Goal: Task Accomplishment & Management: Manage account settings

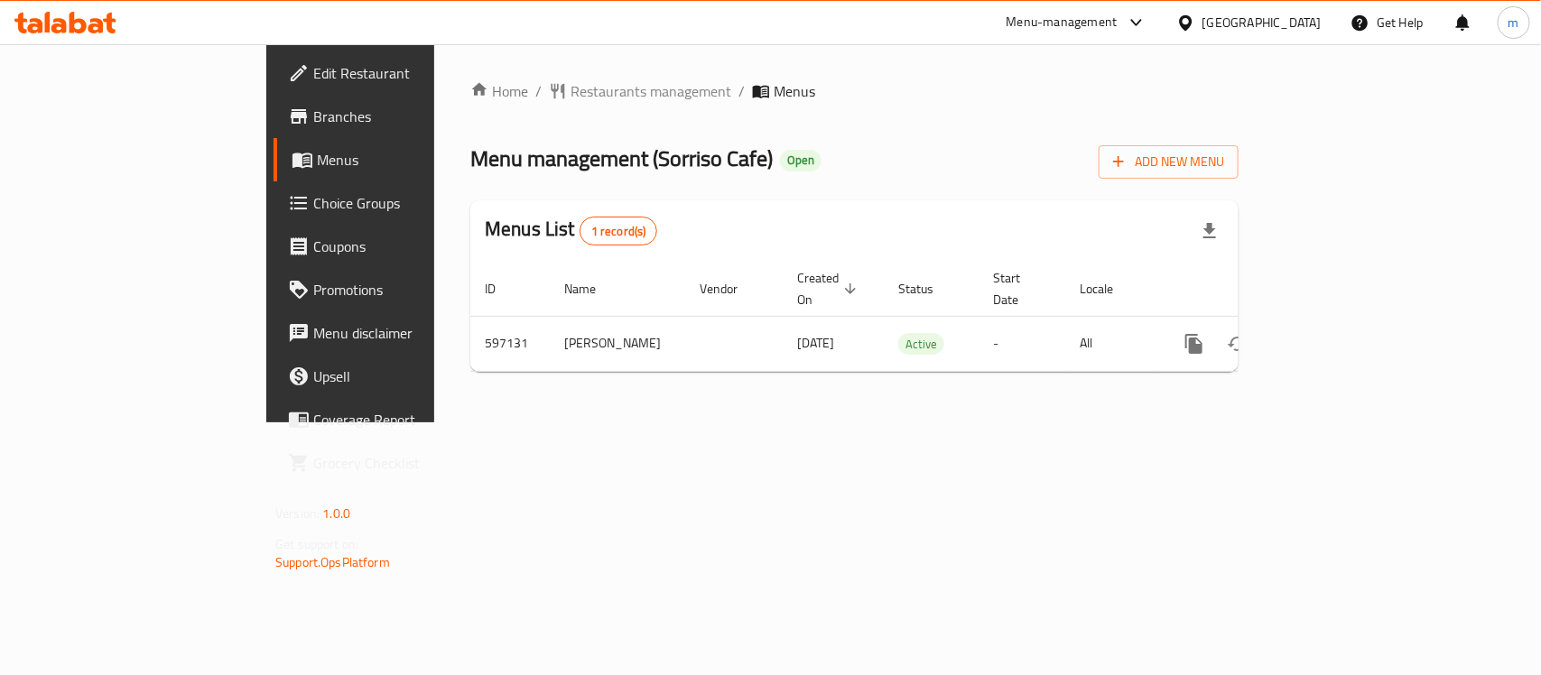
click at [1301, 23] on div "[GEOGRAPHIC_DATA]" at bounding box center [1261, 23] width 119 height 20
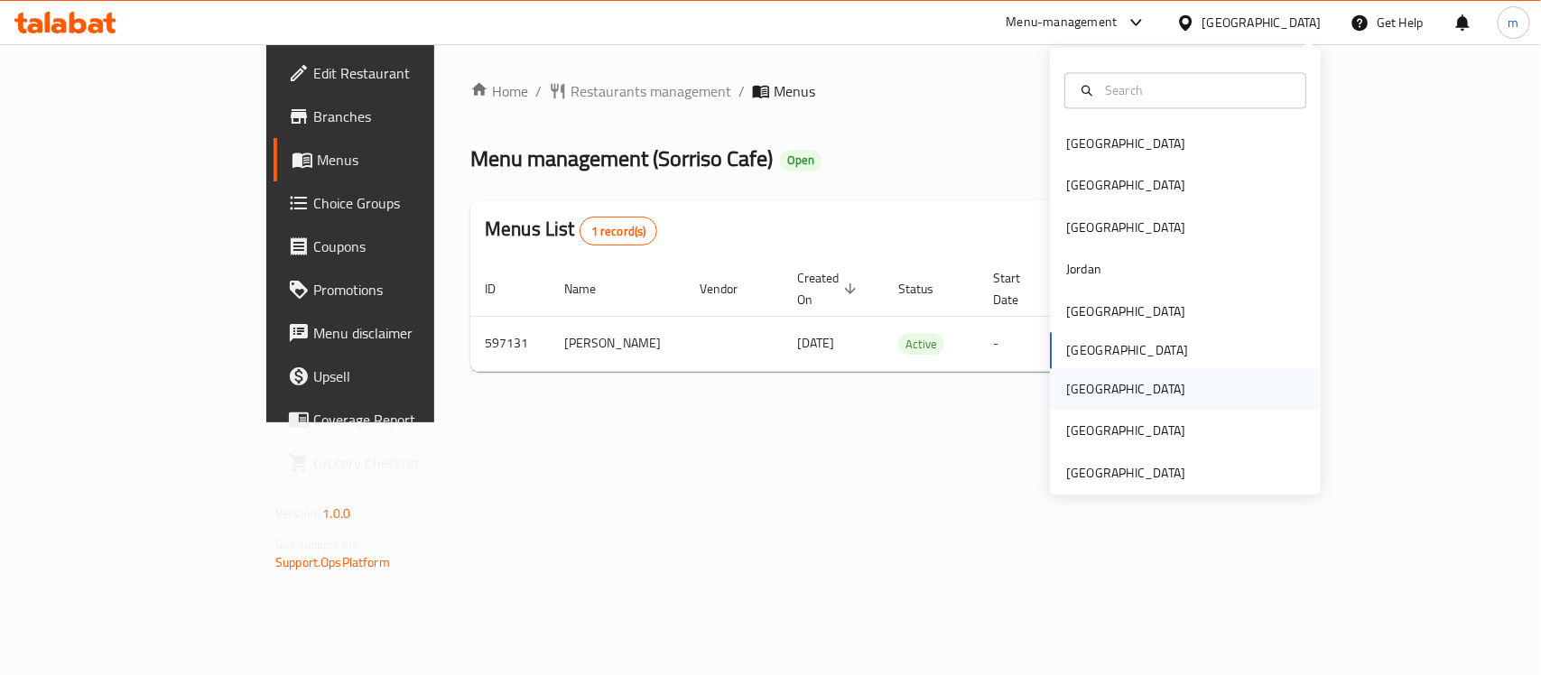
click at [1062, 376] on div "[GEOGRAPHIC_DATA]" at bounding box center [1126, 390] width 148 height 42
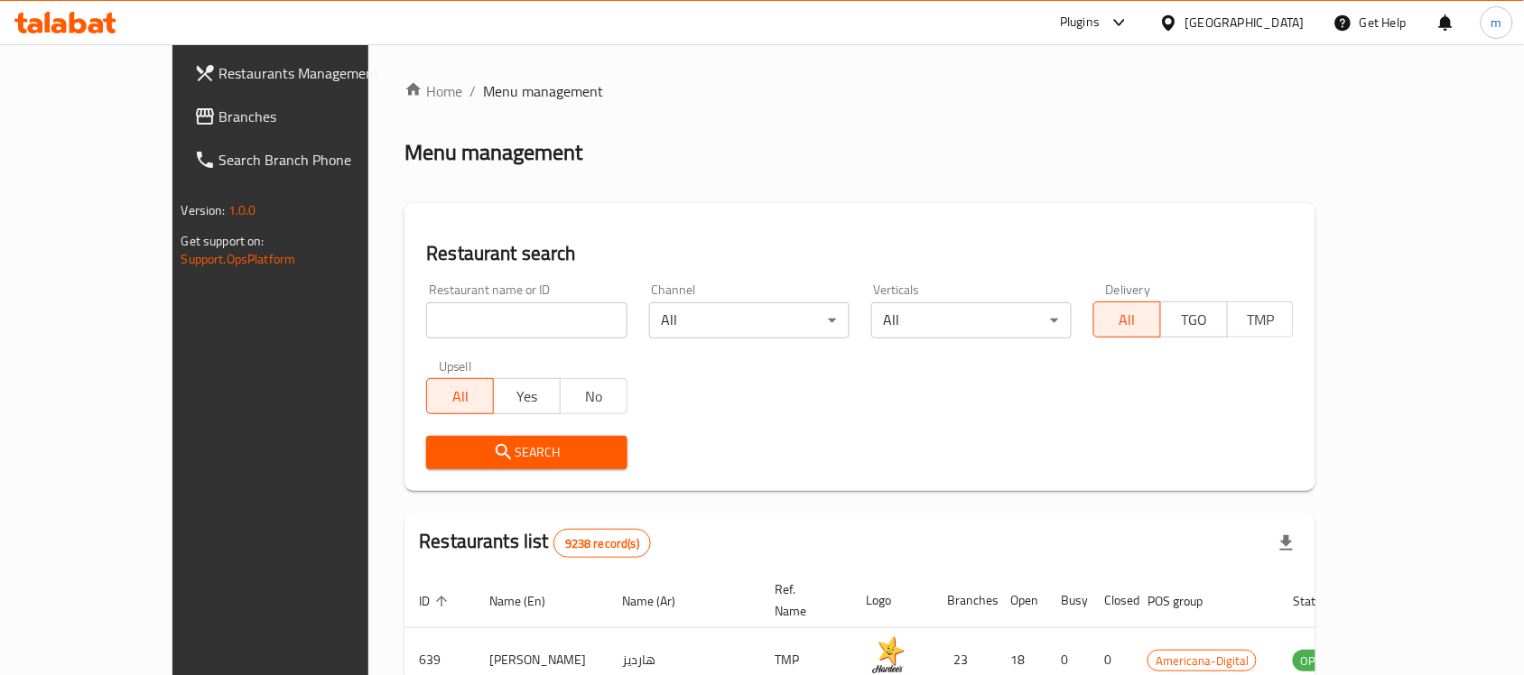
click at [219, 119] on span "Branches" at bounding box center [315, 117] width 193 height 22
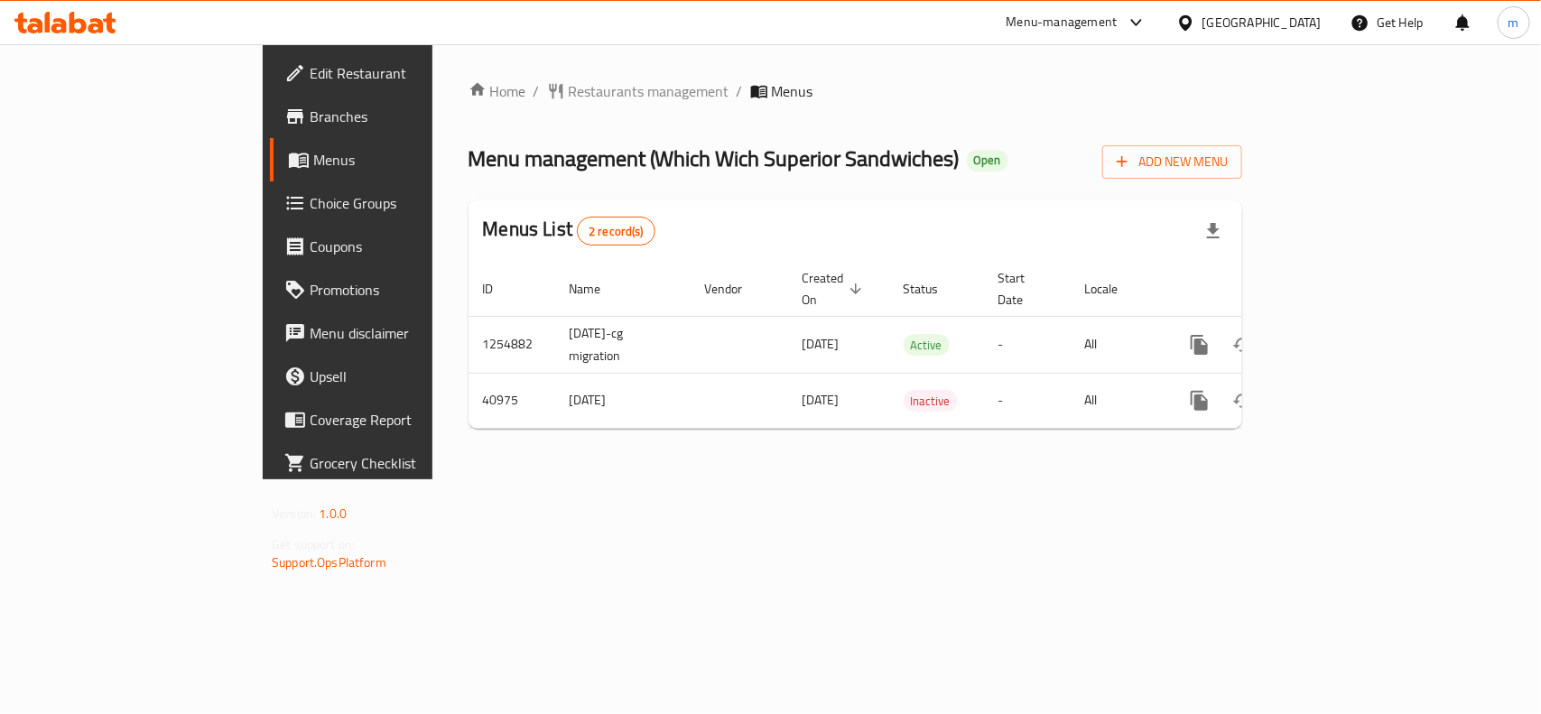
click at [1293, 18] on div "[GEOGRAPHIC_DATA]" at bounding box center [1261, 23] width 119 height 20
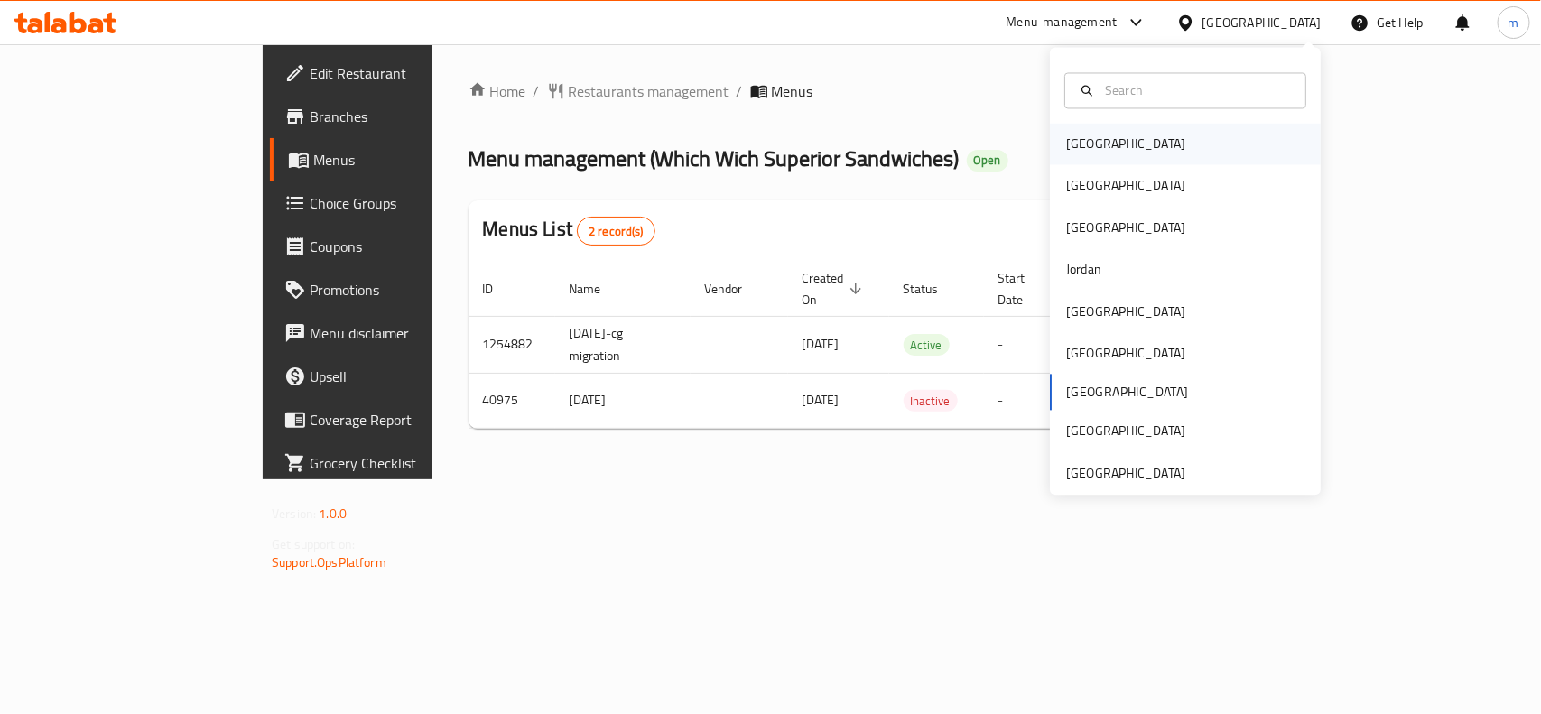
click at [1066, 143] on div "[GEOGRAPHIC_DATA]" at bounding box center [1125, 144] width 119 height 20
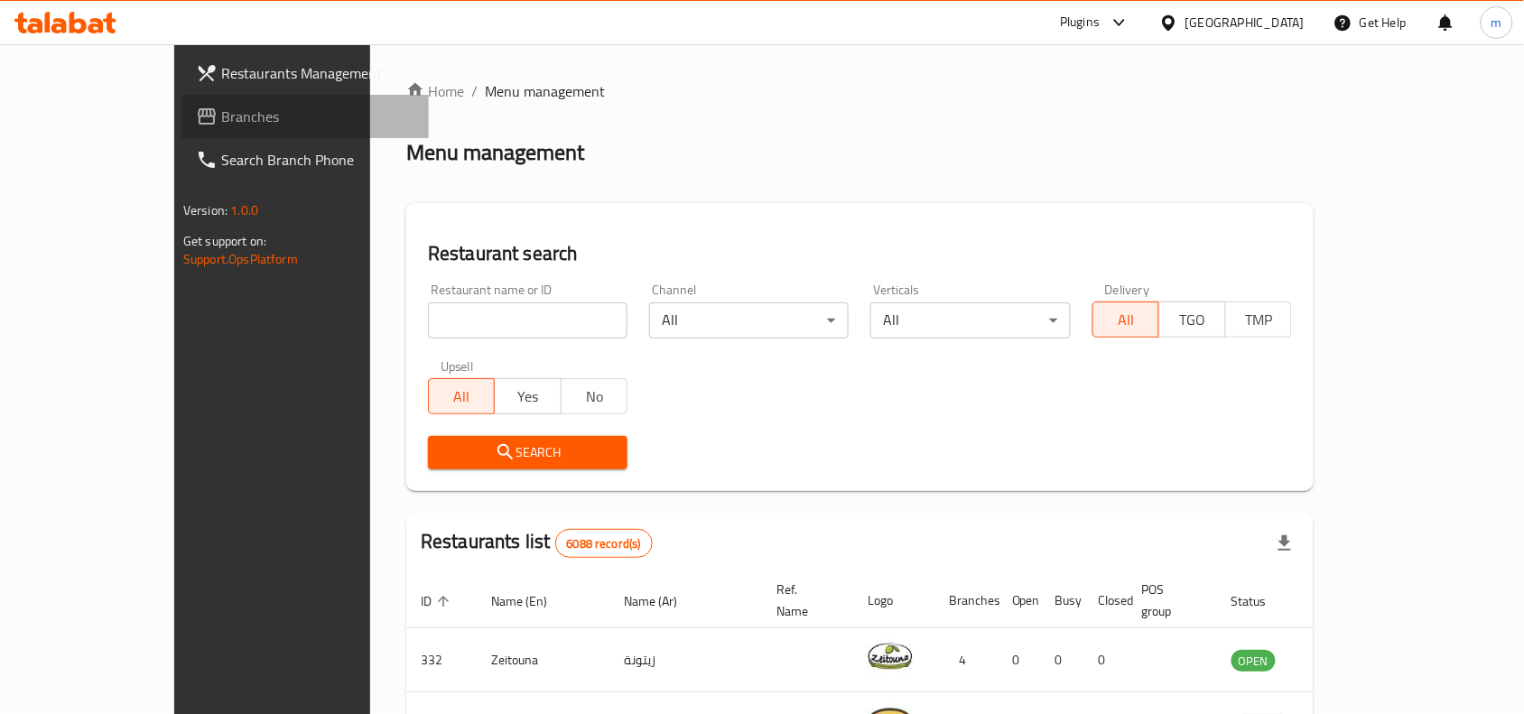
click at [221, 119] on span "Branches" at bounding box center [317, 117] width 193 height 22
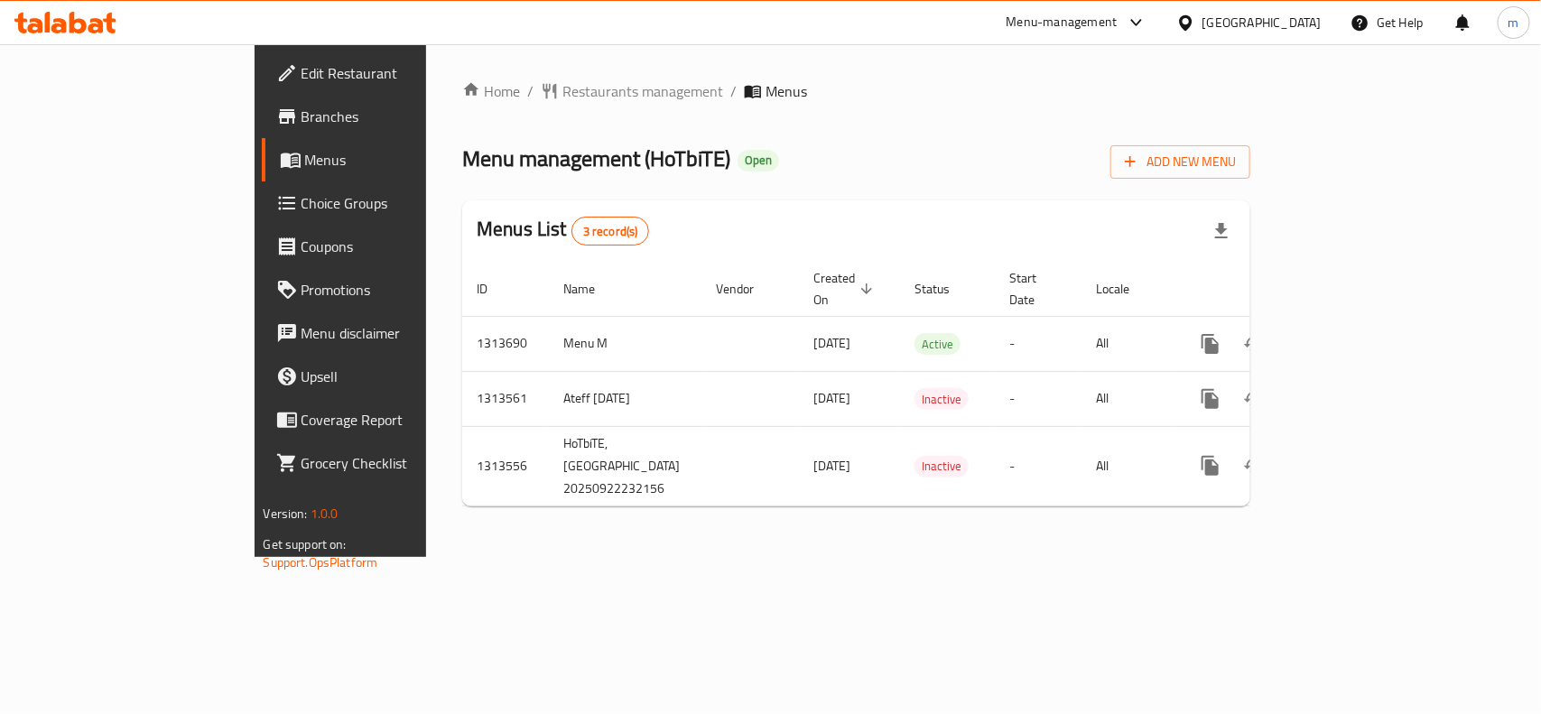
click at [1279, 20] on div "[GEOGRAPHIC_DATA]" at bounding box center [1261, 23] width 119 height 20
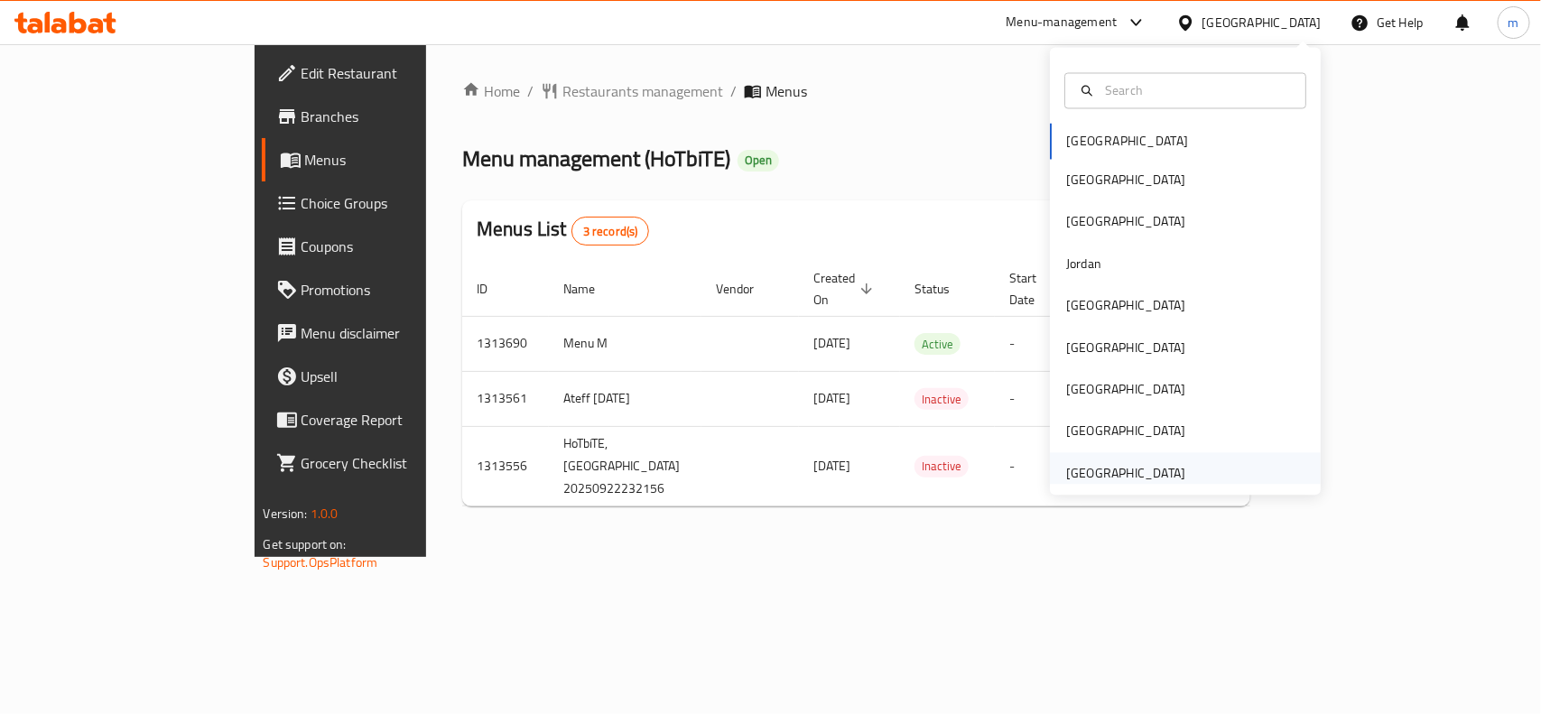
click at [1151, 474] on div "[GEOGRAPHIC_DATA]" at bounding box center [1125, 473] width 119 height 20
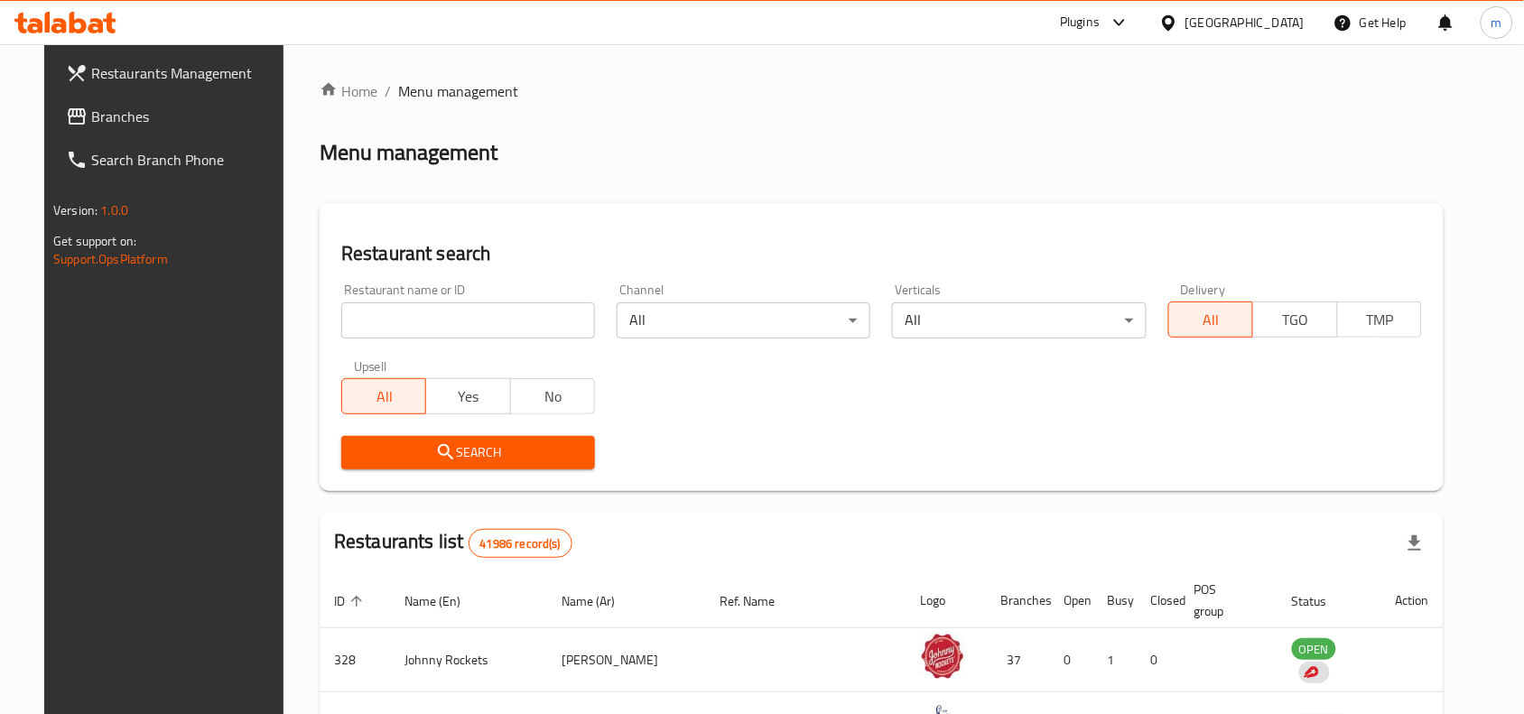
click at [91, 119] on span "Branches" at bounding box center [187, 117] width 193 height 22
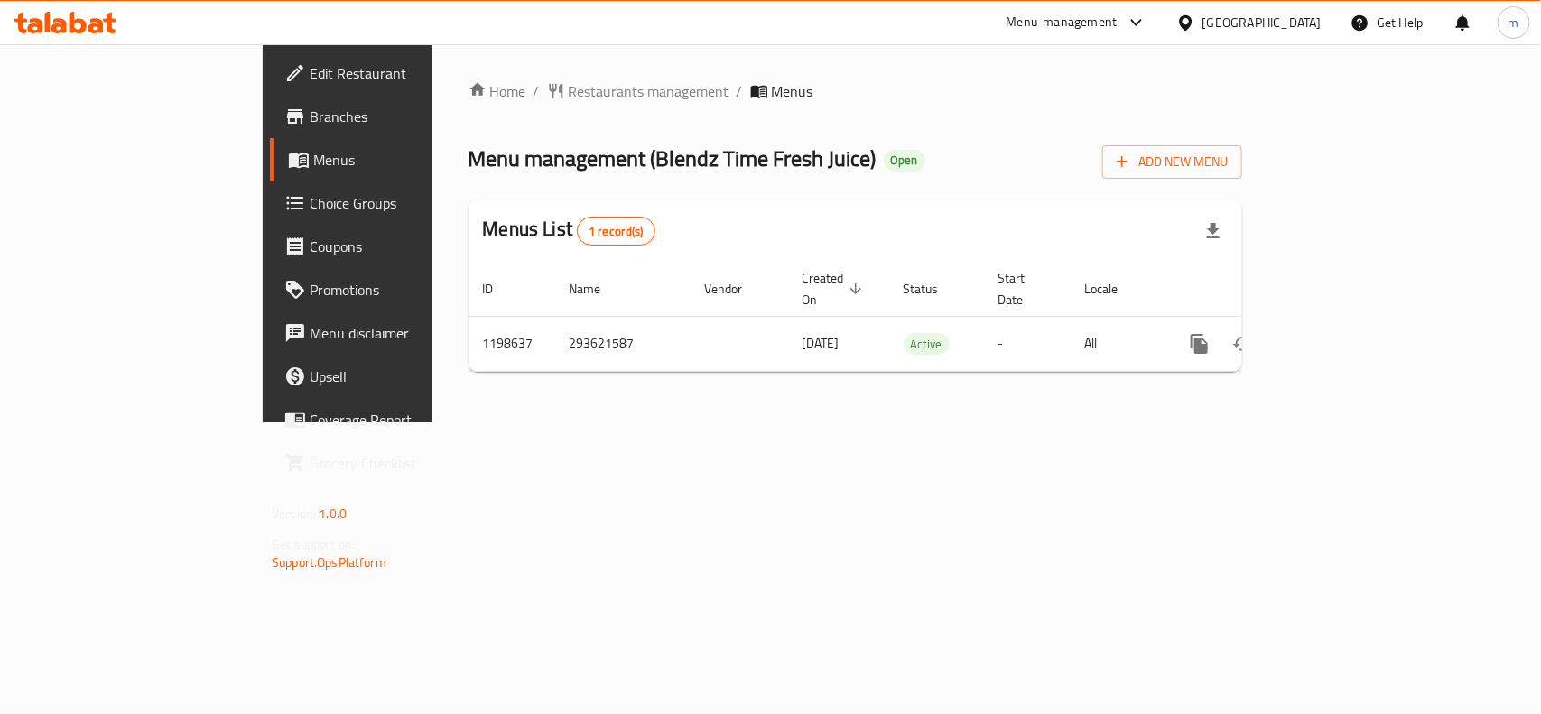
click at [1295, 19] on div "[GEOGRAPHIC_DATA]" at bounding box center [1261, 23] width 119 height 20
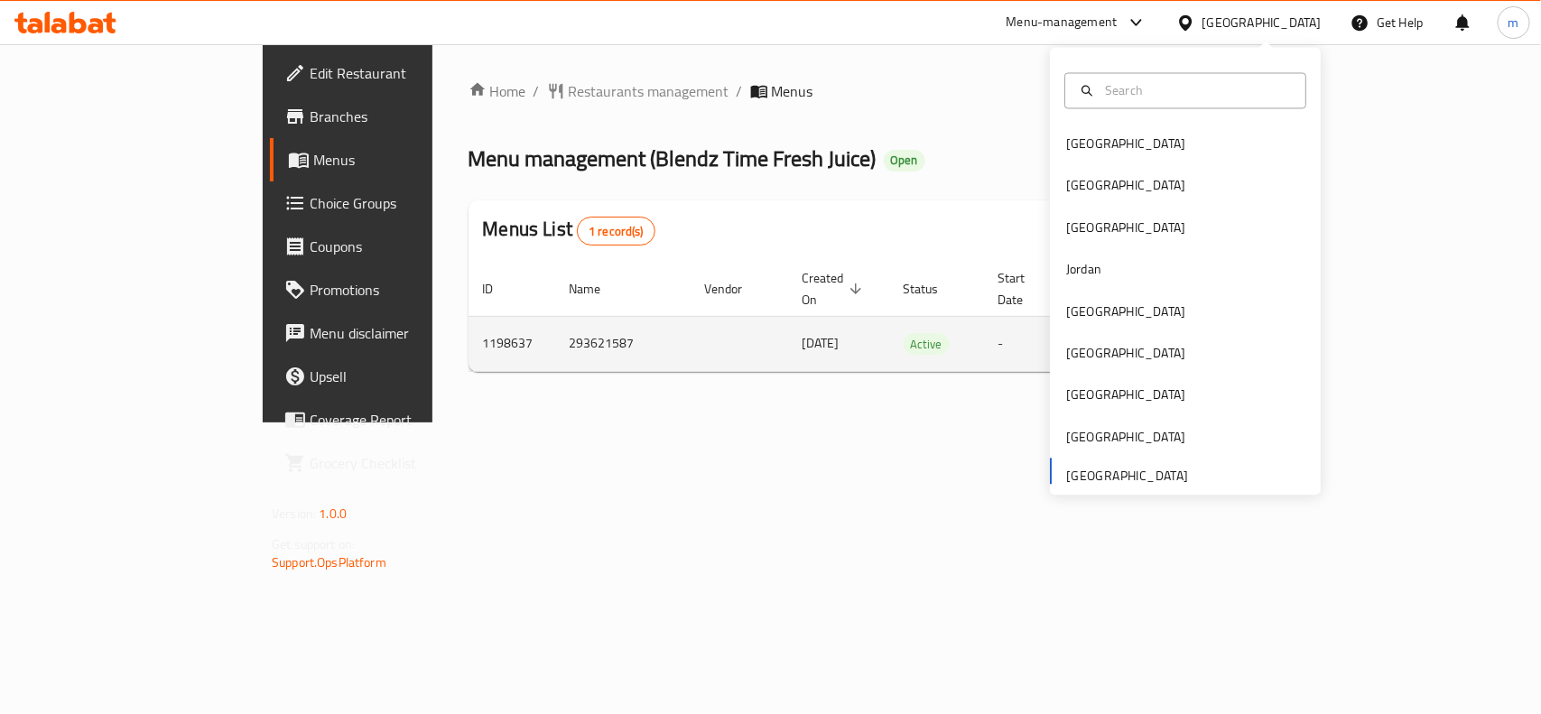
click at [1018, 316] on td "-" at bounding box center [1027, 343] width 87 height 55
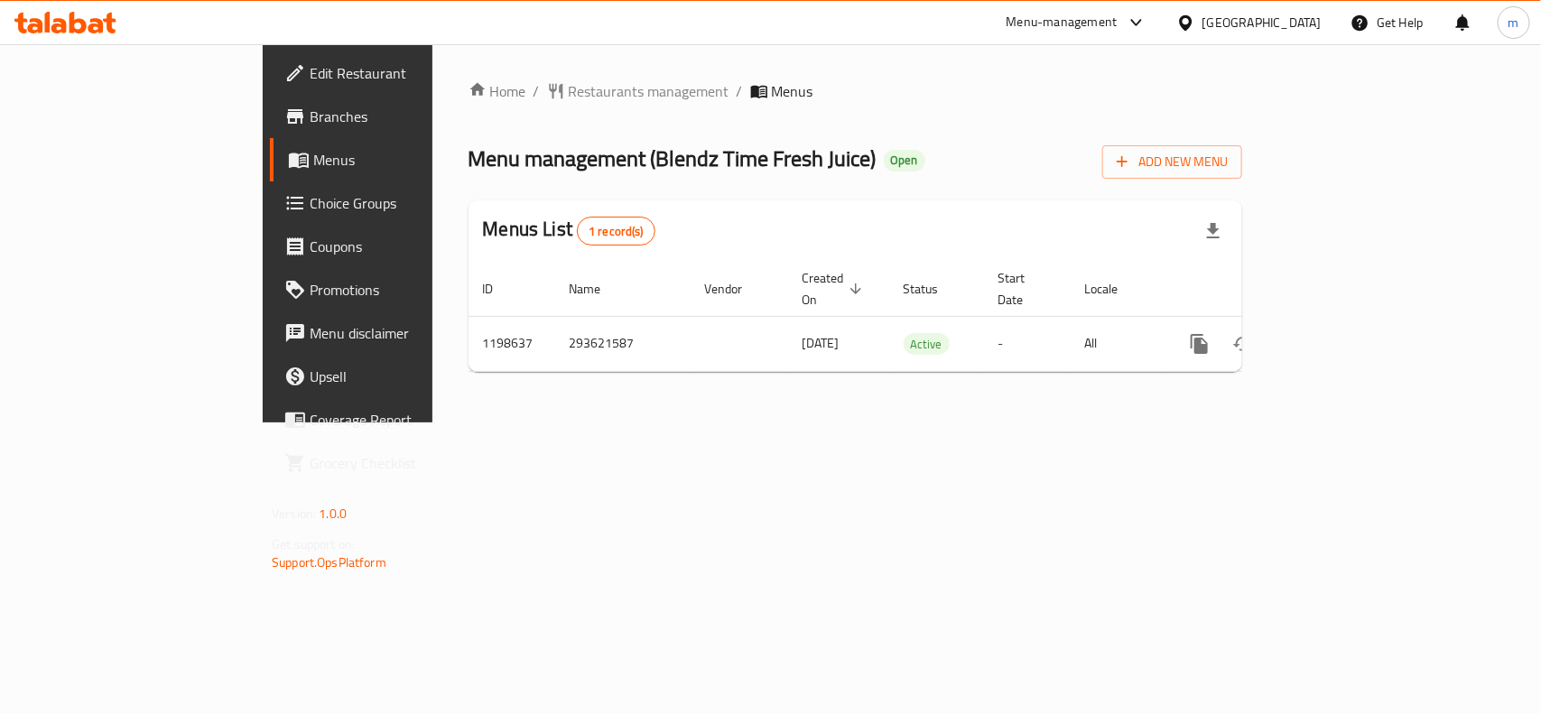
click at [1217, 13] on div "[GEOGRAPHIC_DATA]" at bounding box center [1261, 23] width 119 height 20
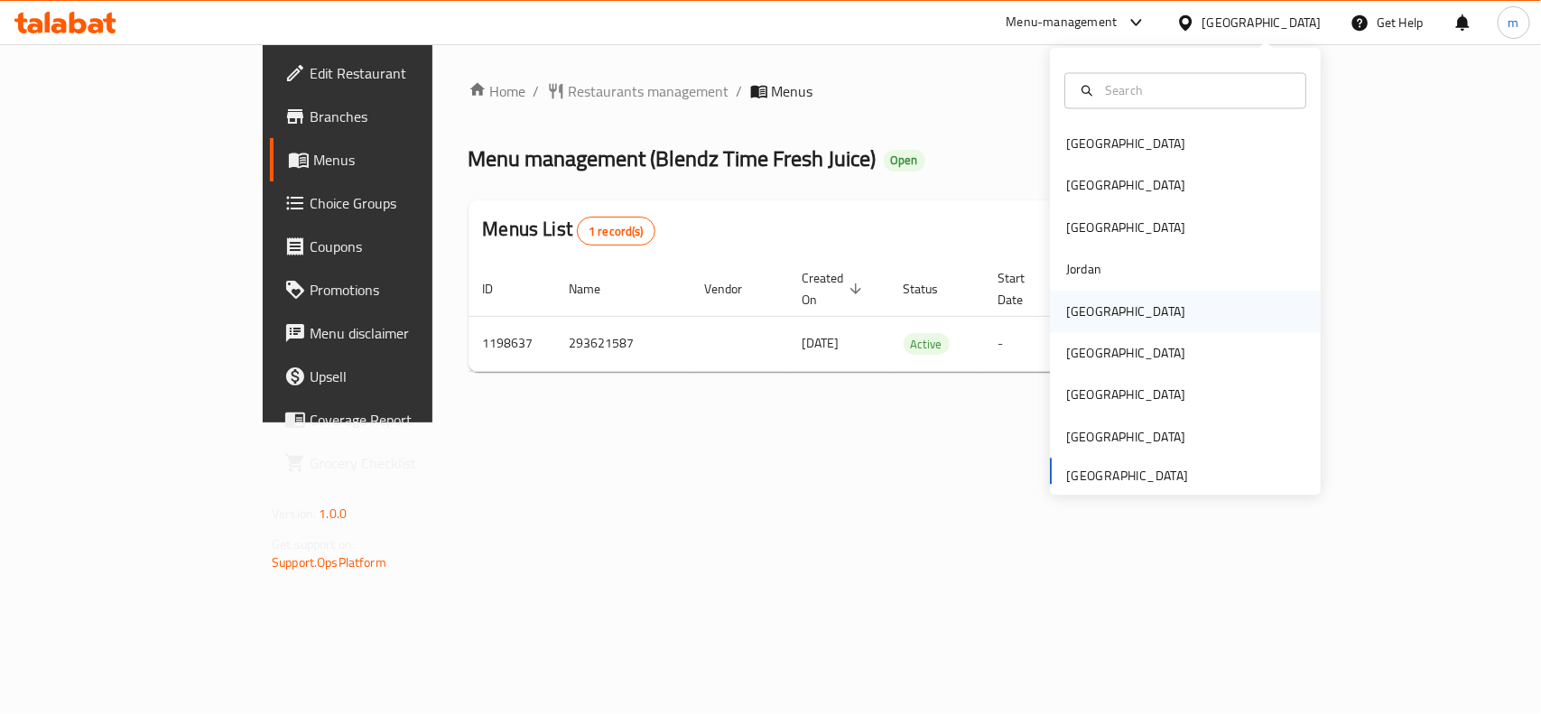
click at [1079, 314] on div "[GEOGRAPHIC_DATA]" at bounding box center [1125, 311] width 119 height 20
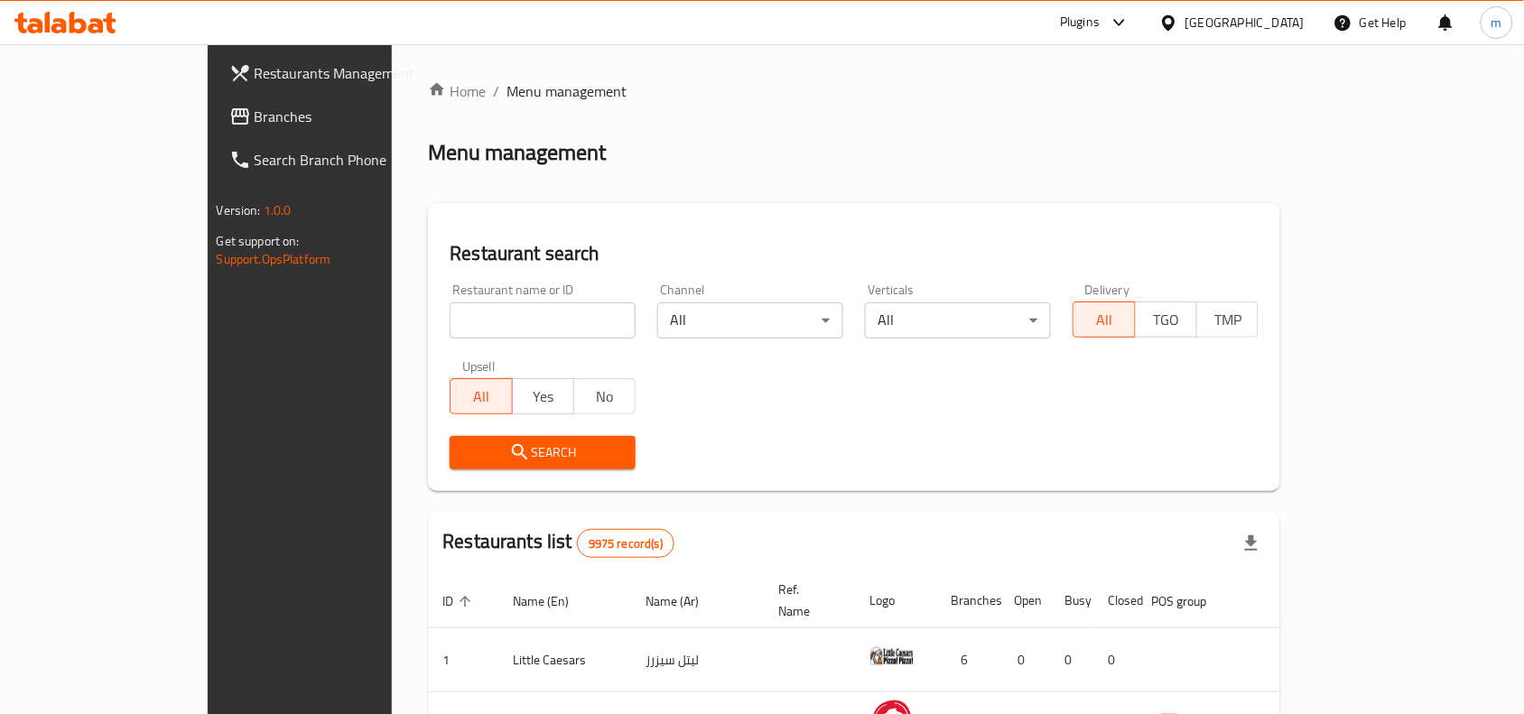
click at [255, 118] on span "Branches" at bounding box center [351, 117] width 193 height 22
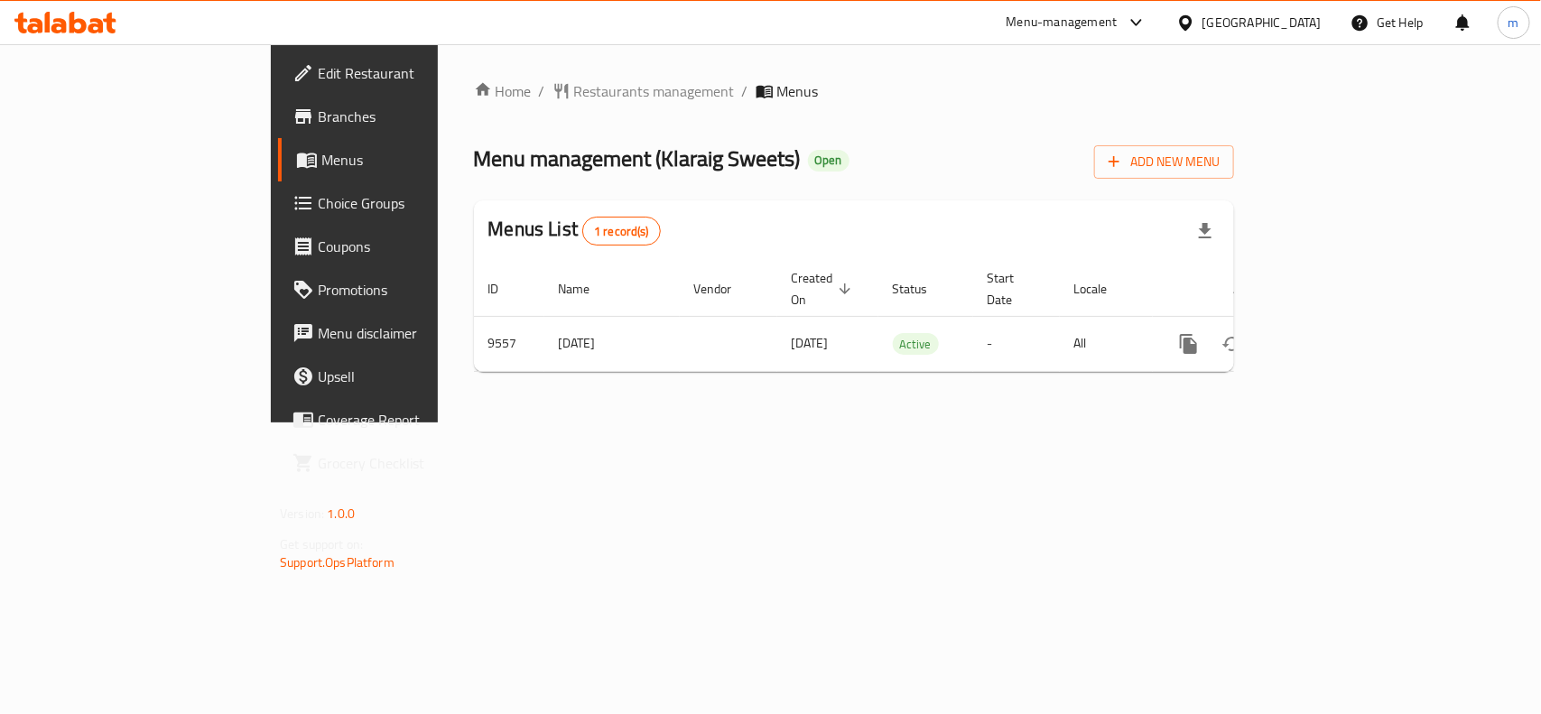
click at [1293, 13] on div "[GEOGRAPHIC_DATA]" at bounding box center [1261, 23] width 119 height 20
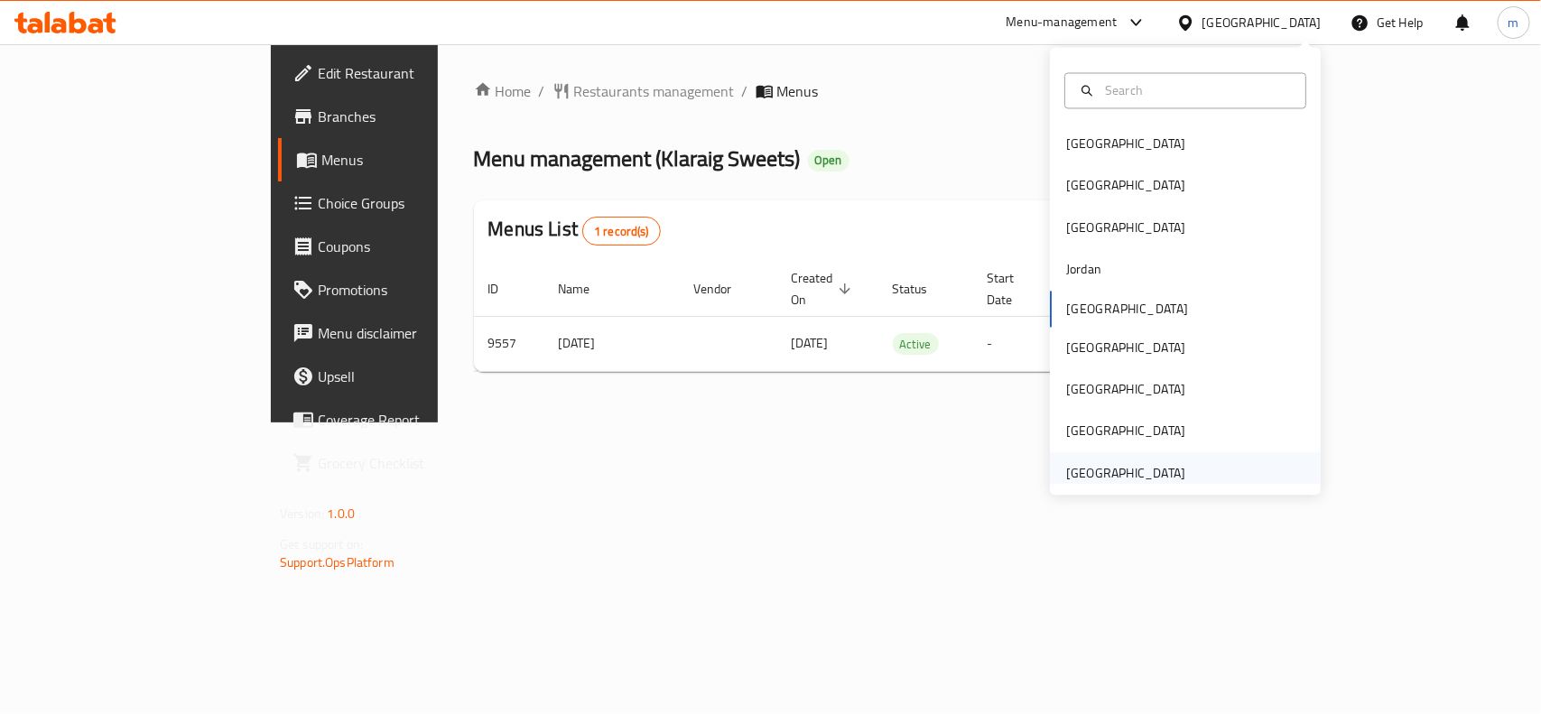
click at [1074, 477] on div "[GEOGRAPHIC_DATA]" at bounding box center [1125, 473] width 119 height 20
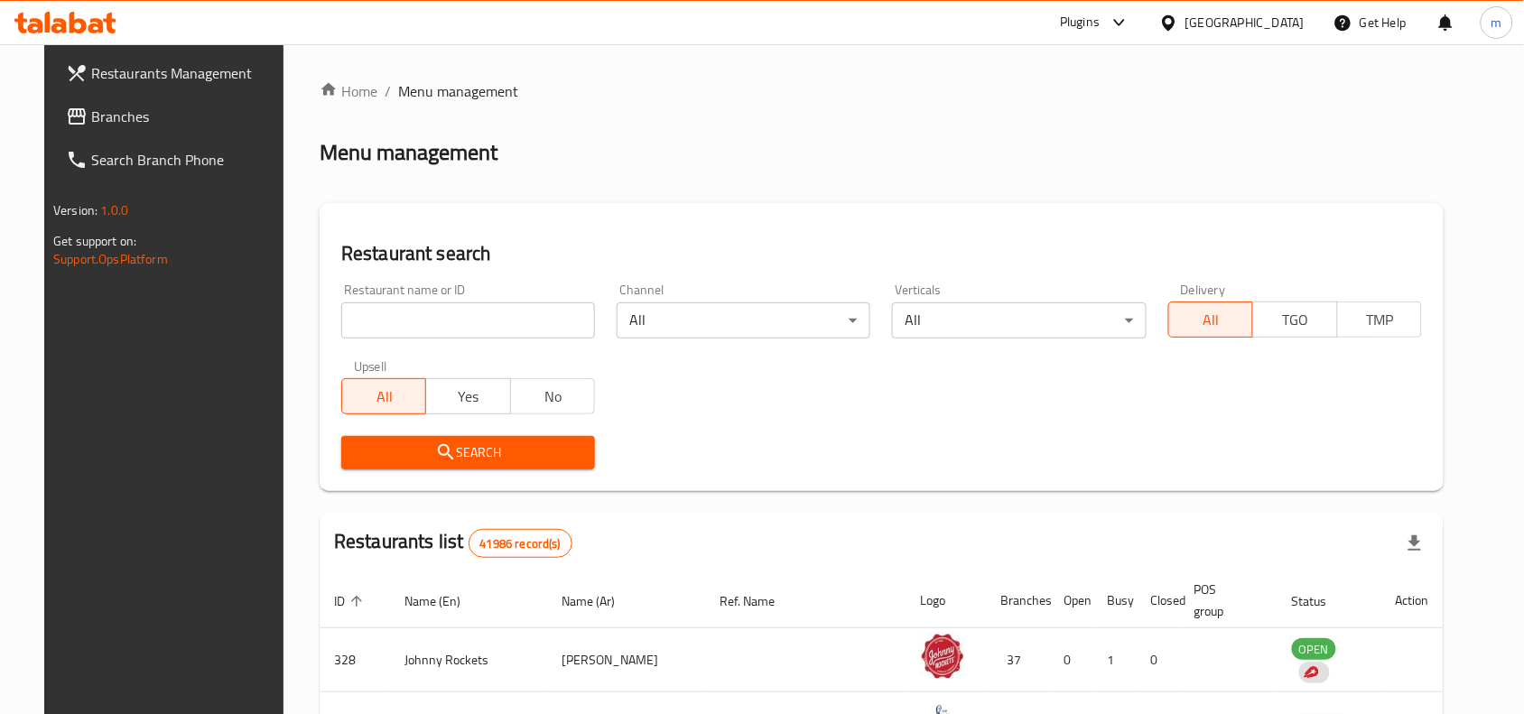
click at [118, 106] on span "Branches" at bounding box center [187, 117] width 193 height 22
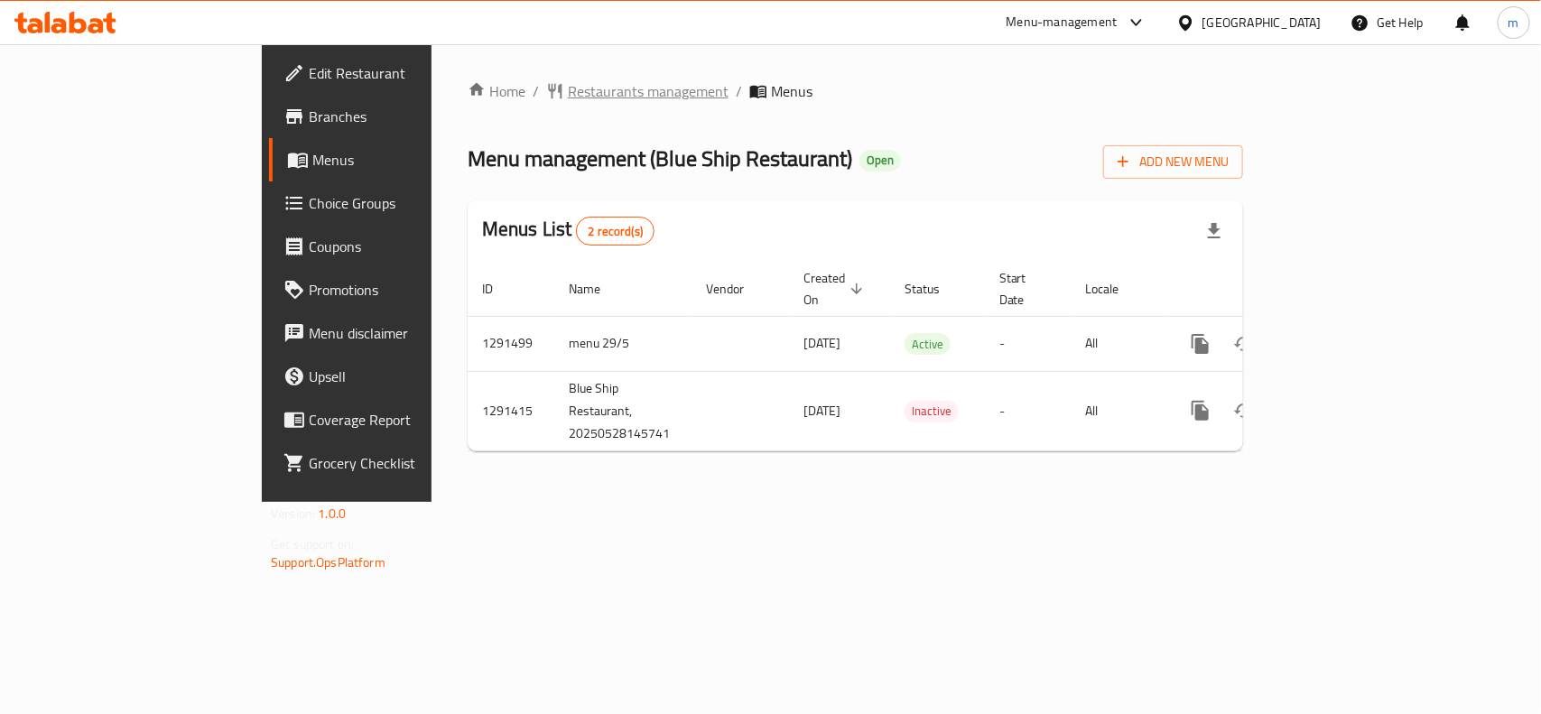
click at [568, 90] on span "Restaurants management" at bounding box center [648, 91] width 161 height 22
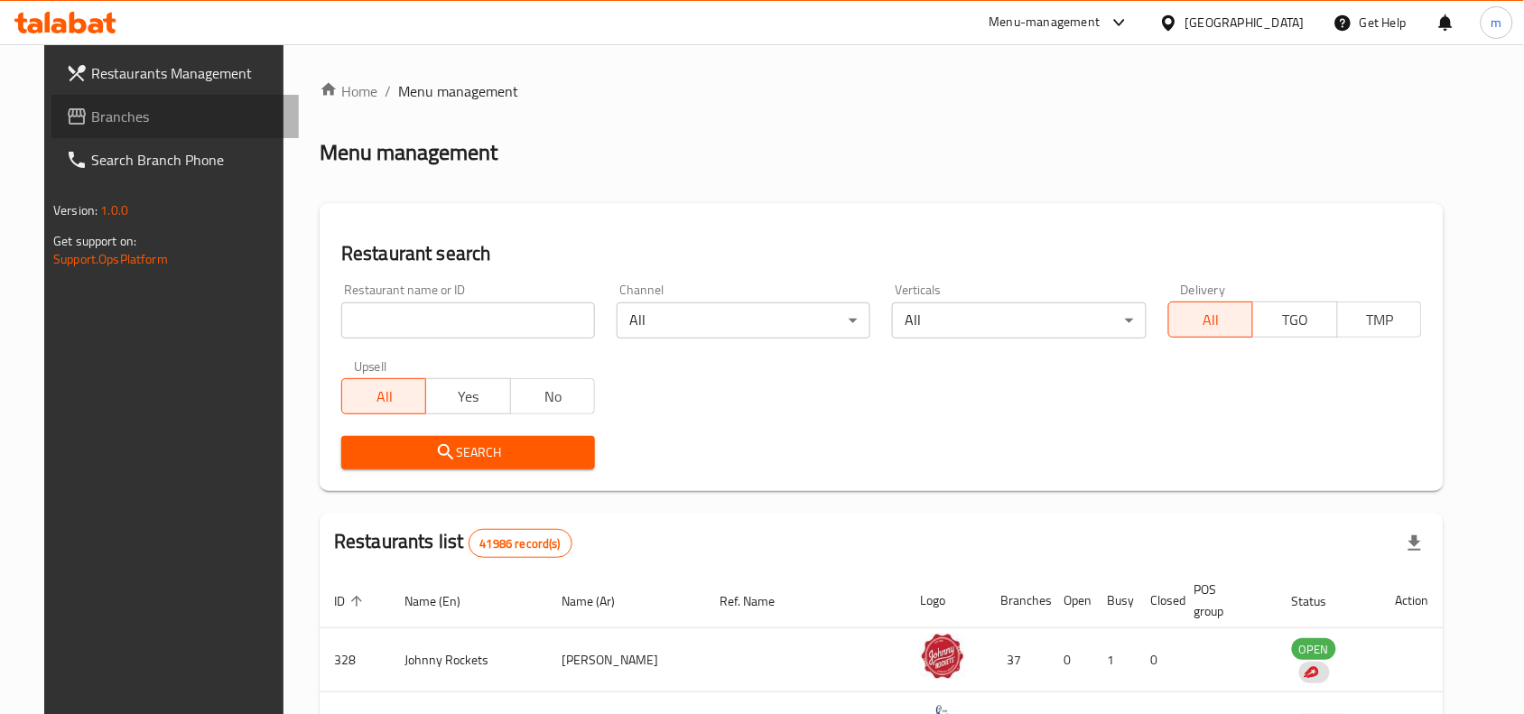
click at [114, 118] on span "Branches" at bounding box center [187, 117] width 193 height 22
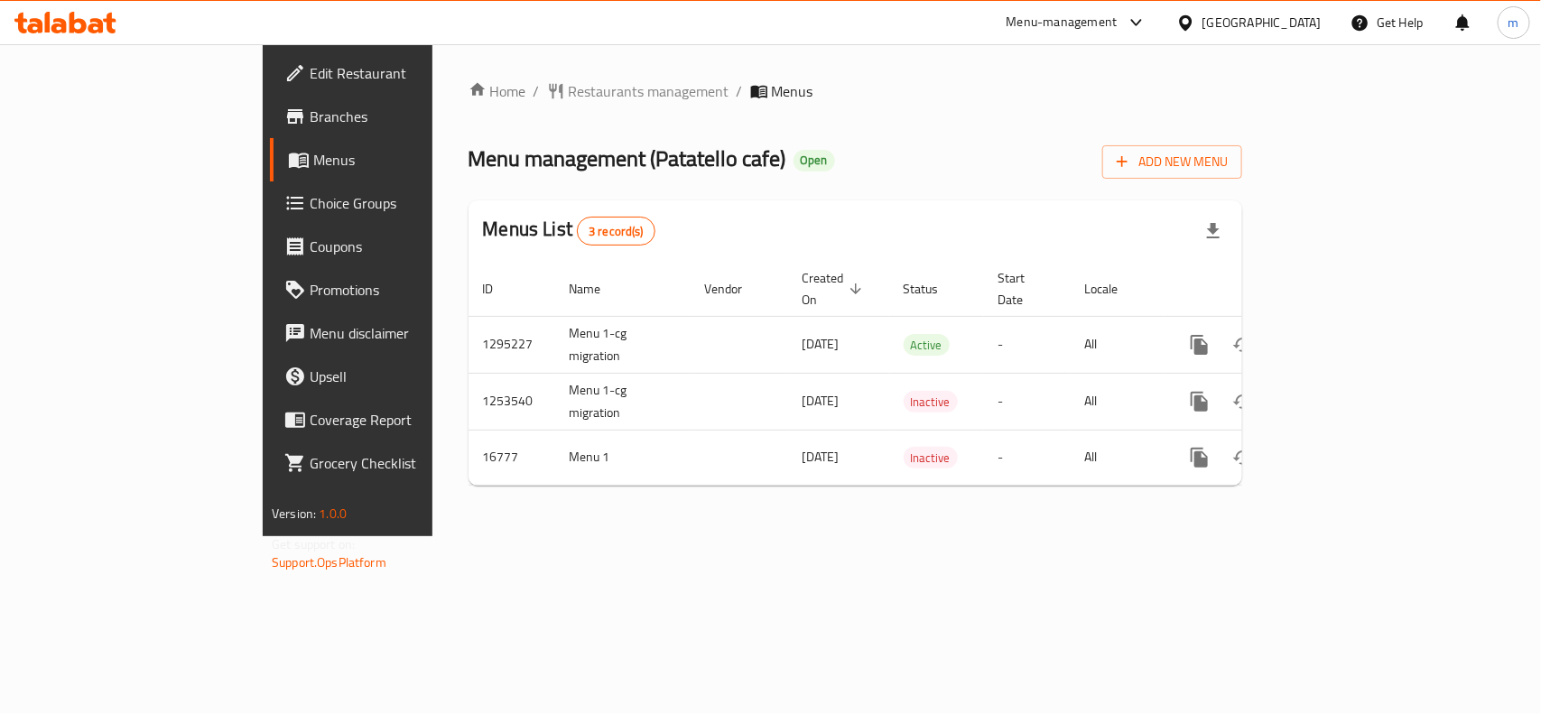
click at [1224, 16] on div "[GEOGRAPHIC_DATA]" at bounding box center [1261, 23] width 119 height 20
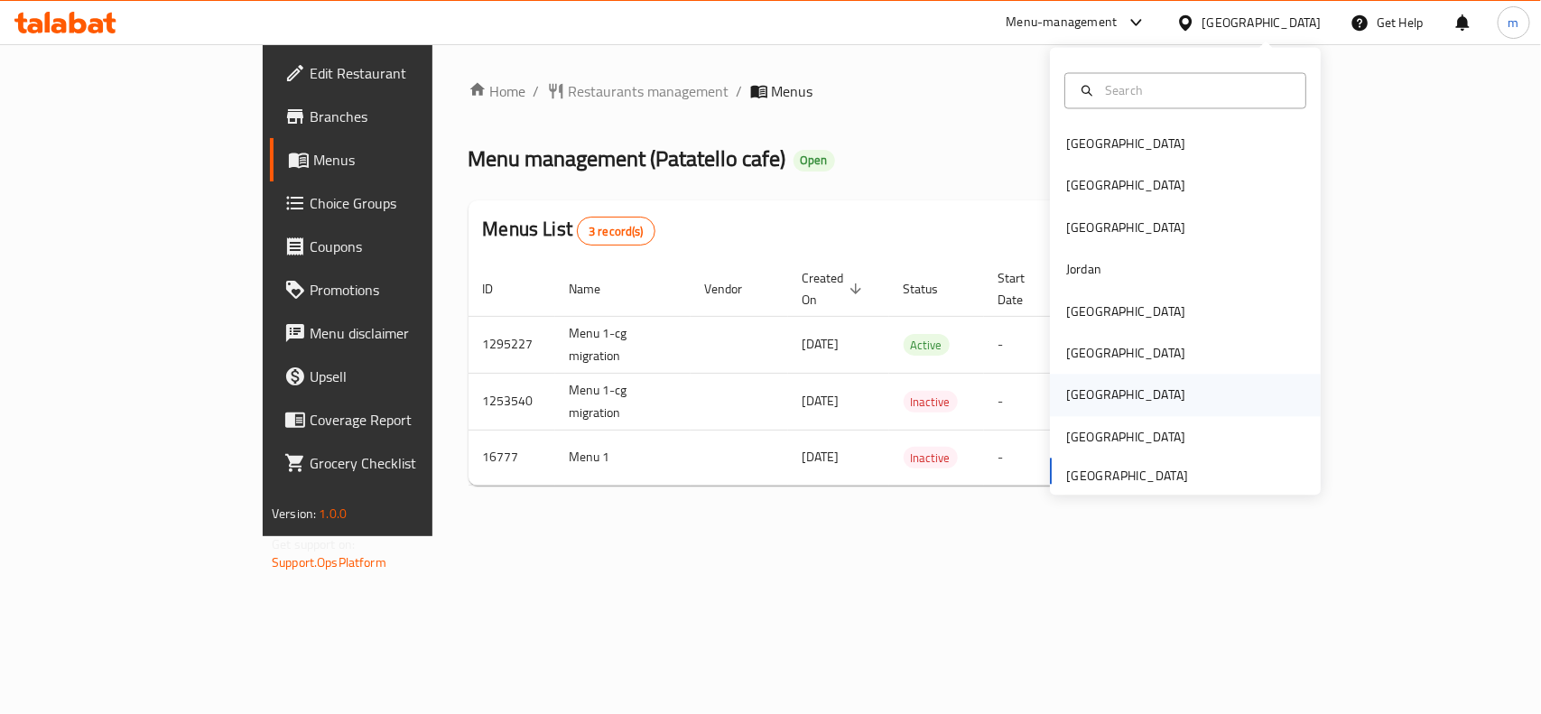
click at [1084, 379] on div "[GEOGRAPHIC_DATA]" at bounding box center [1126, 396] width 148 height 42
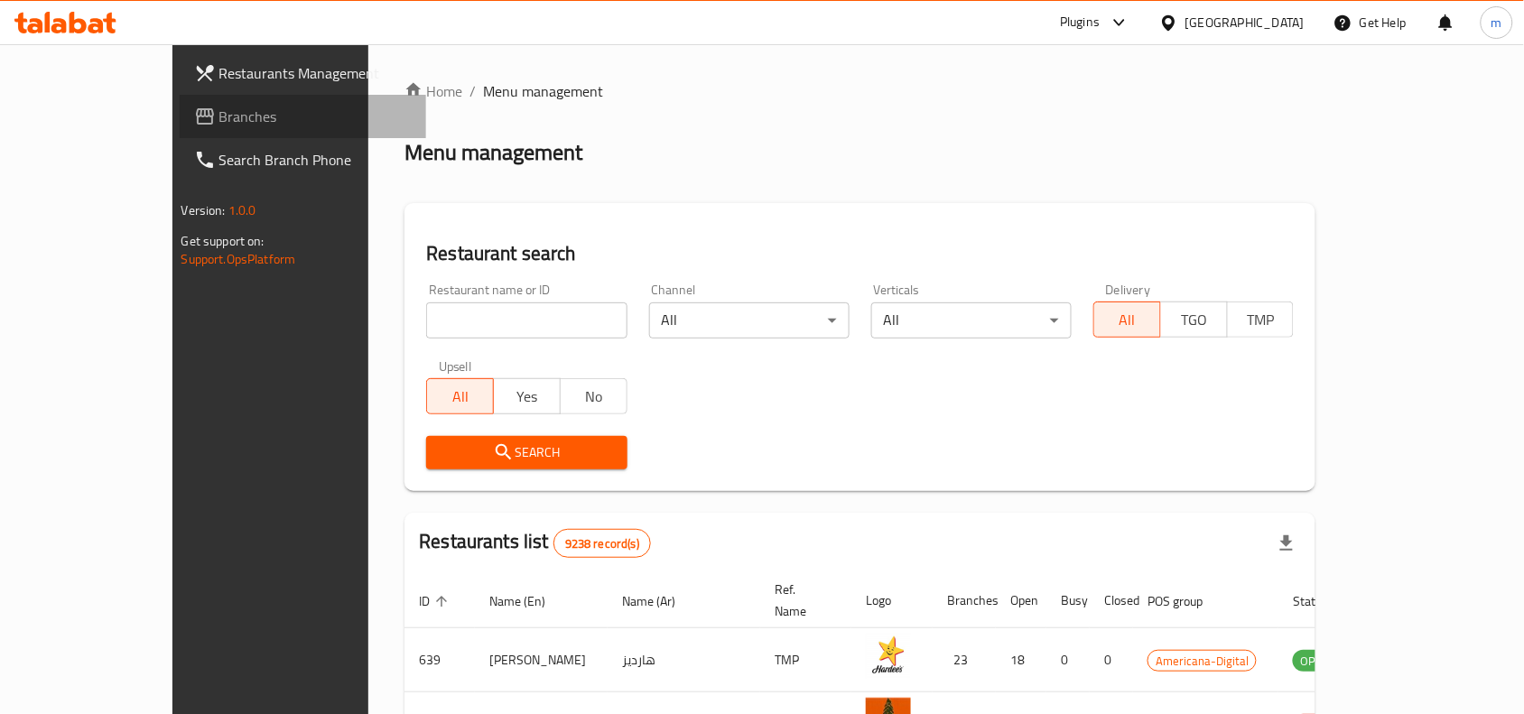
click at [219, 106] on span "Branches" at bounding box center [315, 117] width 193 height 22
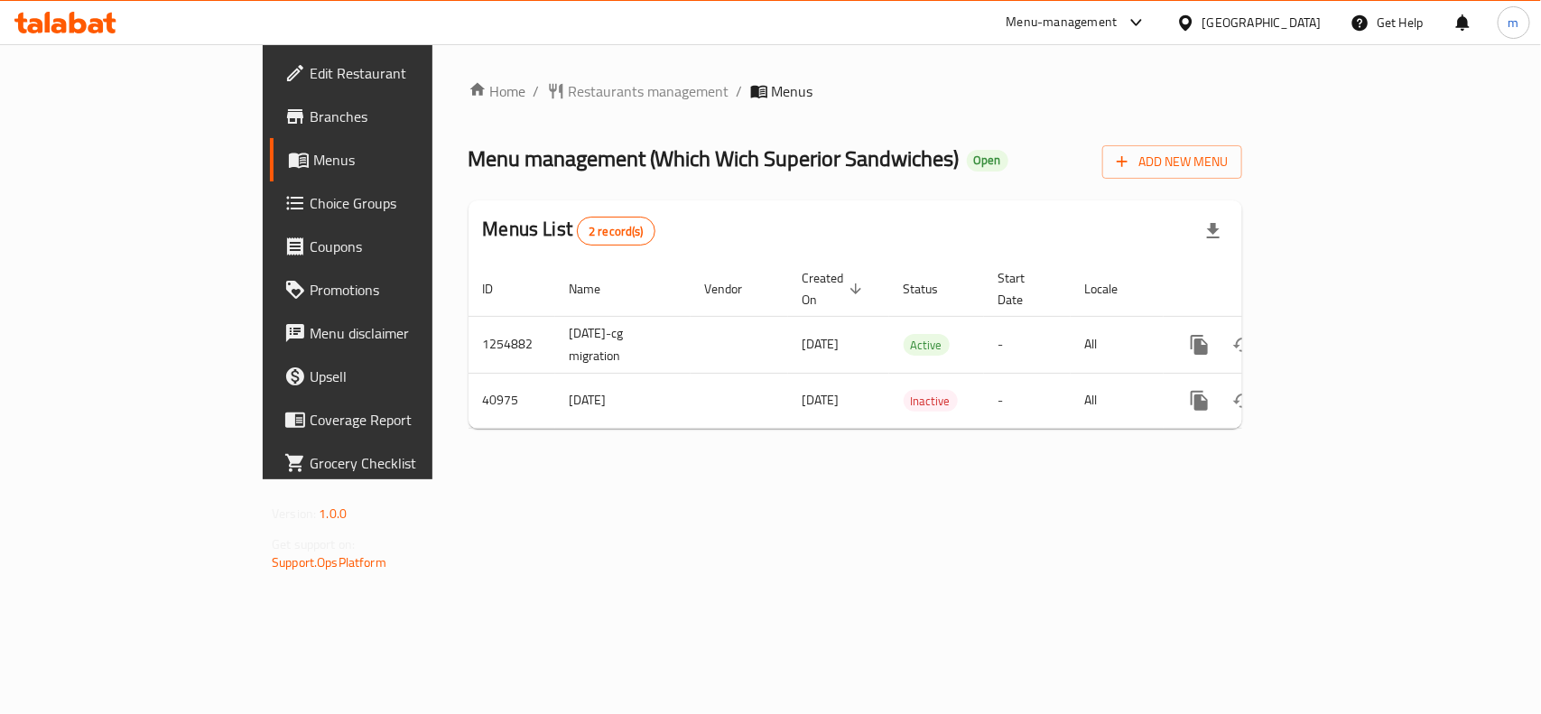
click at [1289, 23] on div "[GEOGRAPHIC_DATA]" at bounding box center [1261, 23] width 119 height 20
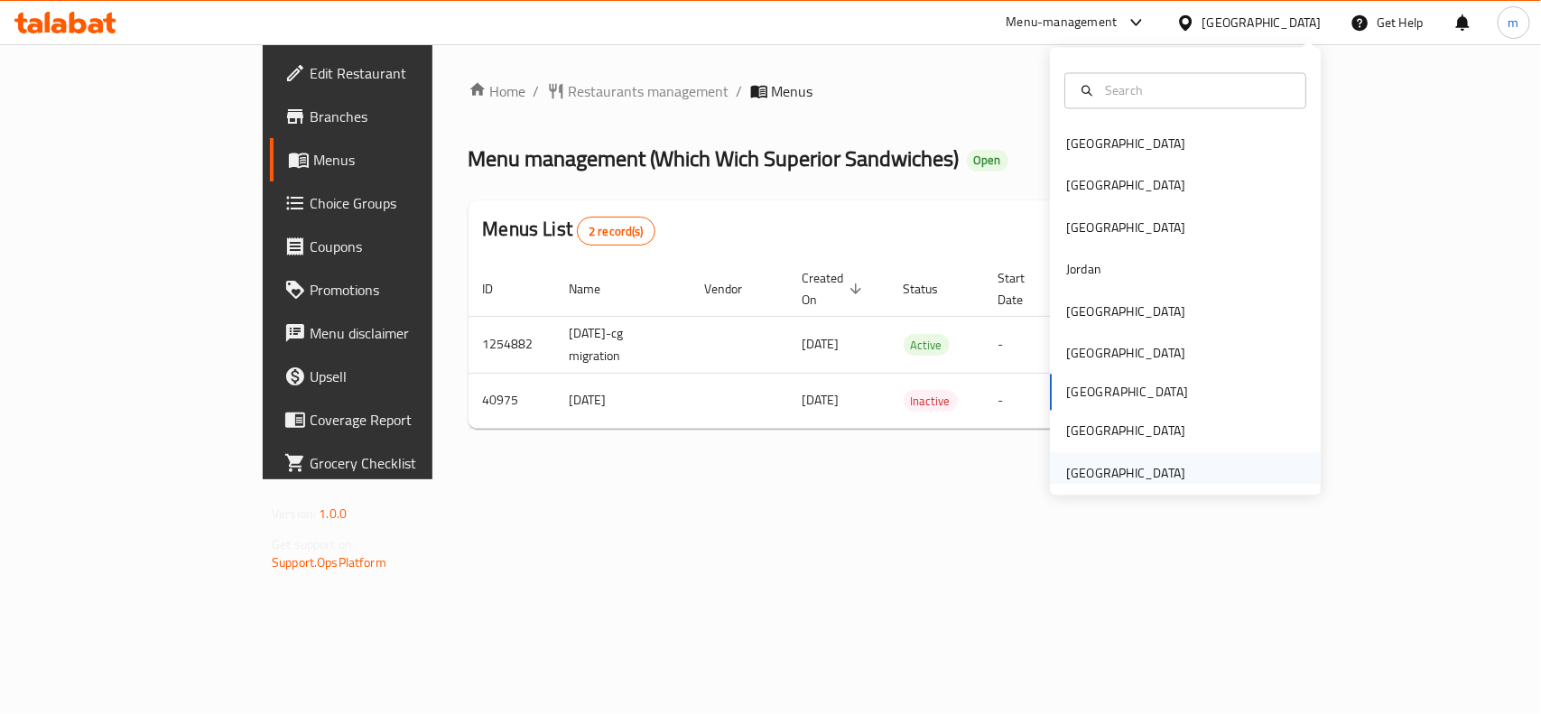
click at [1163, 474] on div "[GEOGRAPHIC_DATA]" at bounding box center [1125, 473] width 119 height 20
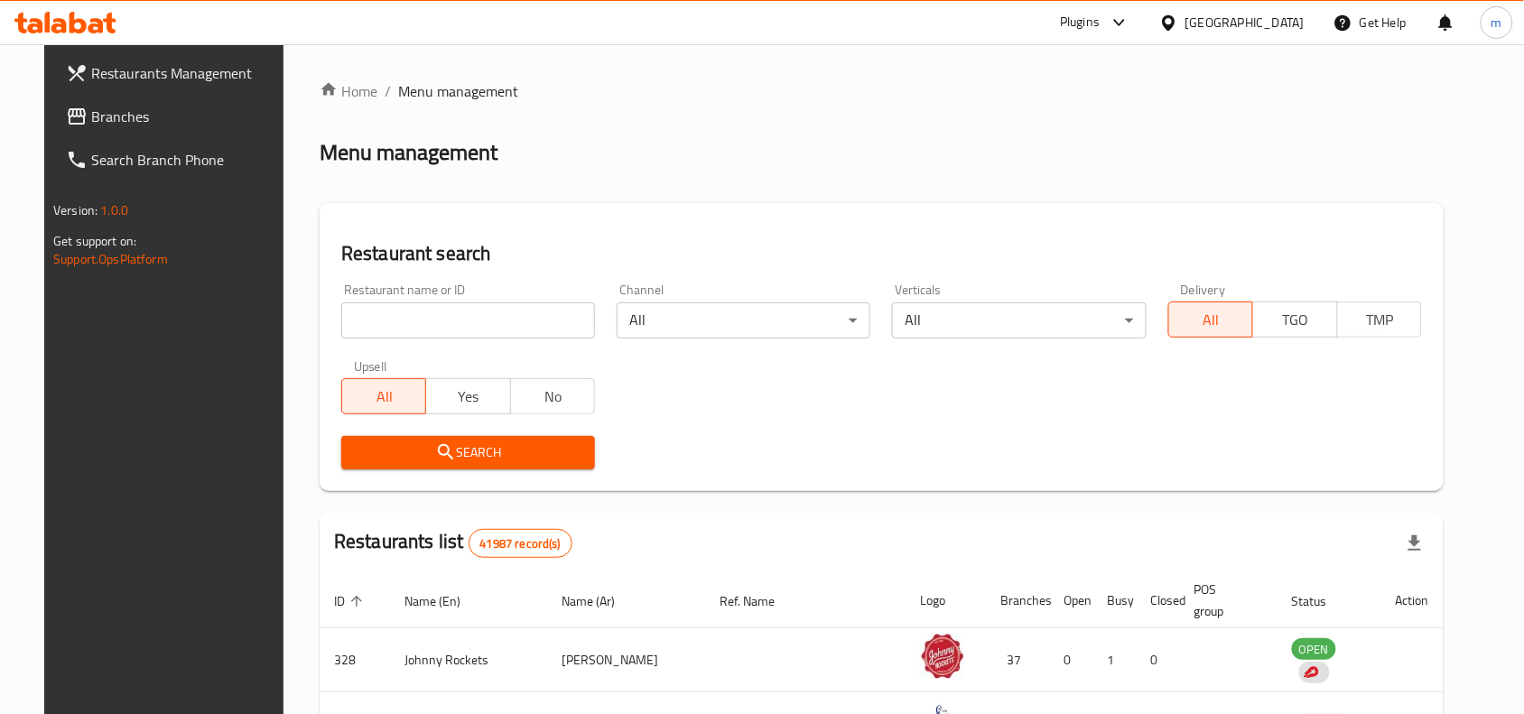
click at [119, 99] on link "Branches" at bounding box center [174, 116] width 247 height 43
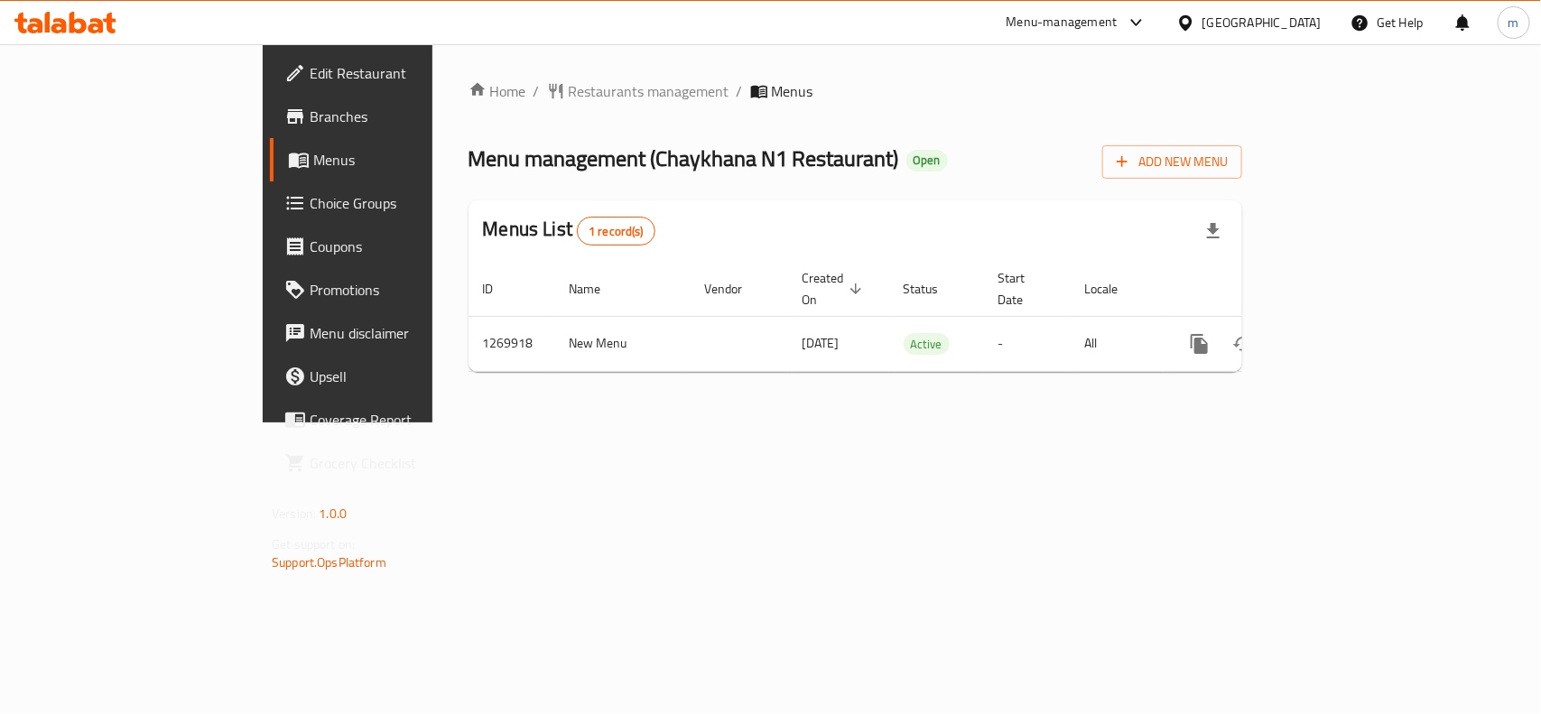
click at [1255, 10] on div "[GEOGRAPHIC_DATA]" at bounding box center [1249, 22] width 174 height 43
click at [1182, 23] on icon at bounding box center [1185, 21] width 13 height 15
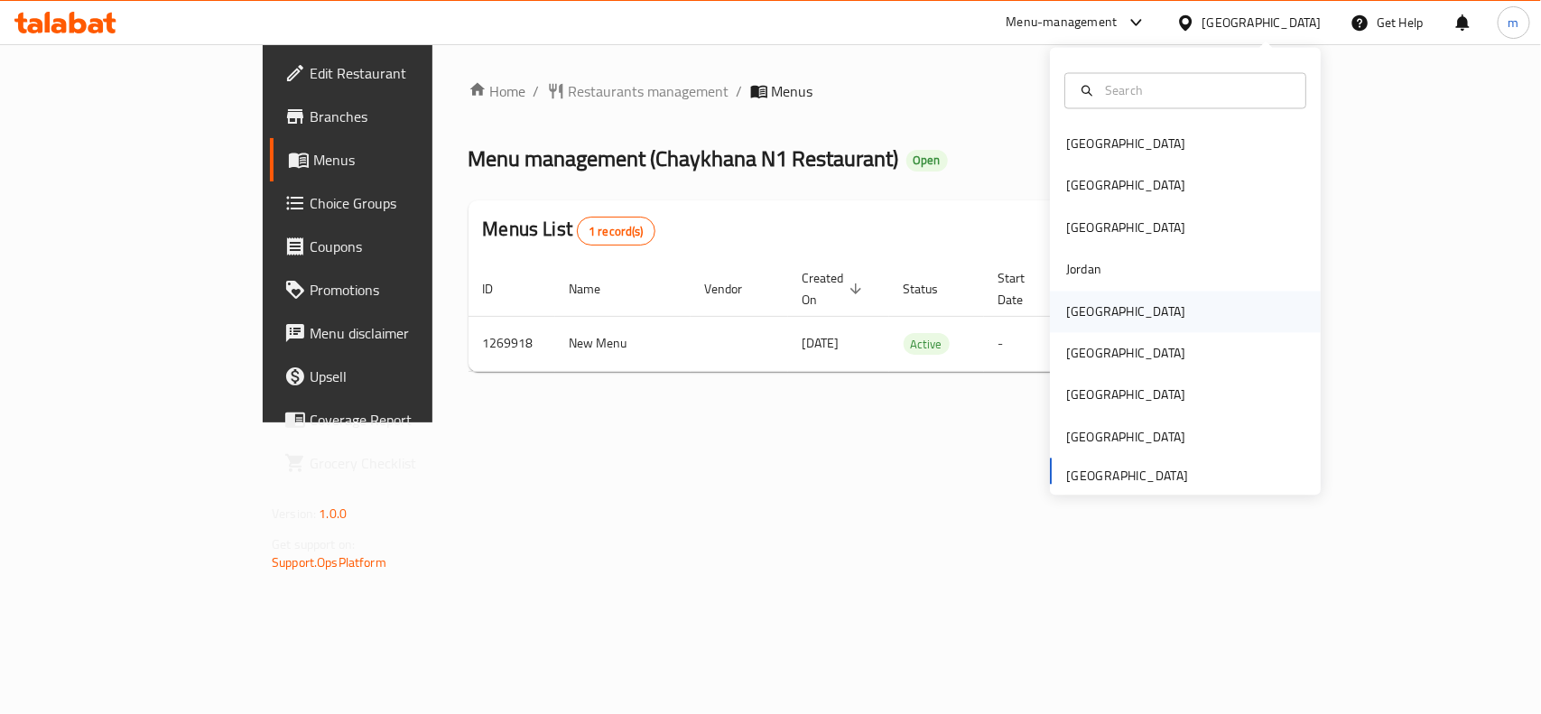
click at [1074, 320] on div "Kuwait" at bounding box center [1125, 311] width 119 height 20
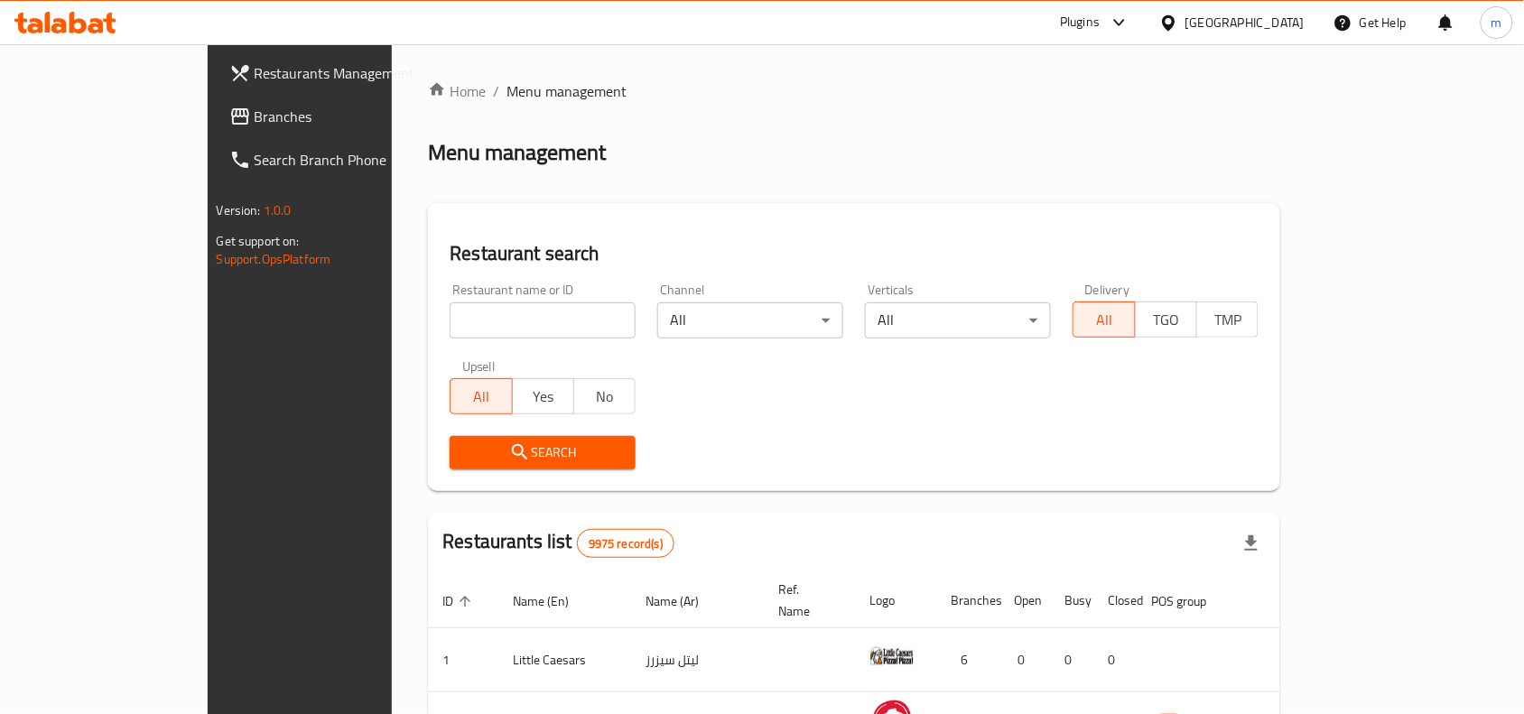
click at [255, 107] on span "Branches" at bounding box center [351, 117] width 193 height 22
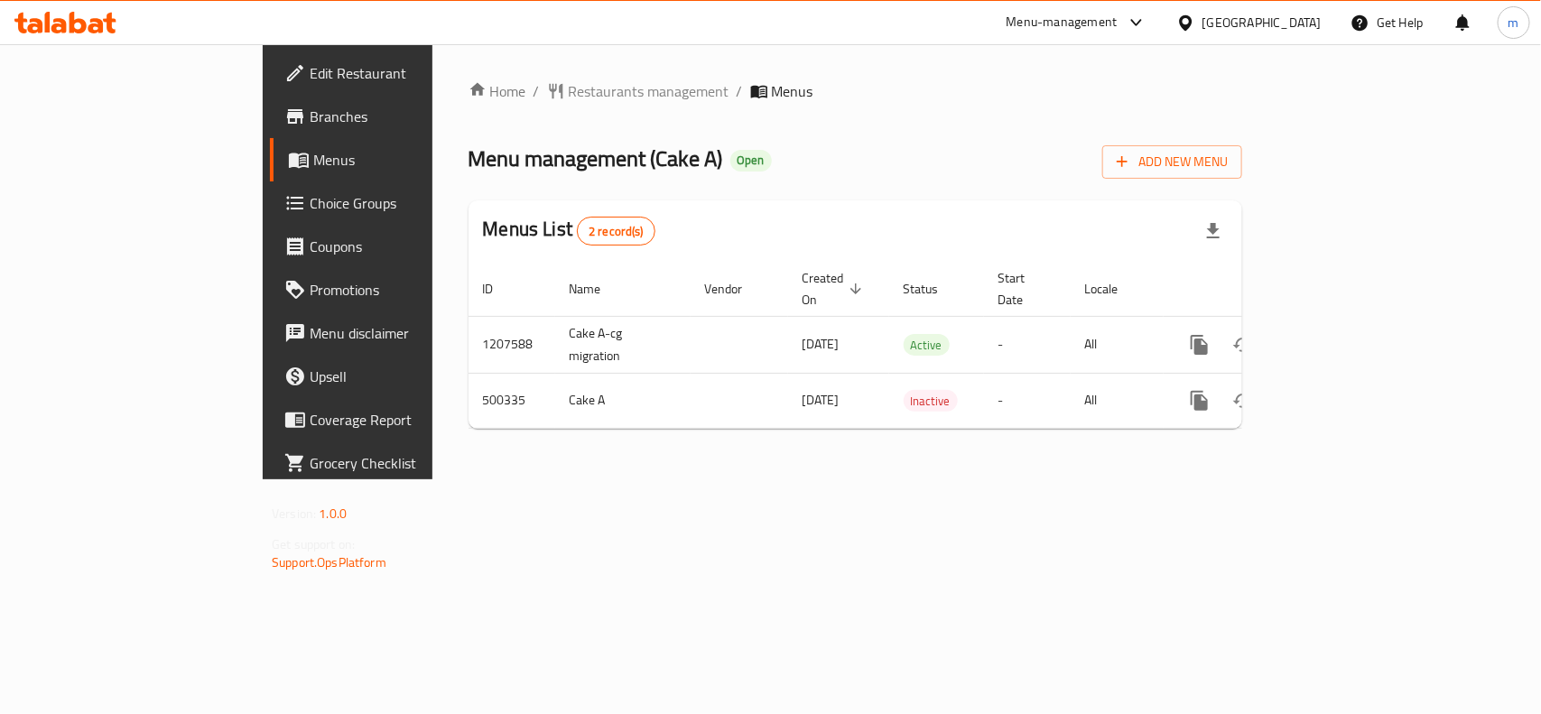
click at [1302, 20] on div "Kuwait" at bounding box center [1261, 23] width 119 height 20
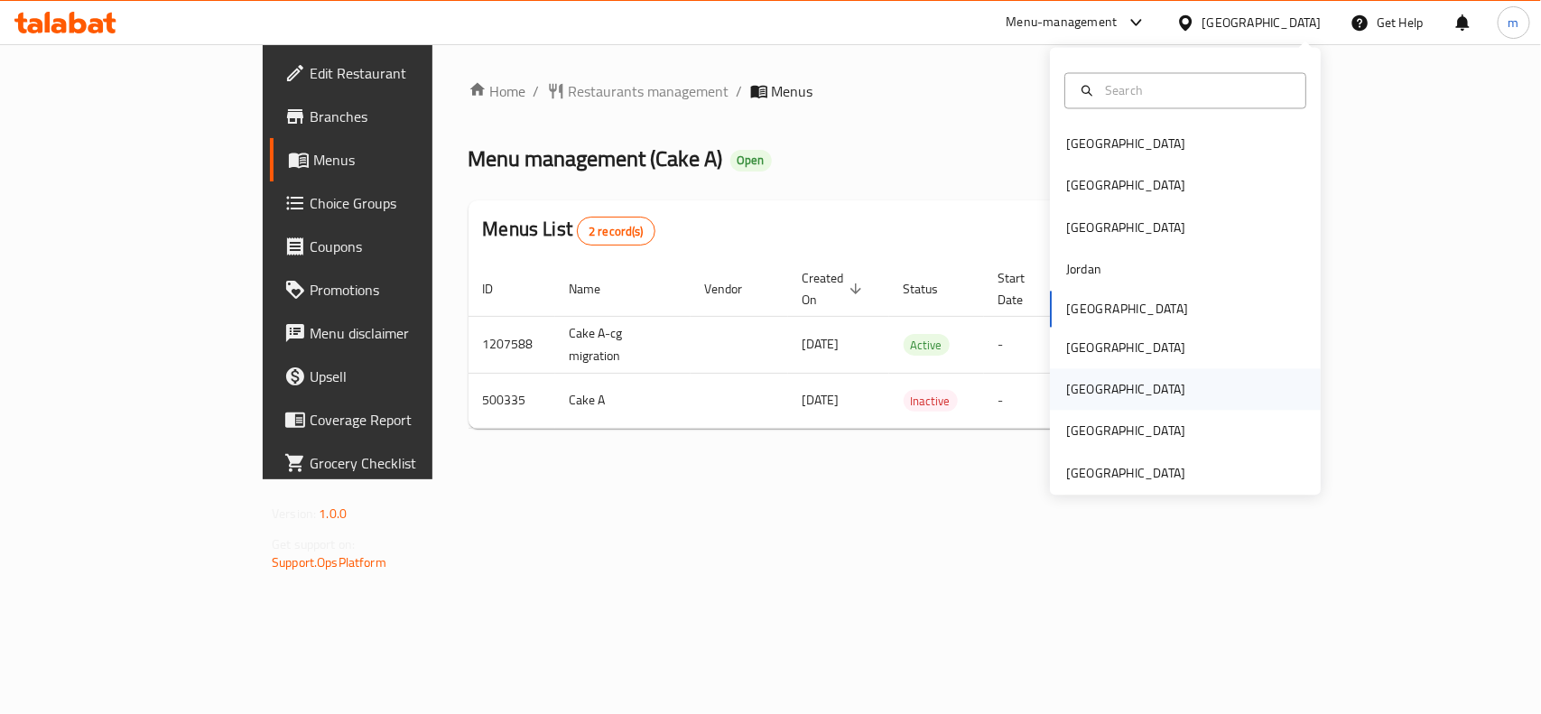
click at [1084, 384] on div "Qatar" at bounding box center [1126, 390] width 148 height 42
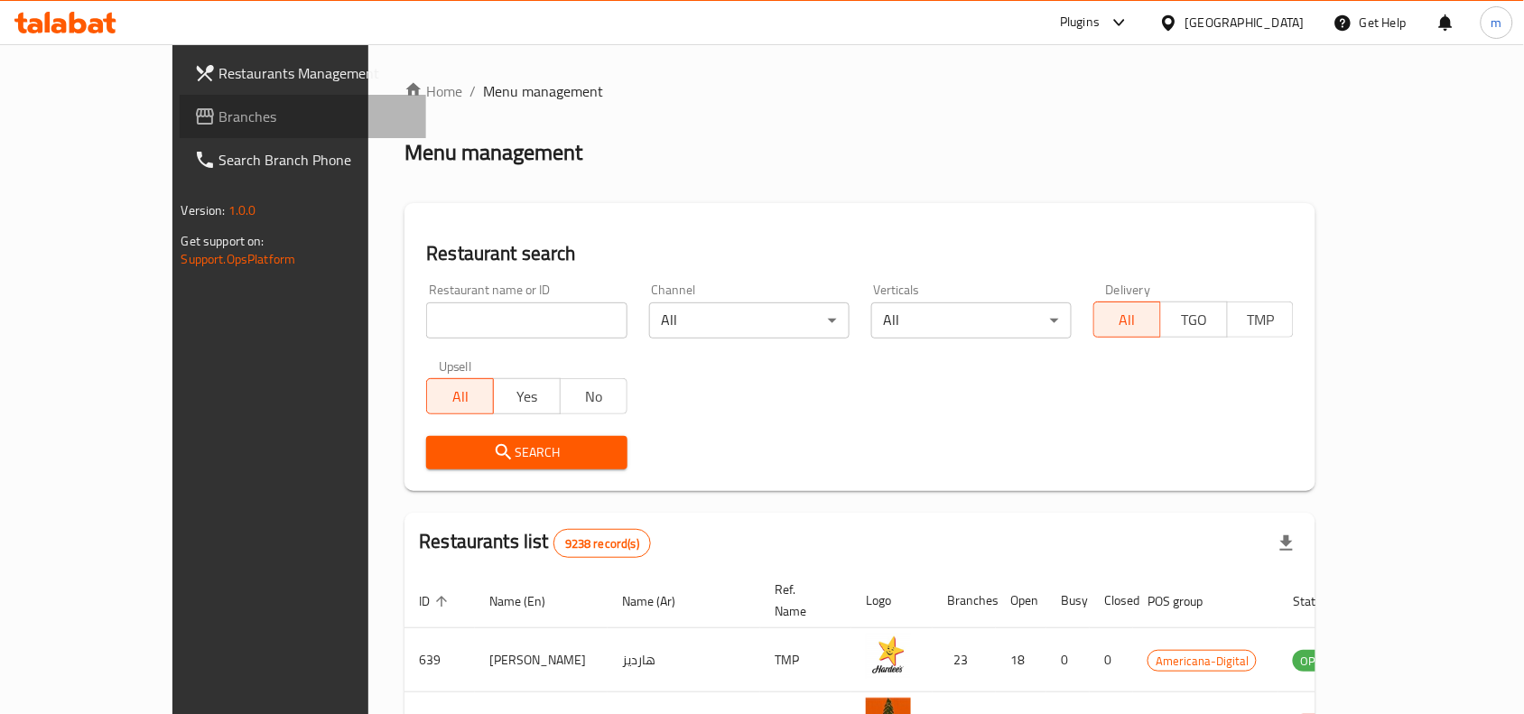
click at [219, 123] on span "Branches" at bounding box center [315, 117] width 193 height 22
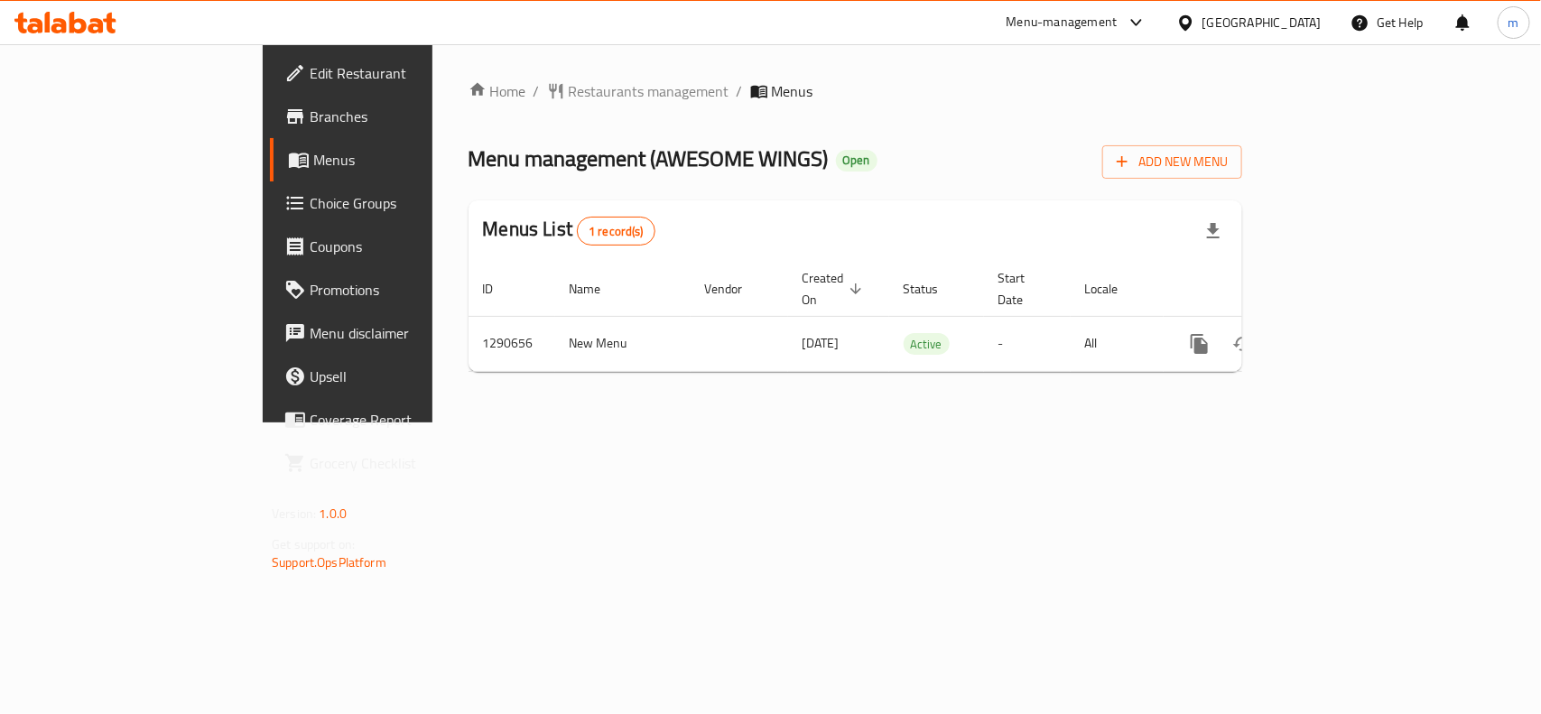
click at [1329, 16] on div "[GEOGRAPHIC_DATA]" at bounding box center [1249, 22] width 174 height 43
click at [1314, 16] on div "Qatar" at bounding box center [1261, 23] width 119 height 20
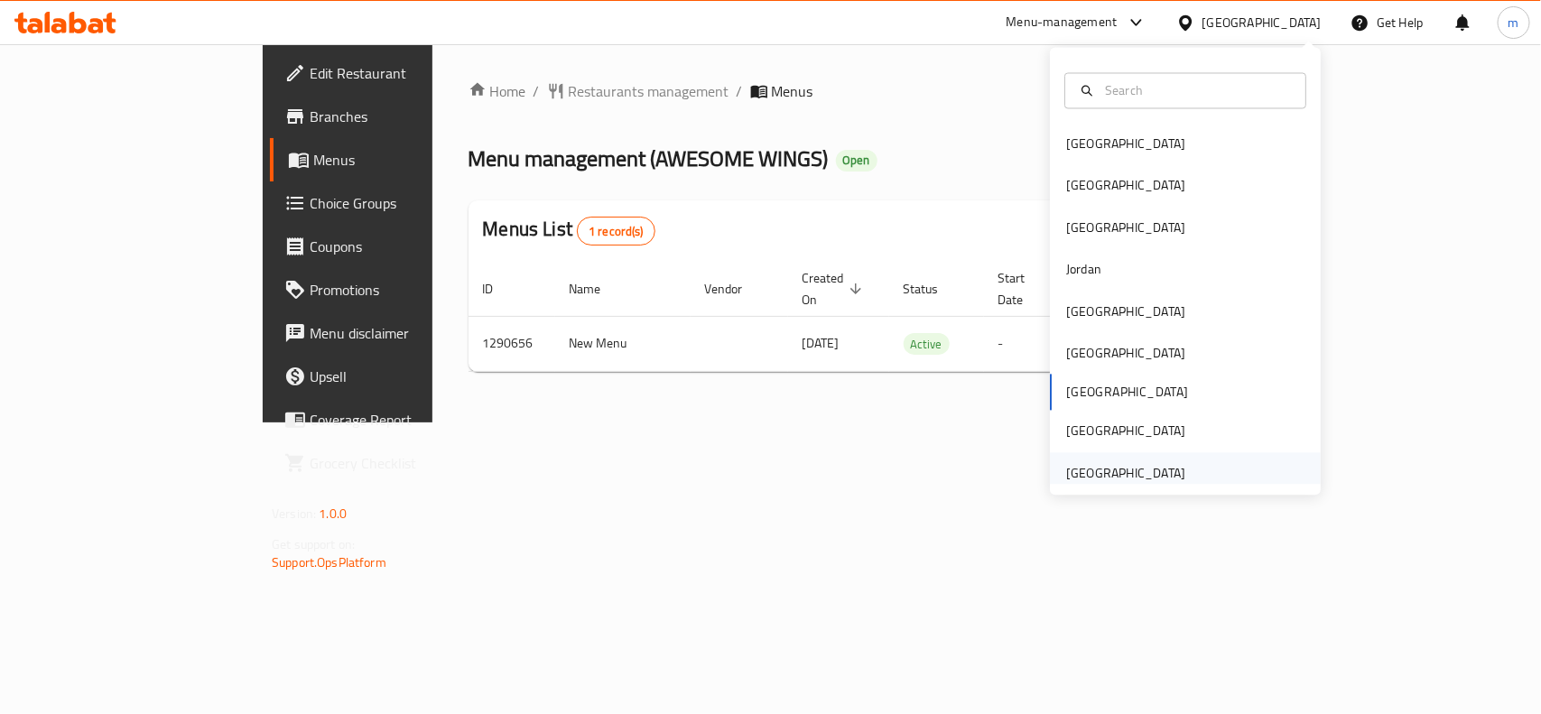
click at [1145, 479] on div "[GEOGRAPHIC_DATA]" at bounding box center [1125, 473] width 119 height 20
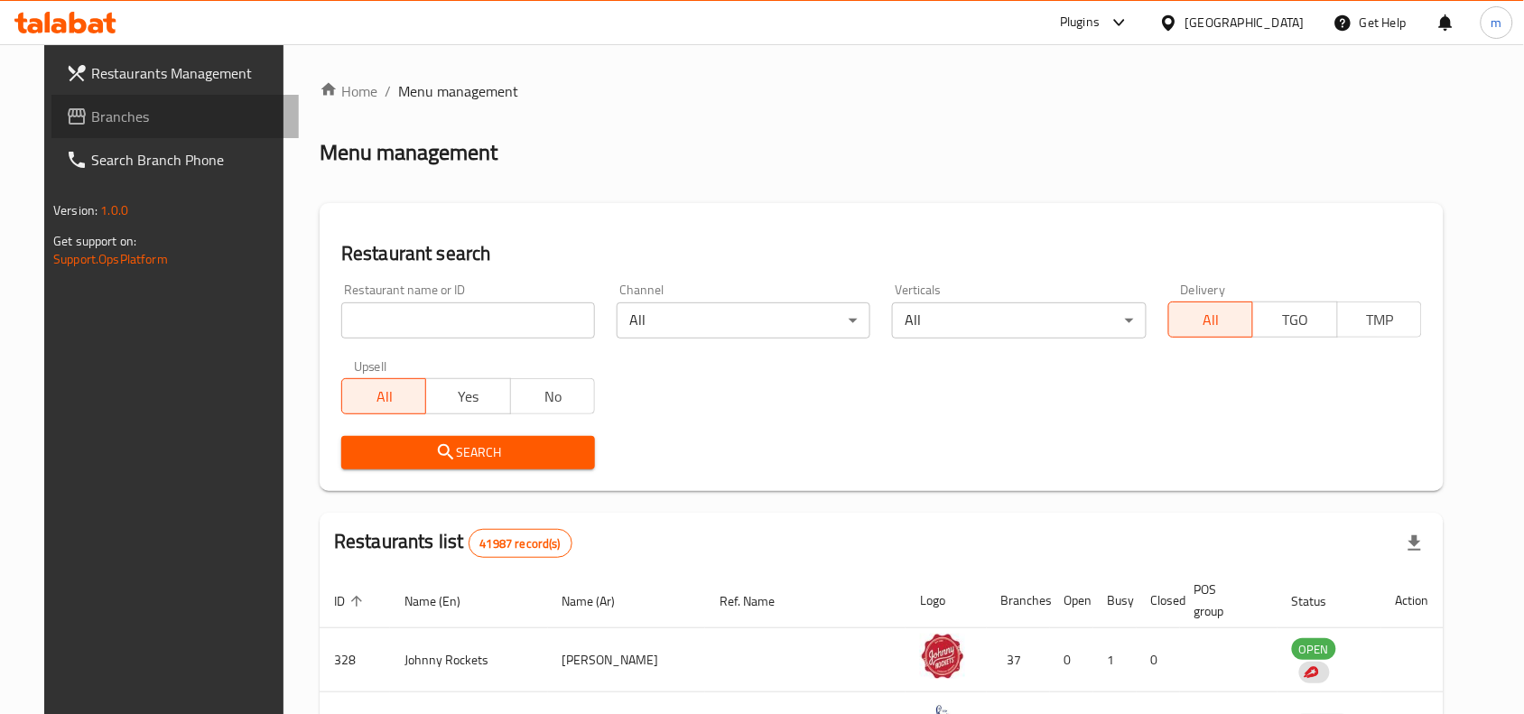
click at [108, 123] on span "Branches" at bounding box center [187, 117] width 193 height 22
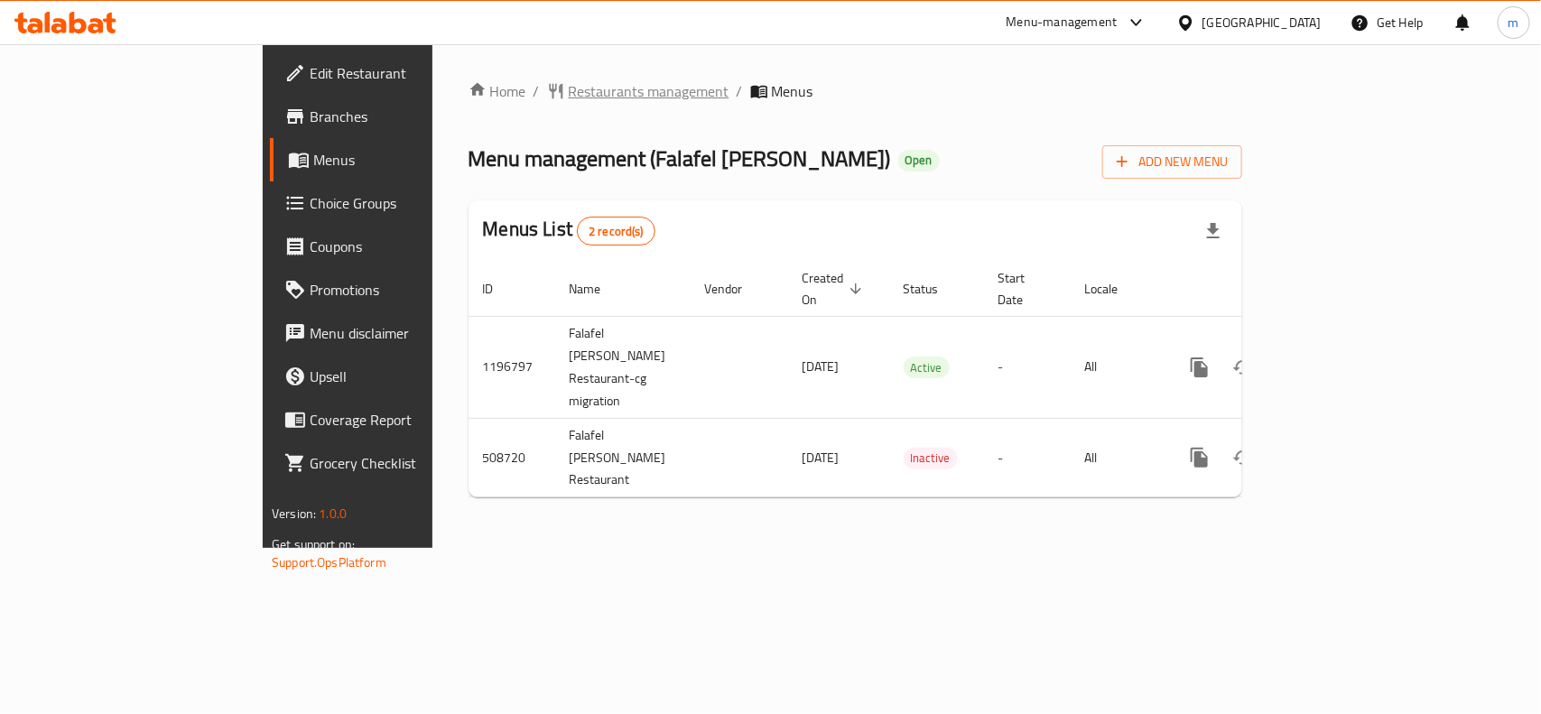
click at [569, 84] on span "Restaurants management" at bounding box center [649, 91] width 161 height 22
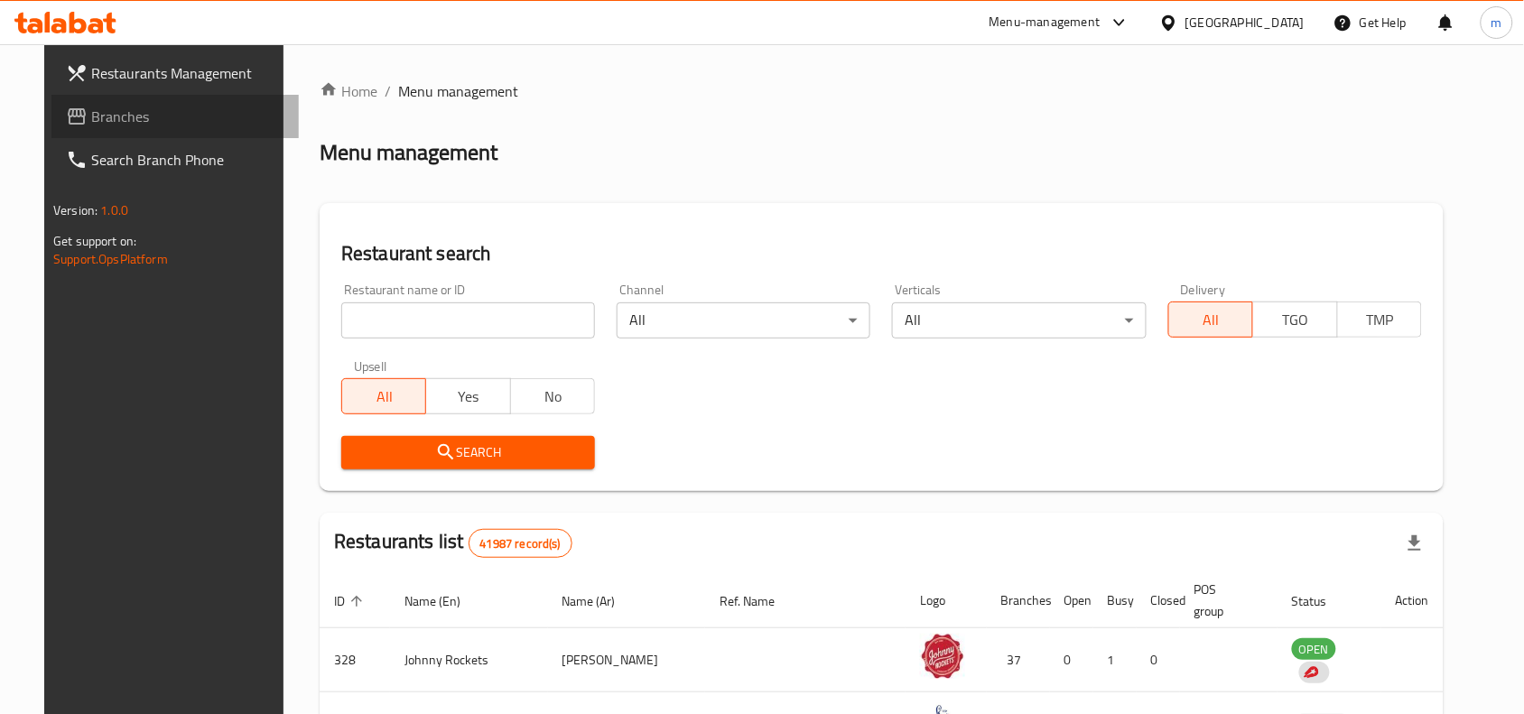
click at [91, 117] on span "Branches" at bounding box center [187, 117] width 193 height 22
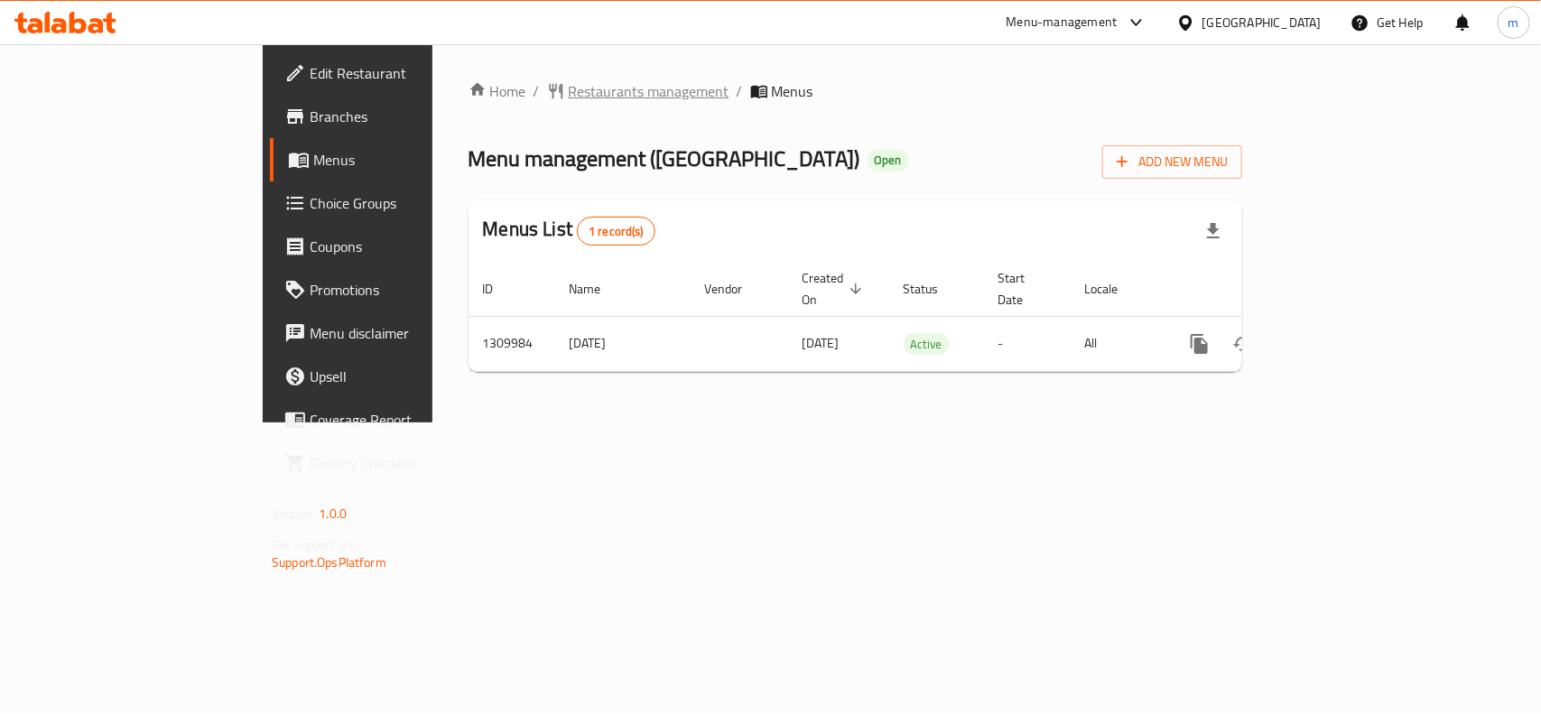
click at [569, 96] on span "Restaurants management" at bounding box center [649, 91] width 161 height 22
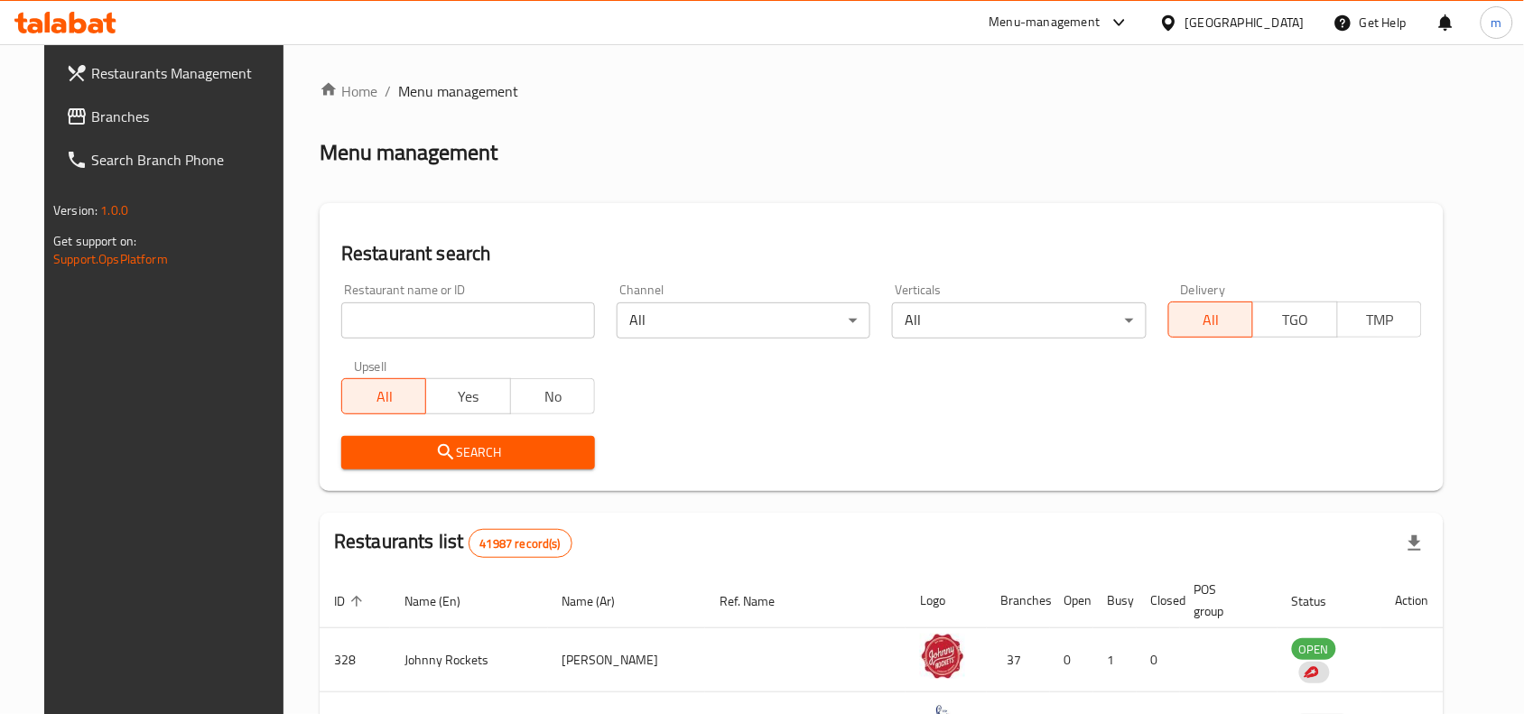
click at [90, 101] on link "Branches" at bounding box center [174, 116] width 247 height 43
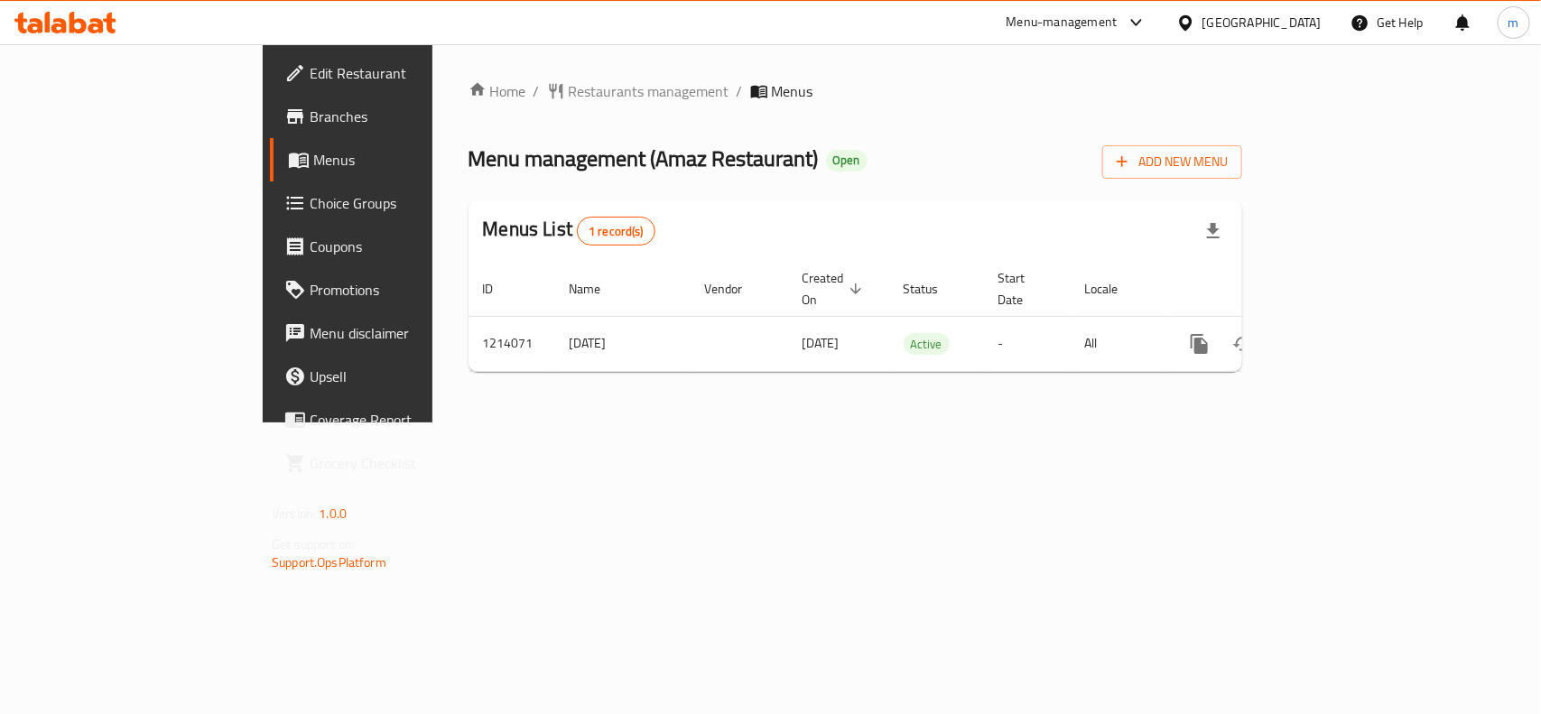
click at [1302, 15] on div "[GEOGRAPHIC_DATA]" at bounding box center [1261, 23] width 119 height 20
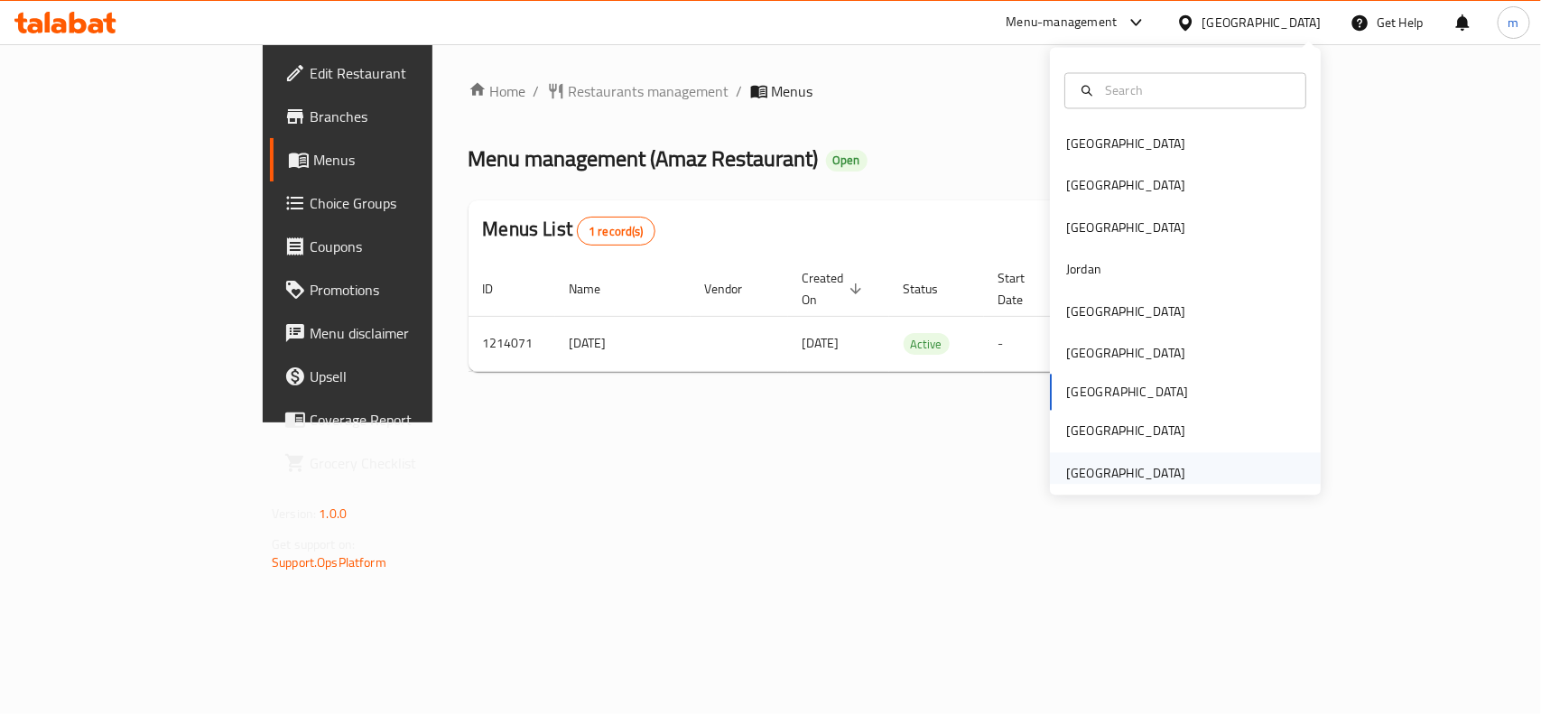
click at [1126, 471] on div "[GEOGRAPHIC_DATA]" at bounding box center [1125, 473] width 119 height 20
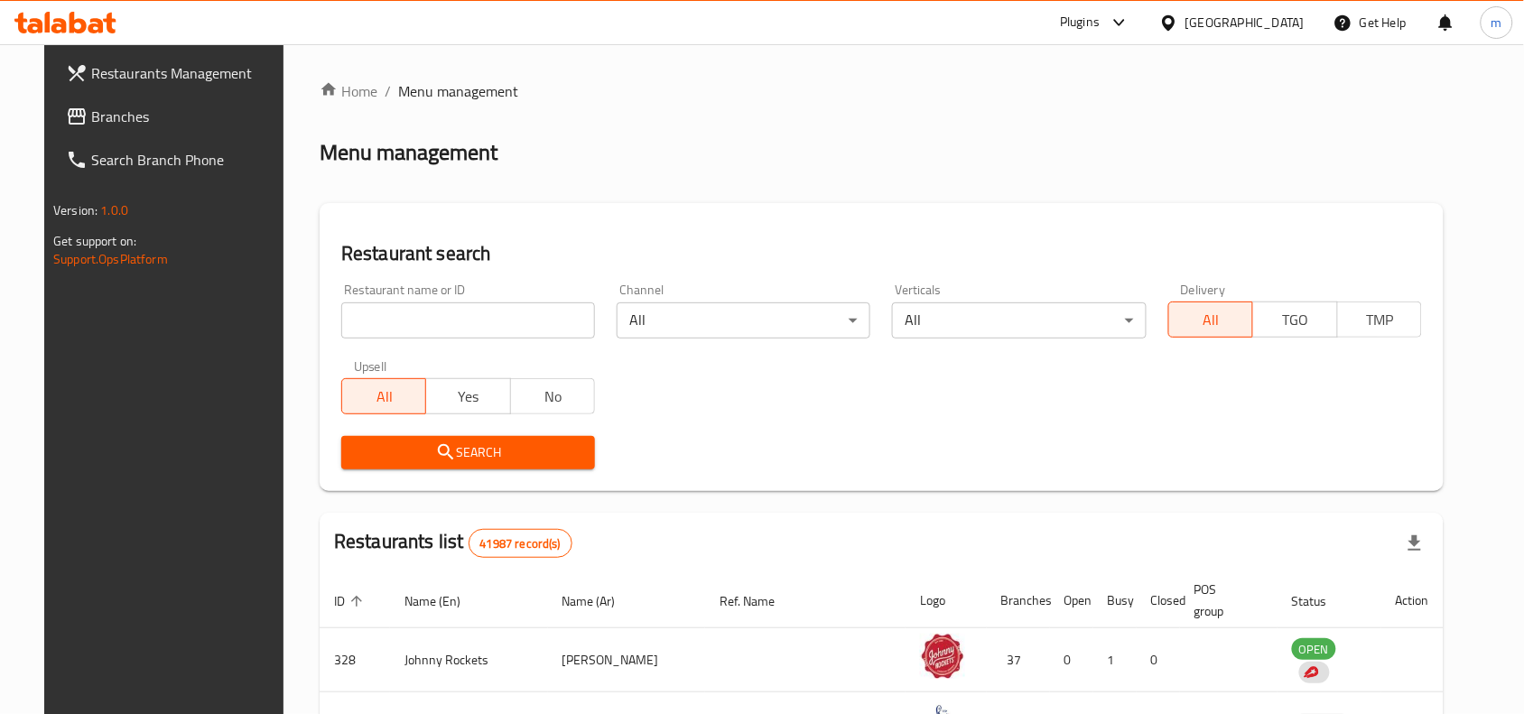
click at [122, 115] on span "Branches" at bounding box center [187, 117] width 193 height 22
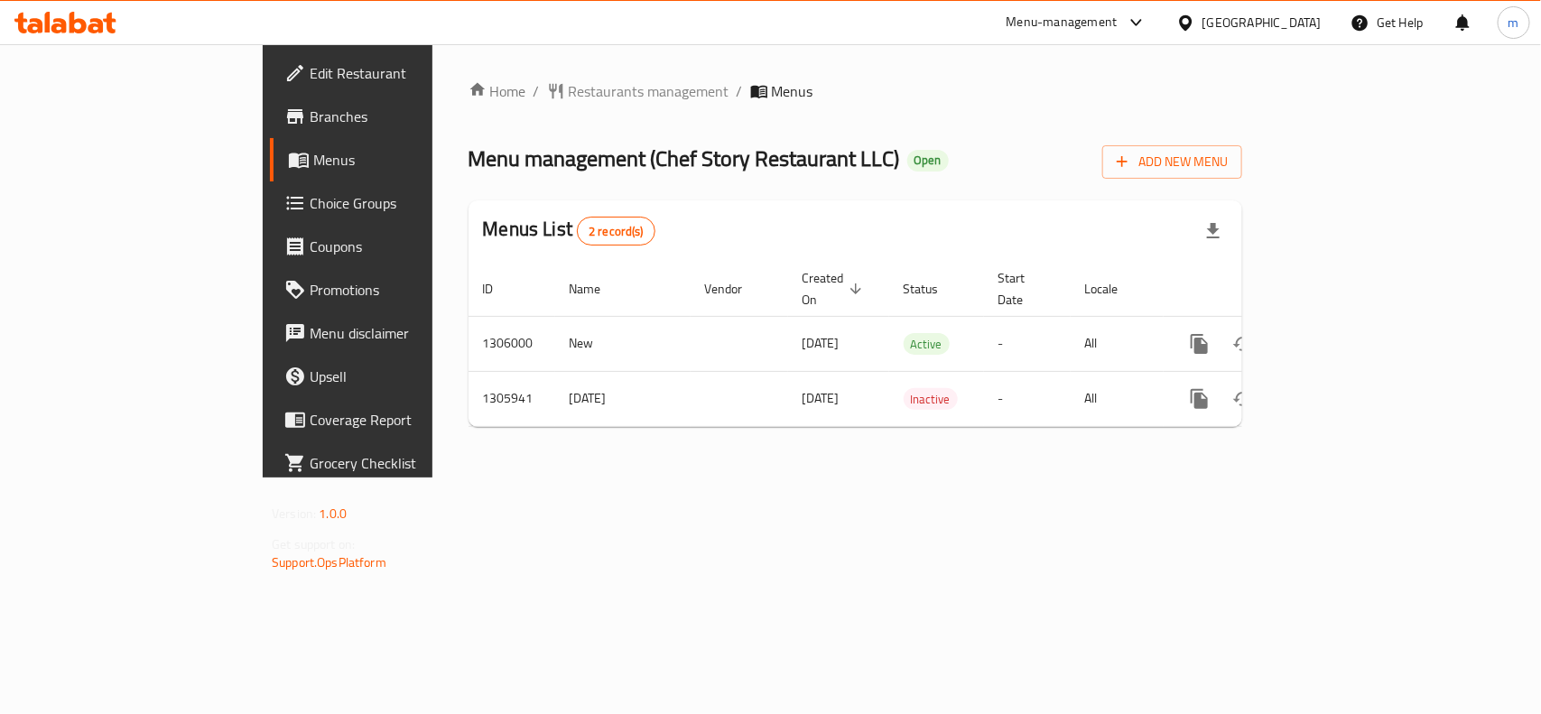
click at [1306, 21] on div "[GEOGRAPHIC_DATA]" at bounding box center [1261, 23] width 119 height 20
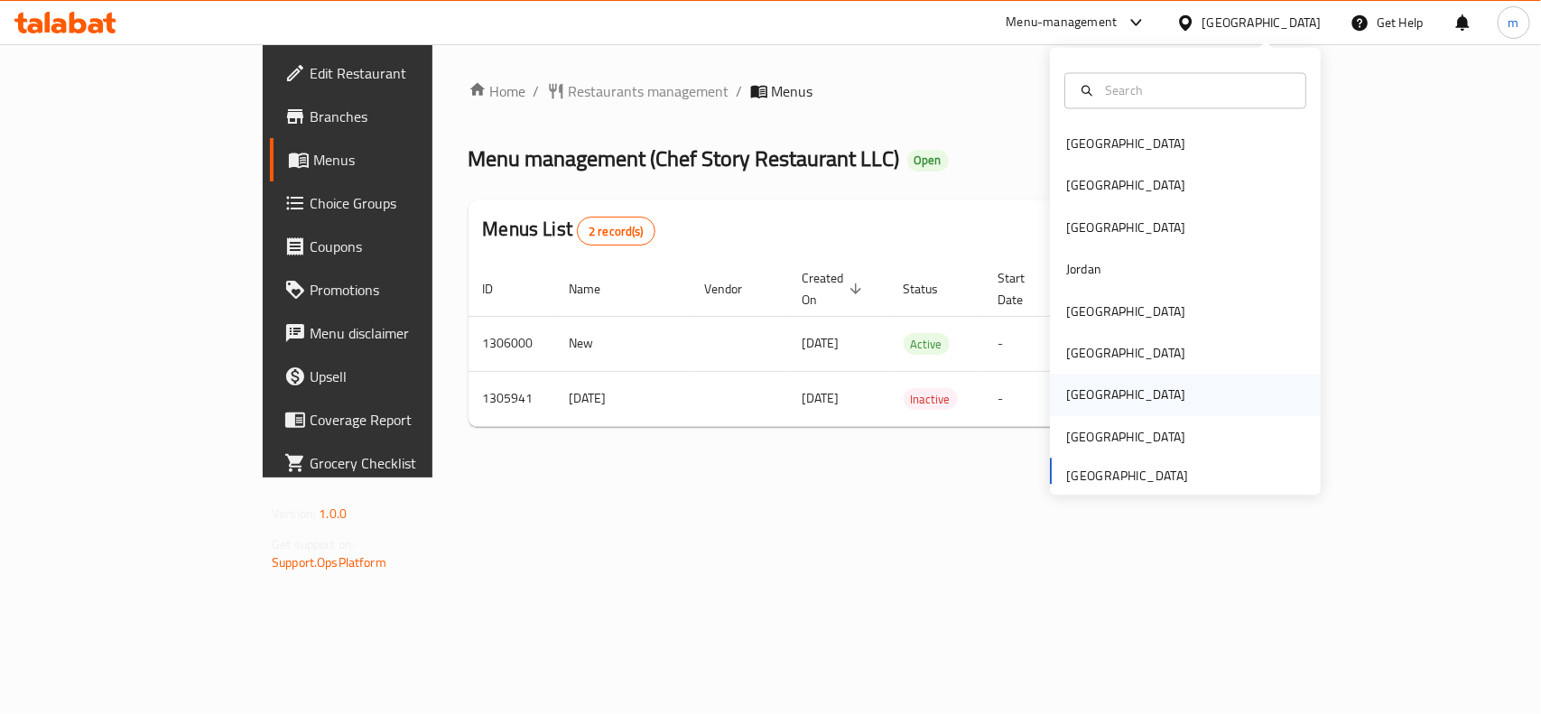
click at [1070, 394] on div "[GEOGRAPHIC_DATA]" at bounding box center [1125, 395] width 119 height 20
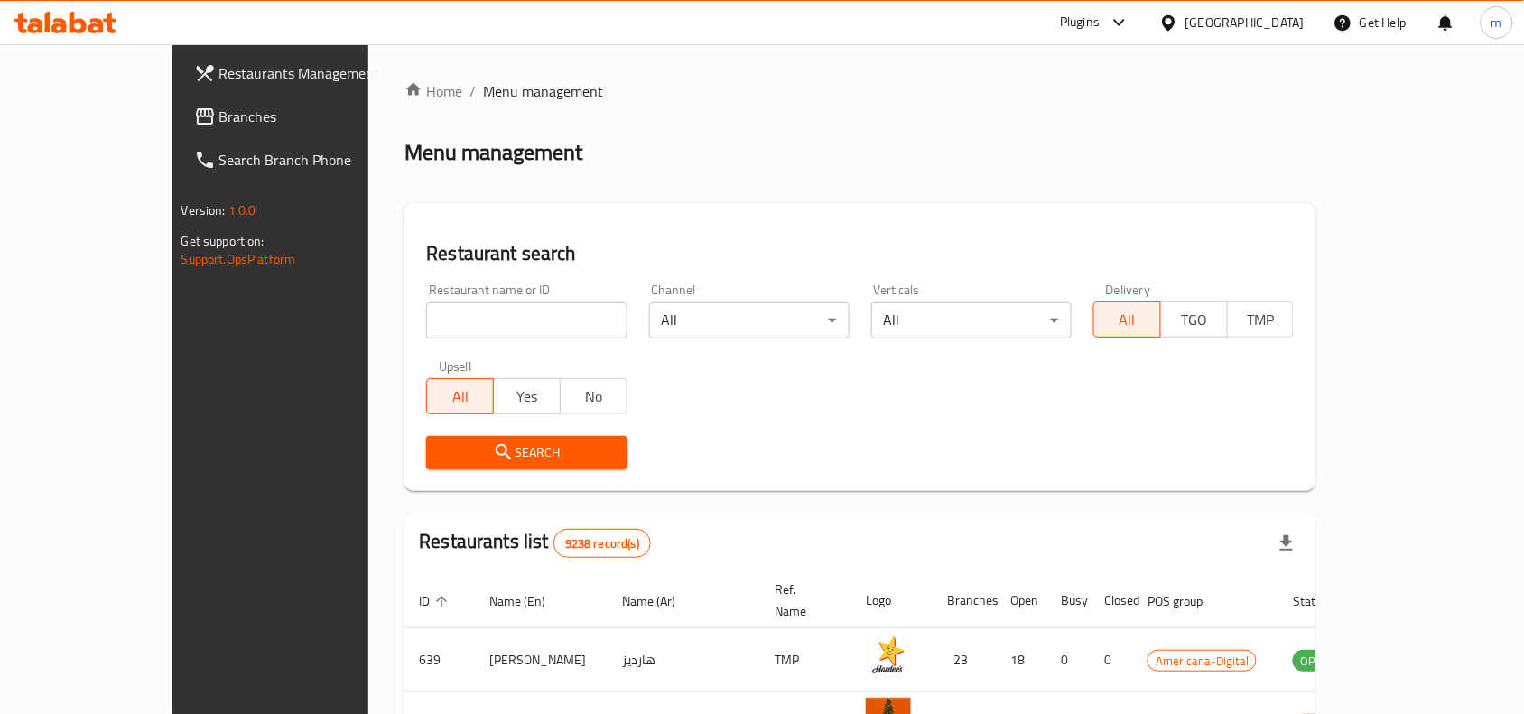
click at [219, 106] on span "Branches" at bounding box center [315, 117] width 193 height 22
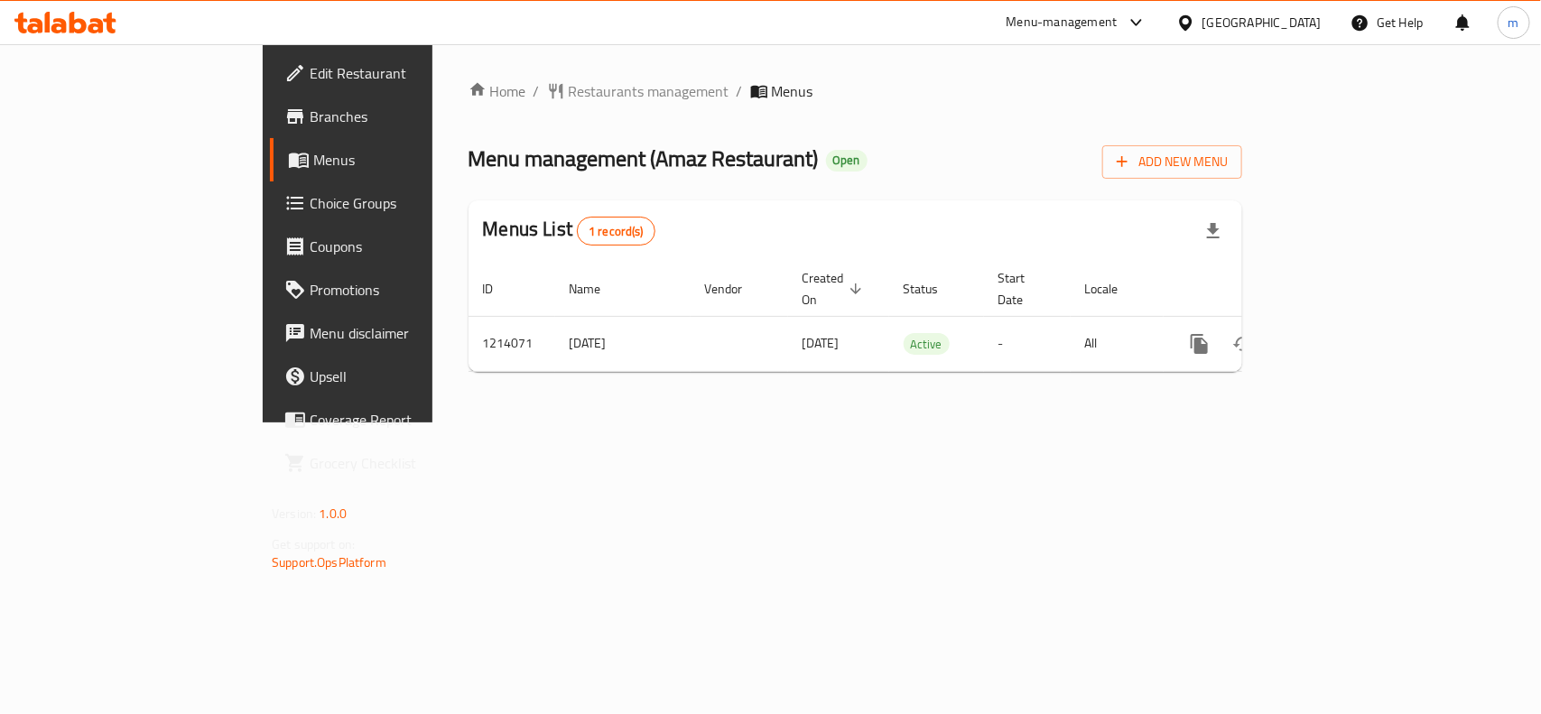
click at [1311, 23] on div "[GEOGRAPHIC_DATA]" at bounding box center [1261, 23] width 119 height 20
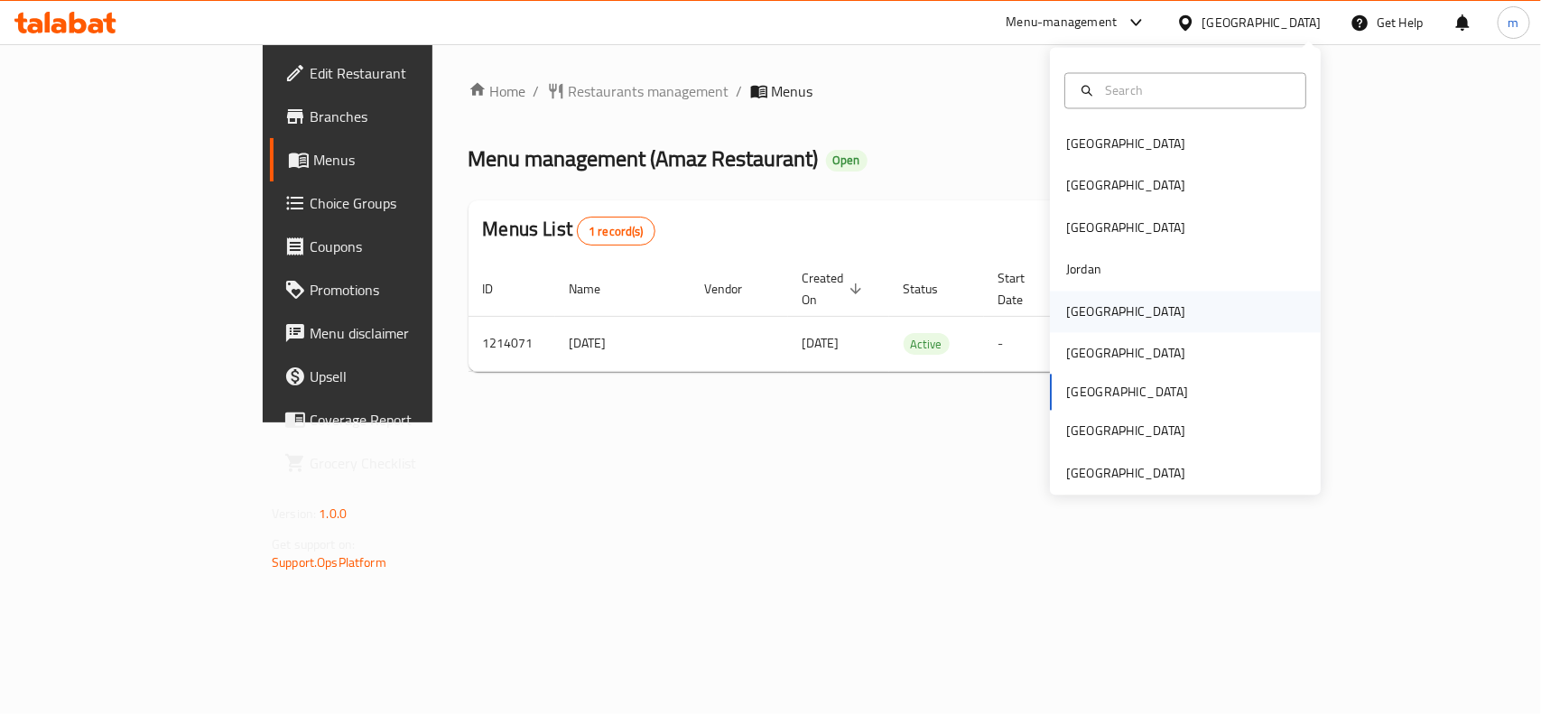
click at [1088, 317] on div "[GEOGRAPHIC_DATA]" at bounding box center [1126, 312] width 148 height 42
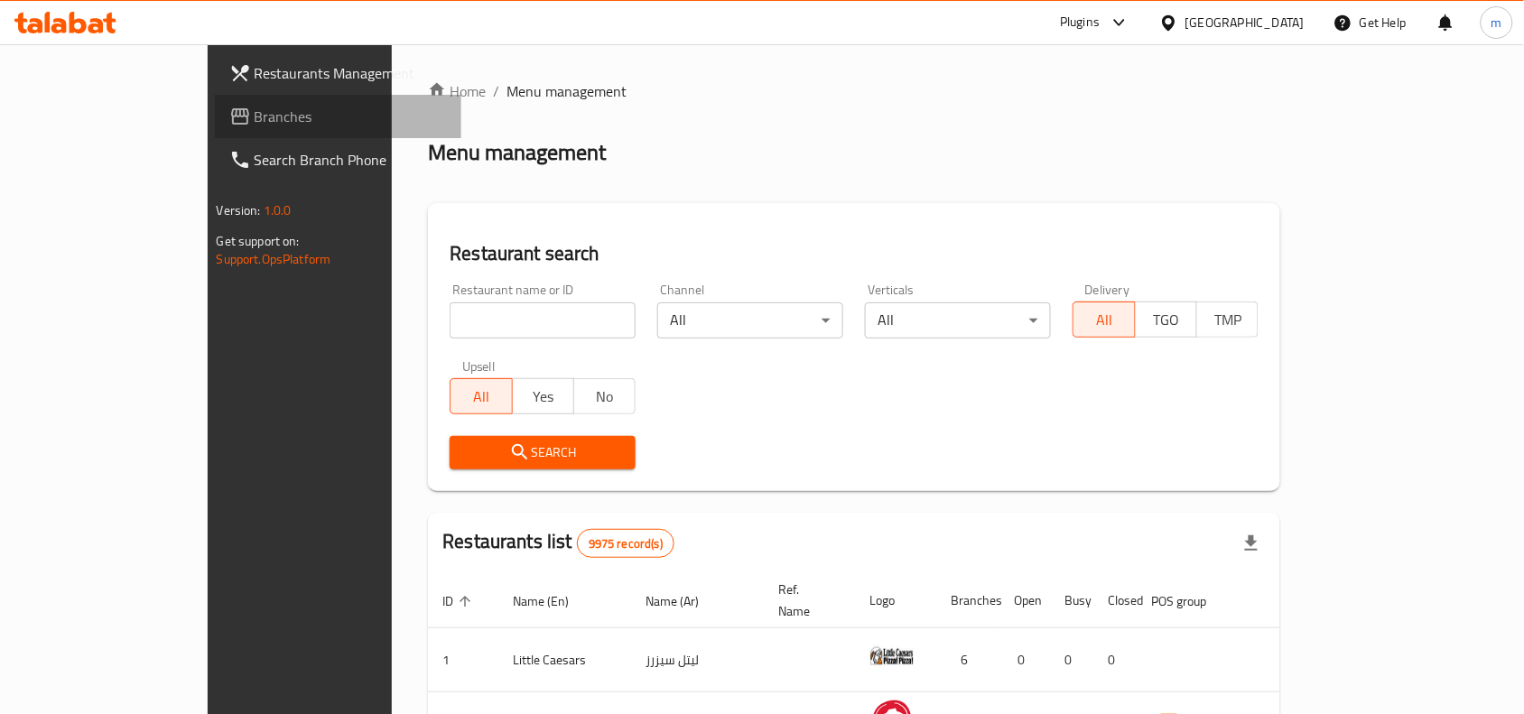
click at [255, 106] on span "Branches" at bounding box center [351, 117] width 193 height 22
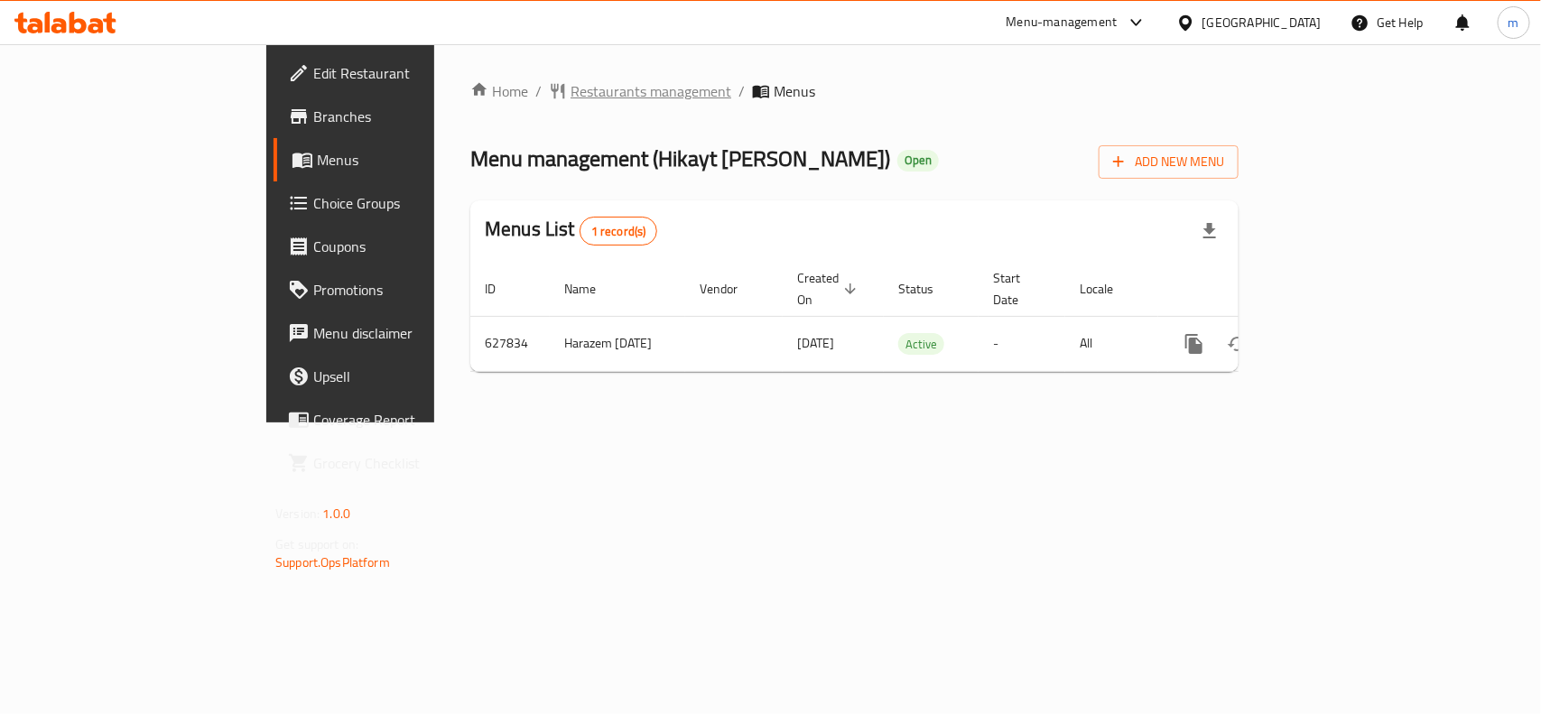
click at [570, 80] on span "Restaurants management" at bounding box center [650, 91] width 161 height 22
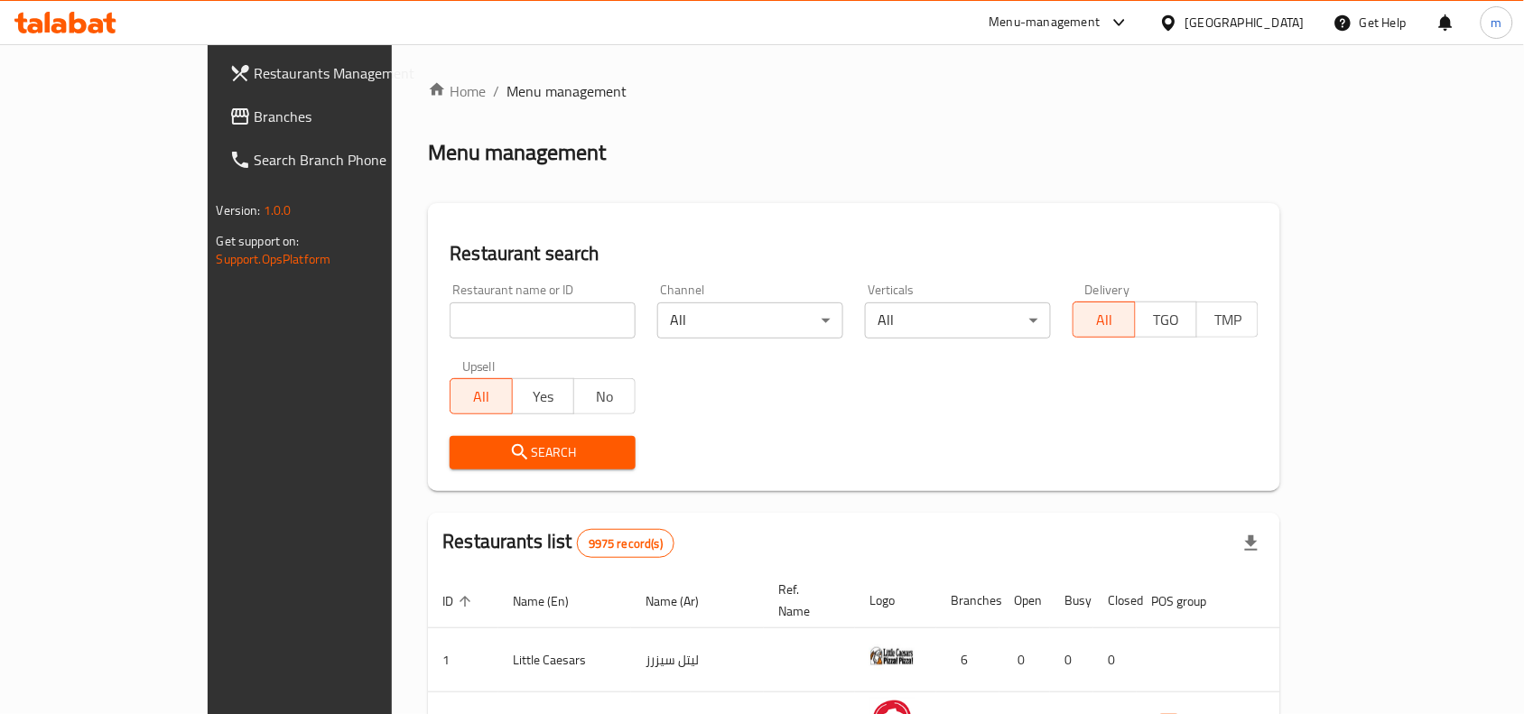
click at [1288, 25] on div "[GEOGRAPHIC_DATA]" at bounding box center [1244, 23] width 119 height 20
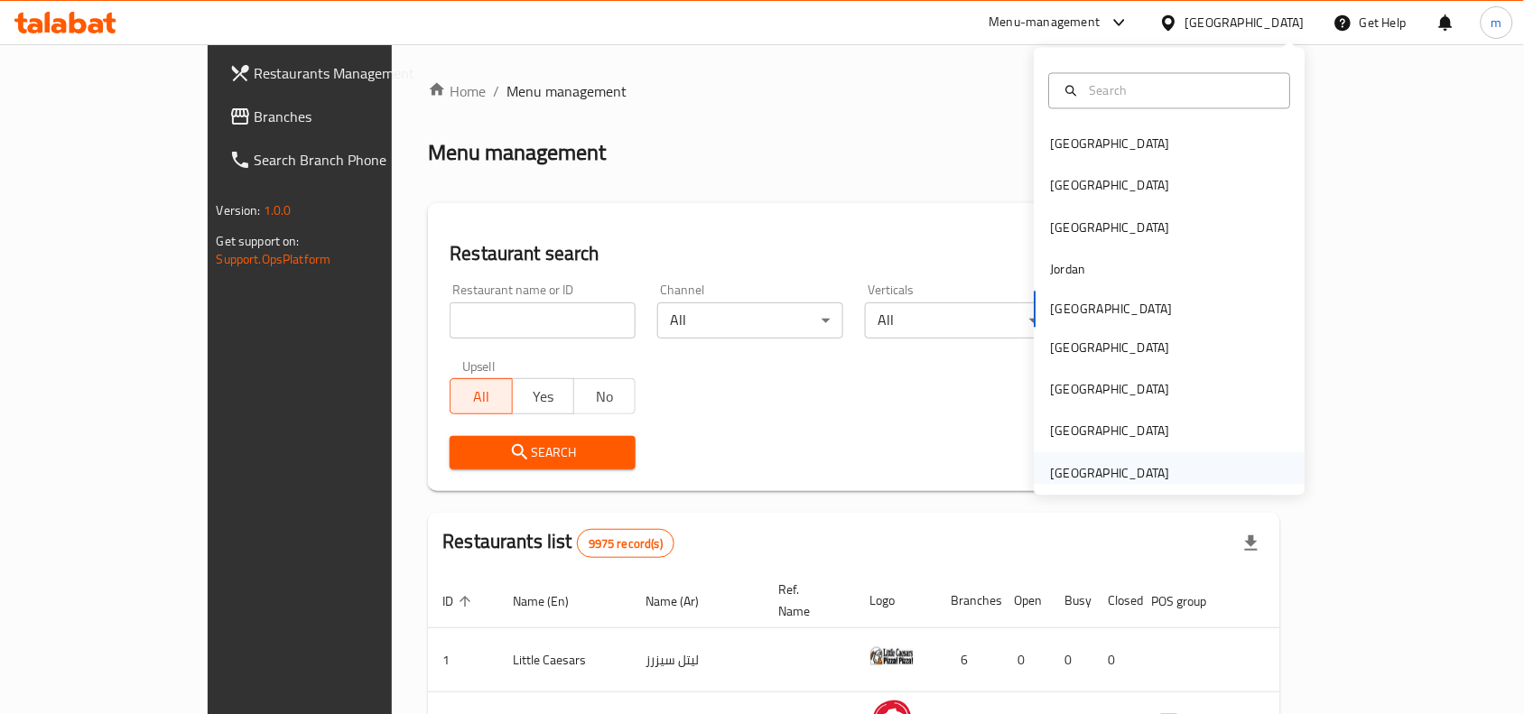
click at [1074, 463] on div "[GEOGRAPHIC_DATA]" at bounding box center [1110, 473] width 119 height 20
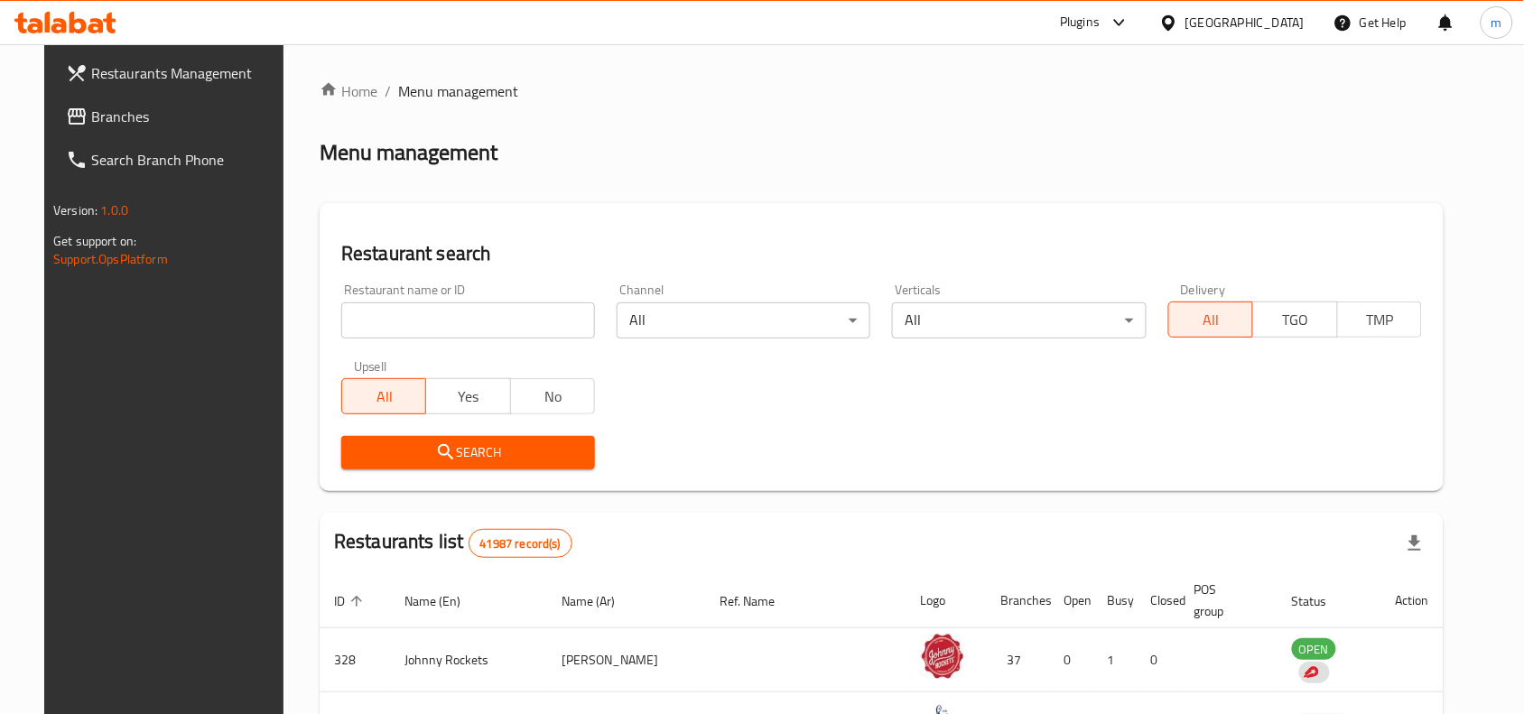
click at [92, 109] on span "Branches" at bounding box center [187, 117] width 193 height 22
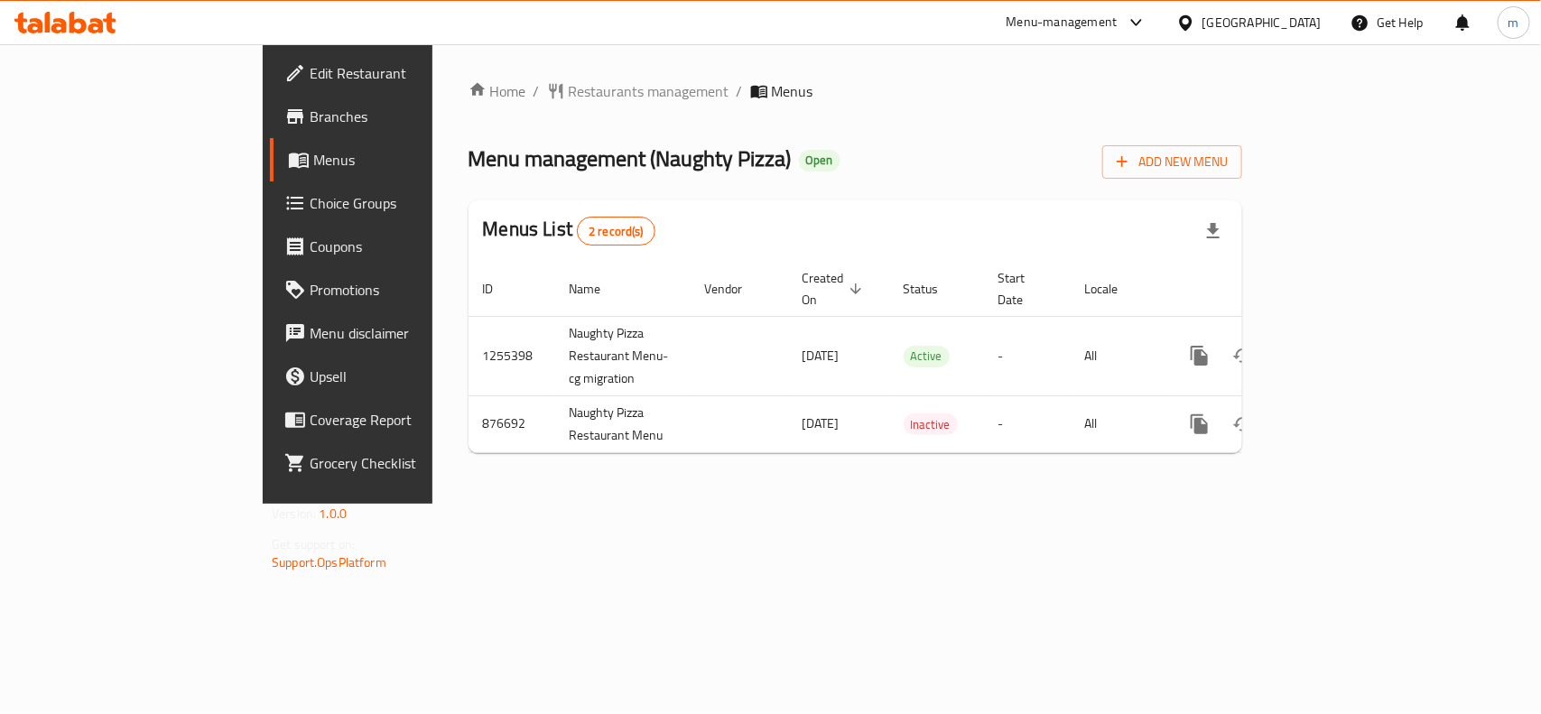
click at [1300, 23] on div "[GEOGRAPHIC_DATA]" at bounding box center [1261, 23] width 119 height 20
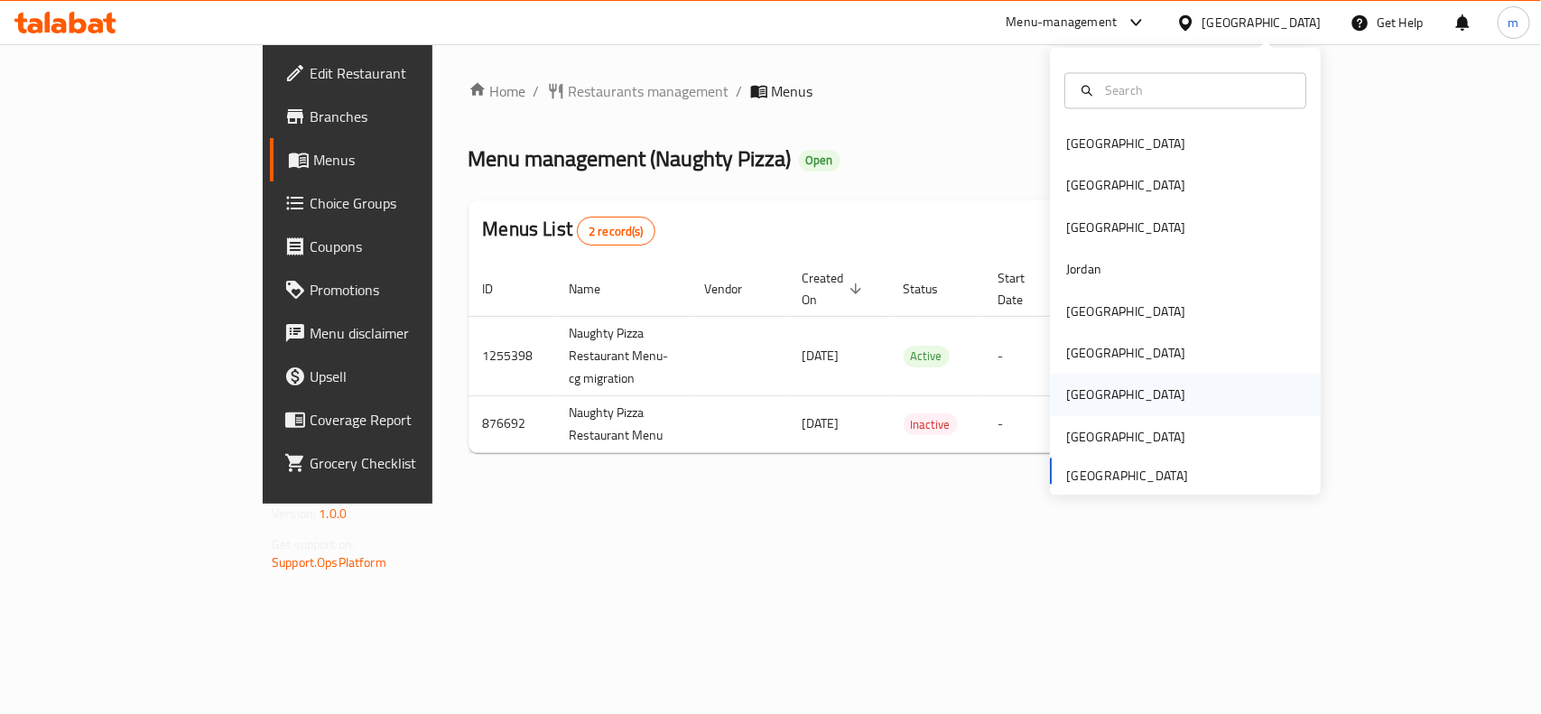
click at [1075, 394] on div "[GEOGRAPHIC_DATA]" at bounding box center [1125, 395] width 119 height 20
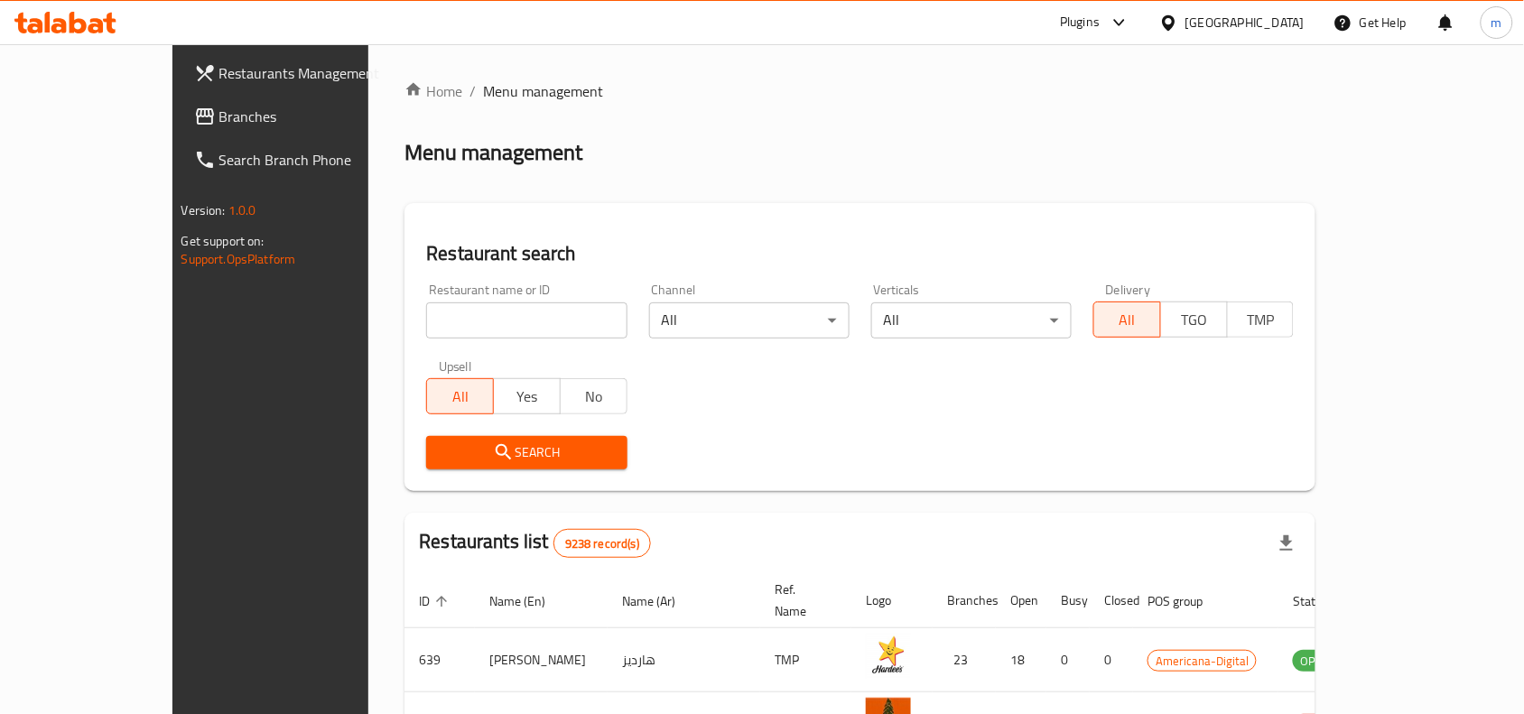
click at [219, 124] on span "Branches" at bounding box center [315, 117] width 193 height 22
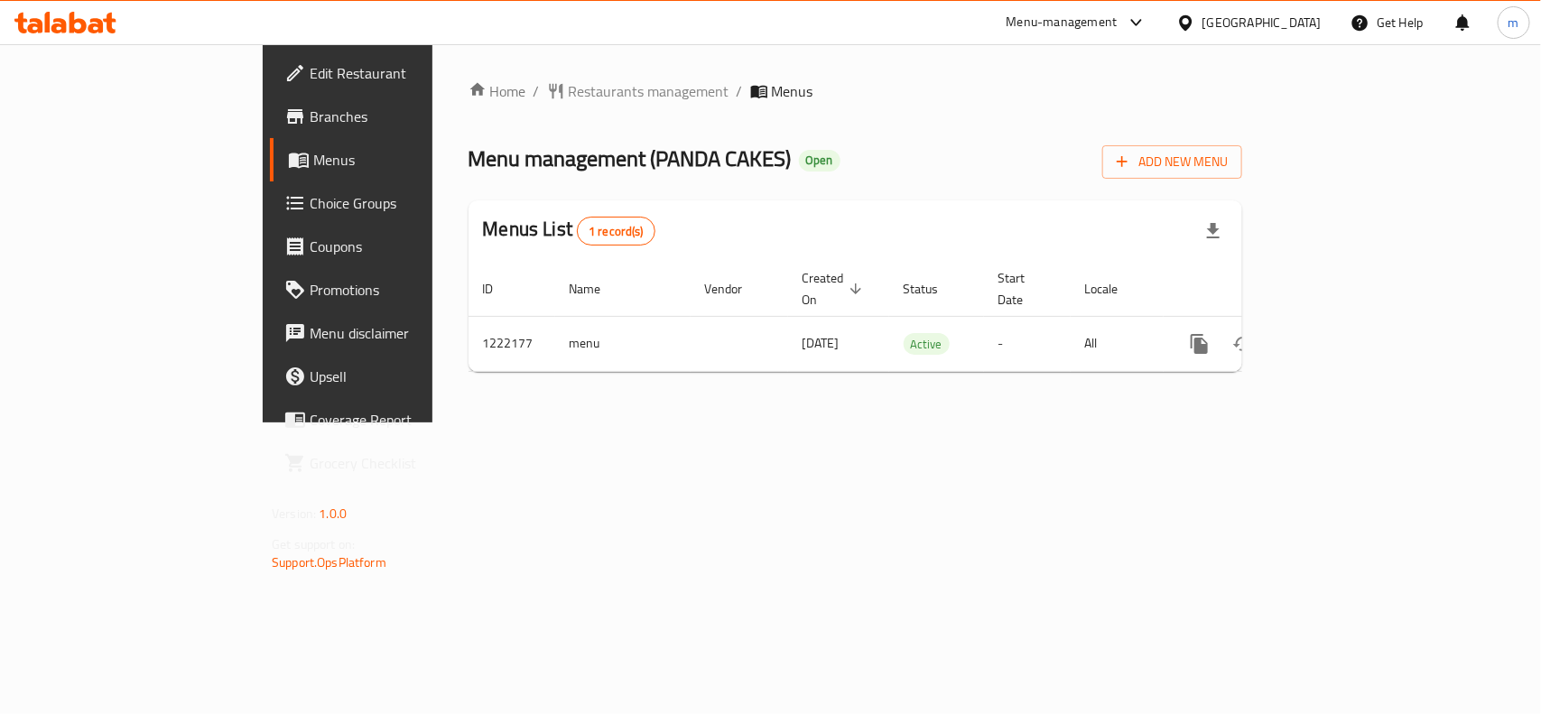
click at [310, 192] on span "Choice Groups" at bounding box center [408, 203] width 196 height 22
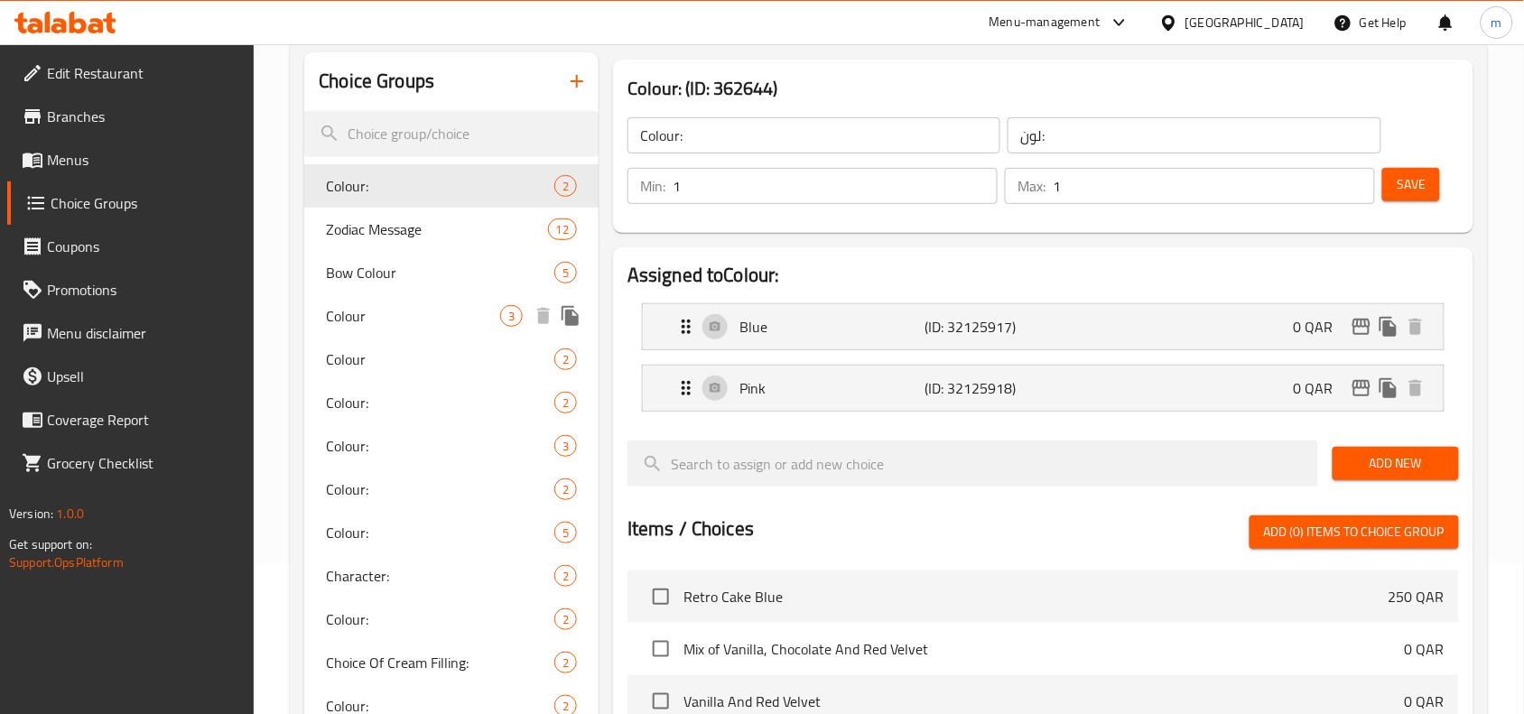
scroll to position [601, 0]
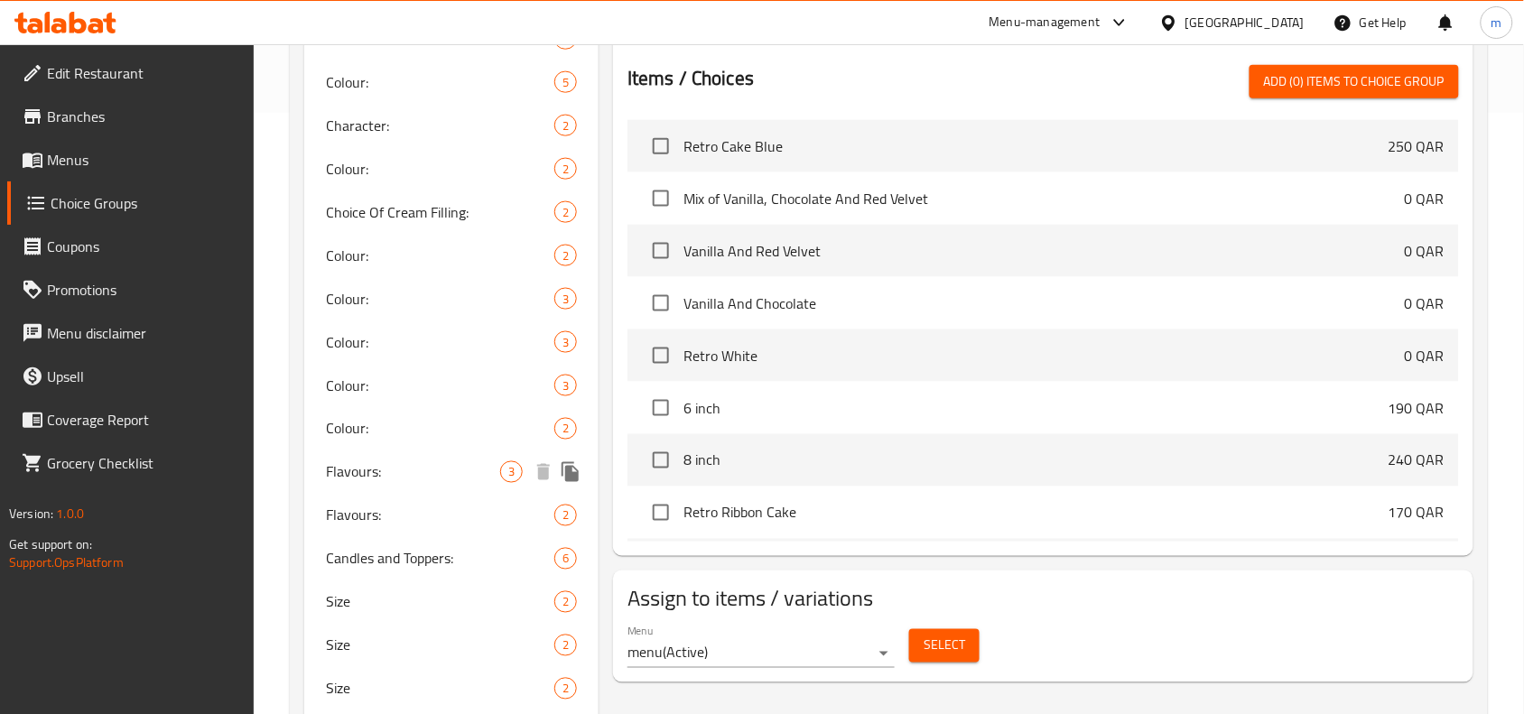
click at [384, 472] on span "Flavours:" at bounding box center [413, 472] width 174 height 22
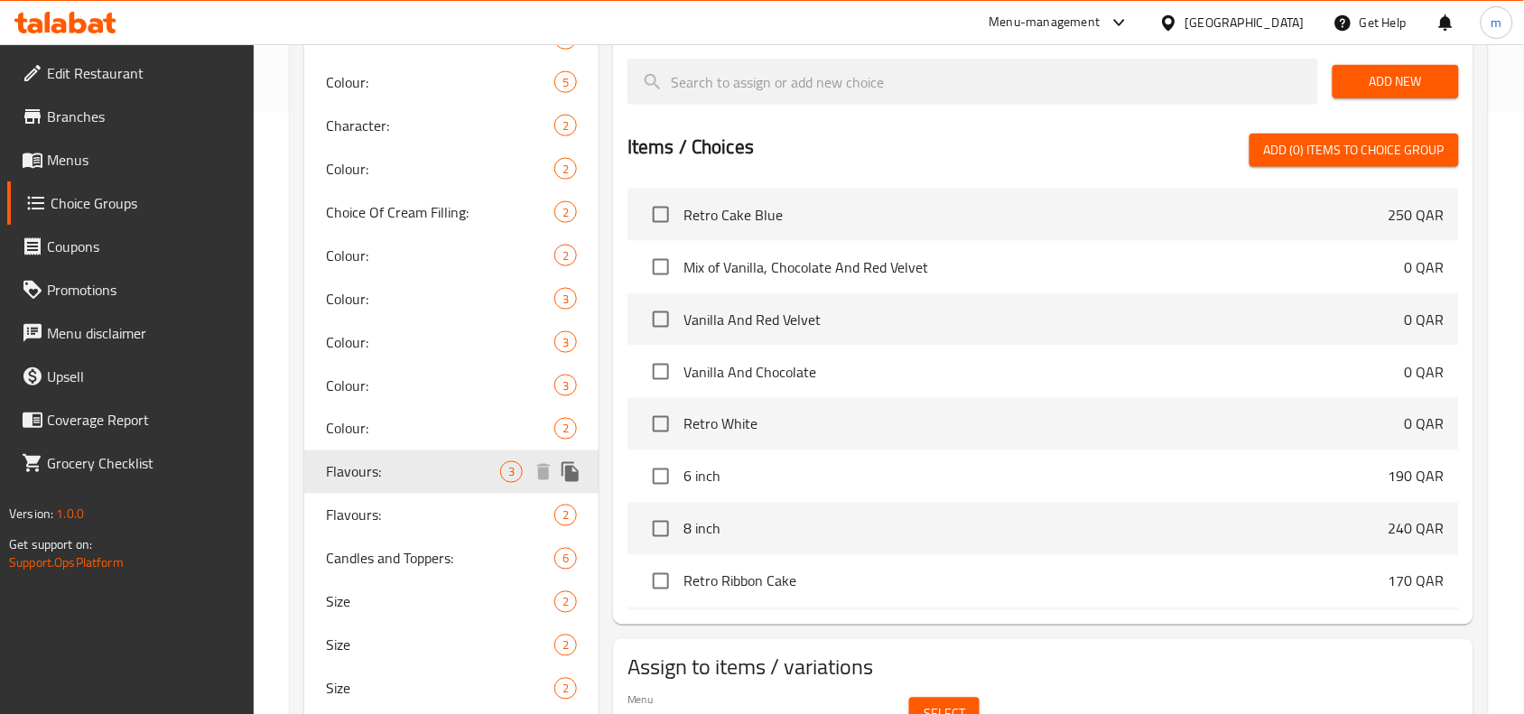
type input "Flavours:"
type input "النكهة:"
click at [409, 558] on span "Candles and Toppers:" at bounding box center [413, 559] width 174 height 22
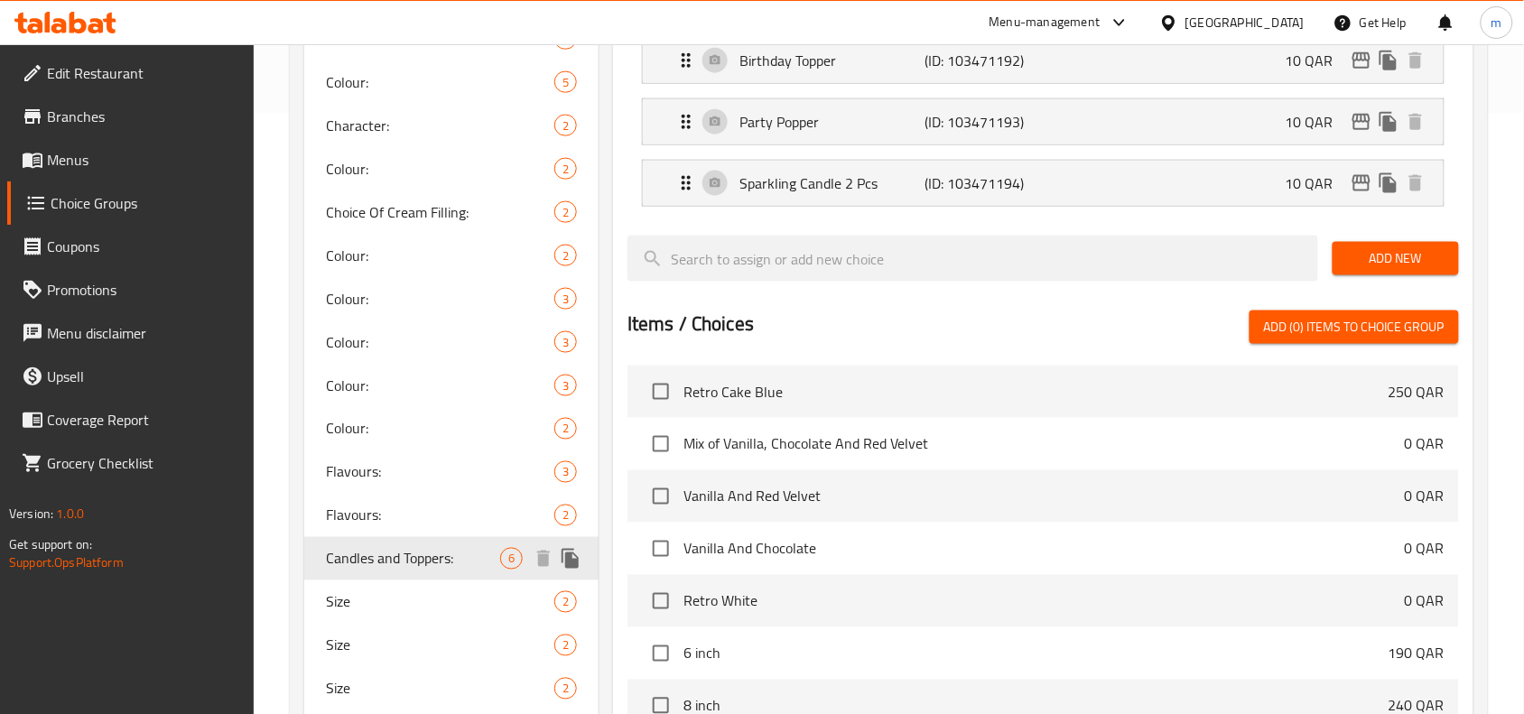
type input "Candles and Toppers:"
type input "الشموع والتوبرز:"
type input "0"
type input "6"
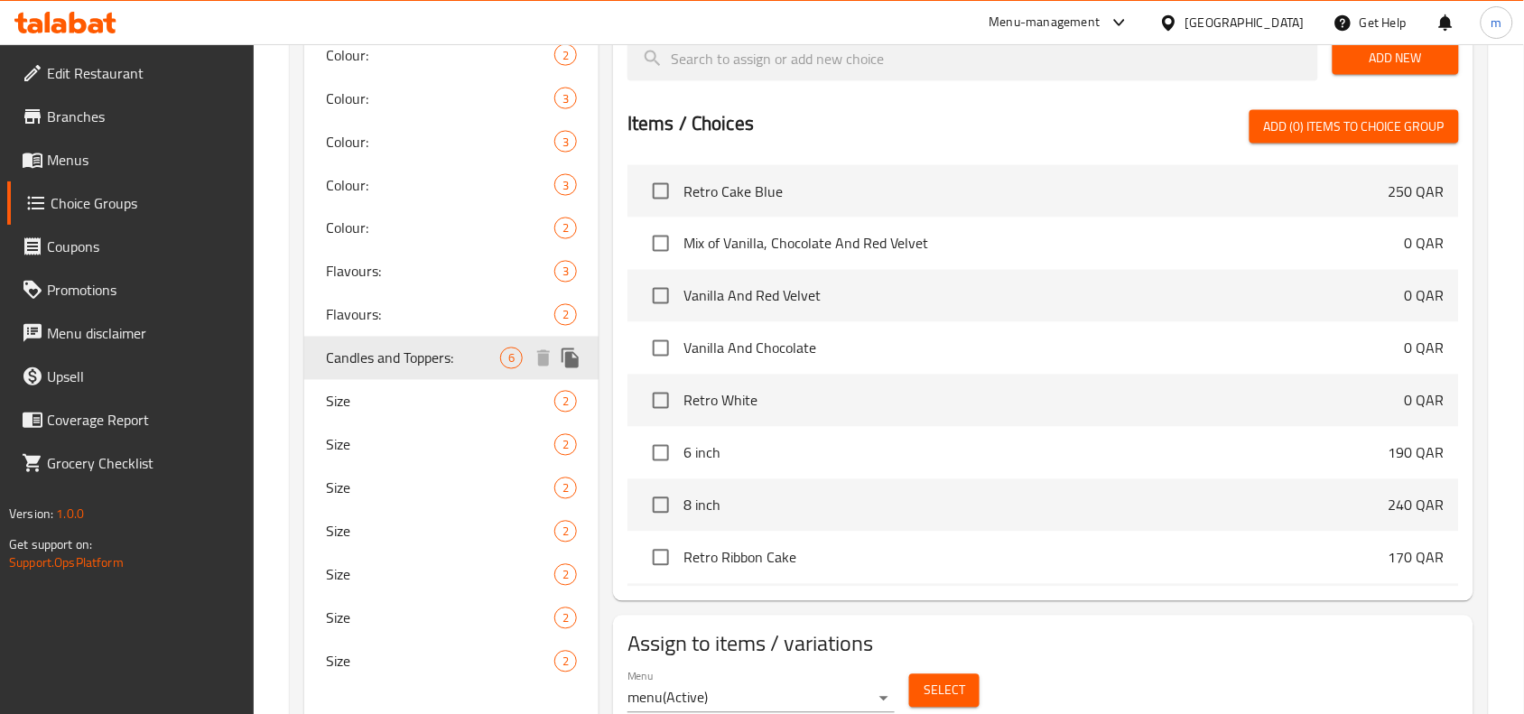
scroll to position [874, 0]
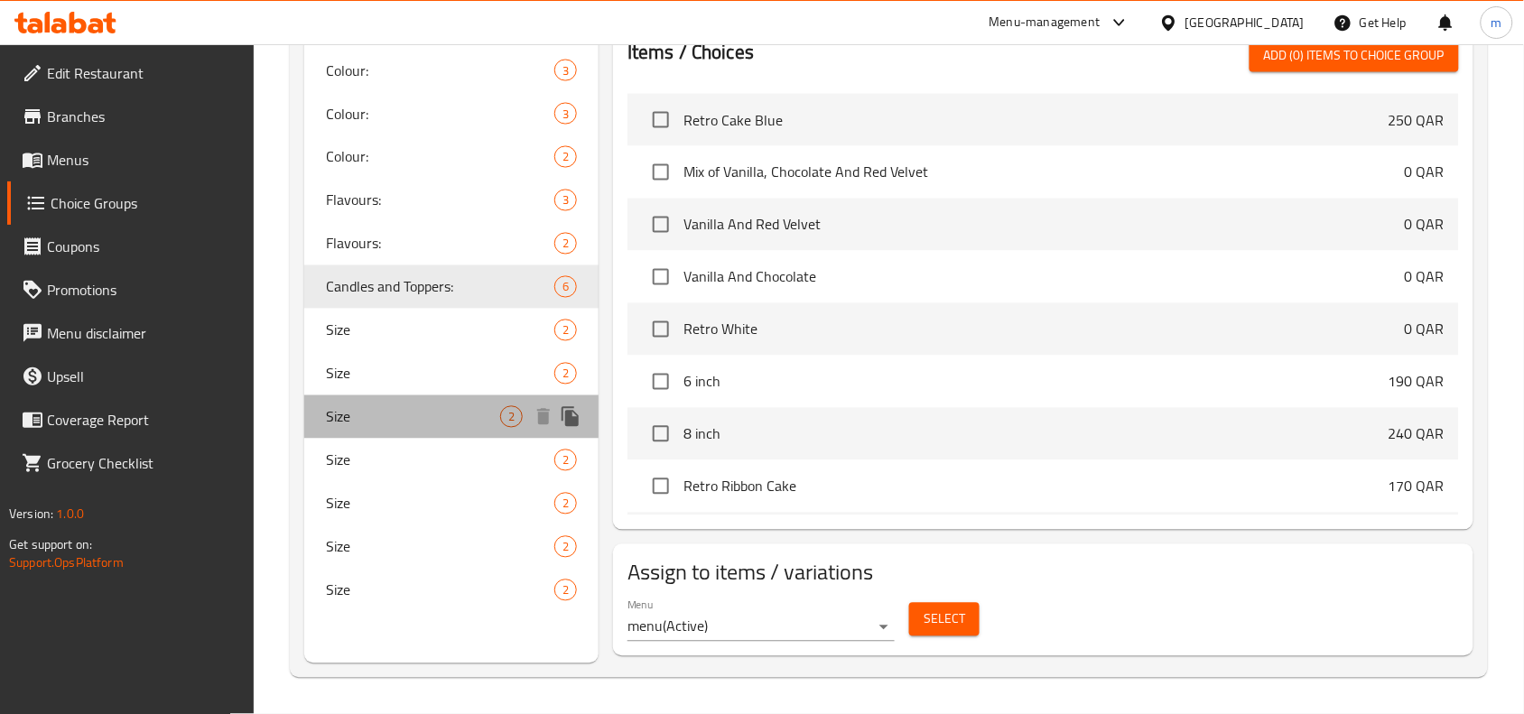
click at [341, 412] on span "Size" at bounding box center [413, 417] width 174 height 22
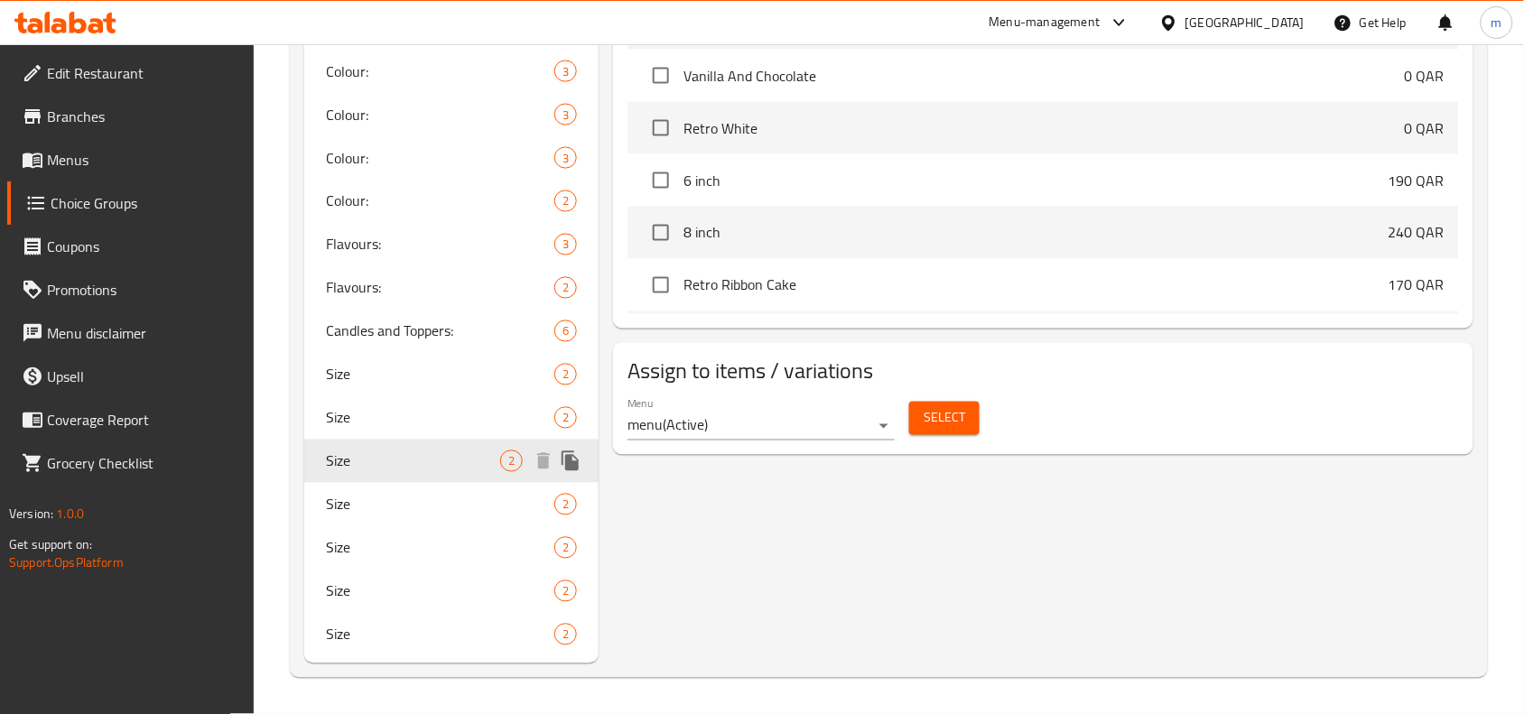
type input "Size"
type input "مقاس"
type input "1"
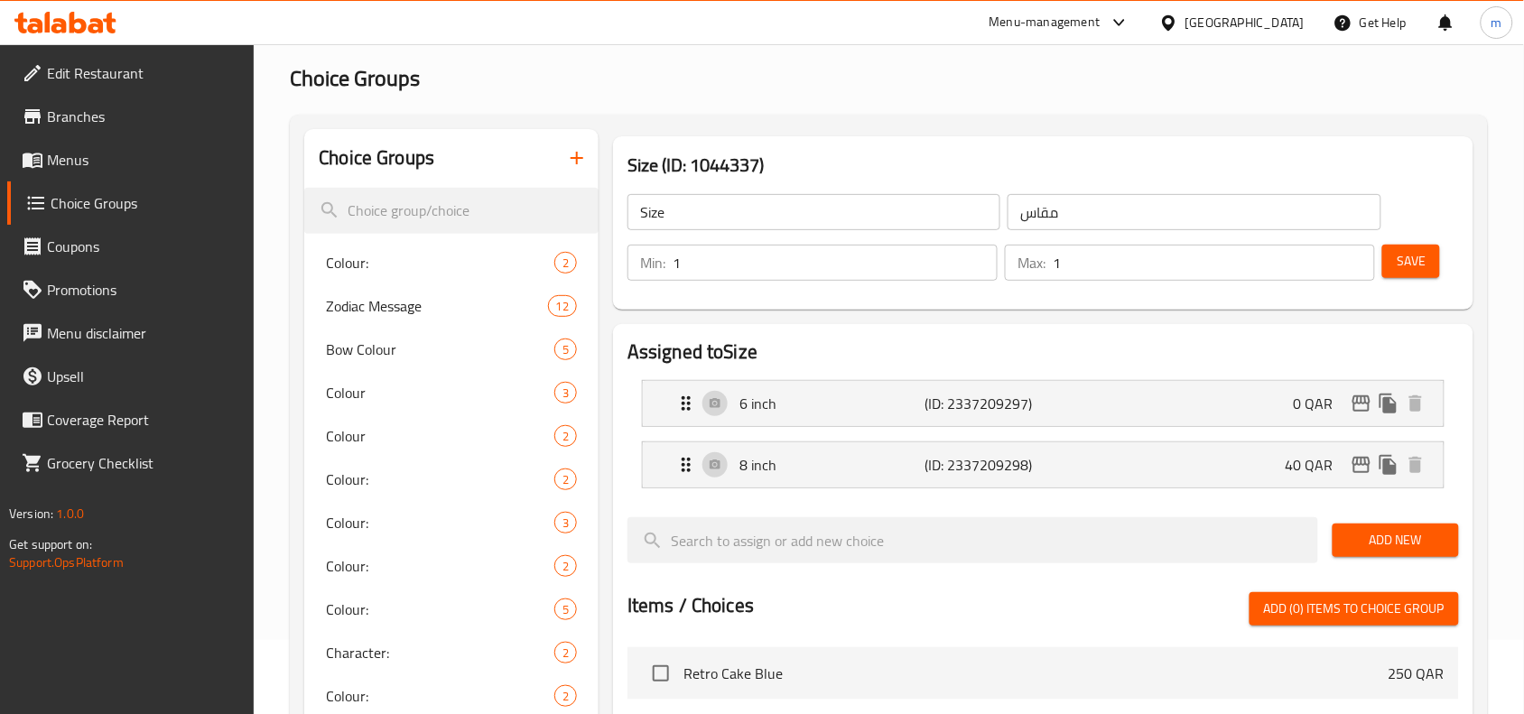
scroll to position [73, 0]
click at [1273, 21] on div "[GEOGRAPHIC_DATA]" at bounding box center [1244, 23] width 119 height 20
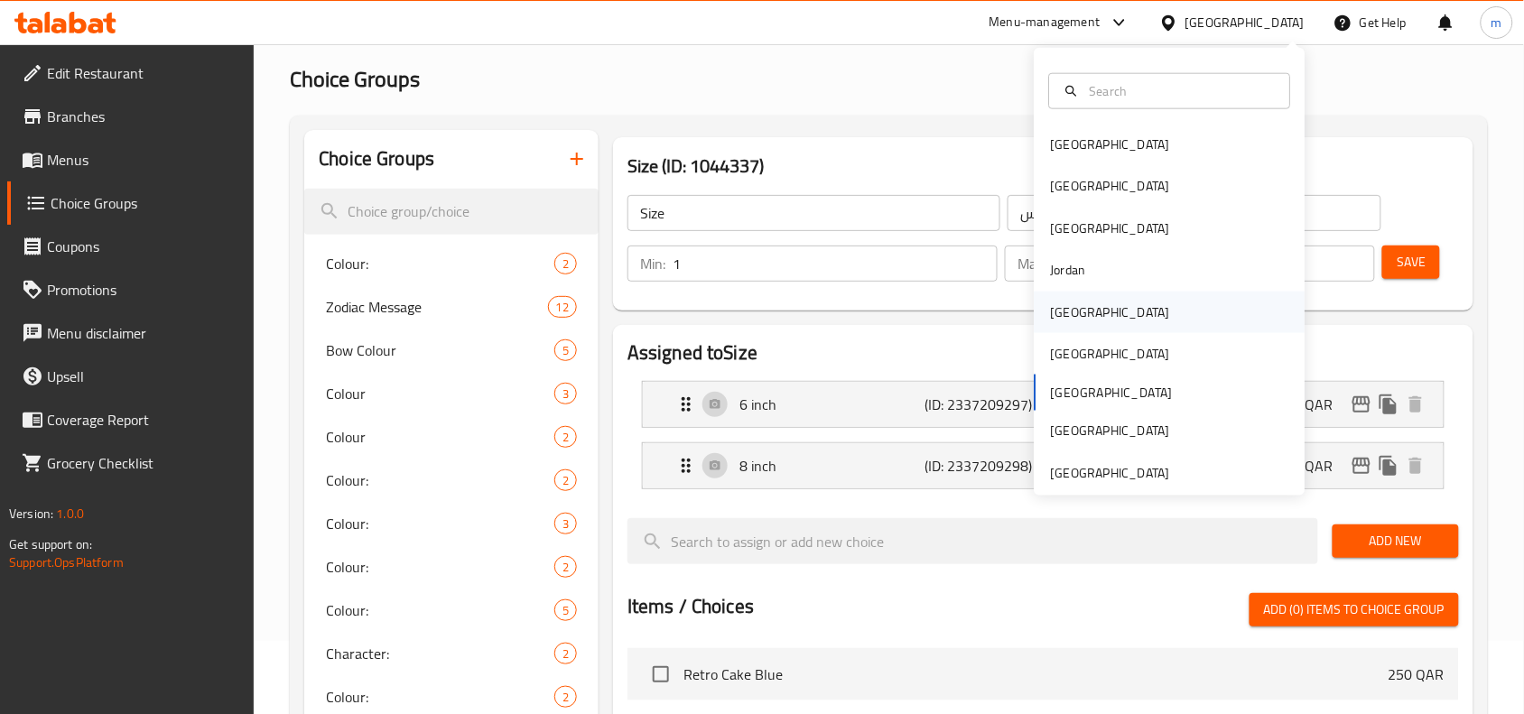
click at [1059, 308] on div "[GEOGRAPHIC_DATA]" at bounding box center [1110, 311] width 119 height 20
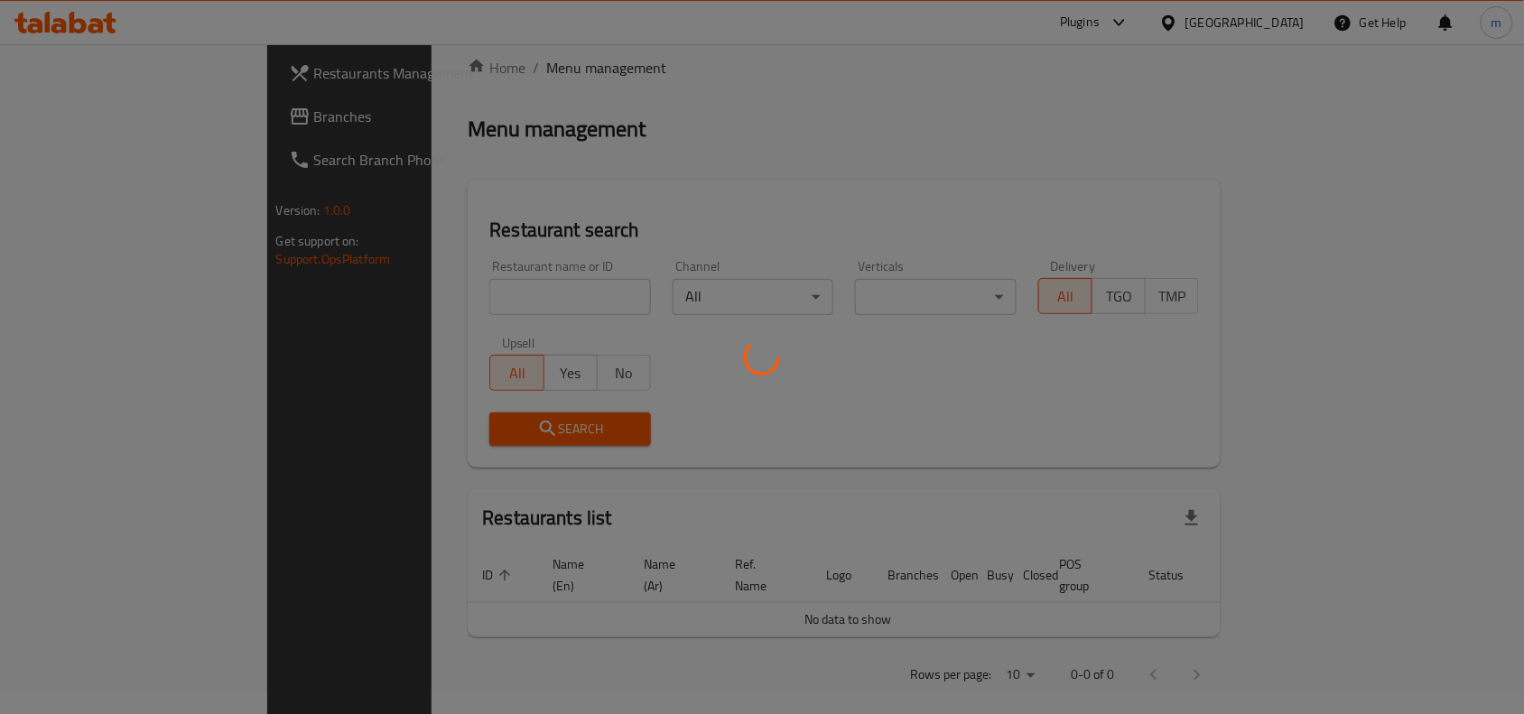
scroll to position [73, 0]
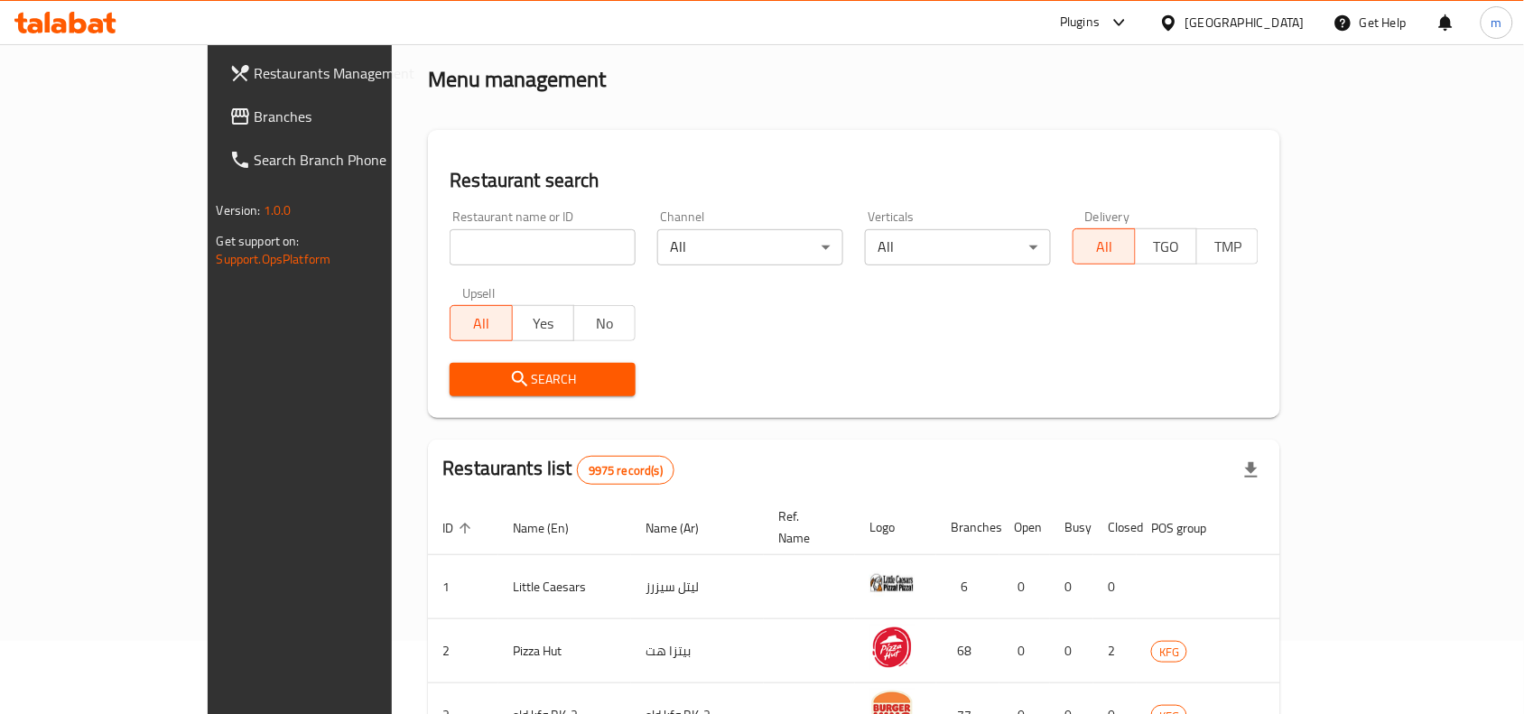
click at [255, 106] on span "Branches" at bounding box center [351, 117] width 193 height 22
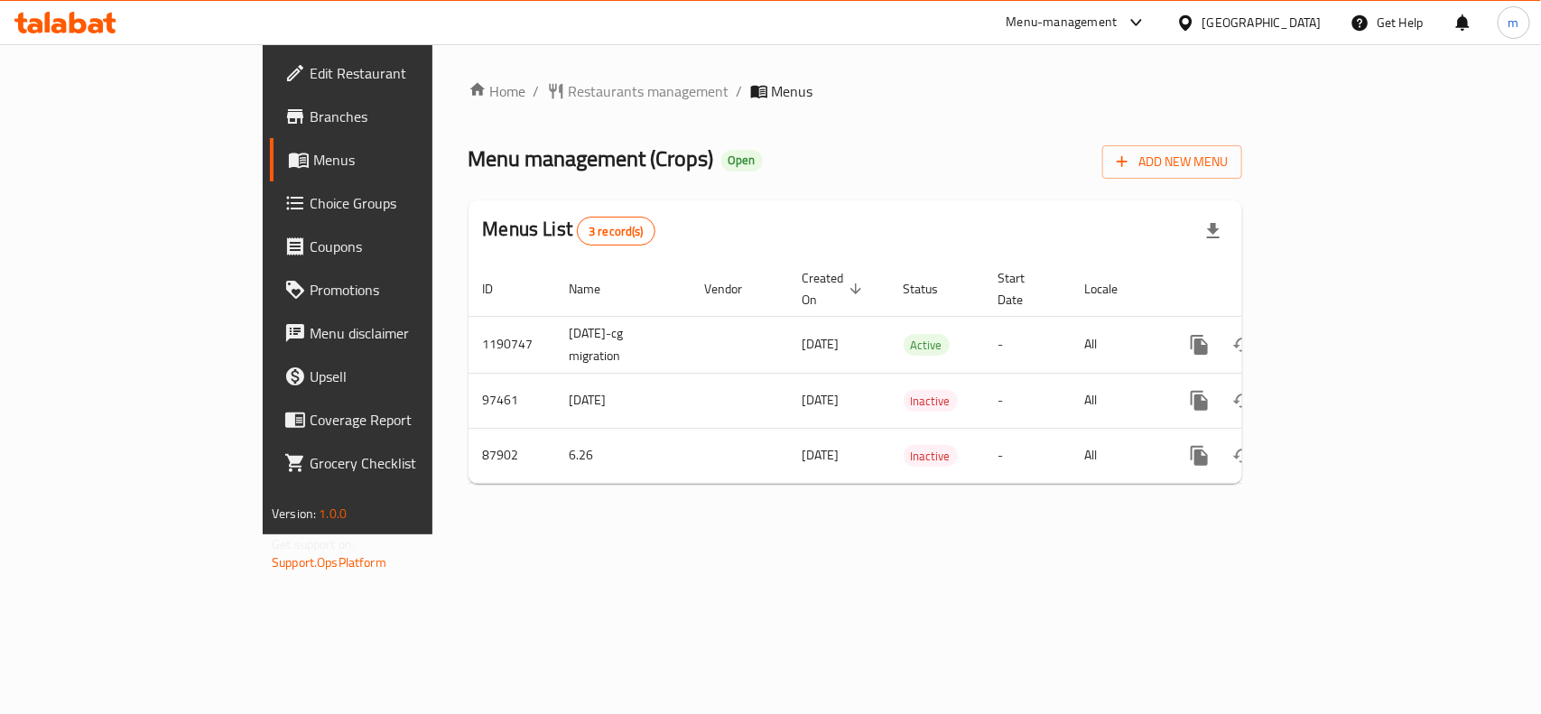
click at [1313, 19] on div "[GEOGRAPHIC_DATA]" at bounding box center [1261, 23] width 119 height 20
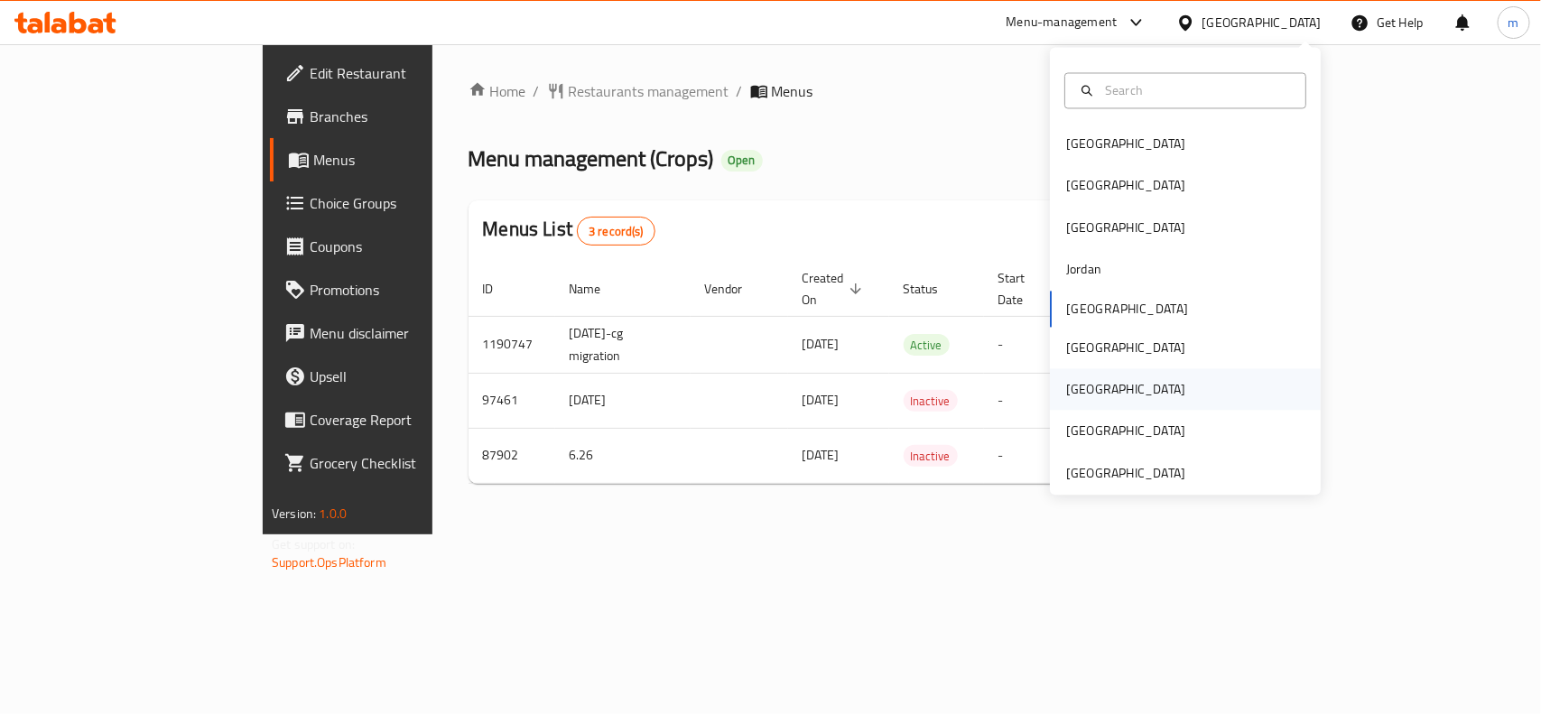
click at [1066, 385] on div "[GEOGRAPHIC_DATA]" at bounding box center [1125, 390] width 119 height 20
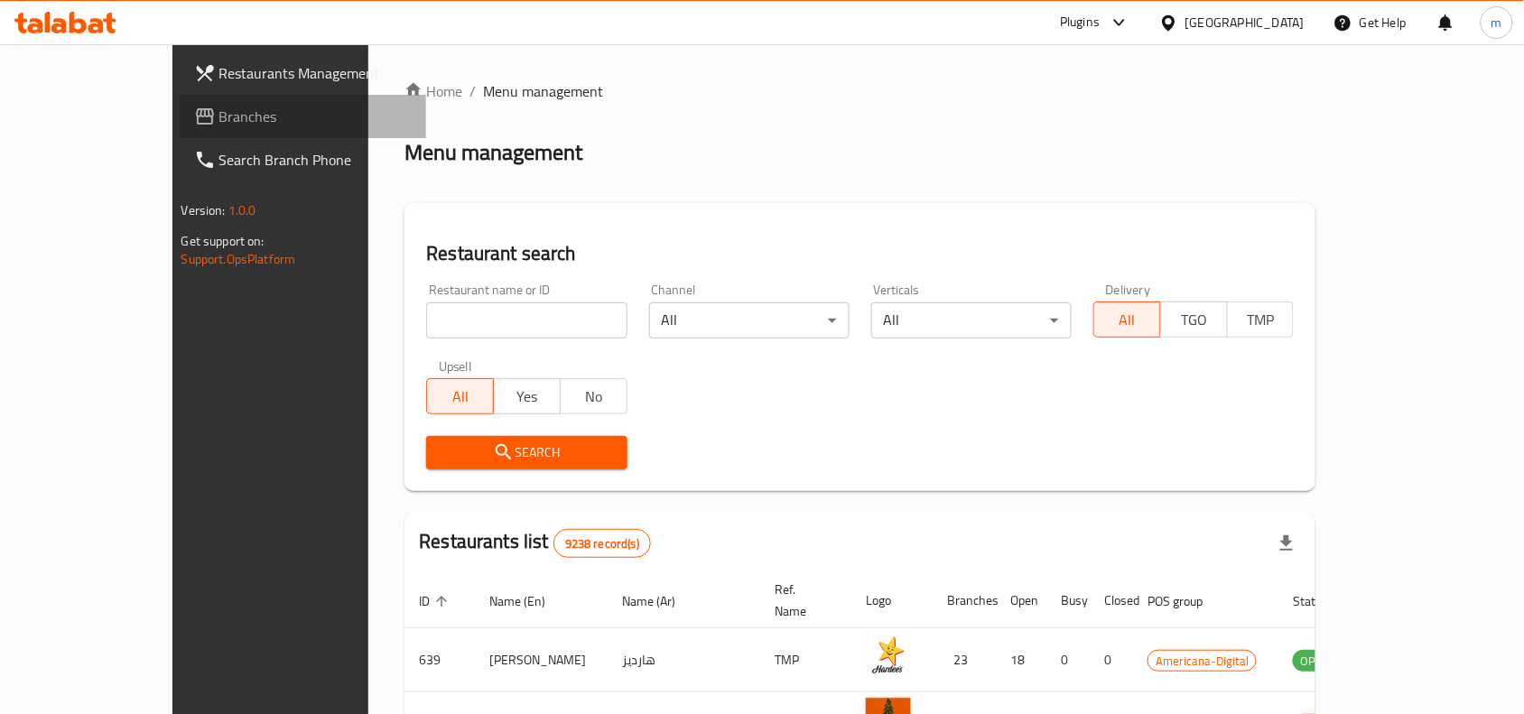
click at [219, 120] on span "Branches" at bounding box center [315, 117] width 193 height 22
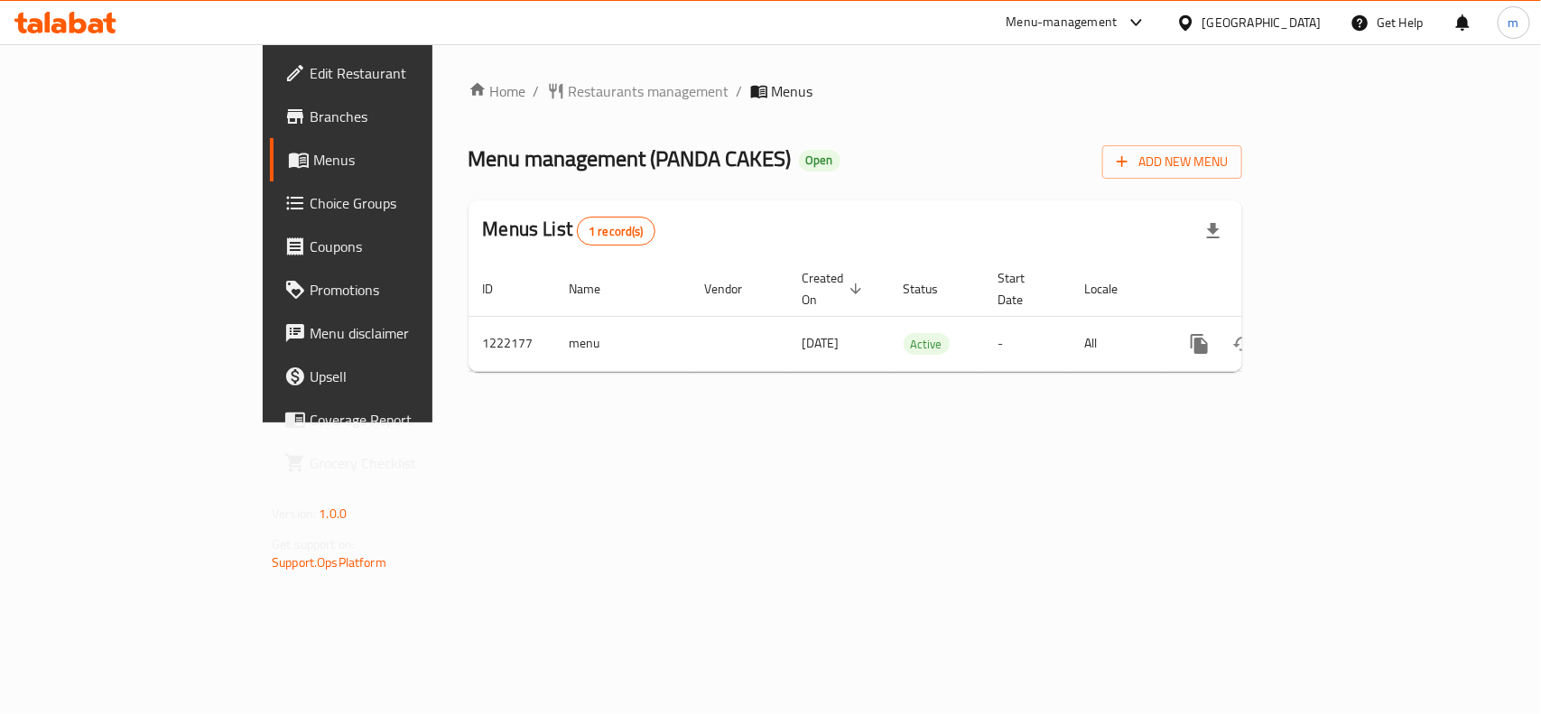
click at [310, 197] on span "Choice Groups" at bounding box center [408, 203] width 196 height 22
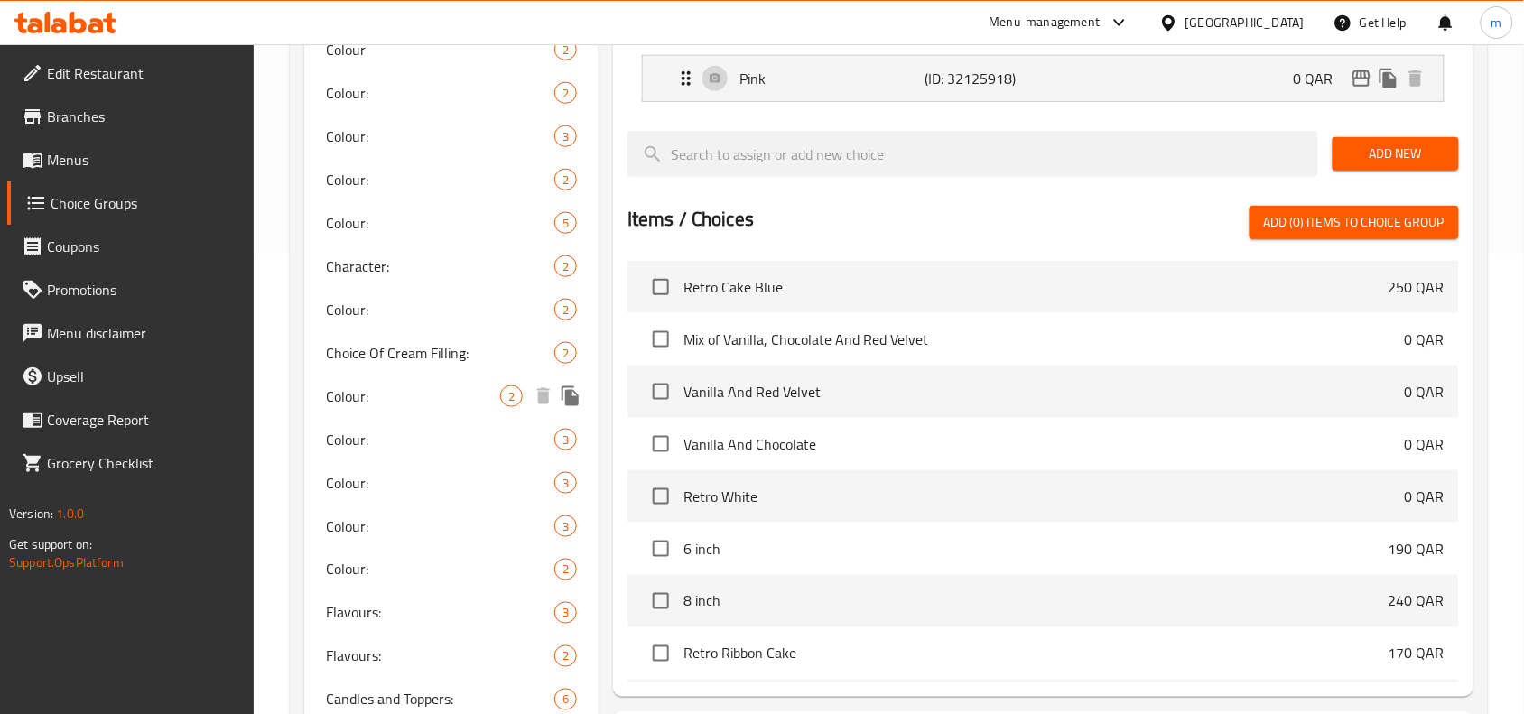
scroll to position [524, 0]
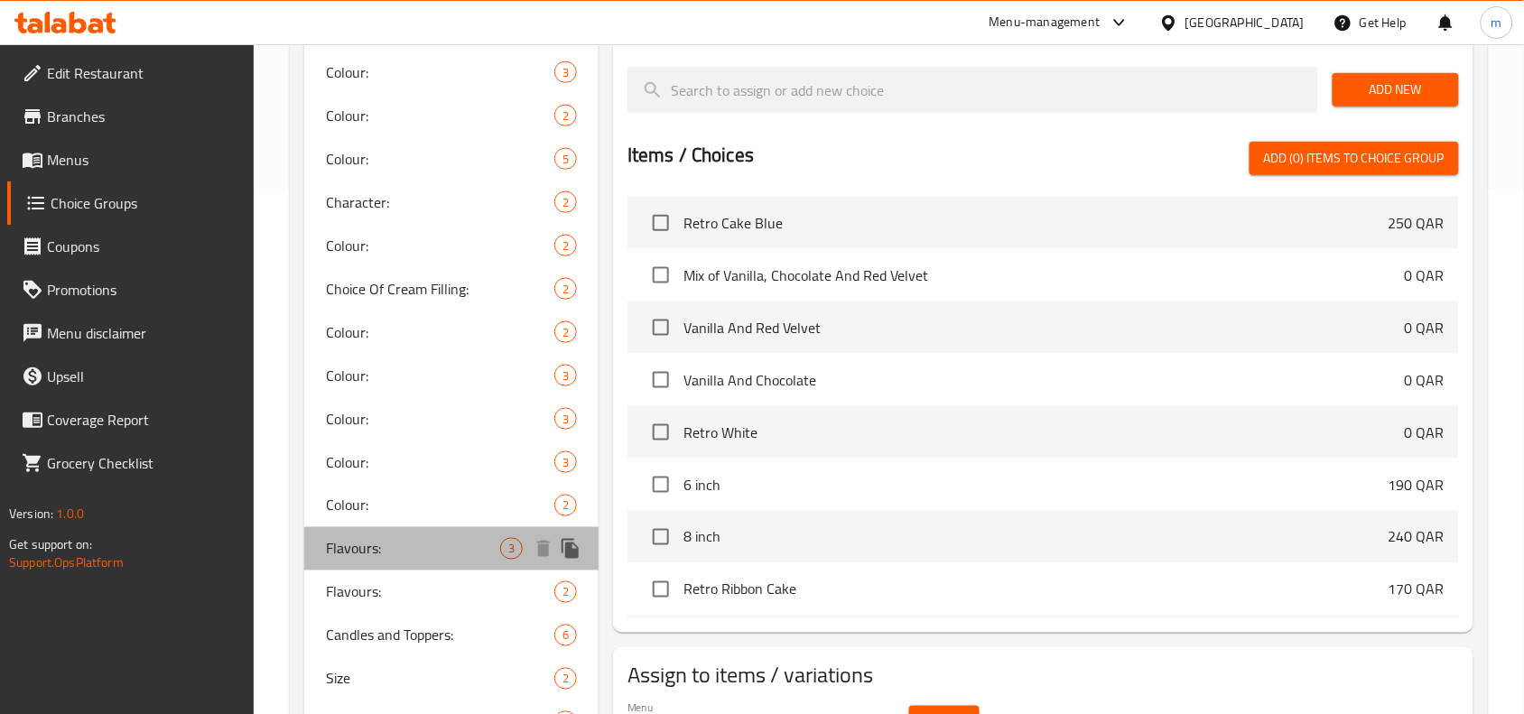
click at [368, 539] on span "Flavours:" at bounding box center [413, 549] width 174 height 22
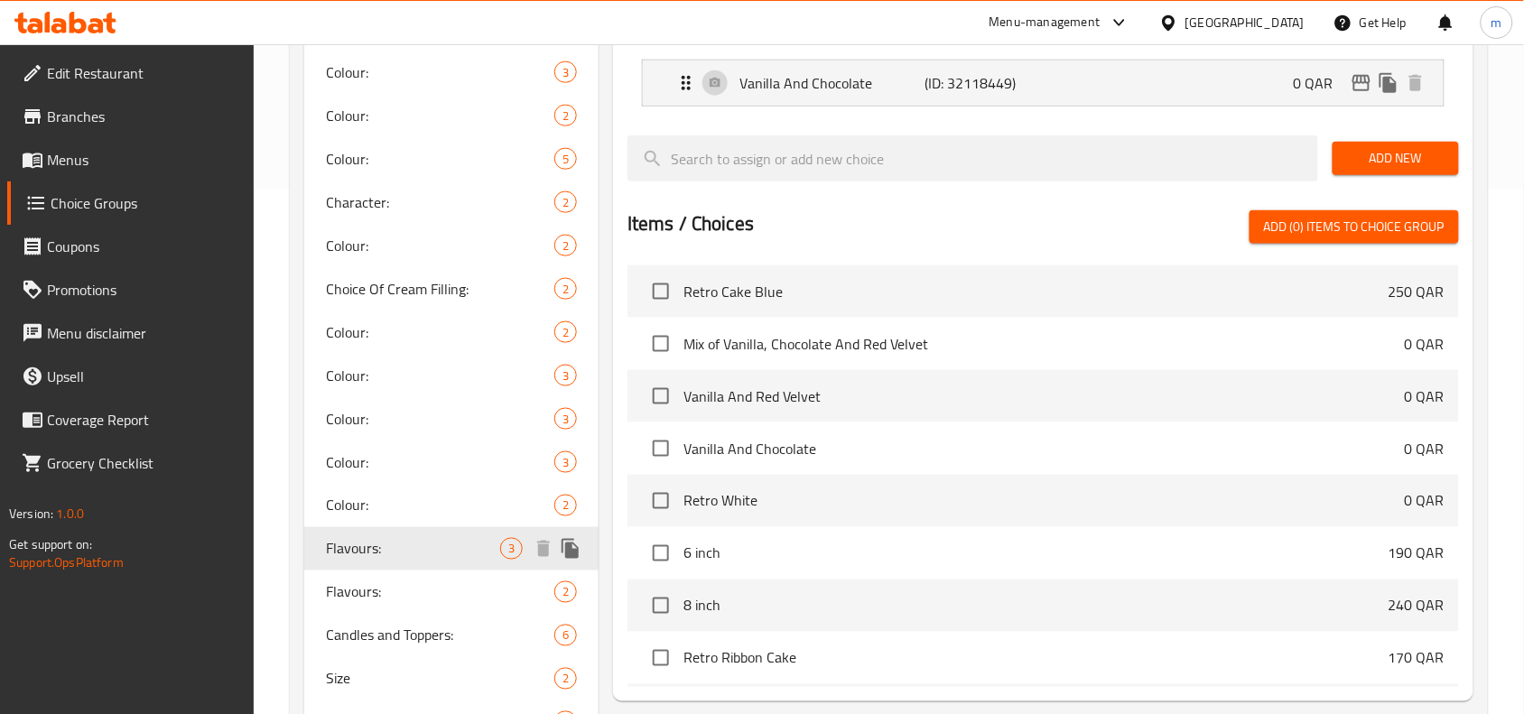
type input "Flavours:"
type input "النكهة:"
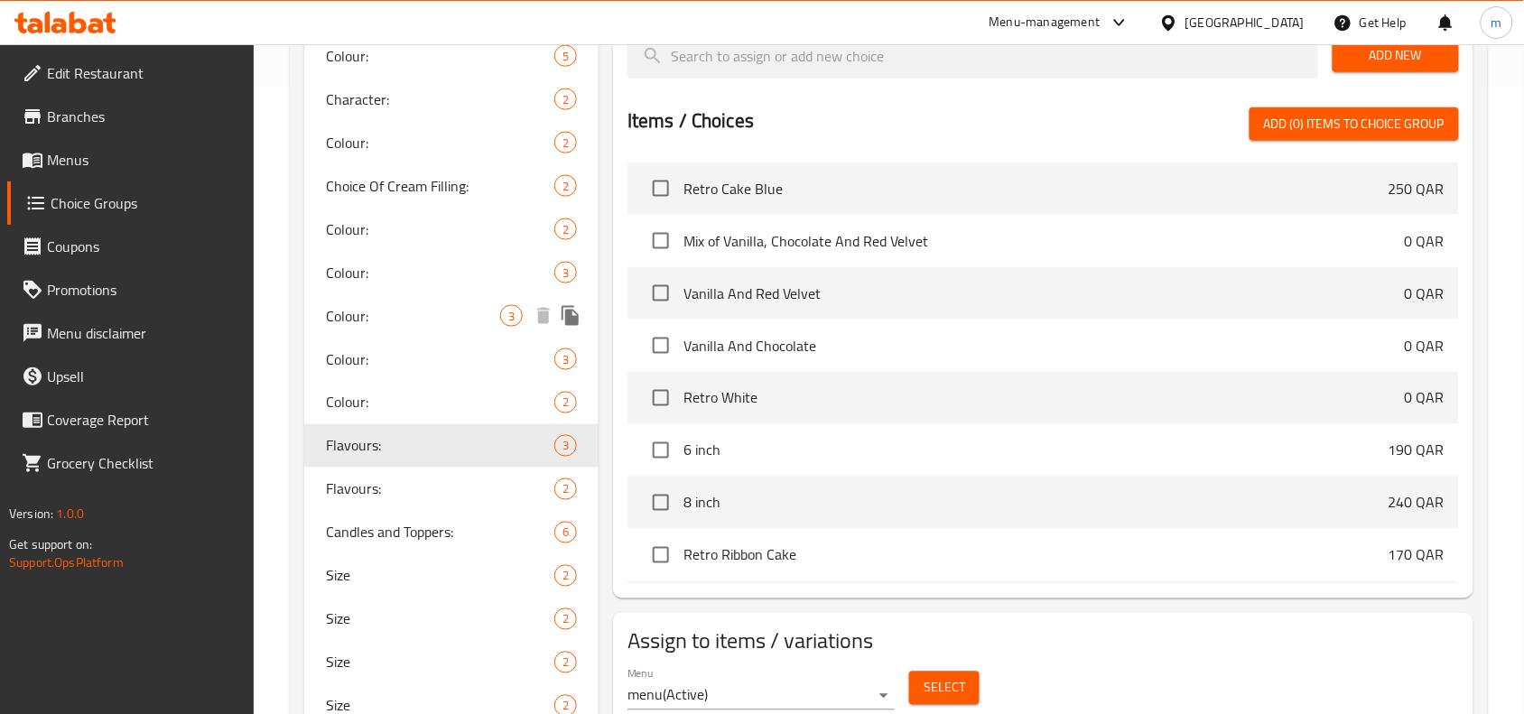
scroll to position [675, 0]
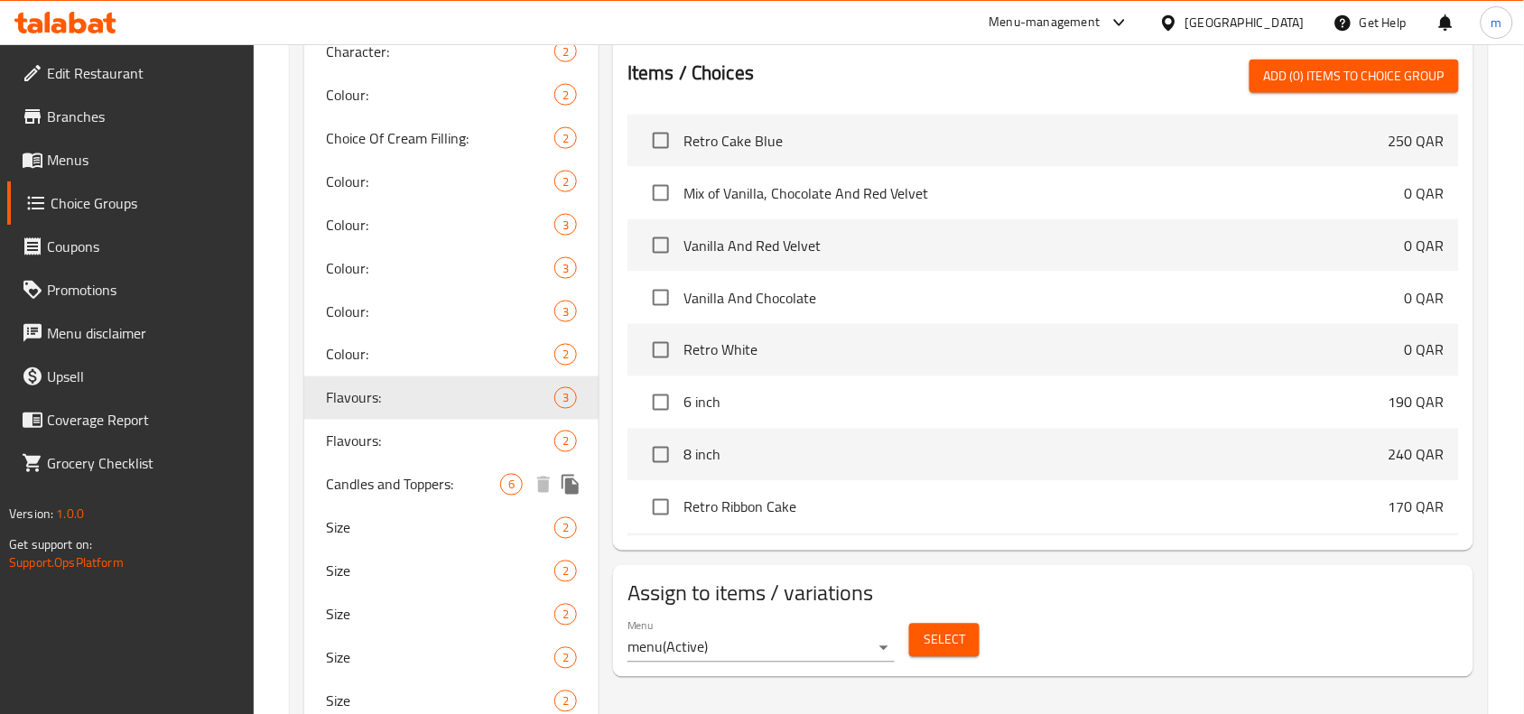
click at [429, 498] on div "Candles and Toppers: 6" at bounding box center [451, 484] width 294 height 43
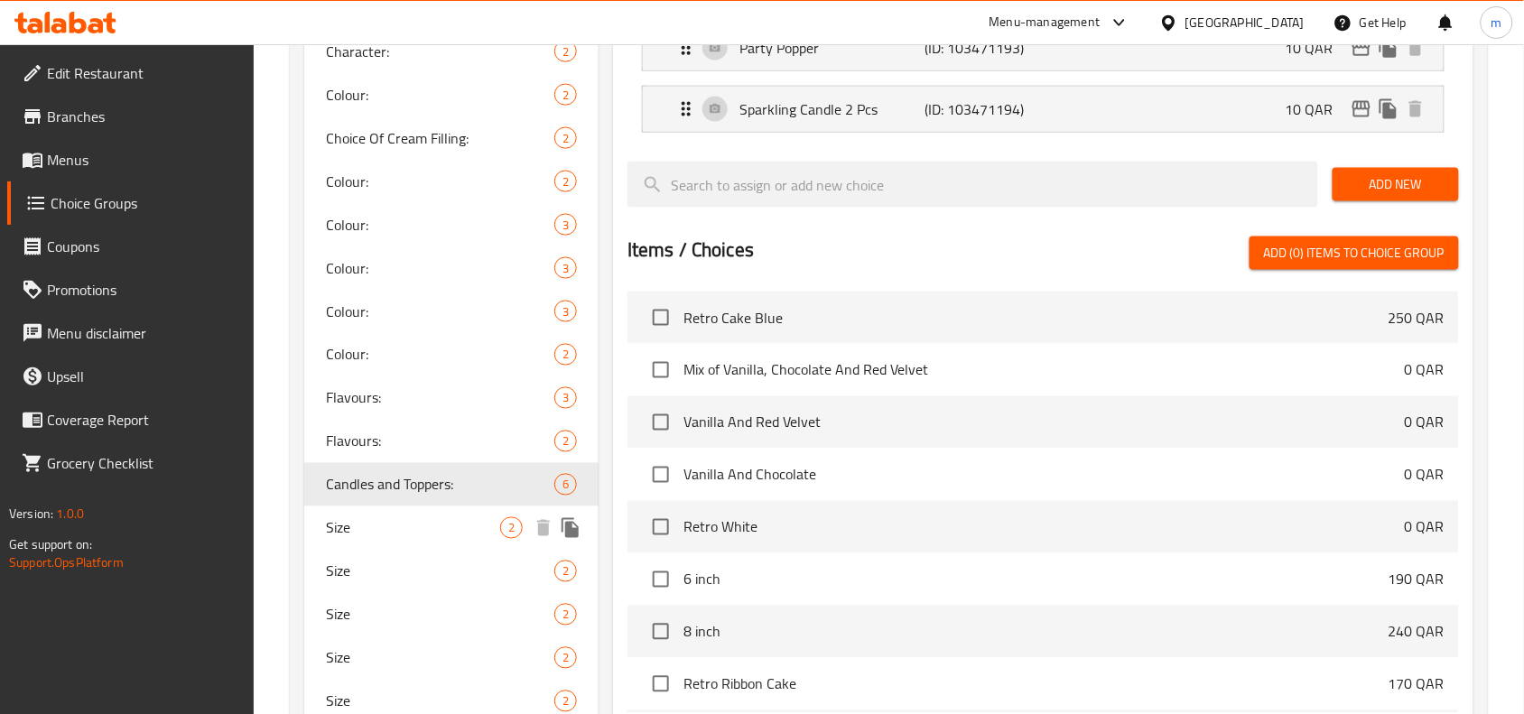
type input "Candles and Toppers:"
type input "الشموع والتوبرز:"
type input "0"
type input "6"
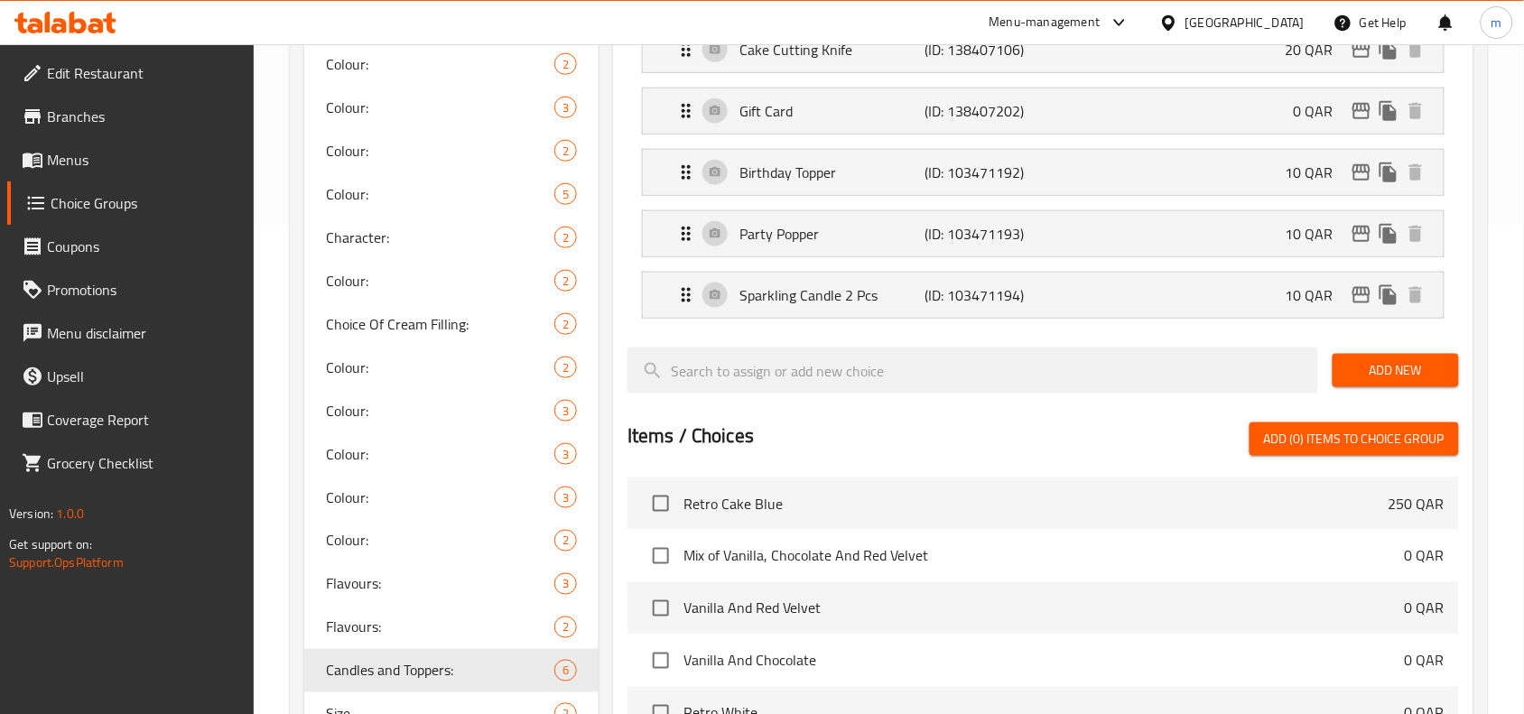
scroll to position [224, 0]
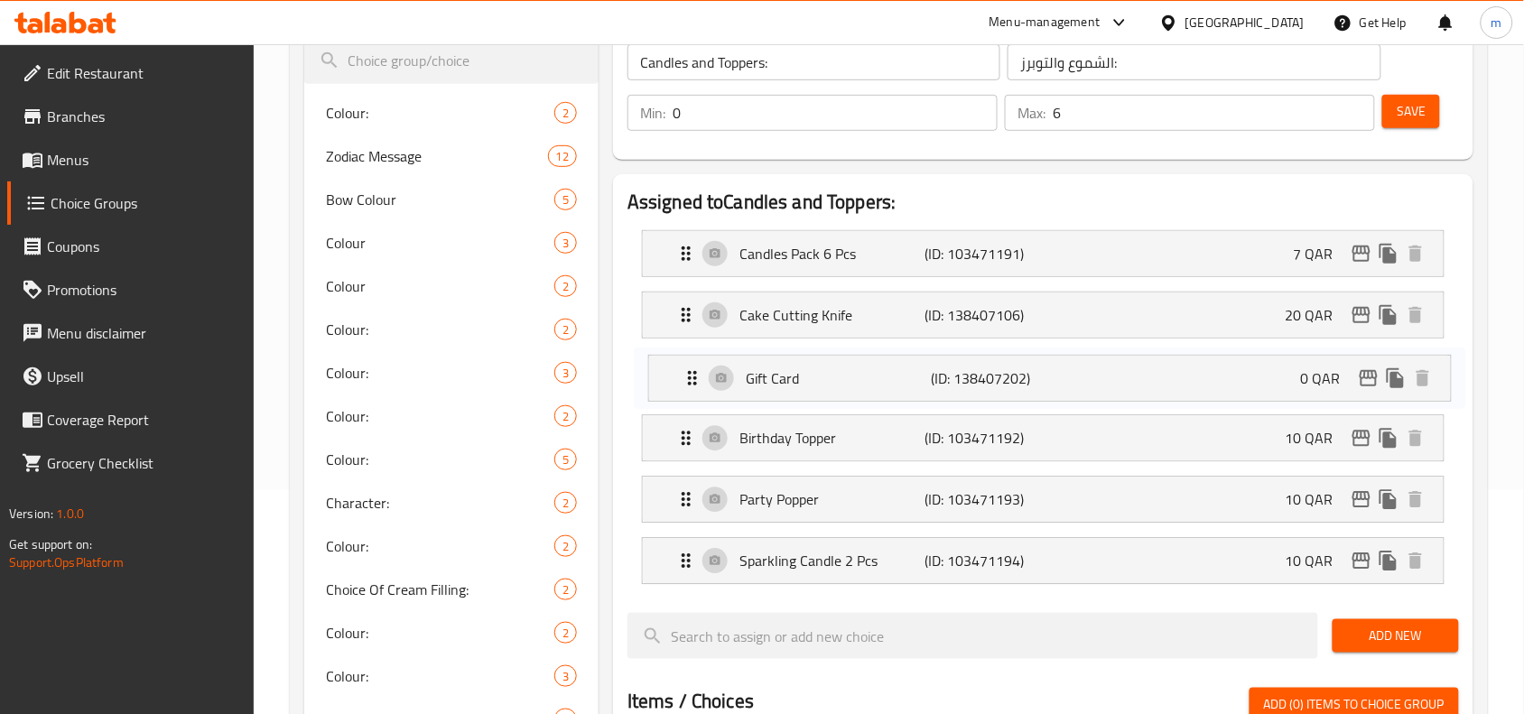
drag, startPoint x: 1292, startPoint y: 375, endPoint x: 1304, endPoint y: 379, distance: 13.1
click at [1304, 379] on nav "Candles Pack 6 Pcs (ID: 103471191) 7 QAR Name (En) Candles Pack 6 Pcs Name (En)…" at bounding box center [1042, 407] width 831 height 383
drag, startPoint x: 742, startPoint y: 385, endPoint x: 769, endPoint y: 388, distance: 27.3
click at [769, 388] on nav "Candles Pack 6 Pcs (ID: 103471191) 7 QAR Name (En) Candles Pack 6 Pcs Name (En)…" at bounding box center [1042, 407] width 831 height 383
click at [756, 380] on p "Gift Card" at bounding box center [831, 377] width 185 height 22
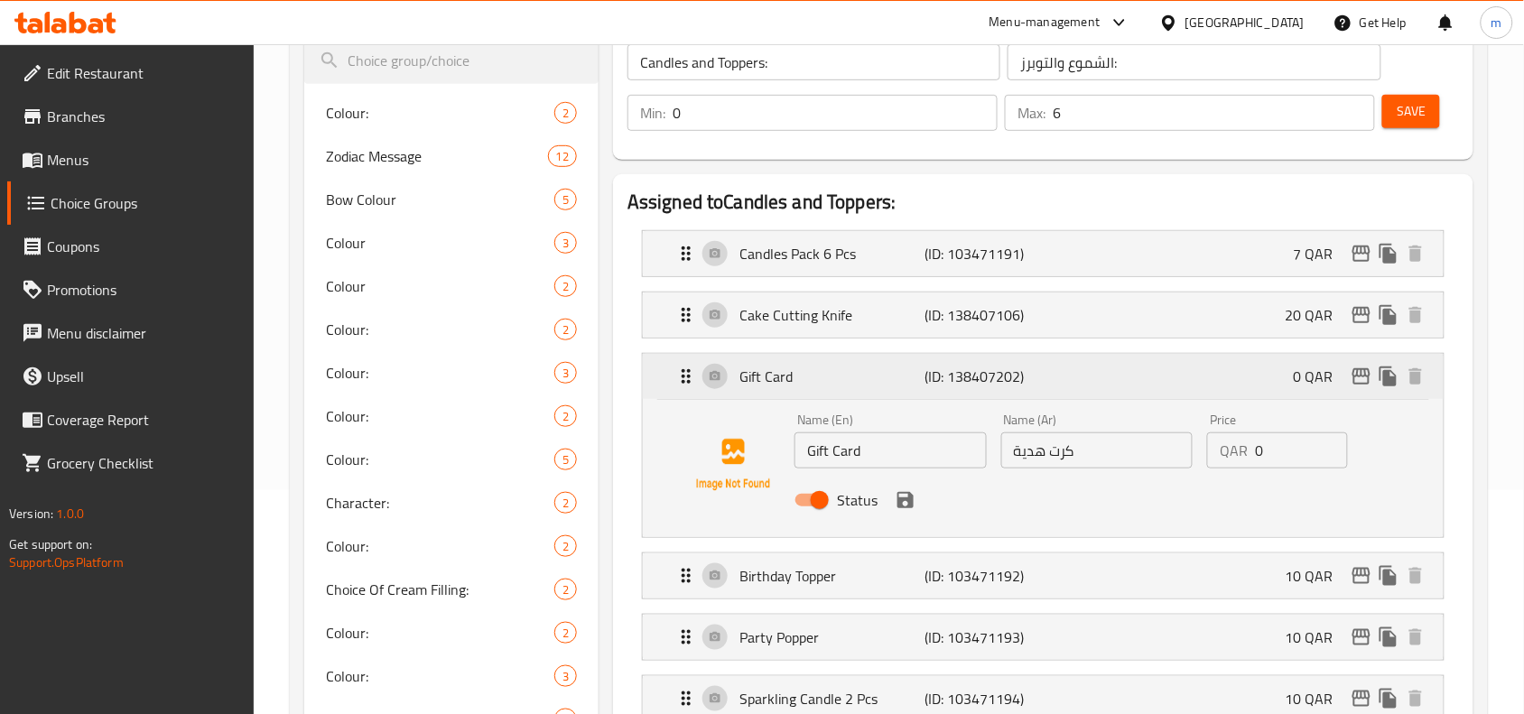
click at [756, 380] on p "Gift Card" at bounding box center [831, 377] width 185 height 22
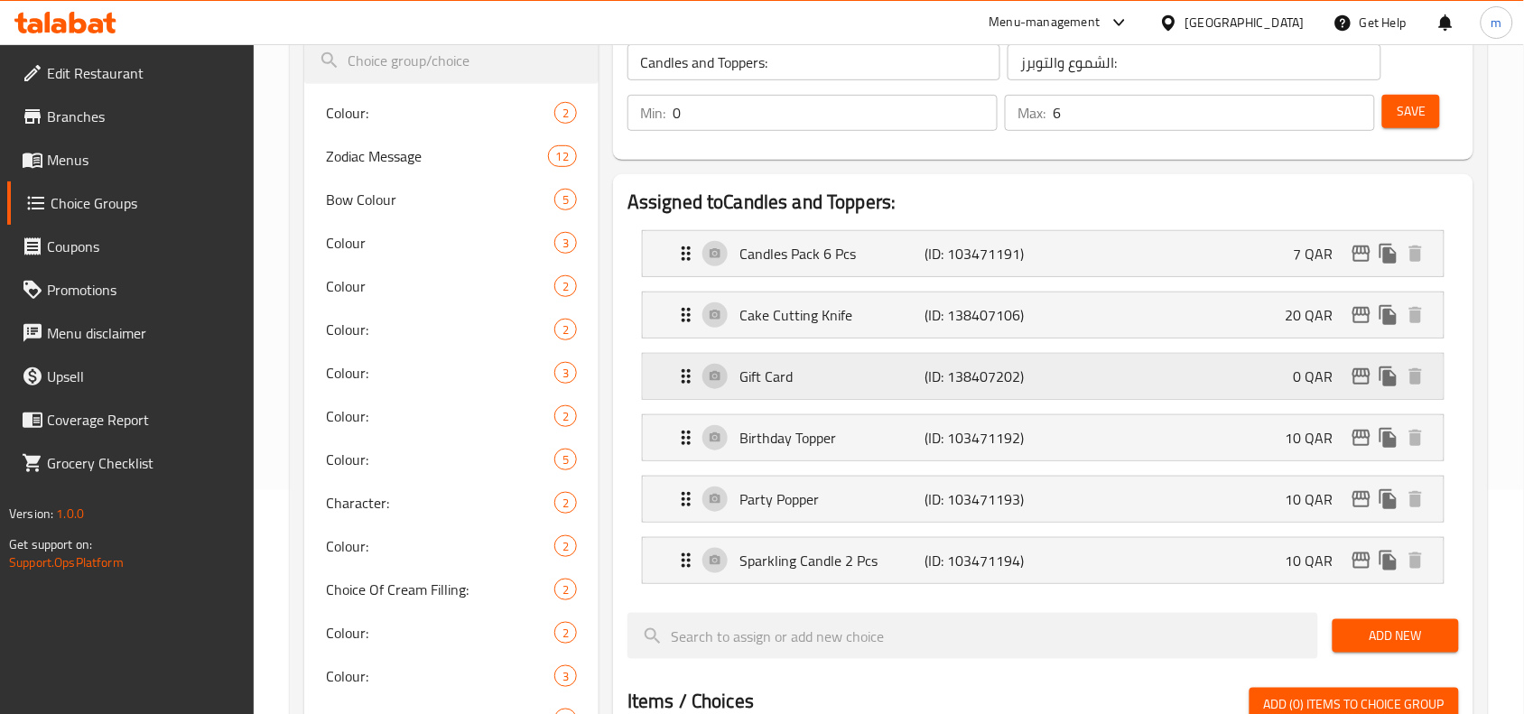
click at [756, 380] on p "Gift Card" at bounding box center [831, 377] width 185 height 22
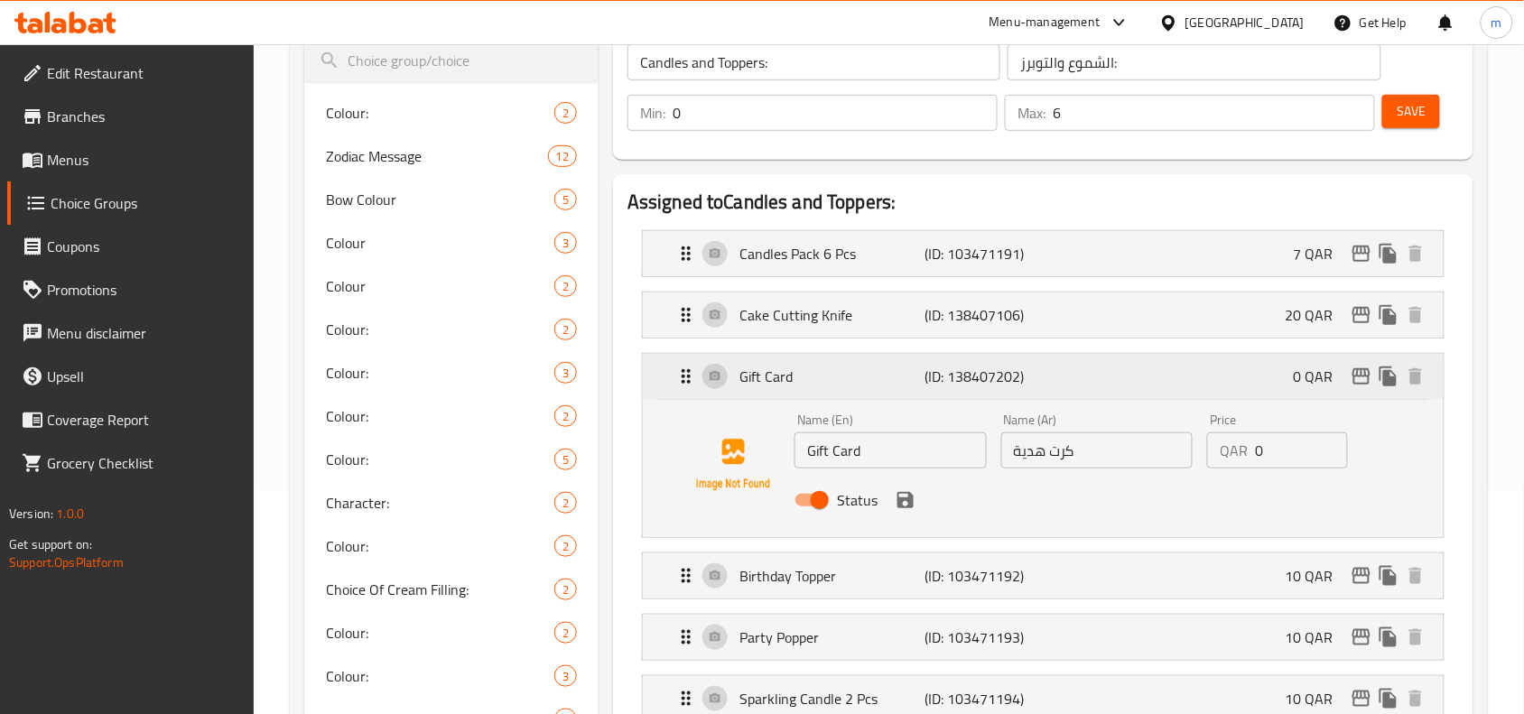
click at [756, 380] on p "Gift Card" at bounding box center [831, 377] width 185 height 22
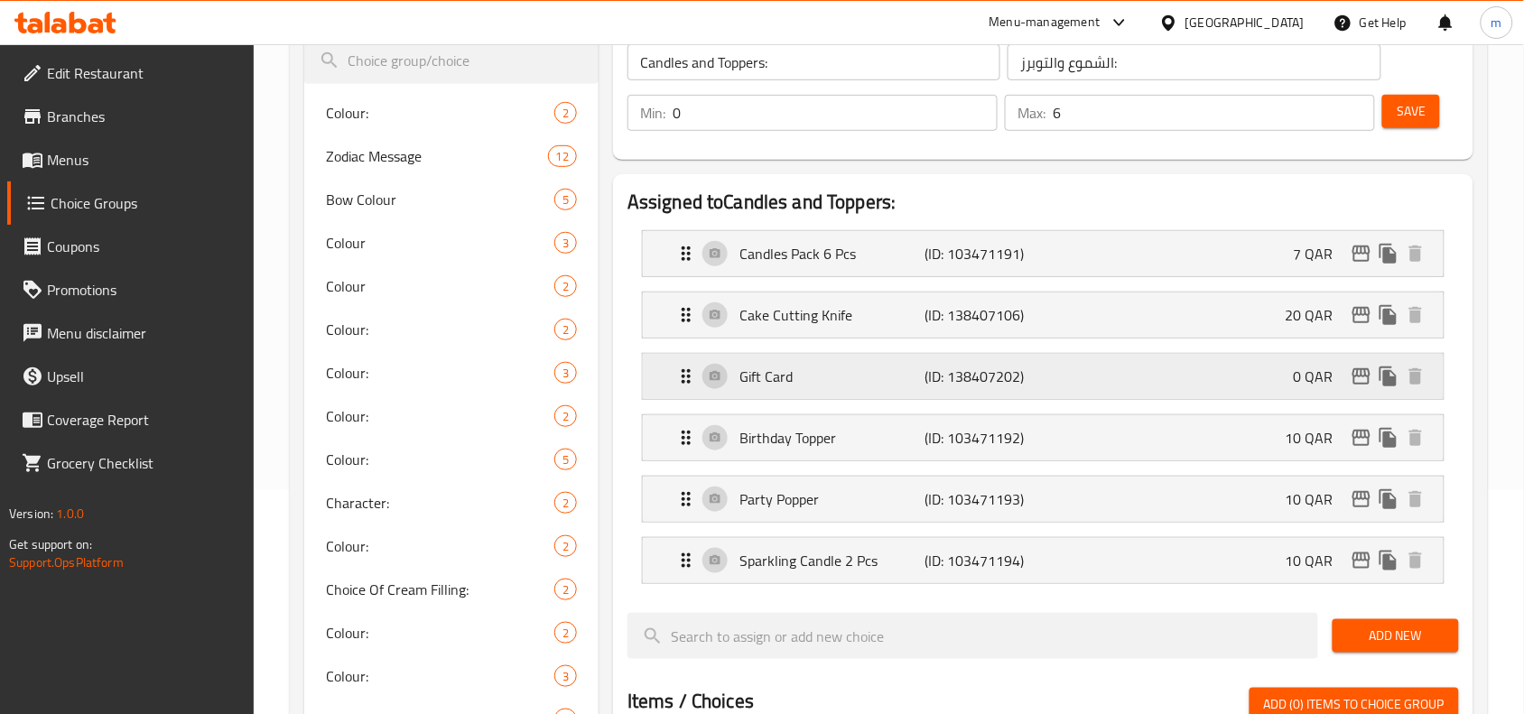
click at [756, 380] on p "Gift Card" at bounding box center [831, 377] width 185 height 22
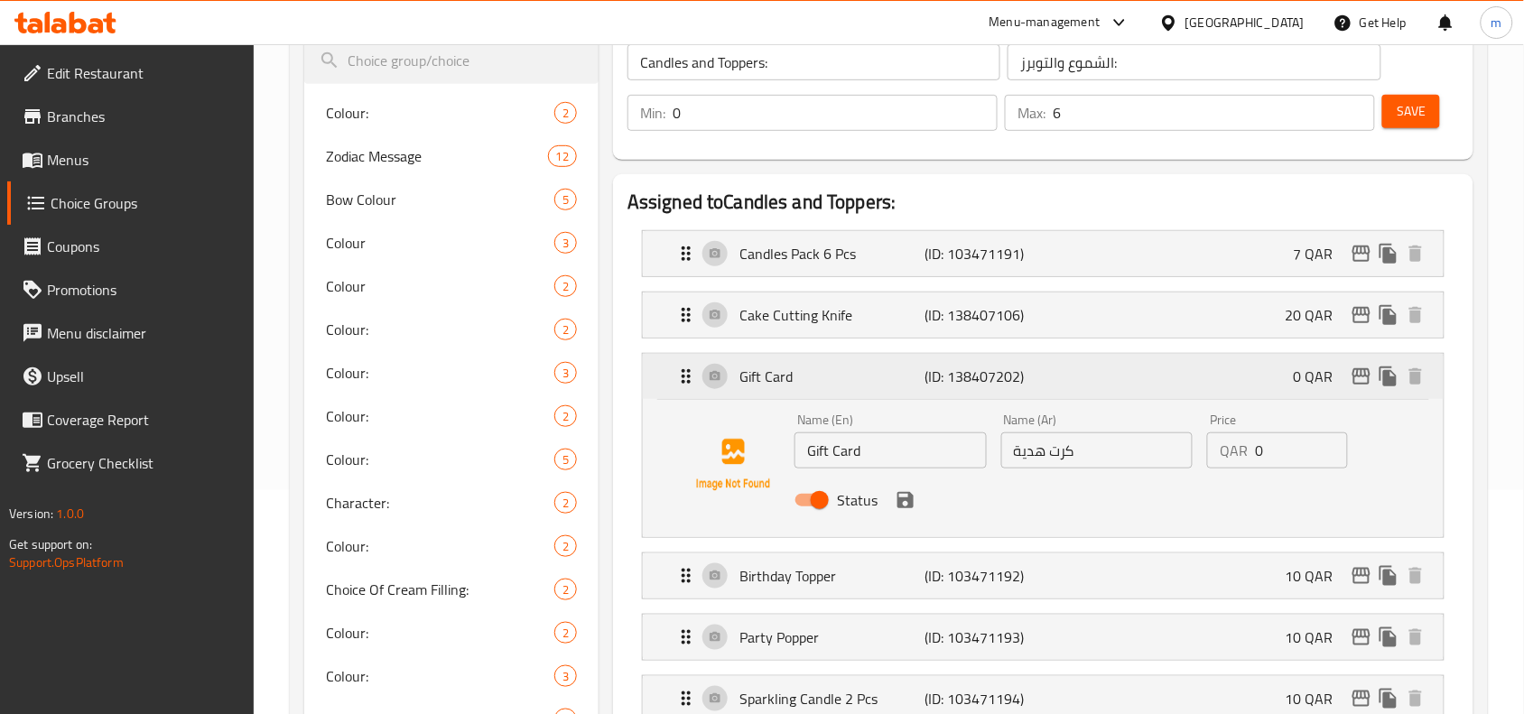
click at [756, 380] on p "Gift Card" at bounding box center [831, 377] width 185 height 22
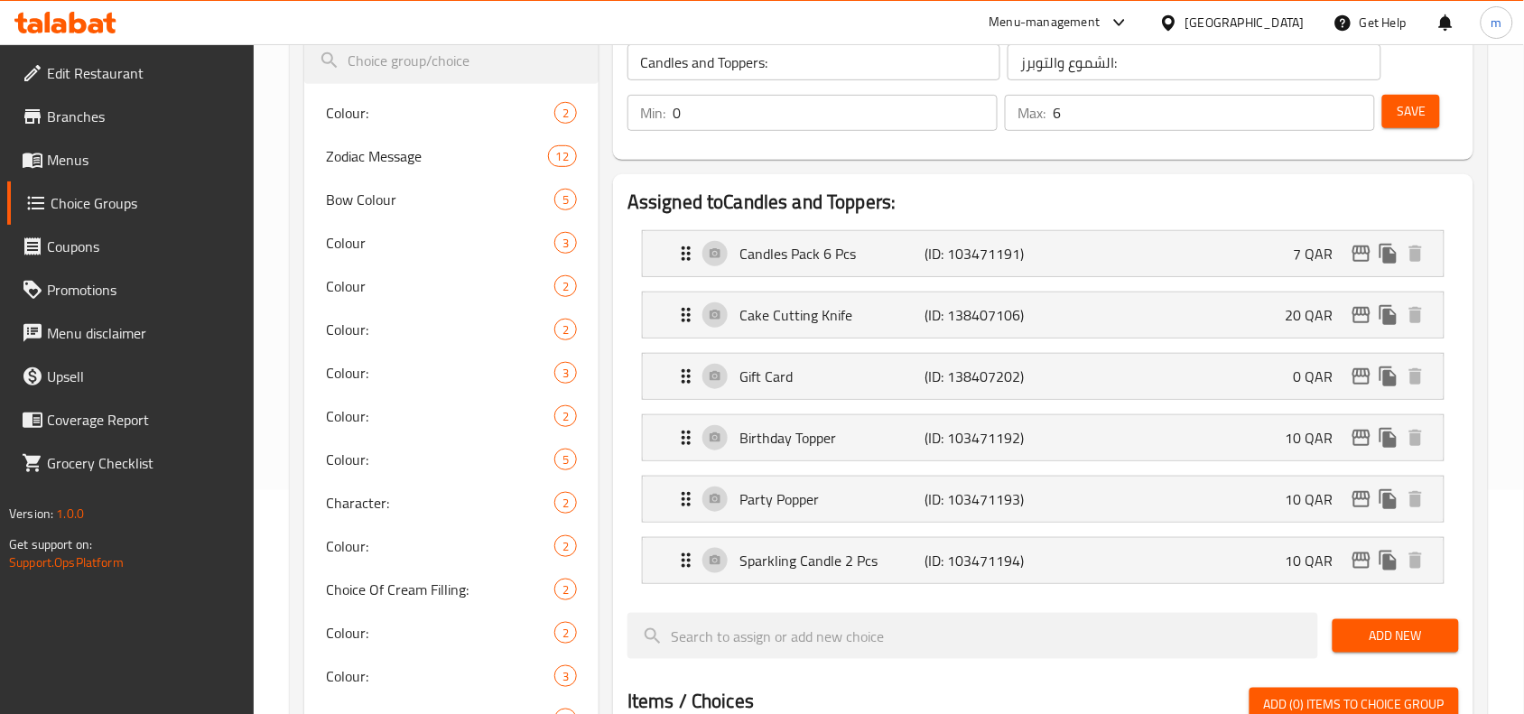
click at [1284, 28] on div "[GEOGRAPHIC_DATA]" at bounding box center [1244, 23] width 119 height 20
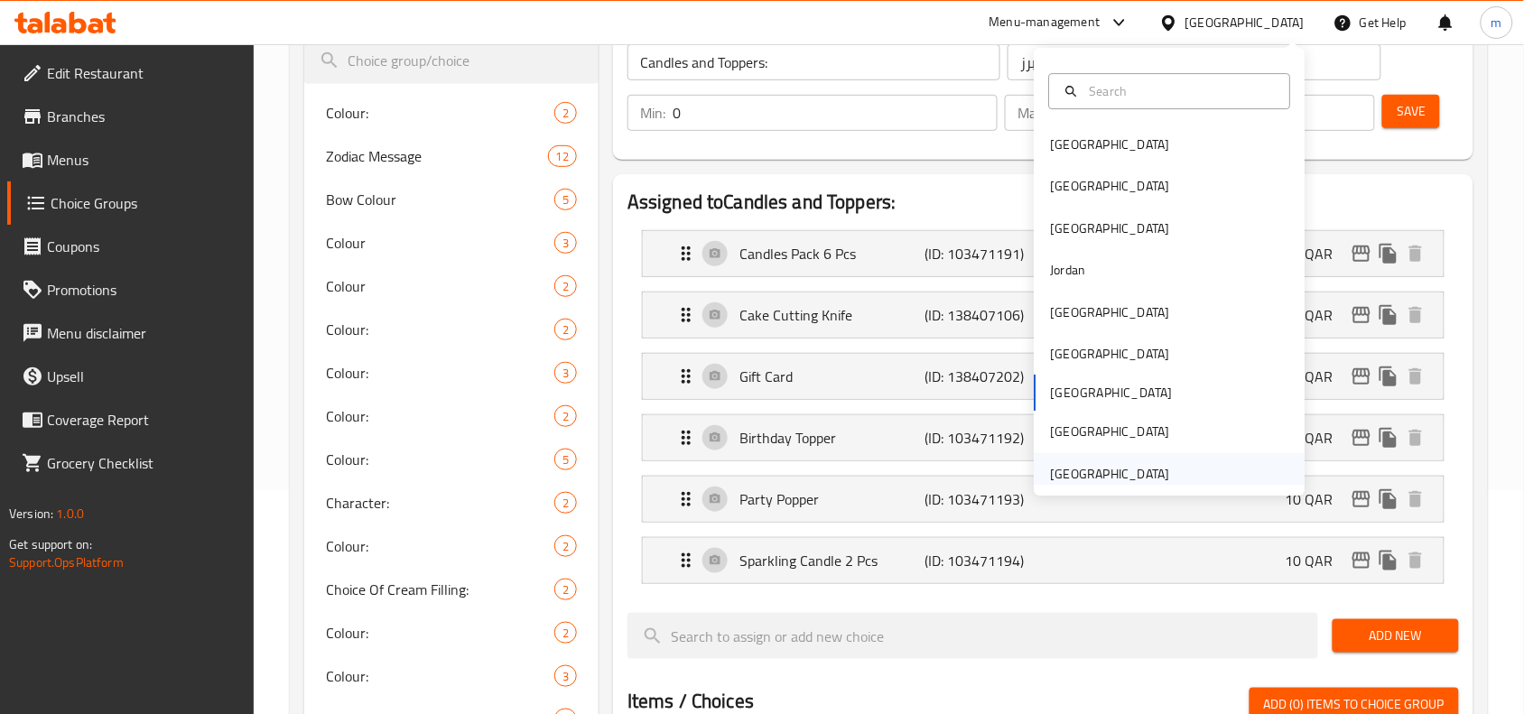
click at [1098, 464] on div "[GEOGRAPHIC_DATA]" at bounding box center [1110, 474] width 119 height 20
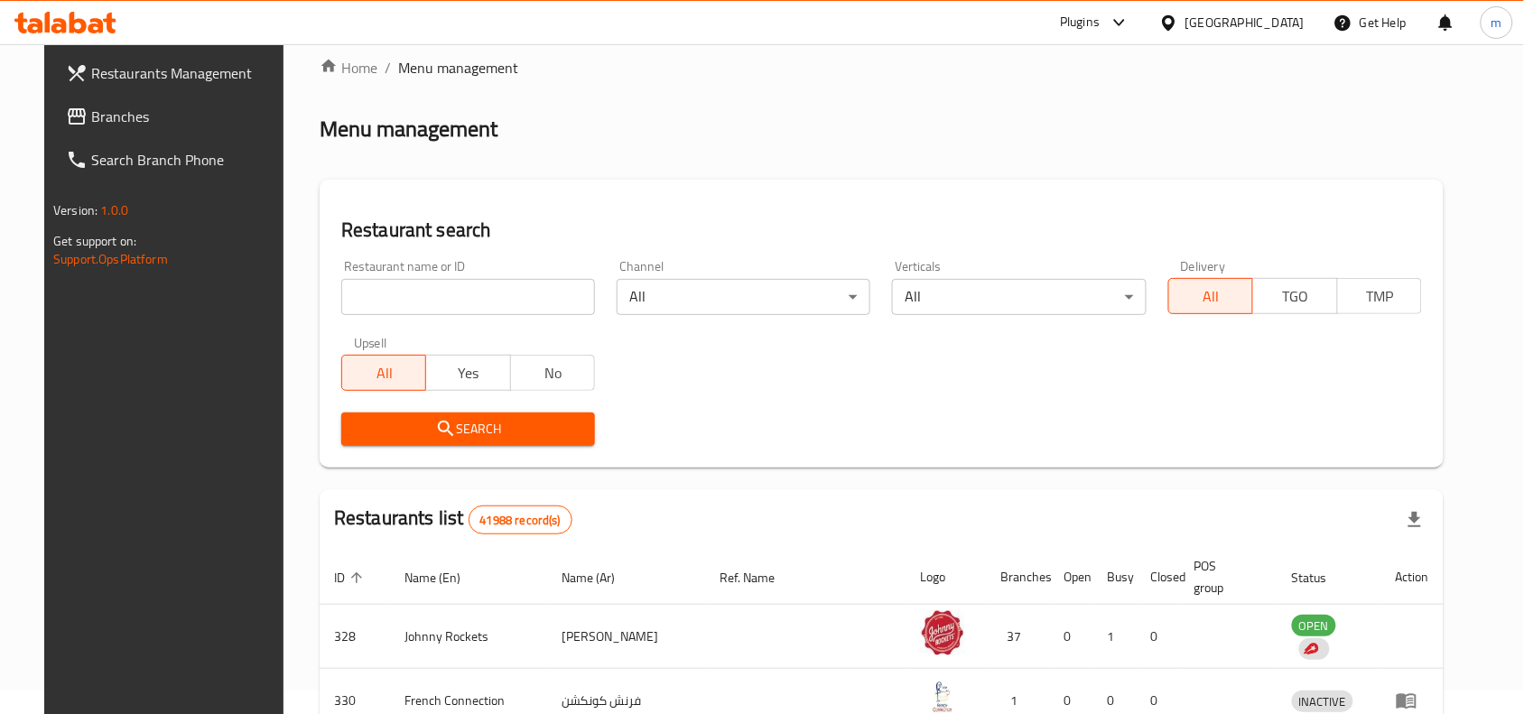
scroll to position [224, 0]
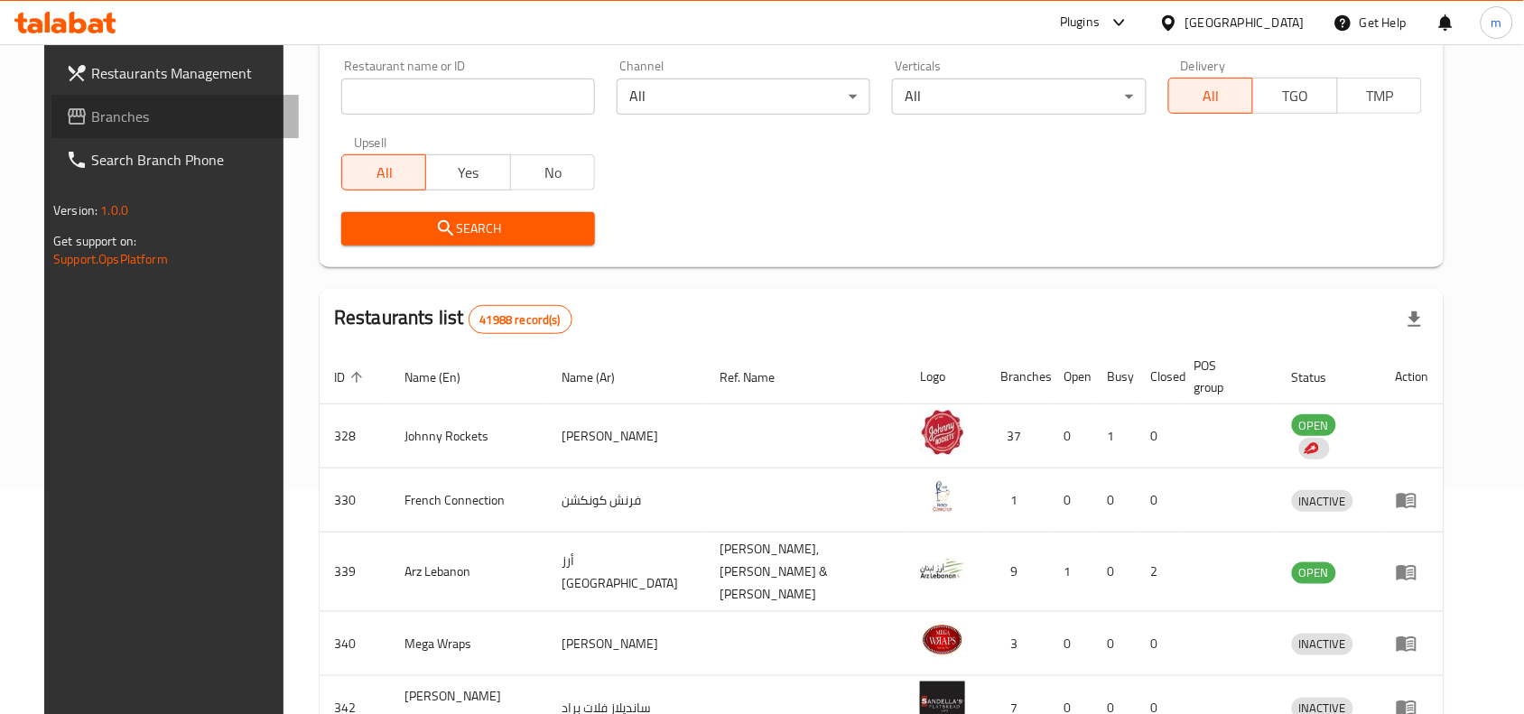
click at [91, 118] on span "Branches" at bounding box center [187, 117] width 193 height 22
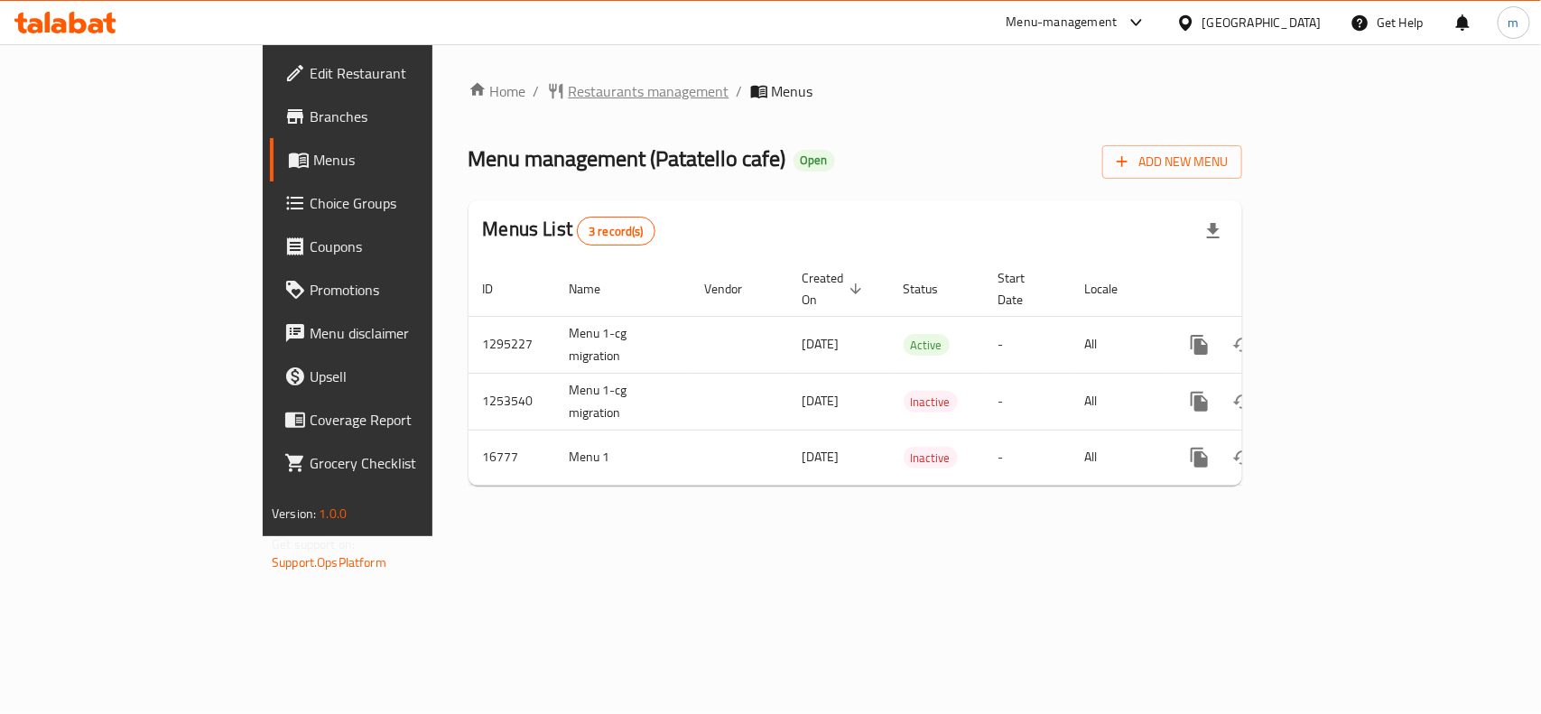
click at [569, 91] on span "Restaurants management" at bounding box center [649, 91] width 161 height 22
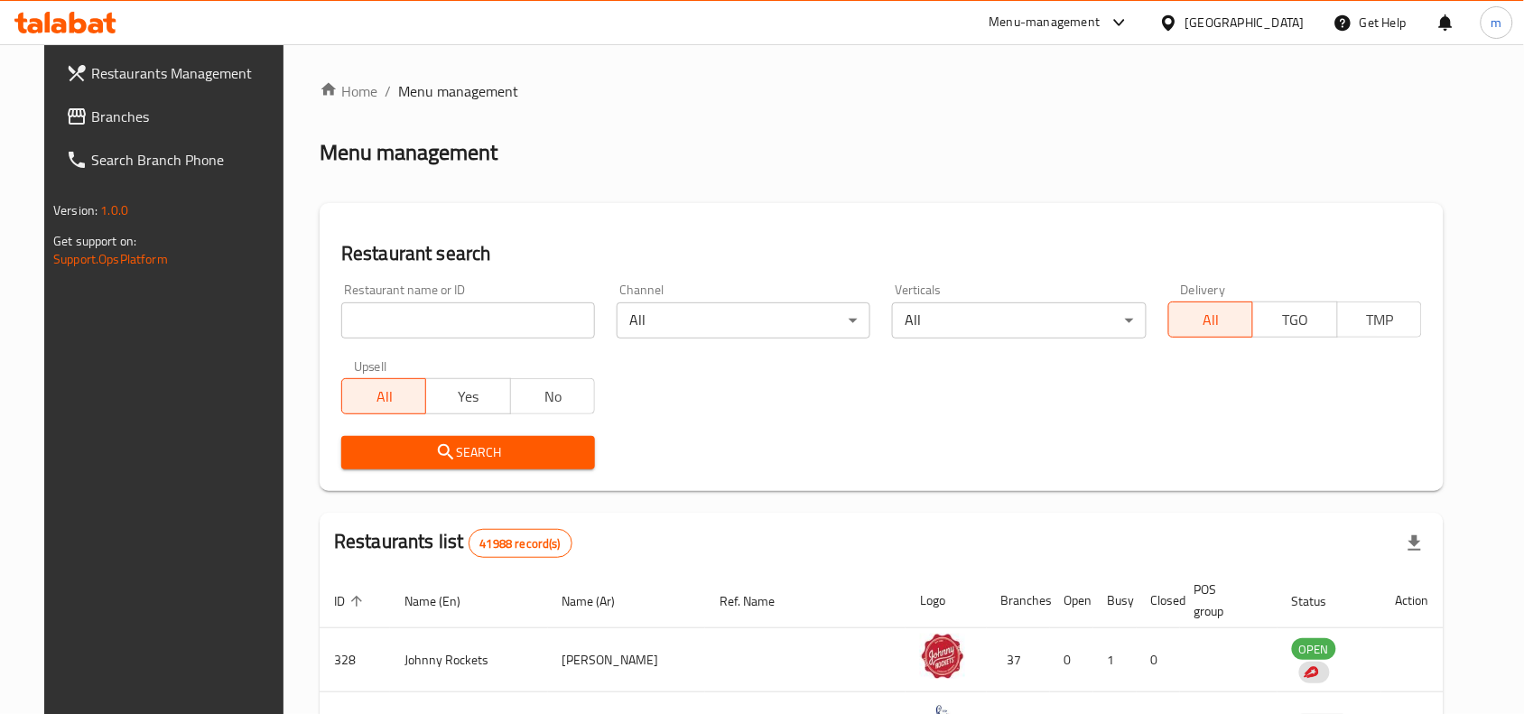
click at [93, 127] on span "Branches" at bounding box center [187, 117] width 193 height 22
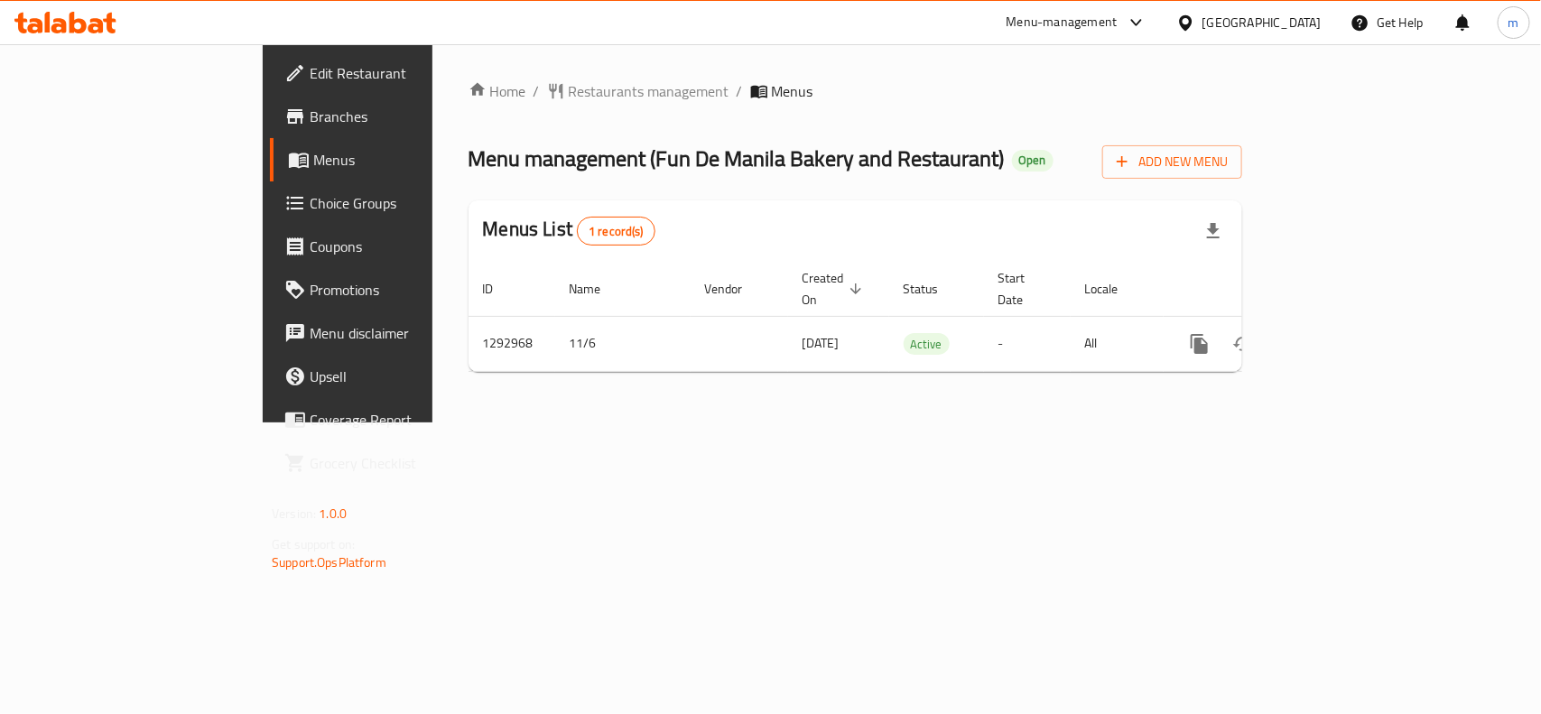
click at [1256, 23] on div "[GEOGRAPHIC_DATA]" at bounding box center [1261, 23] width 119 height 20
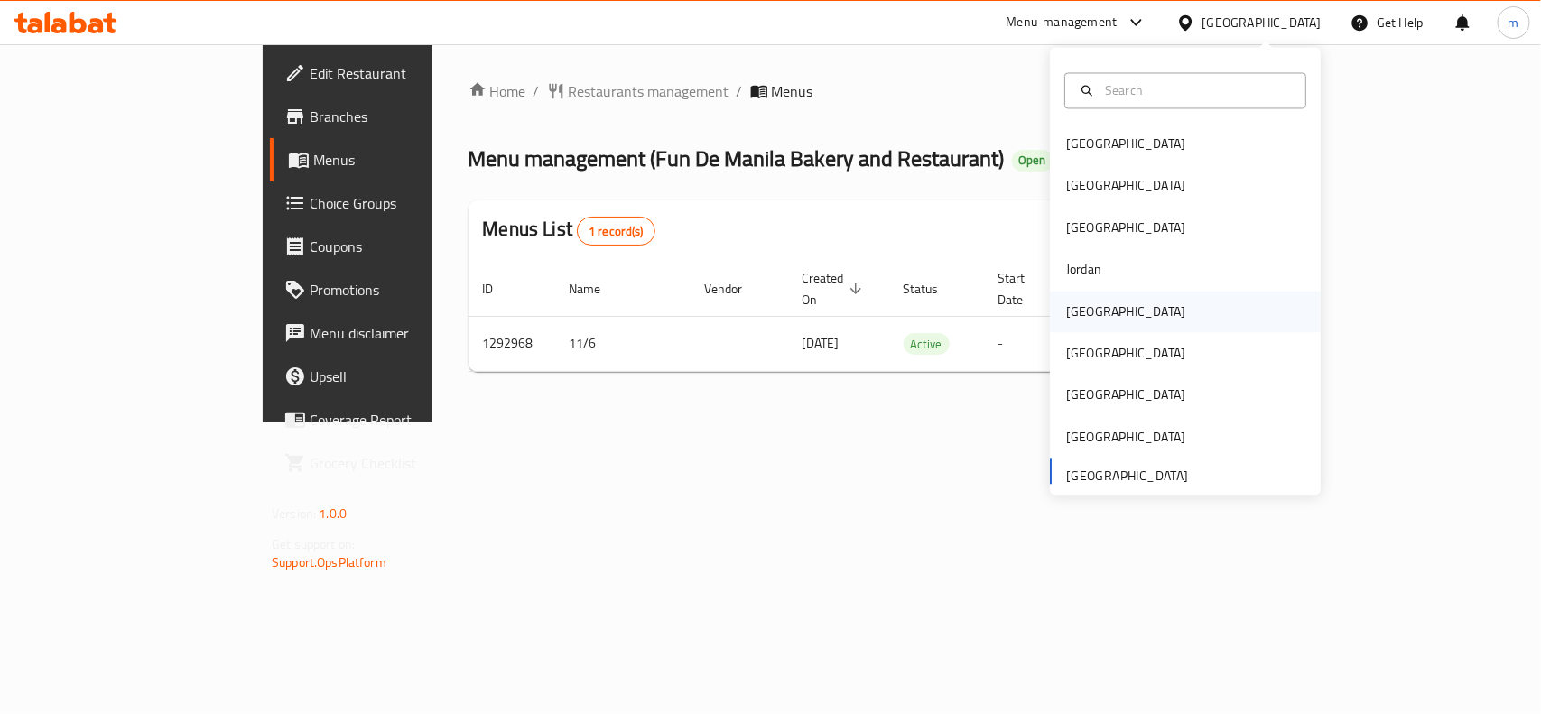
click at [1062, 325] on div "[GEOGRAPHIC_DATA]" at bounding box center [1126, 312] width 148 height 42
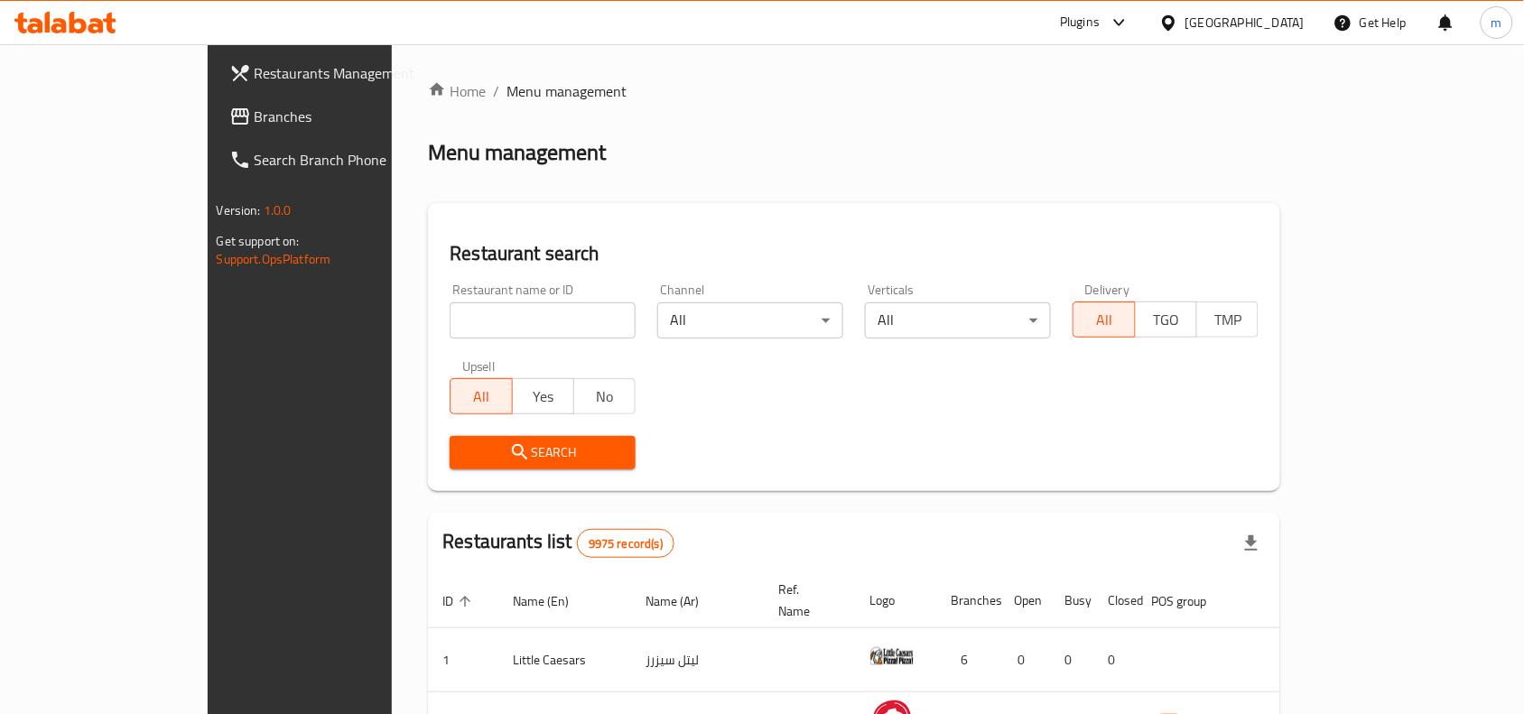
click at [255, 111] on span "Branches" at bounding box center [351, 117] width 193 height 22
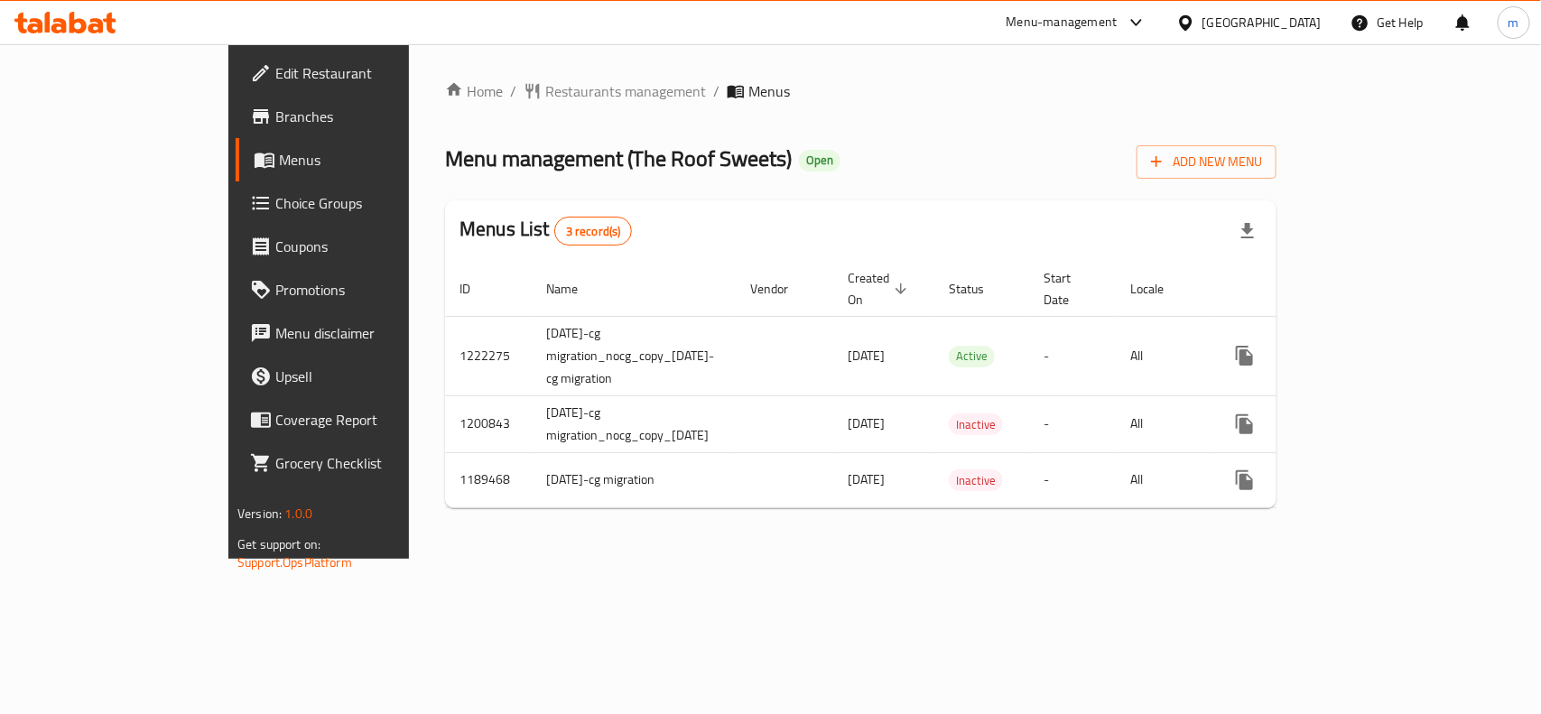
click at [1325, 9] on div "[GEOGRAPHIC_DATA]" at bounding box center [1249, 22] width 174 height 43
drag, startPoint x: 1302, startPoint y: 18, endPoint x: 1284, endPoint y: 38, distance: 26.8
click at [1302, 18] on div "[GEOGRAPHIC_DATA]" at bounding box center [1261, 23] width 119 height 20
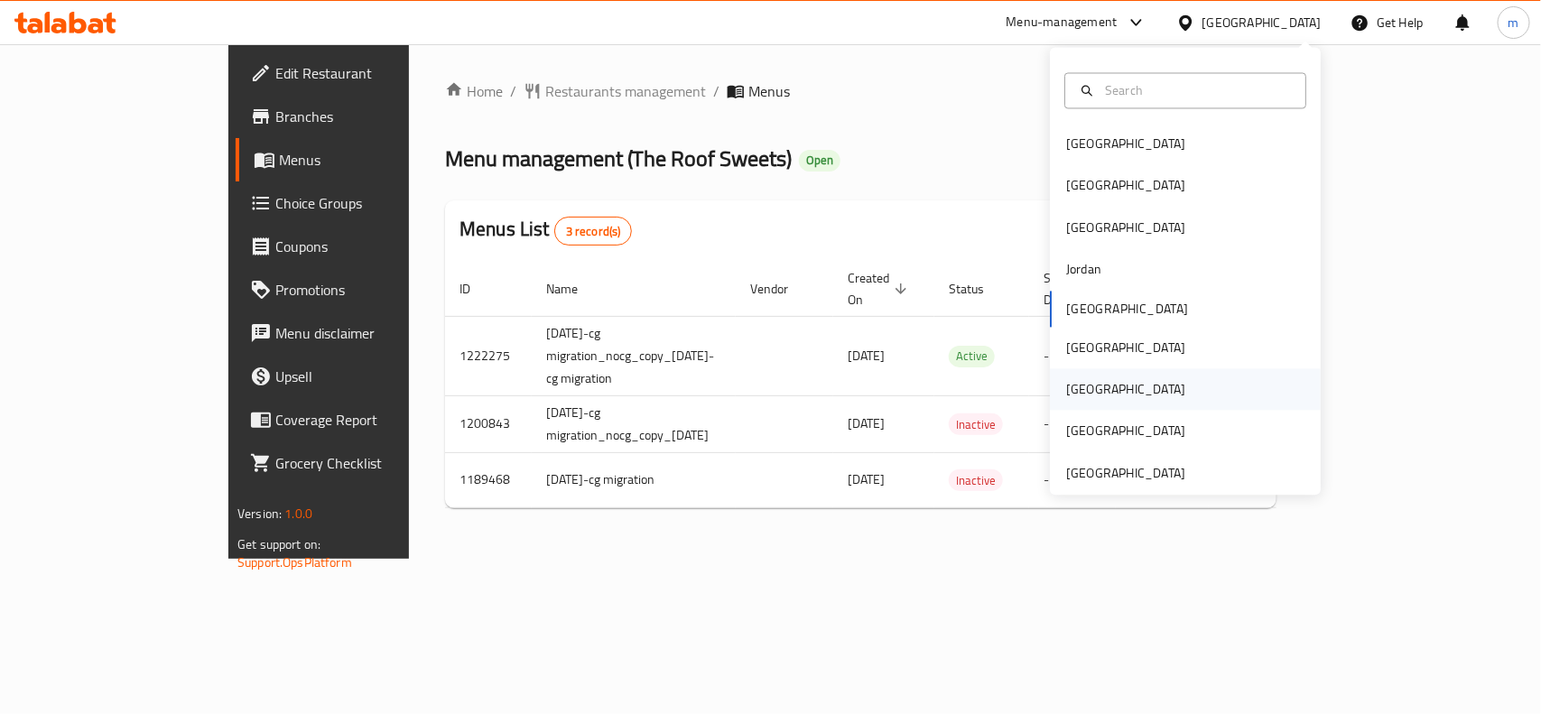
click at [1066, 393] on div "[GEOGRAPHIC_DATA]" at bounding box center [1125, 390] width 119 height 20
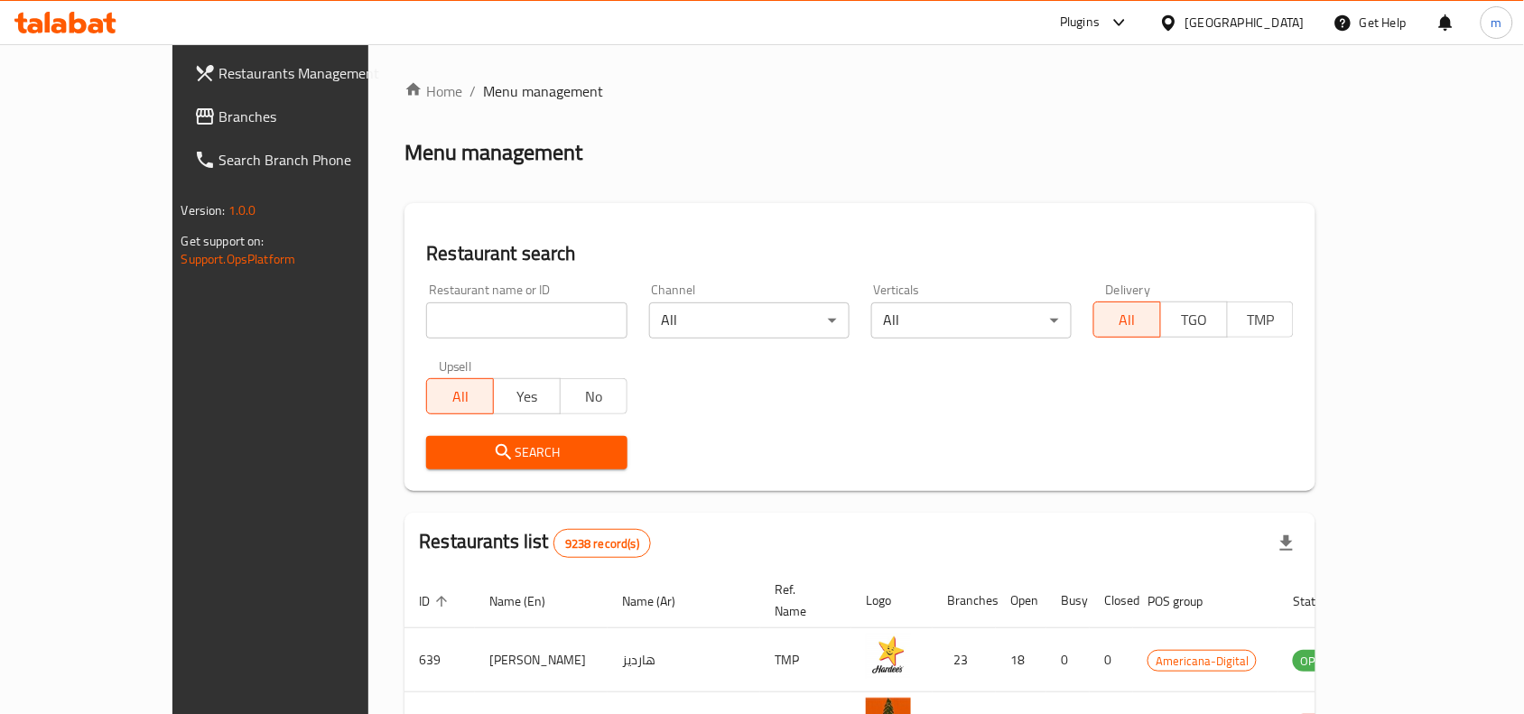
click at [219, 120] on span "Branches" at bounding box center [315, 117] width 193 height 22
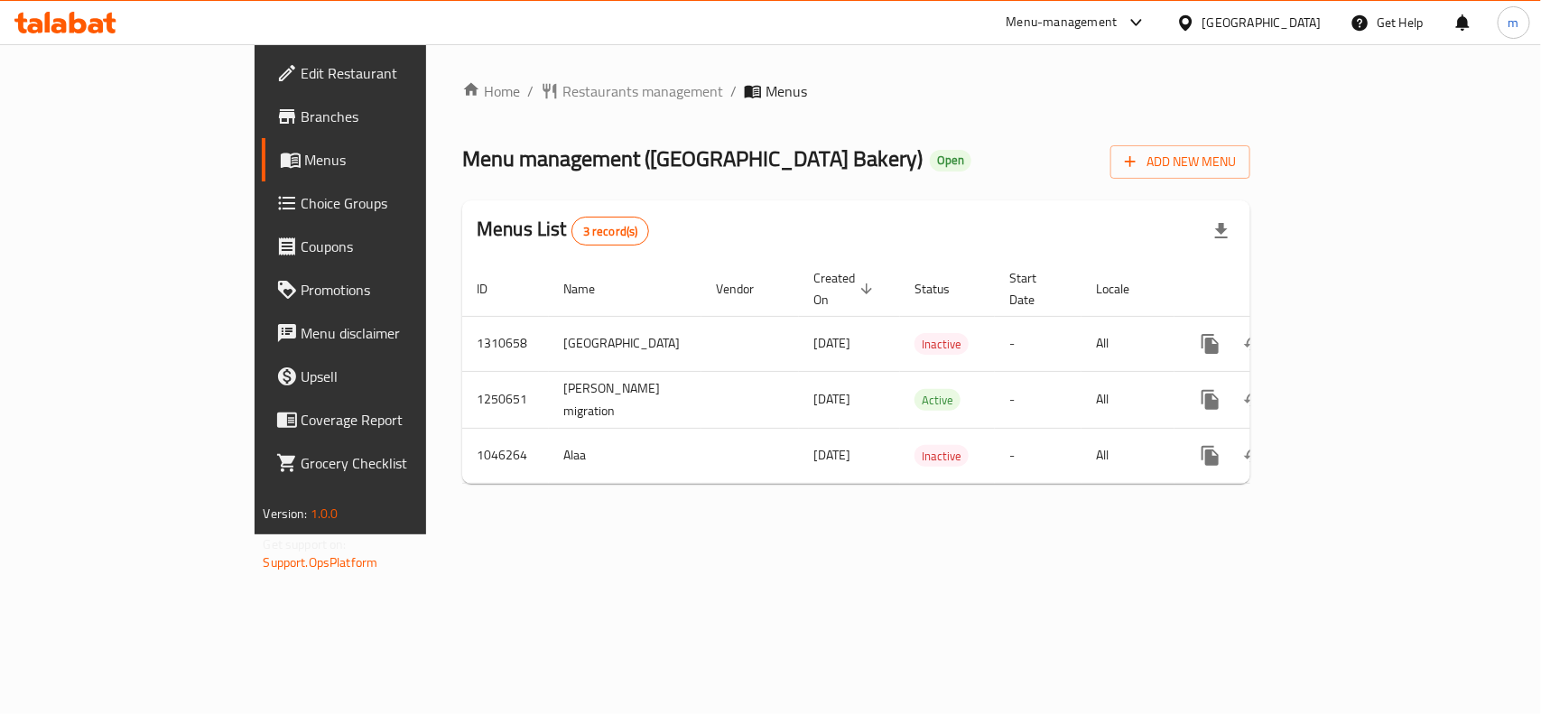
click at [1202, 28] on div at bounding box center [1189, 23] width 26 height 20
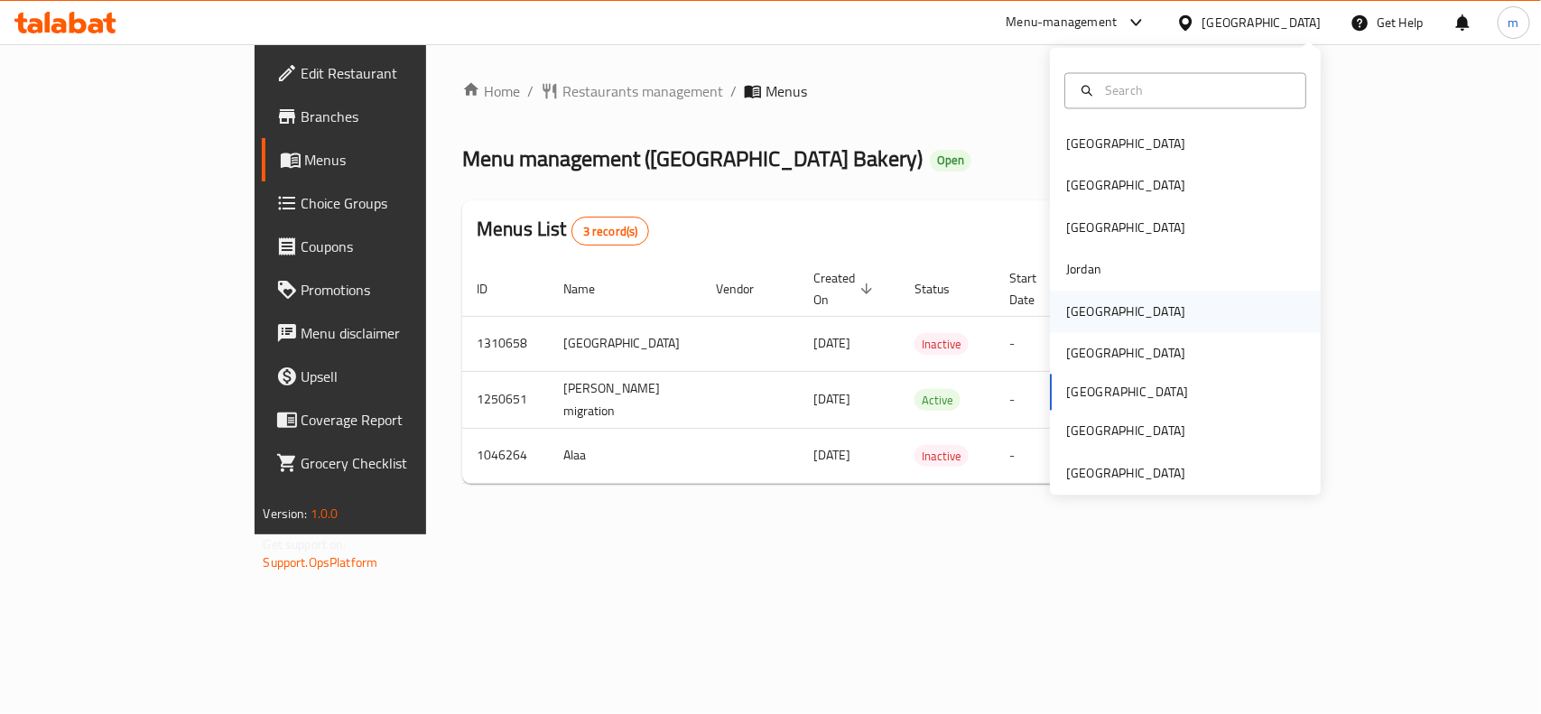
click at [1067, 308] on div "[GEOGRAPHIC_DATA]" at bounding box center [1125, 311] width 119 height 20
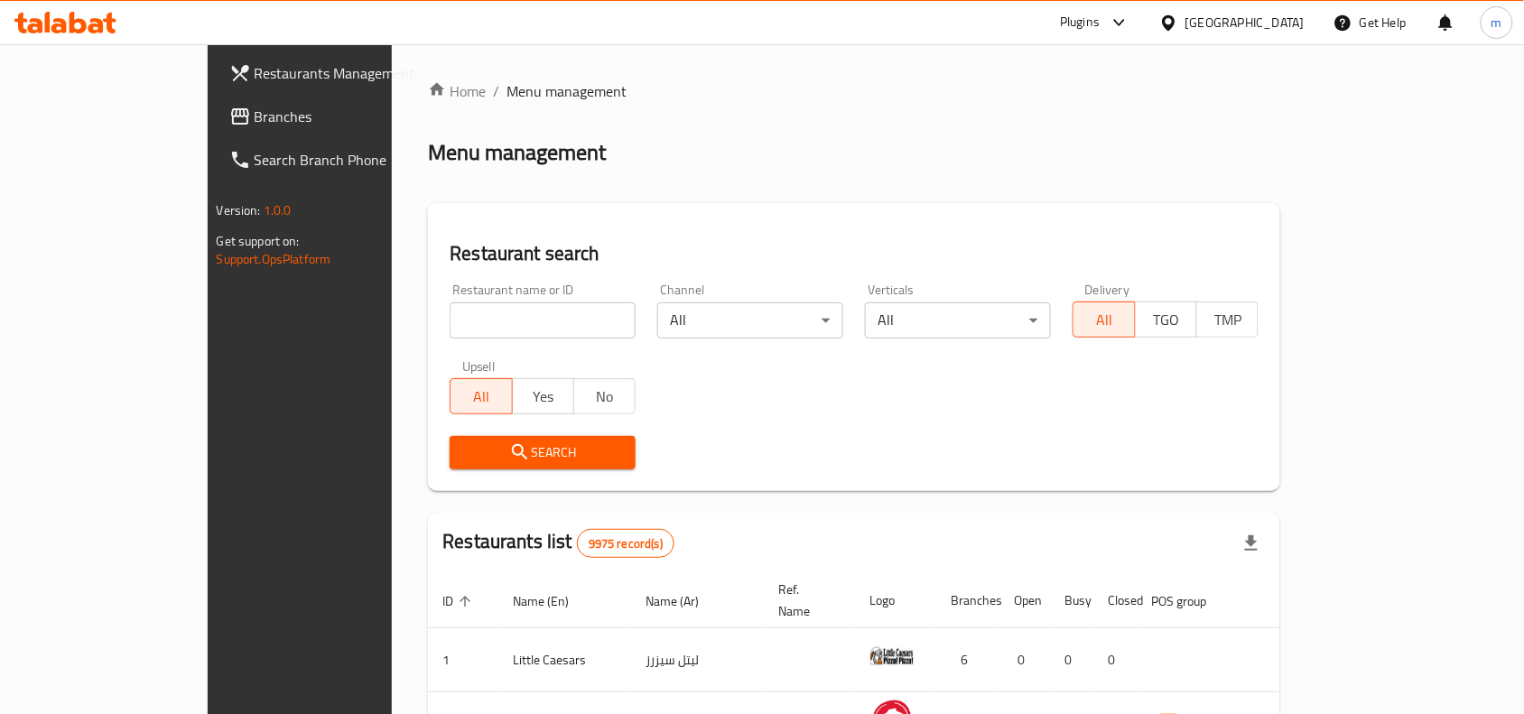
click at [229, 107] on span at bounding box center [241, 117] width 25 height 22
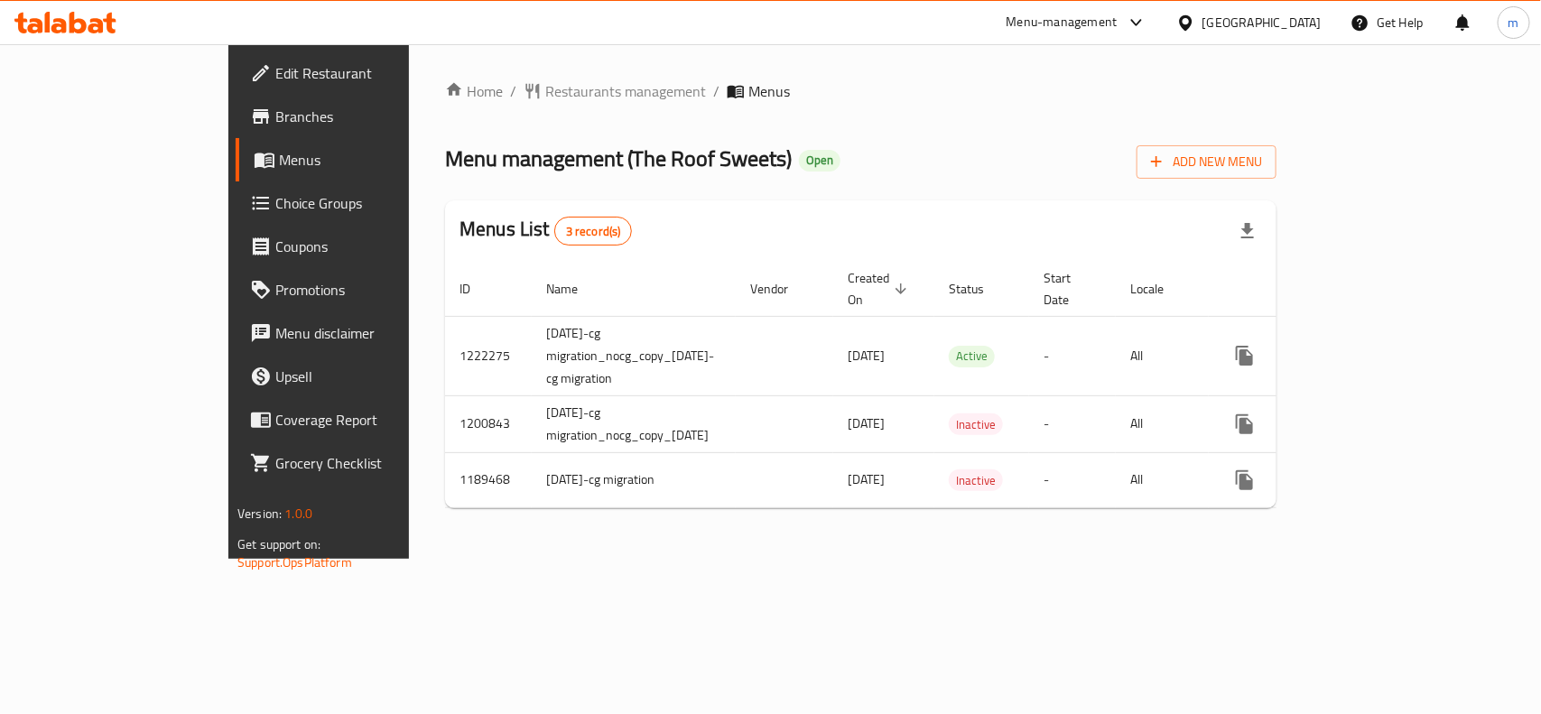
click at [1195, 25] on icon at bounding box center [1185, 23] width 19 height 19
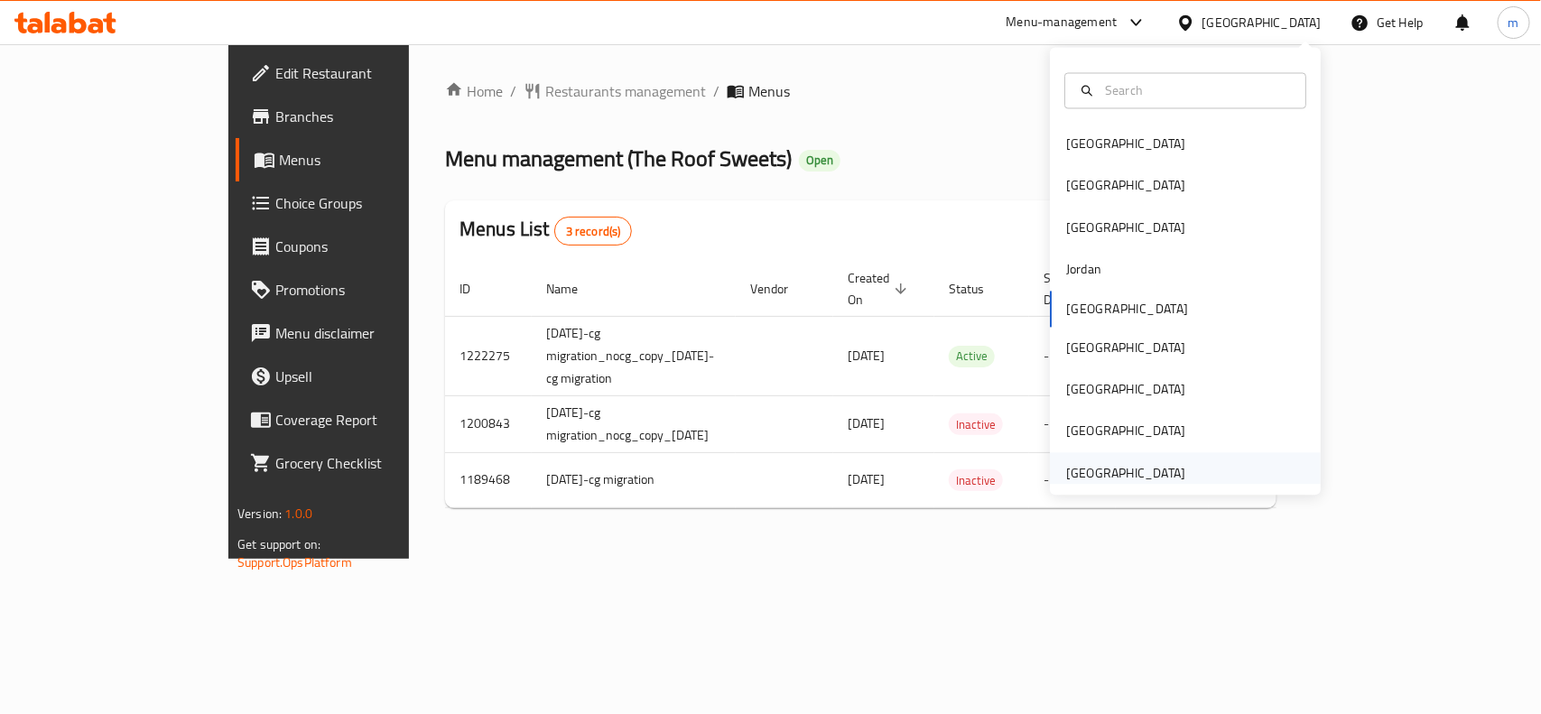
click at [1103, 483] on div "[GEOGRAPHIC_DATA]" at bounding box center [1125, 473] width 119 height 20
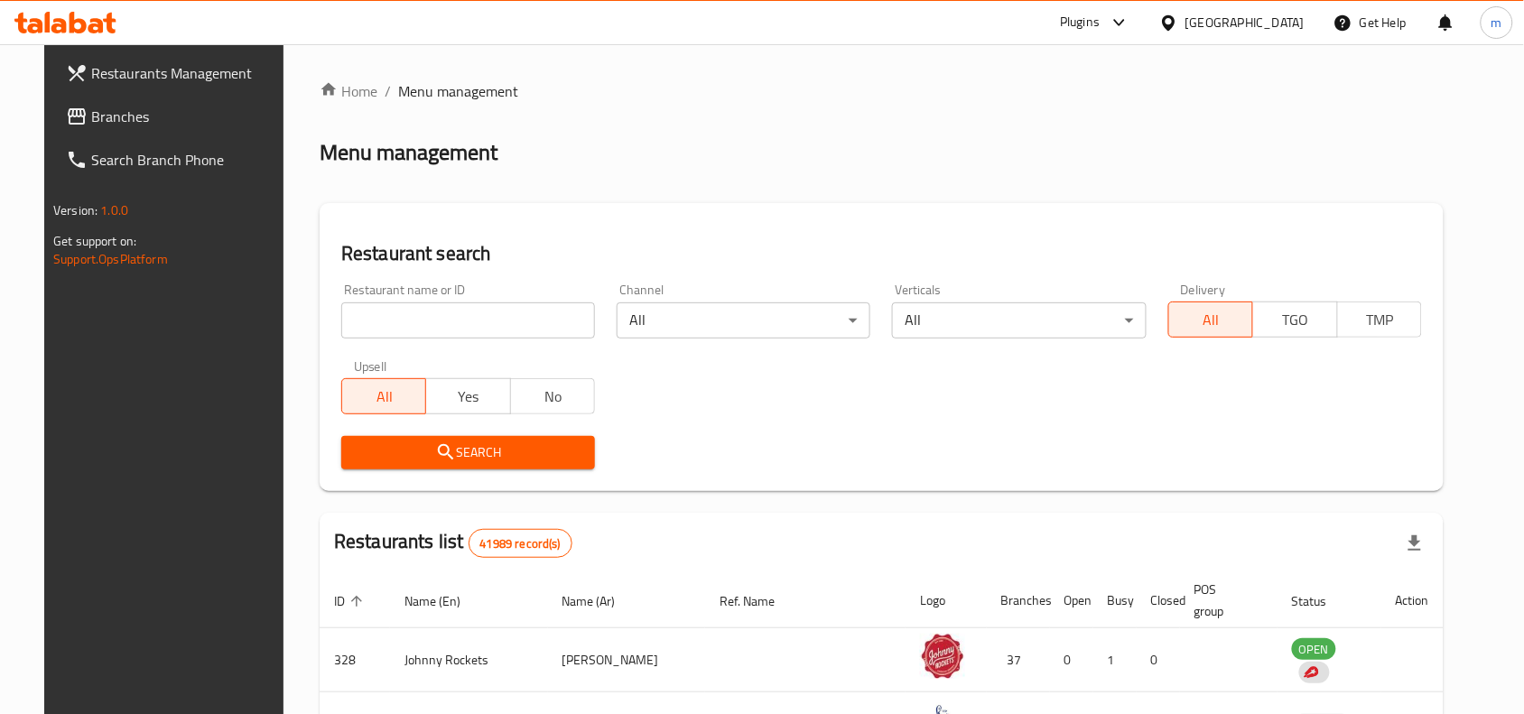
click at [119, 118] on span "Branches" at bounding box center [187, 117] width 193 height 22
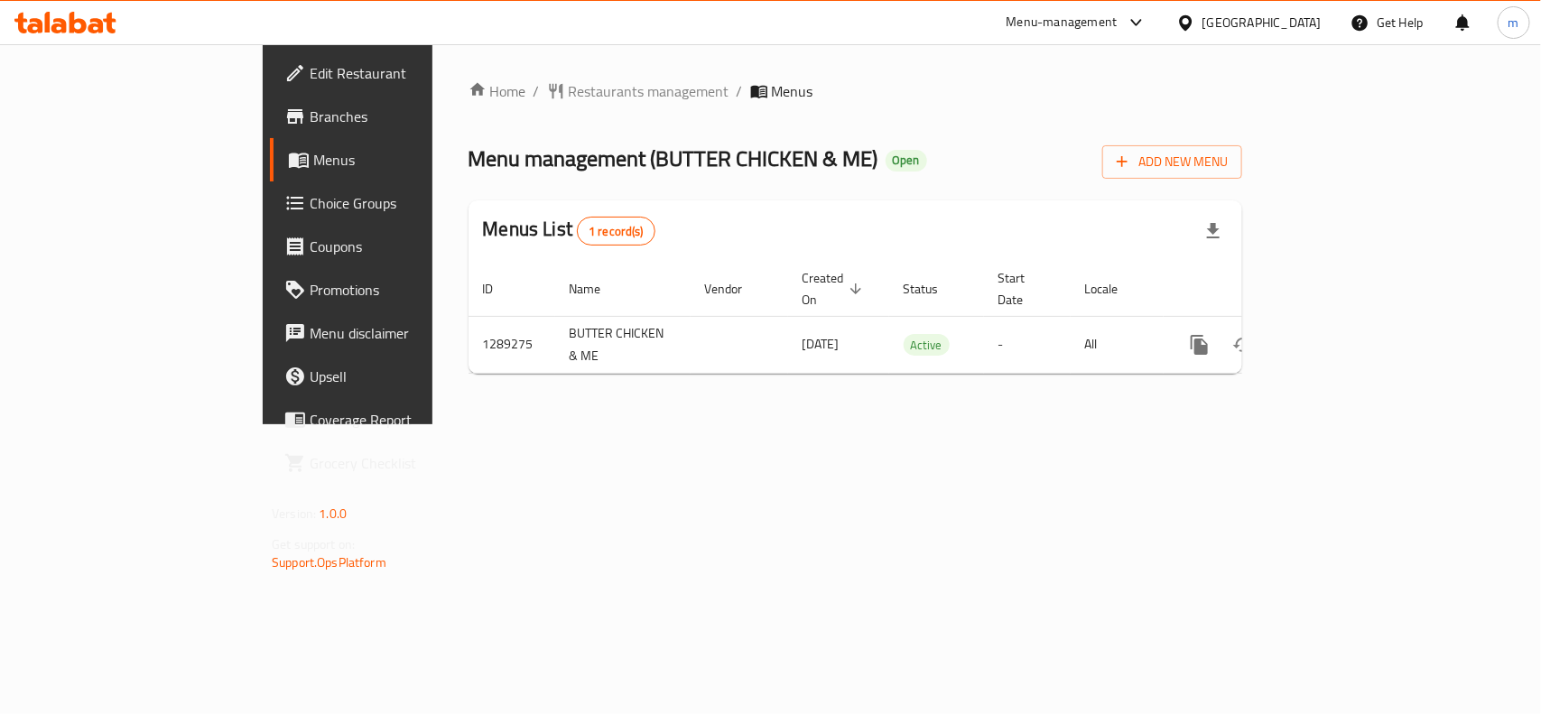
click at [1241, 18] on div "[GEOGRAPHIC_DATA]" at bounding box center [1261, 23] width 119 height 20
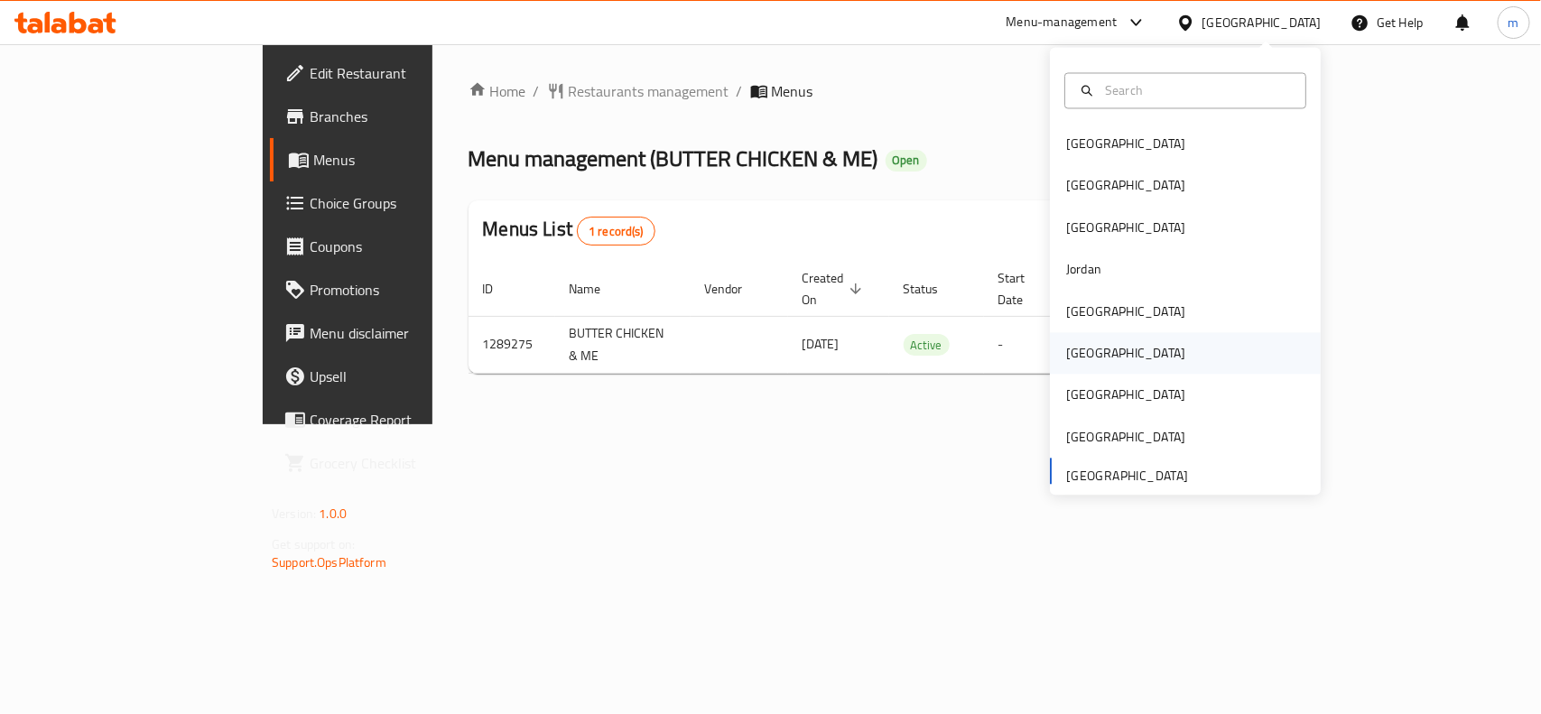
click at [1076, 348] on div "[GEOGRAPHIC_DATA]" at bounding box center [1125, 354] width 119 height 20
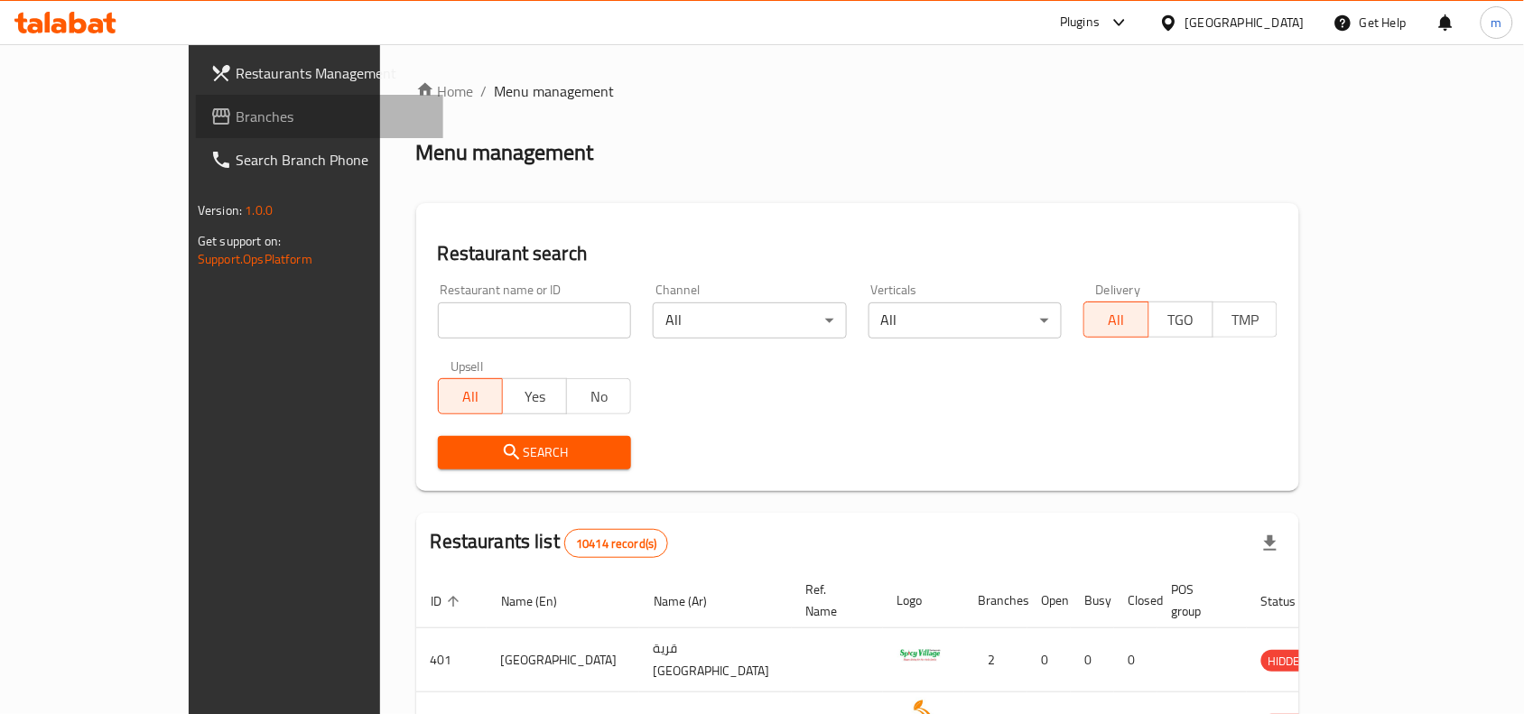
click at [196, 100] on link "Branches" at bounding box center [319, 116] width 247 height 43
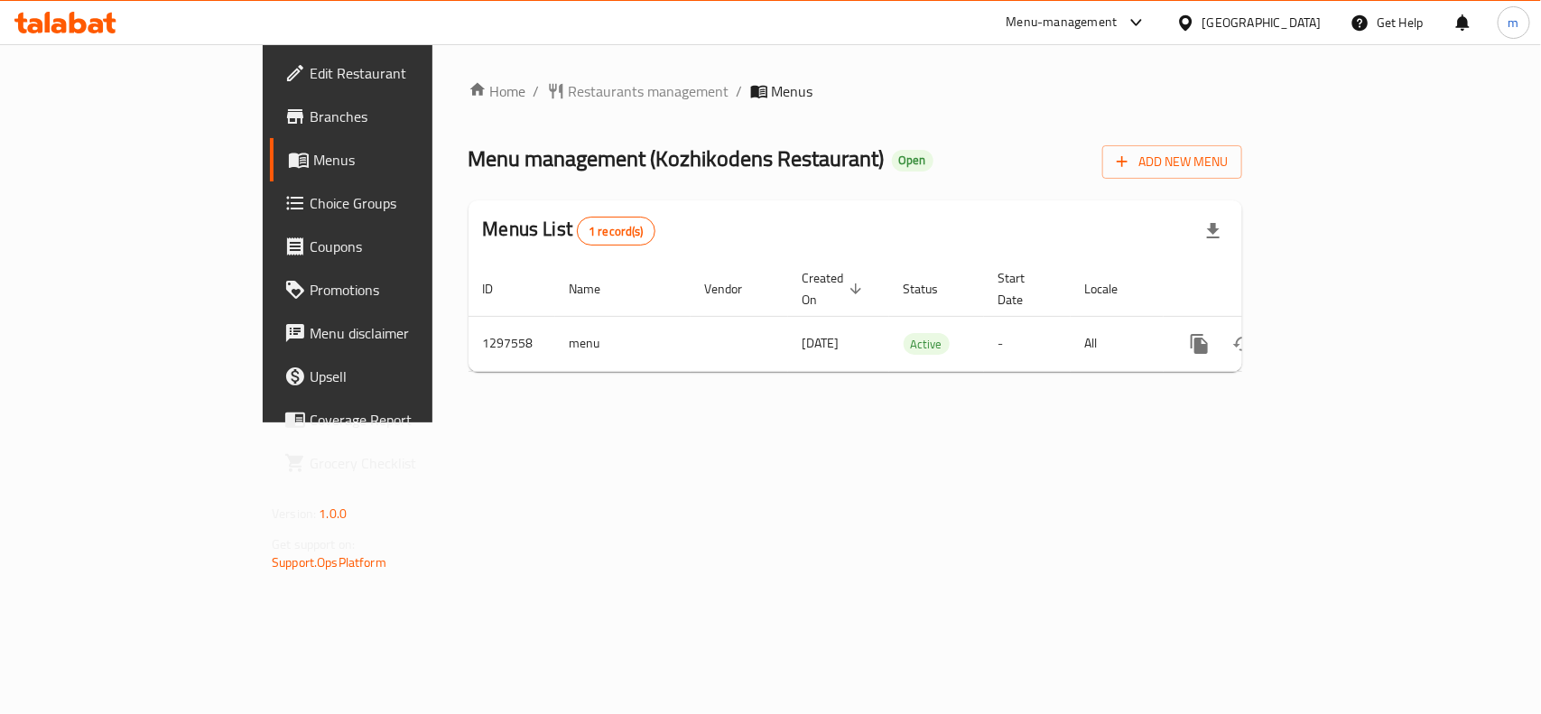
click at [1195, 29] on icon at bounding box center [1185, 23] width 19 height 19
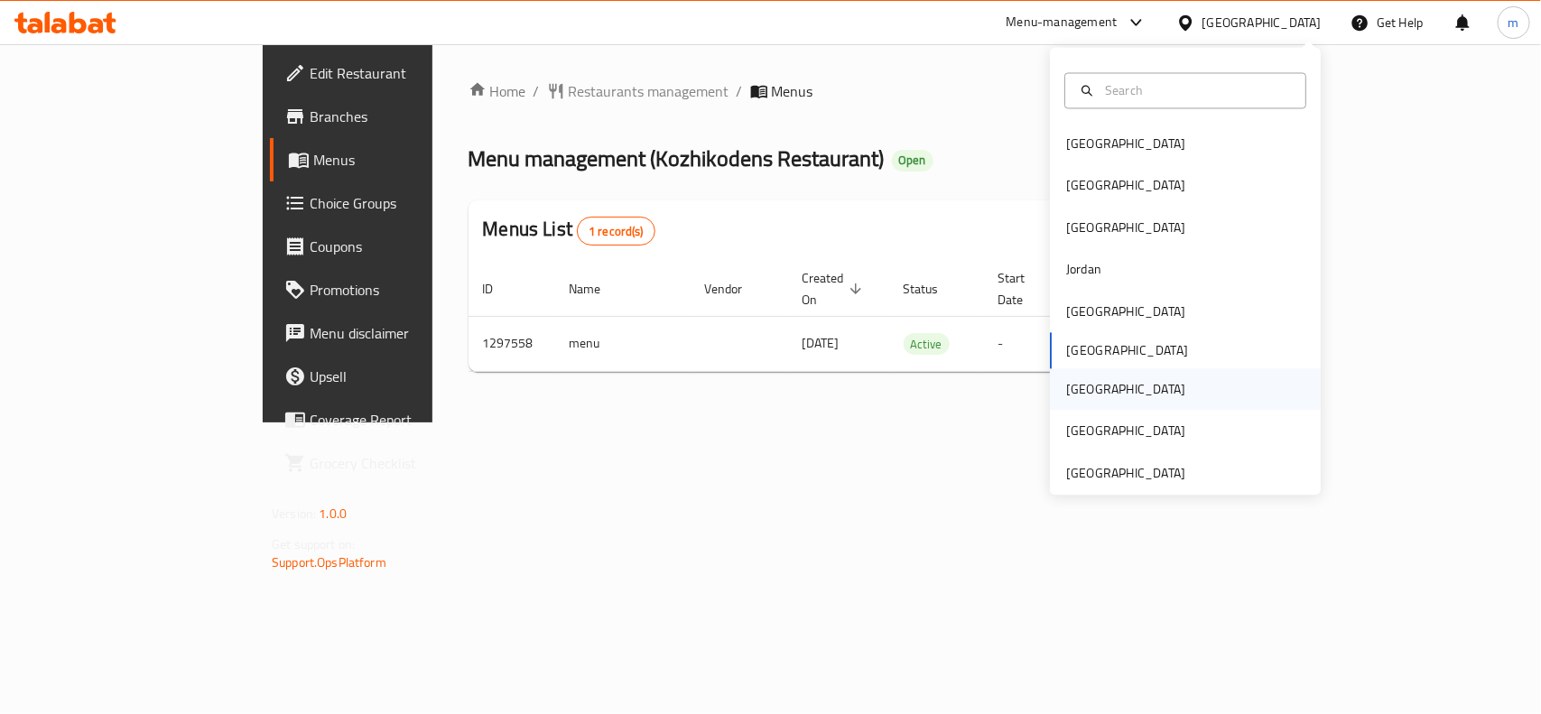
click at [1088, 390] on div "[GEOGRAPHIC_DATA]" at bounding box center [1126, 390] width 148 height 42
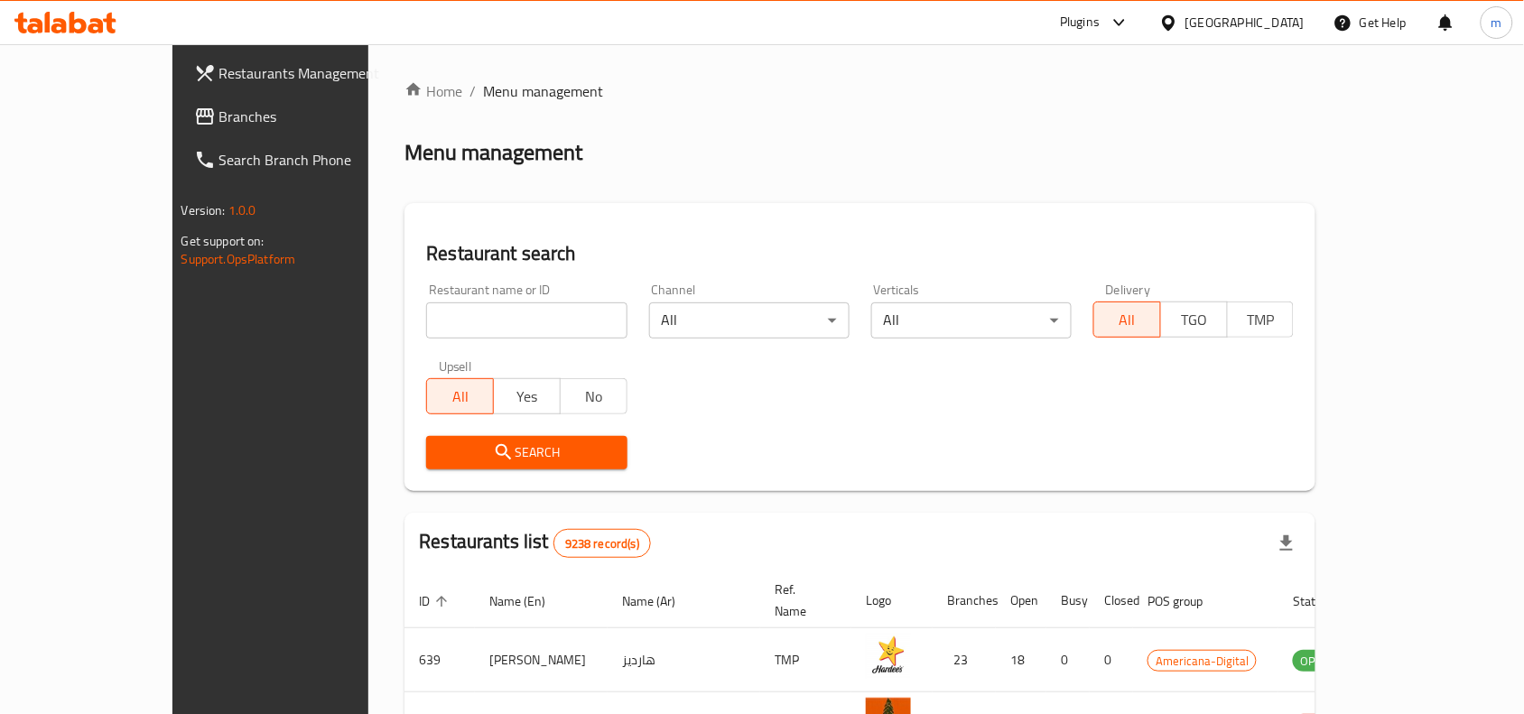
click at [219, 115] on span "Branches" at bounding box center [315, 117] width 193 height 22
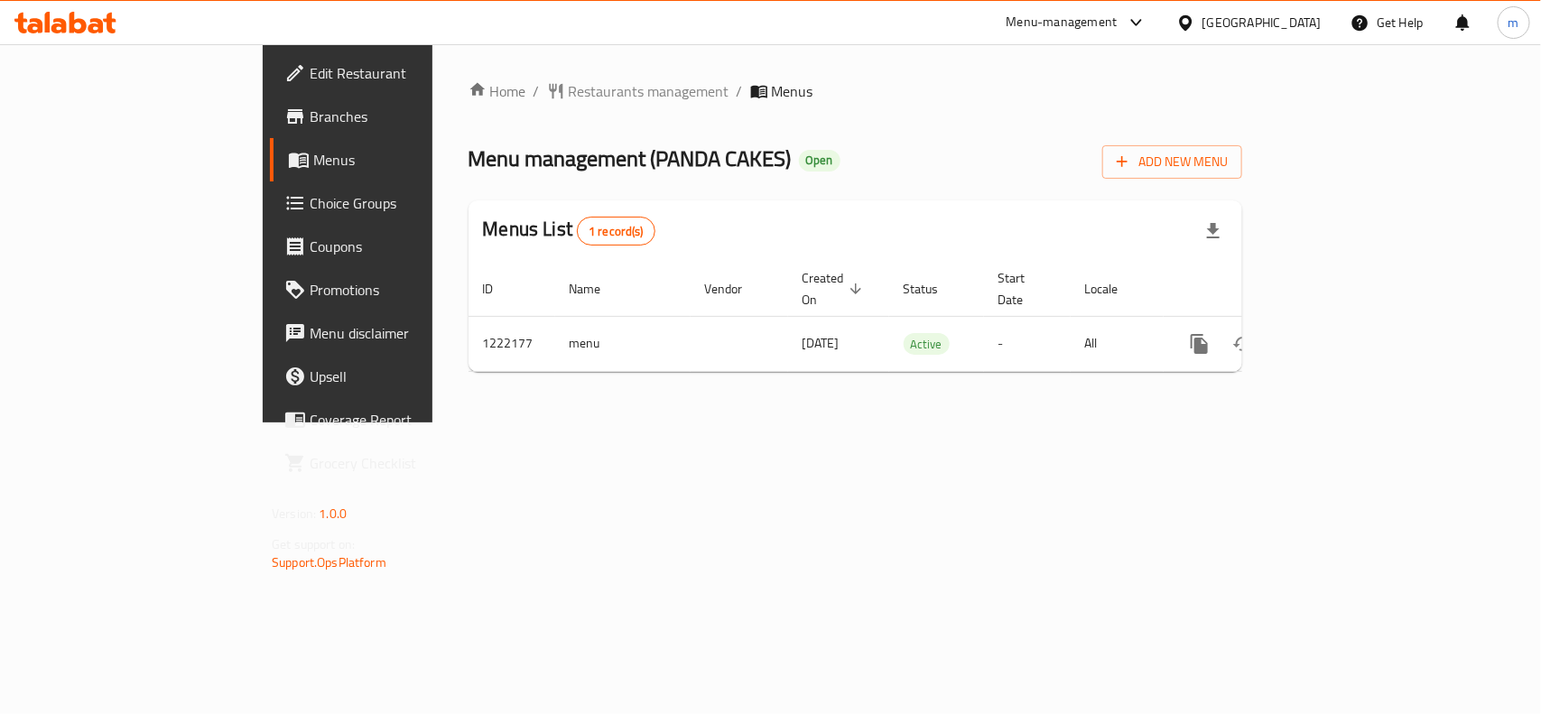
click at [270, 214] on link "Choice Groups" at bounding box center [395, 202] width 250 height 43
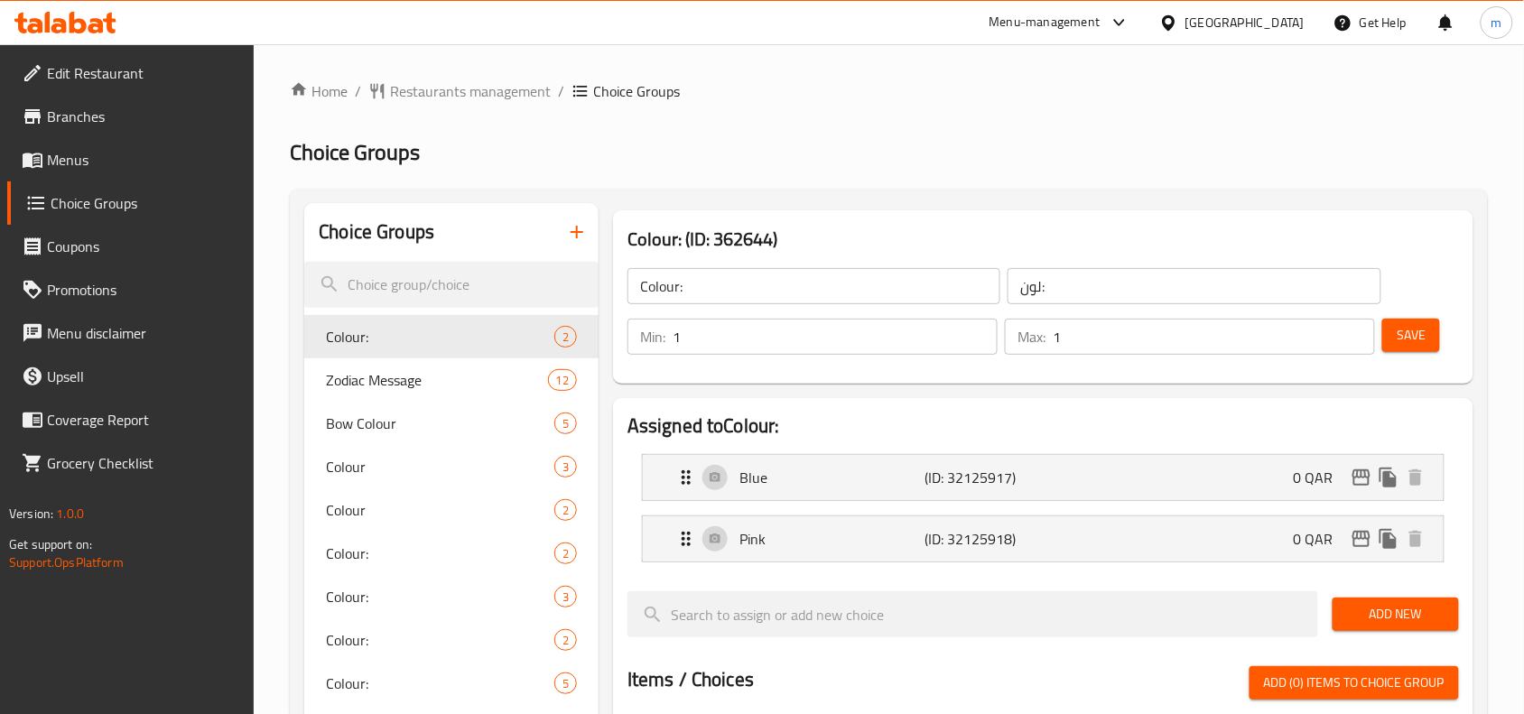
scroll to position [752, 0]
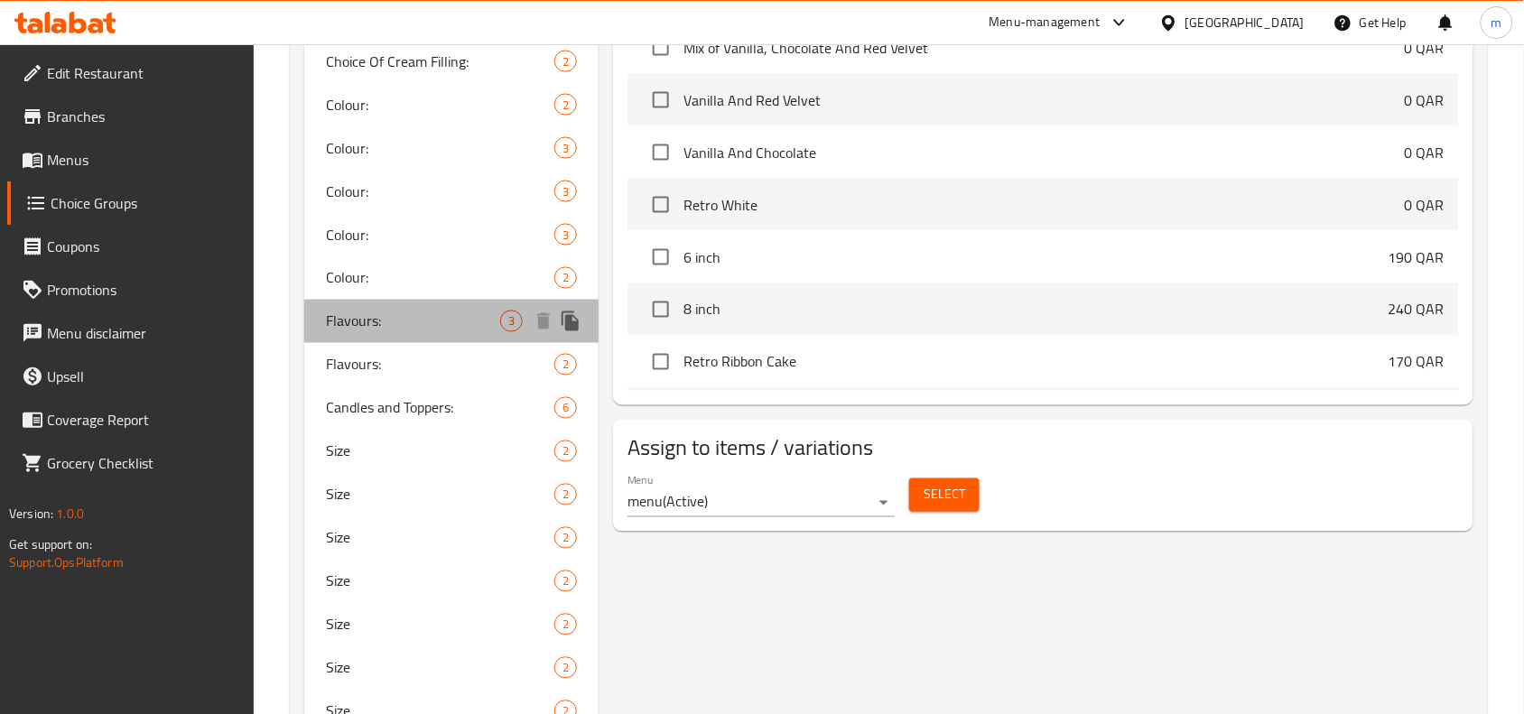
click at [382, 327] on span "Flavours:" at bounding box center [413, 321] width 174 height 22
type input "Flavours:"
type input "النكهة:"
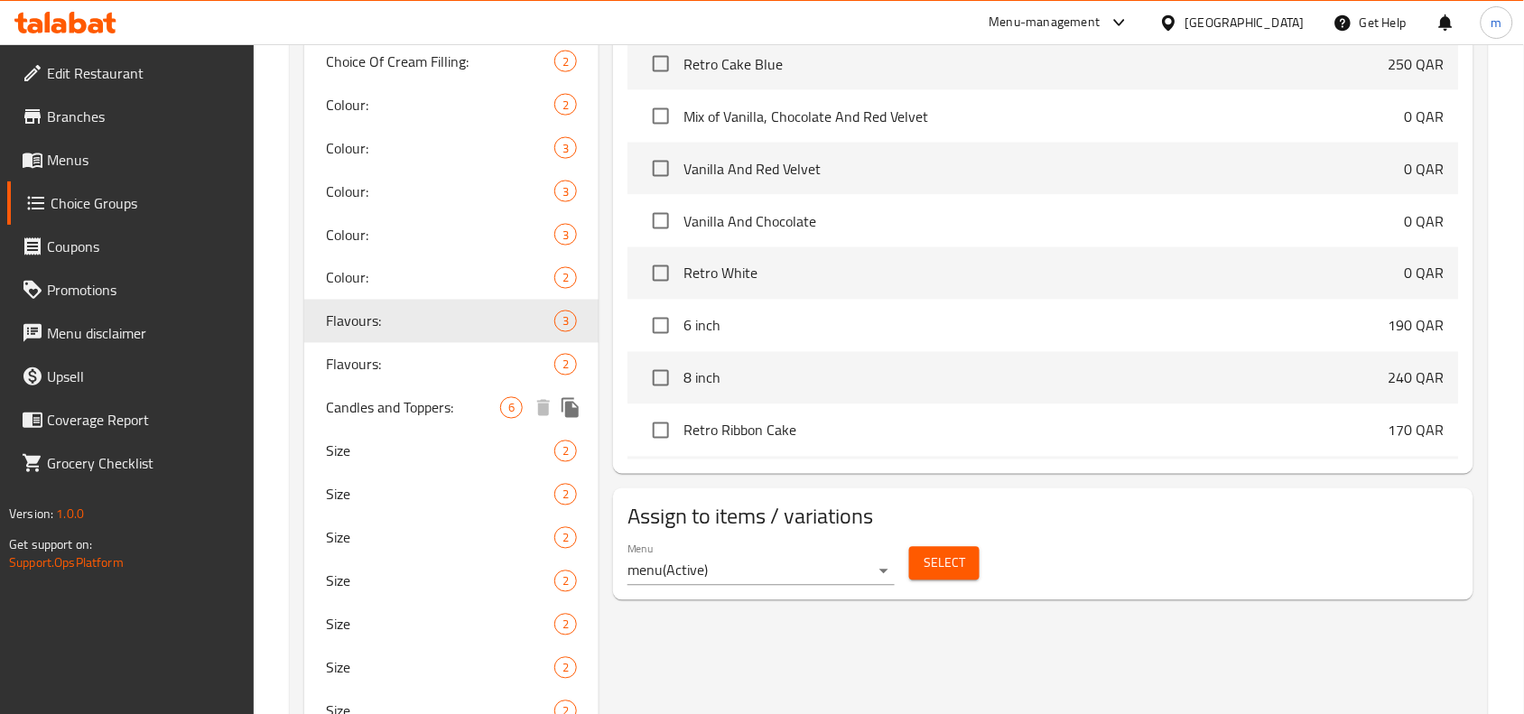
click at [397, 408] on span "Candles and Toppers:" at bounding box center [413, 408] width 174 height 22
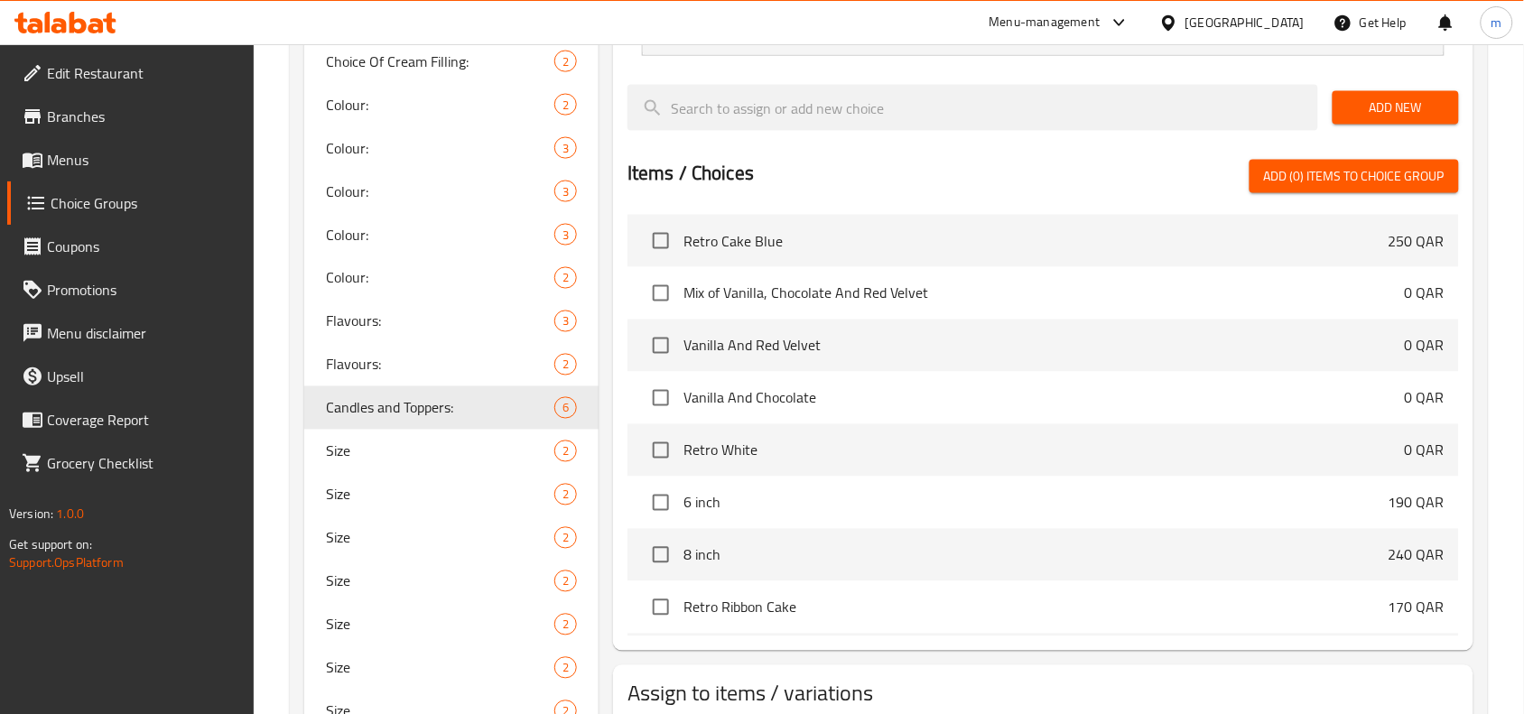
type input "Candles and Toppers:"
type input "الشموع والتوبرز:"
type input "0"
type input "6"
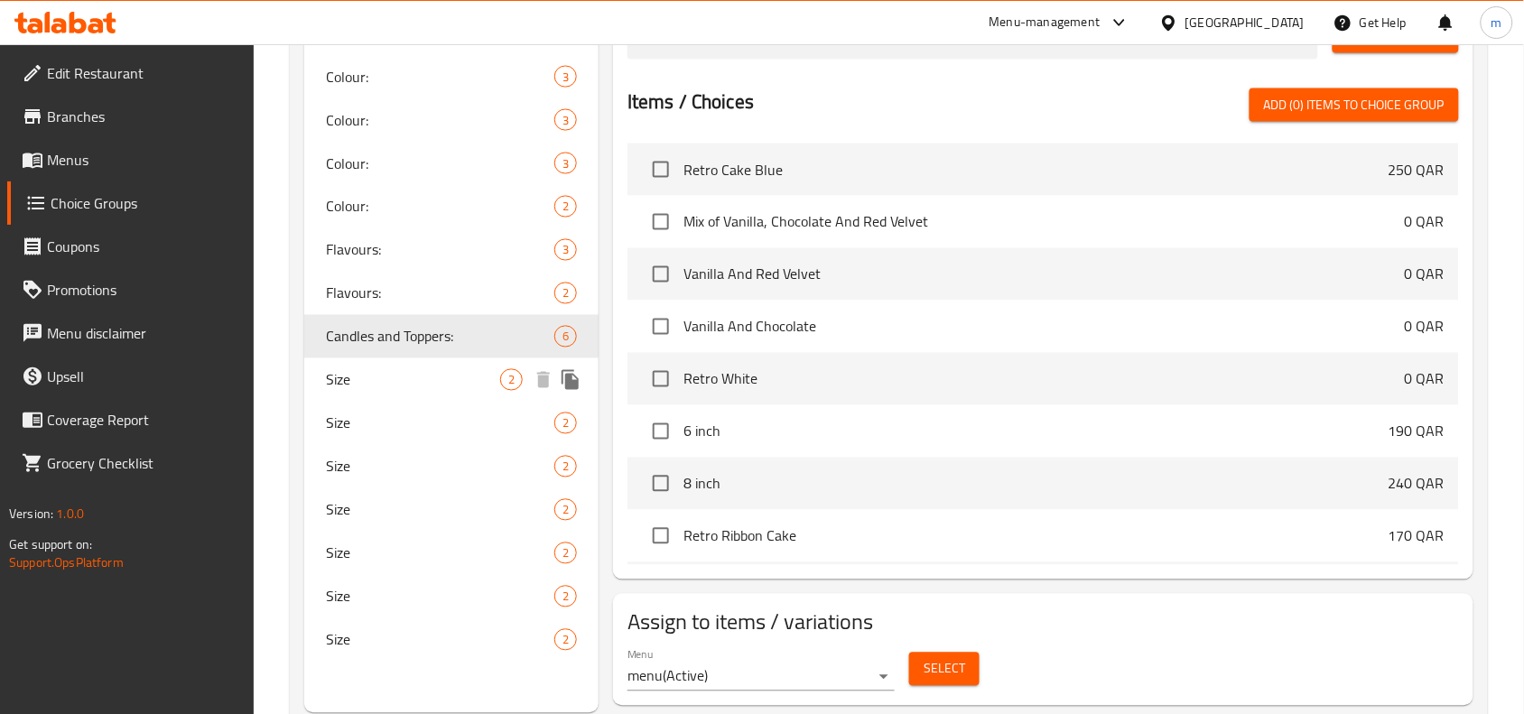
scroll to position [874, 0]
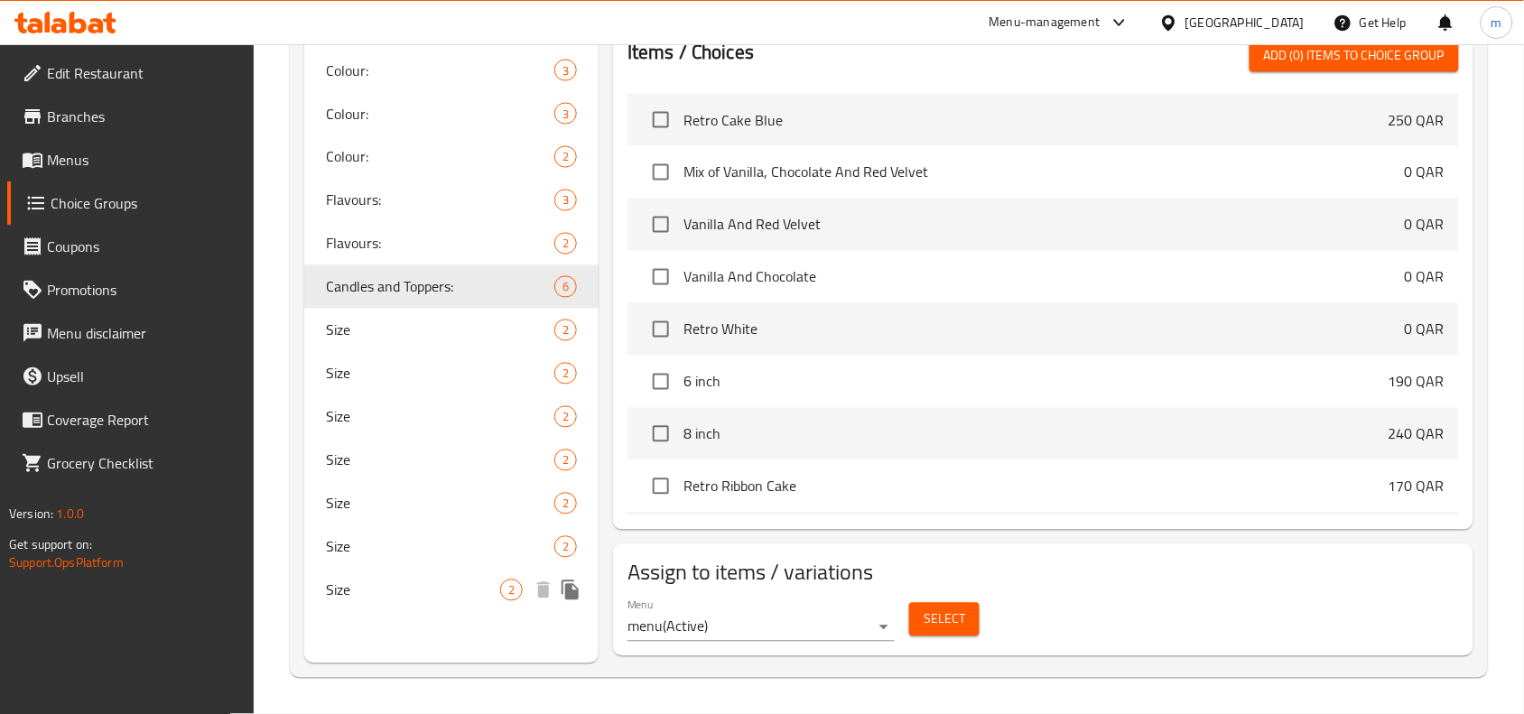
drag, startPoint x: 349, startPoint y: 579, endPoint x: 894, endPoint y: 533, distance: 547.2
click at [350, 579] on span "Size" at bounding box center [413, 590] width 174 height 22
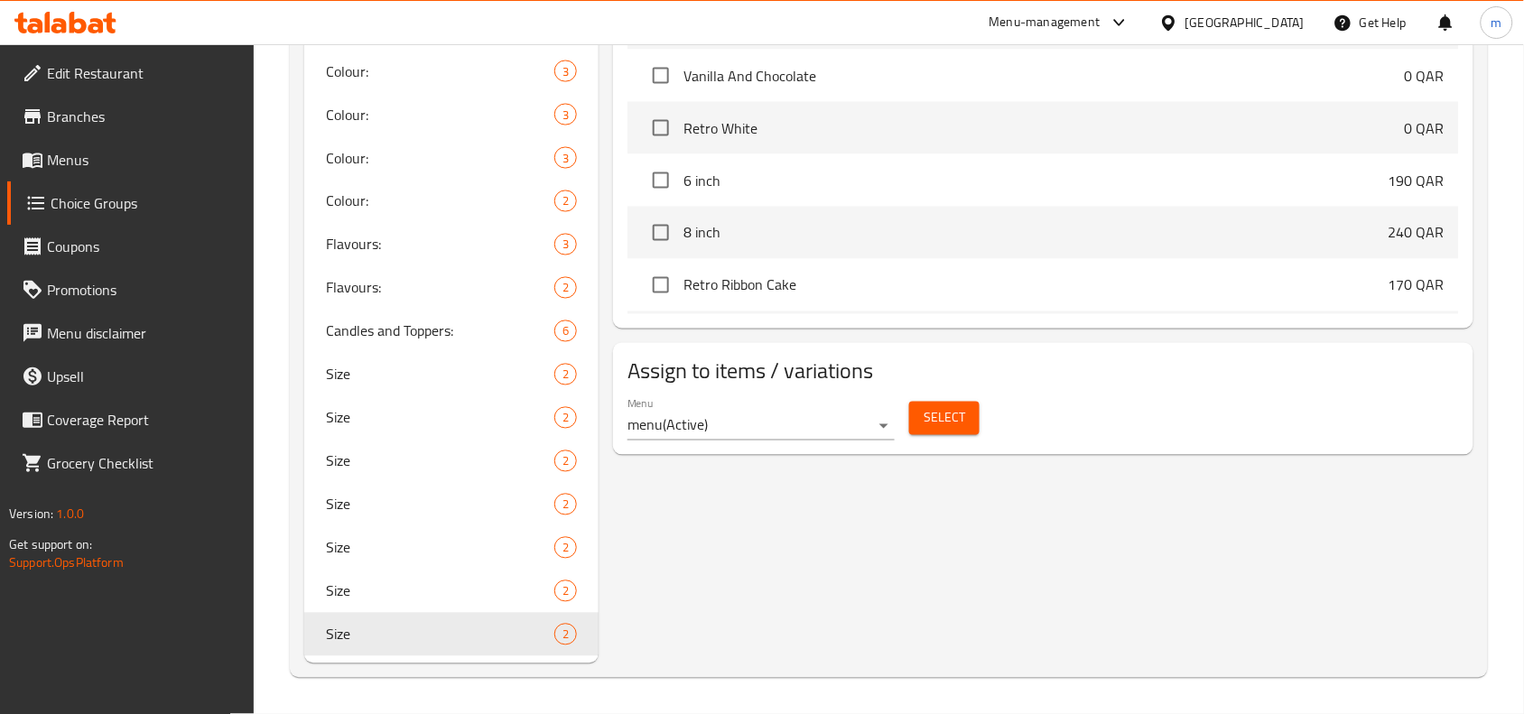
type input "Size"
type input "مقاس"
type input "1"
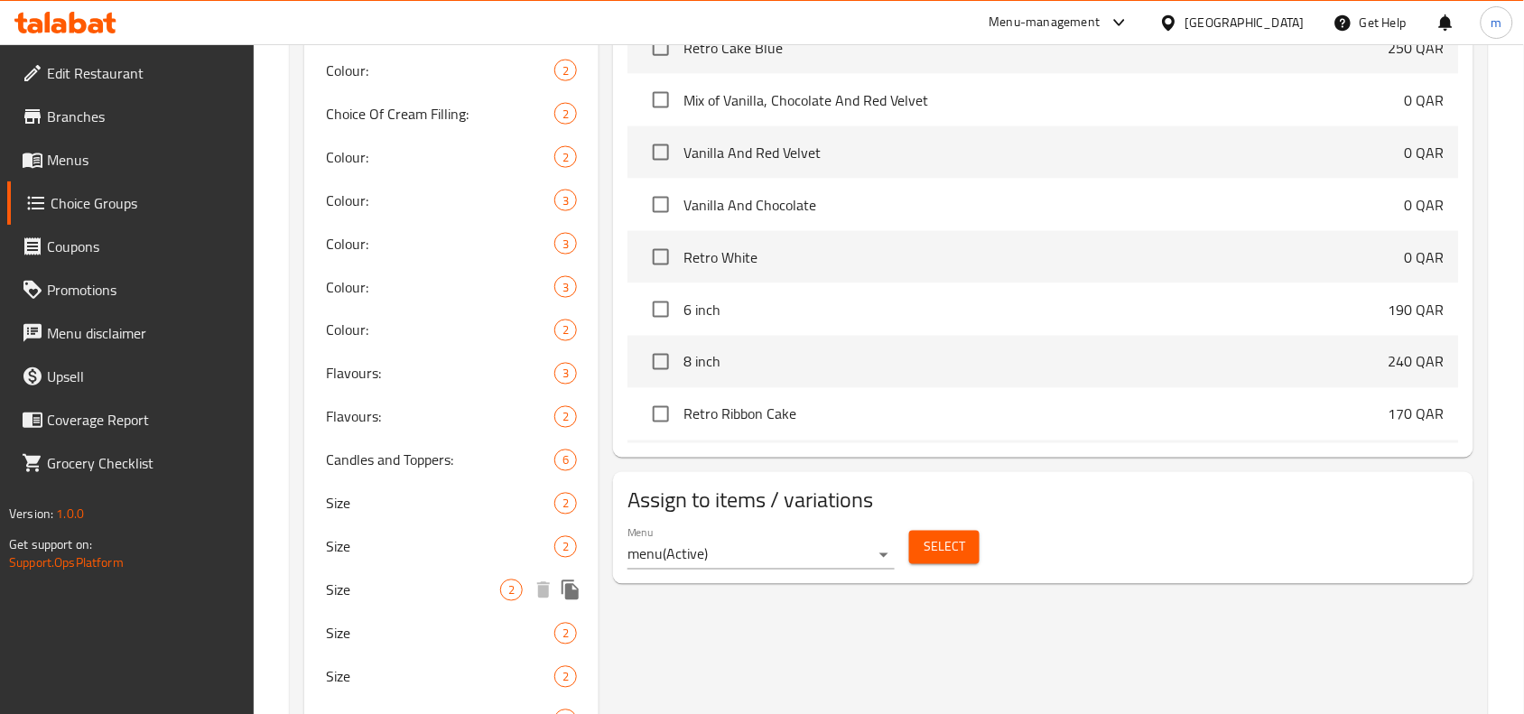
scroll to position [826, 0]
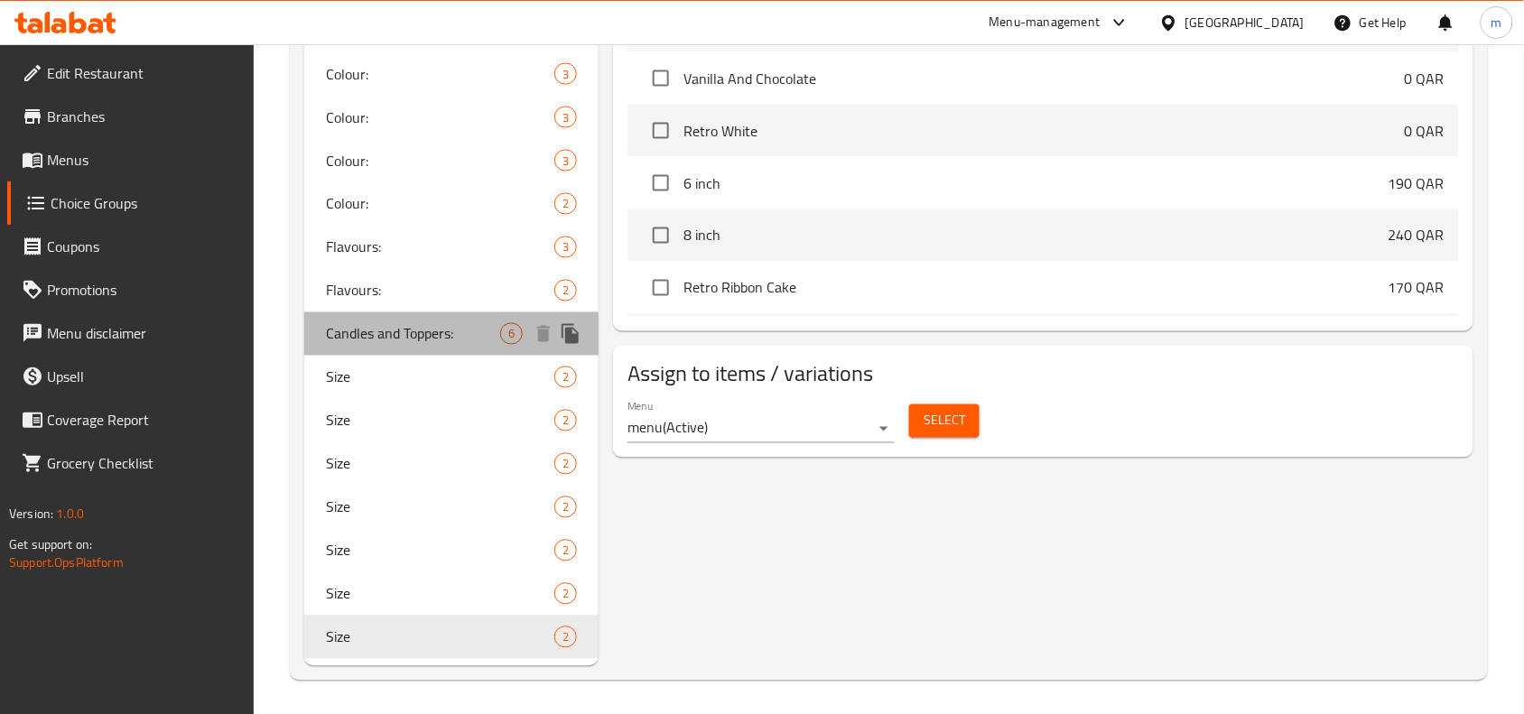
click at [404, 334] on span "Candles and Toppers:" at bounding box center [413, 334] width 174 height 22
type input "Candles and Toppers:"
type input "الشموع والتوبرز:"
type input "0"
type input "6"
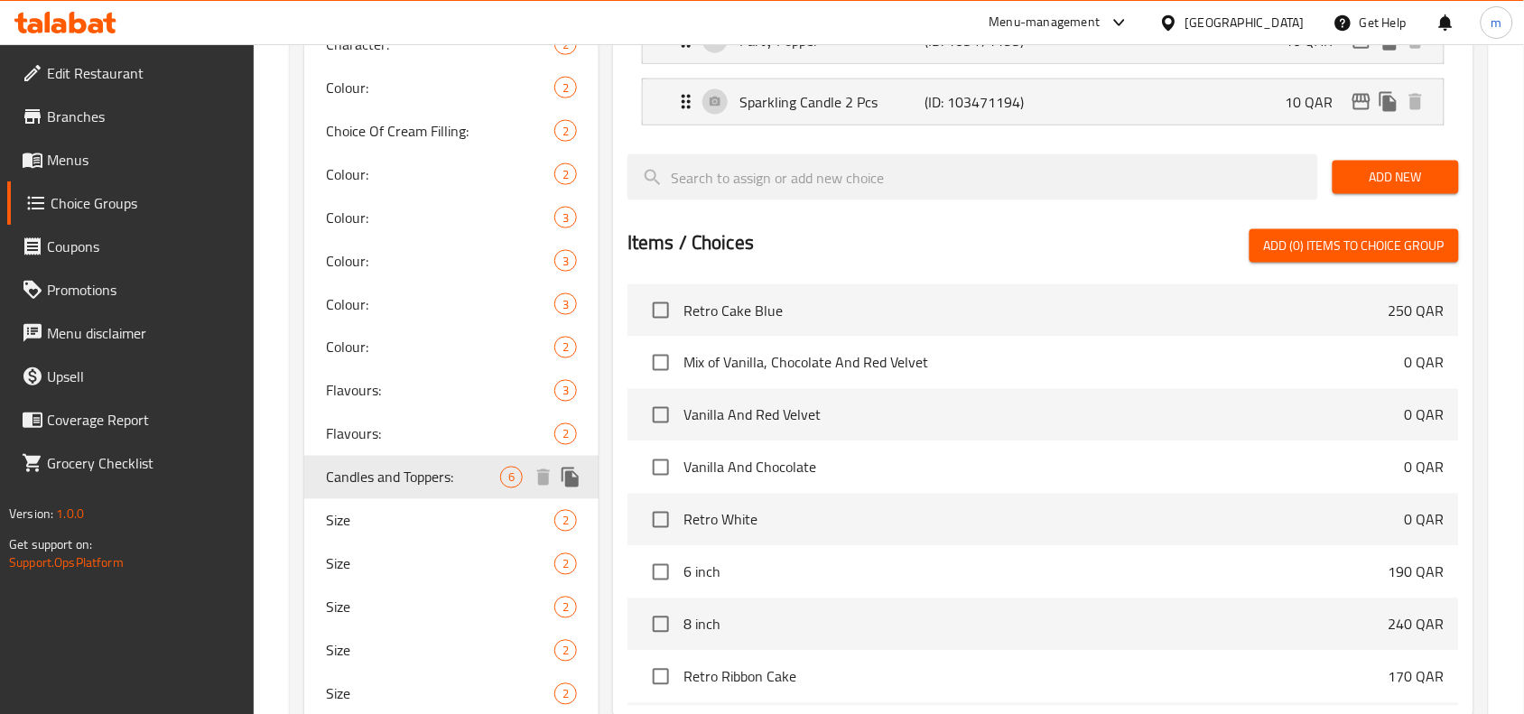
scroll to position [752, 0]
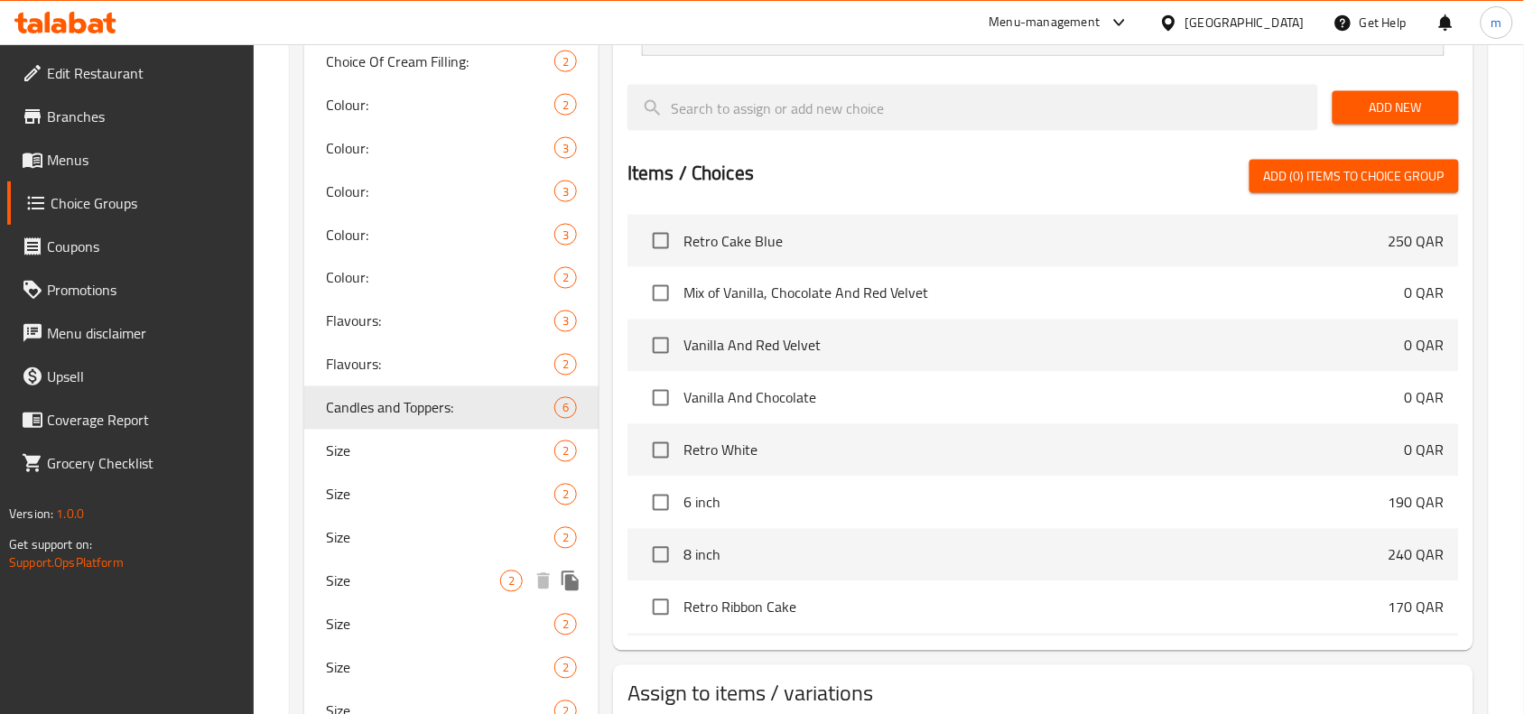
drag, startPoint x: 336, startPoint y: 584, endPoint x: 1003, endPoint y: 334, distance: 712.3
click at [336, 584] on span "Size" at bounding box center [413, 581] width 174 height 22
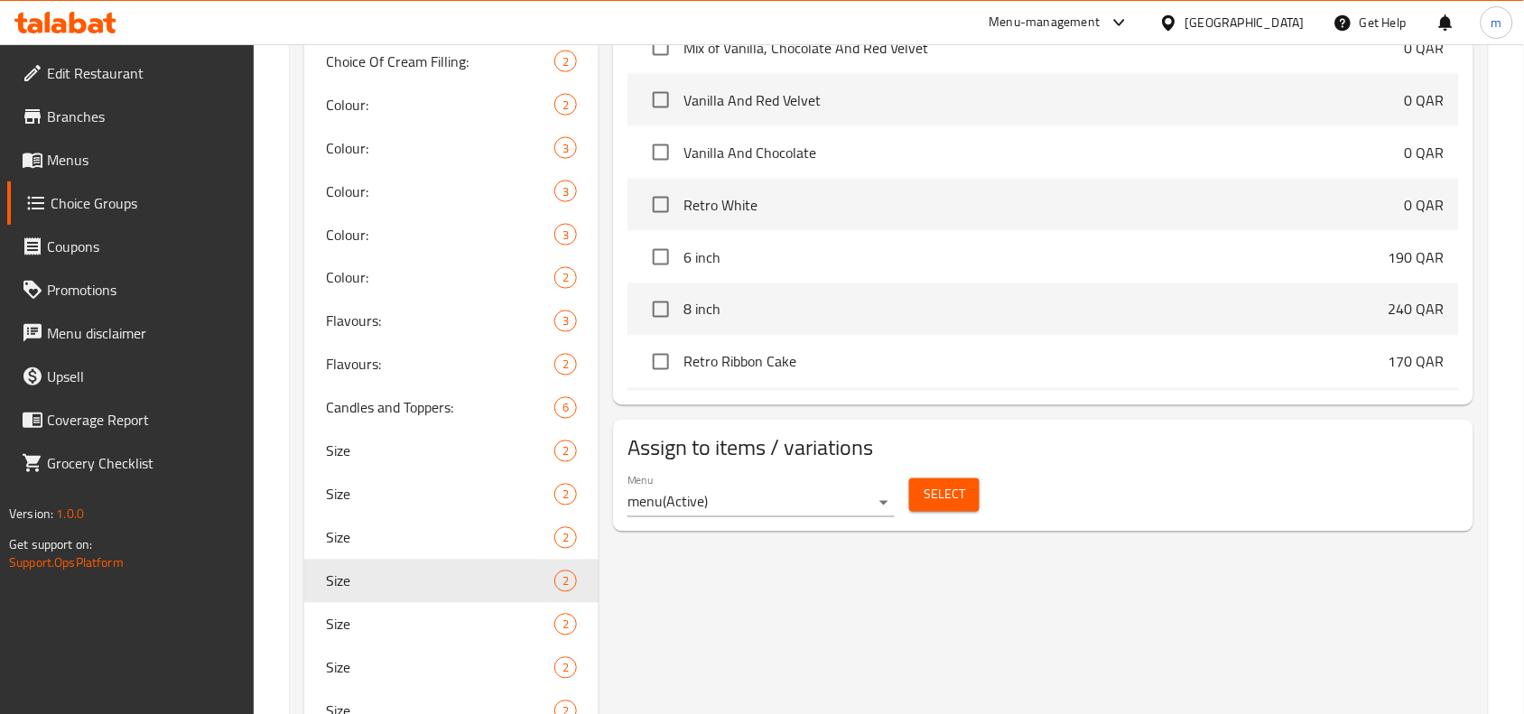
type input "Size"
type input "مقاس"
type input "1"
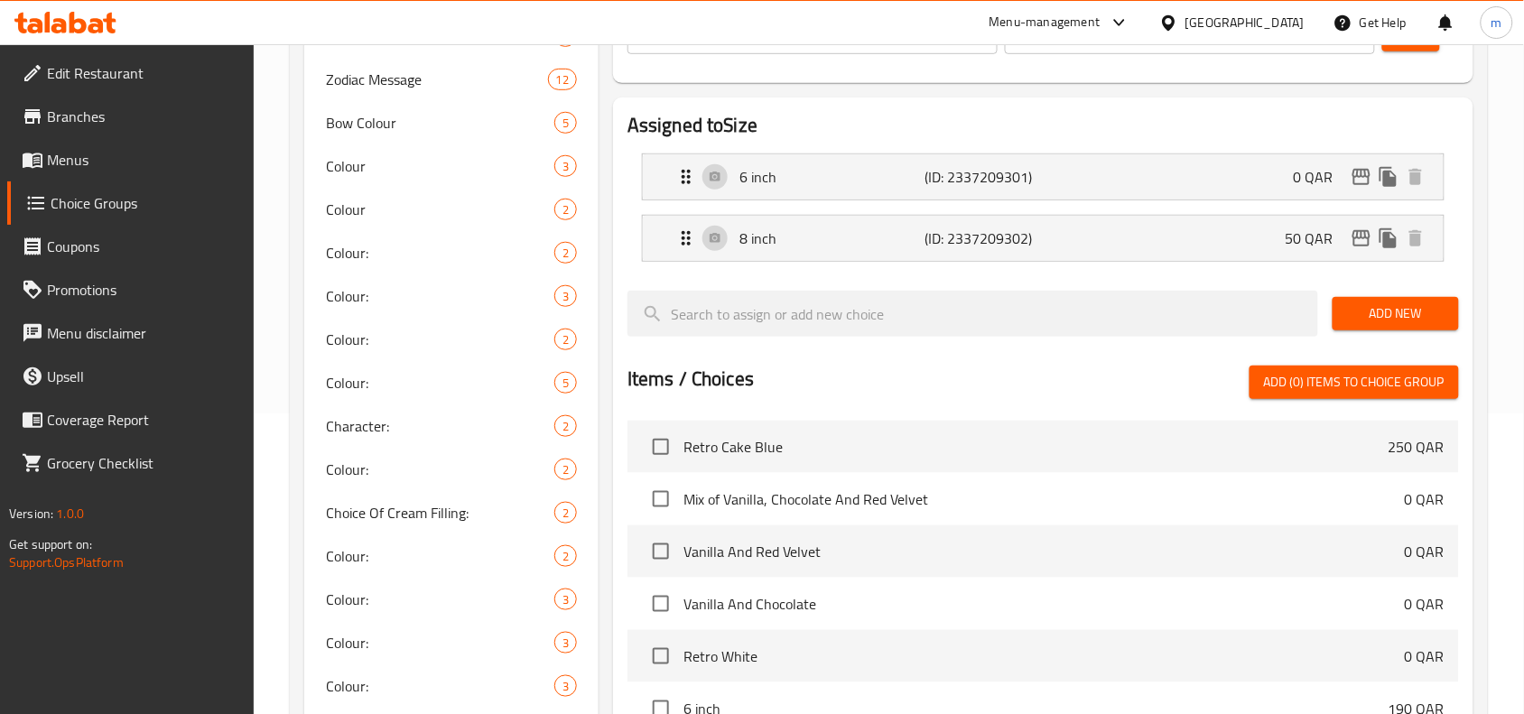
scroll to position [150, 0]
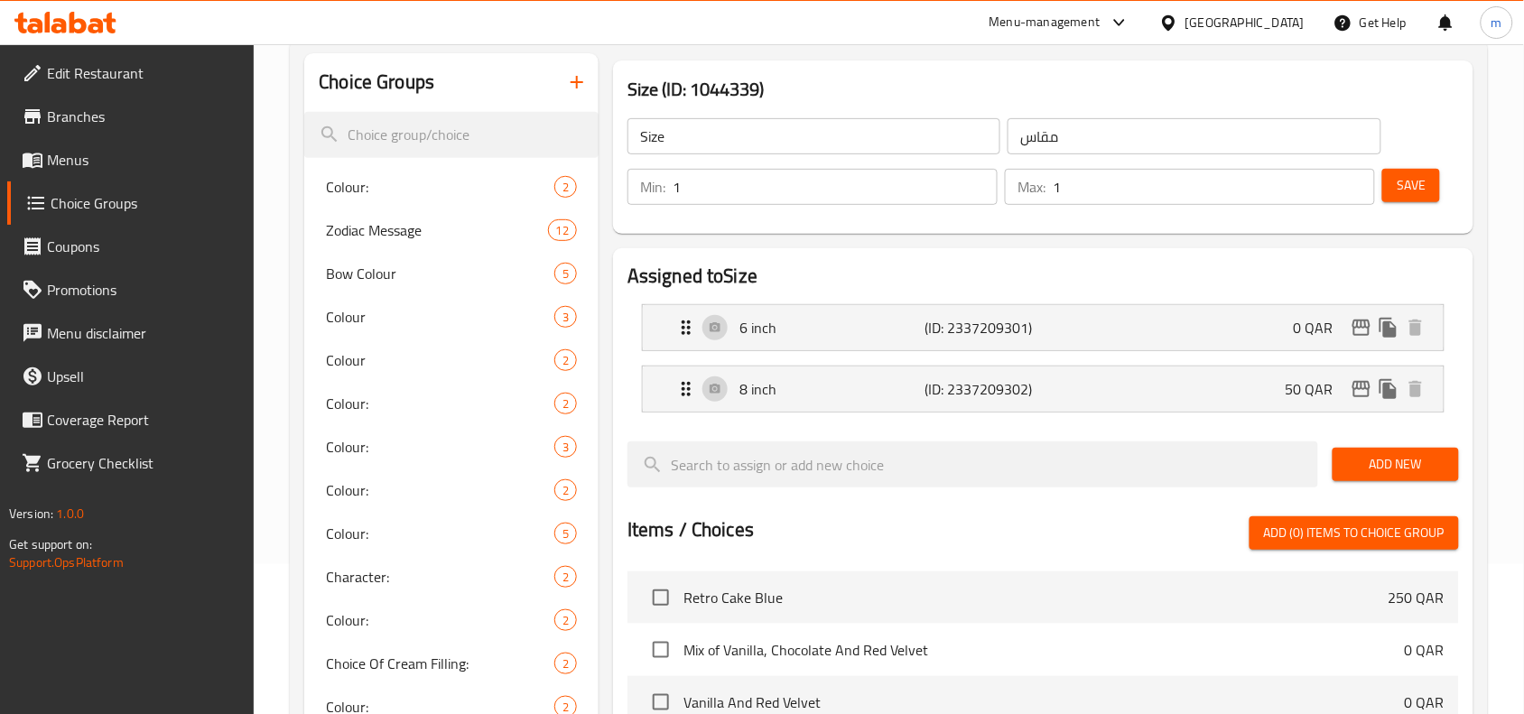
click at [1284, 24] on div "[GEOGRAPHIC_DATA]" at bounding box center [1244, 23] width 119 height 20
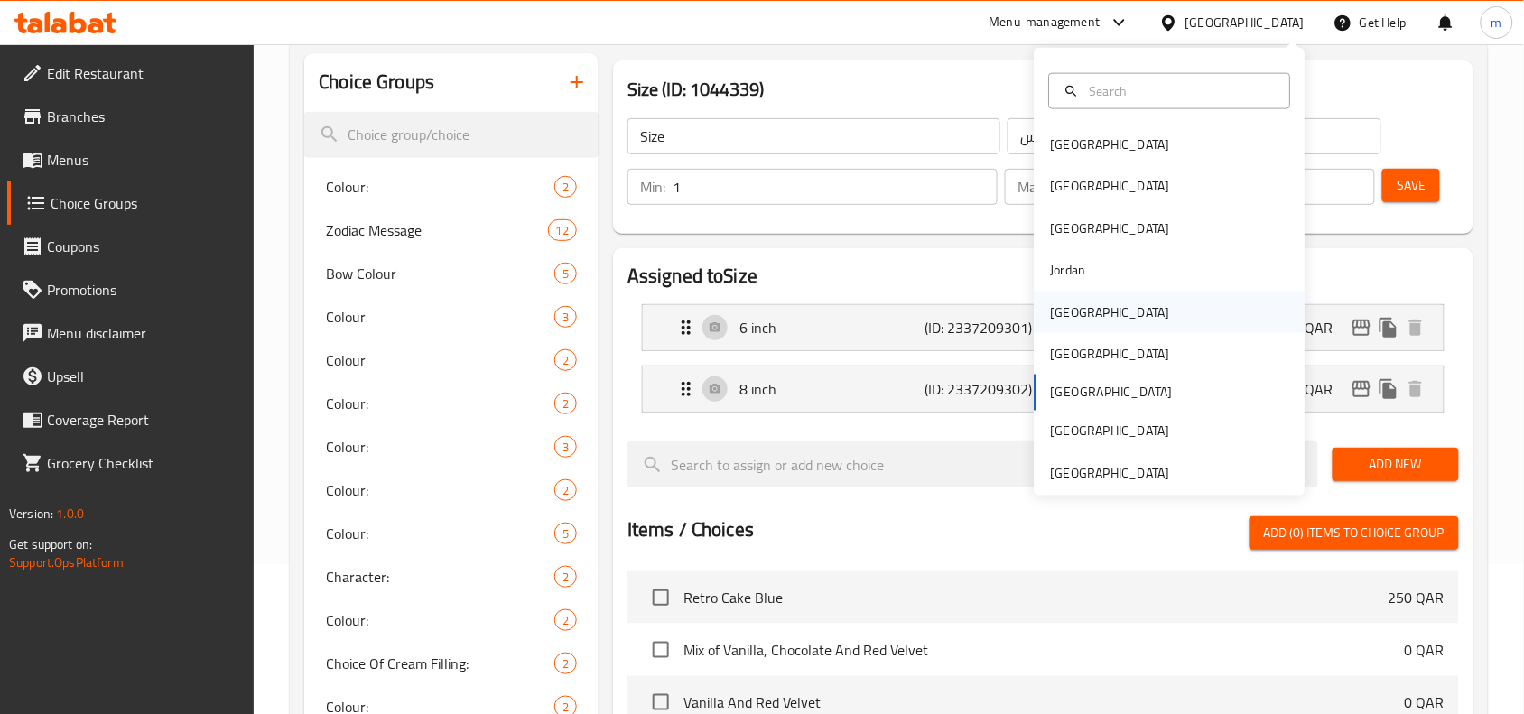
click at [1065, 316] on div "[GEOGRAPHIC_DATA]" at bounding box center [1110, 311] width 119 height 20
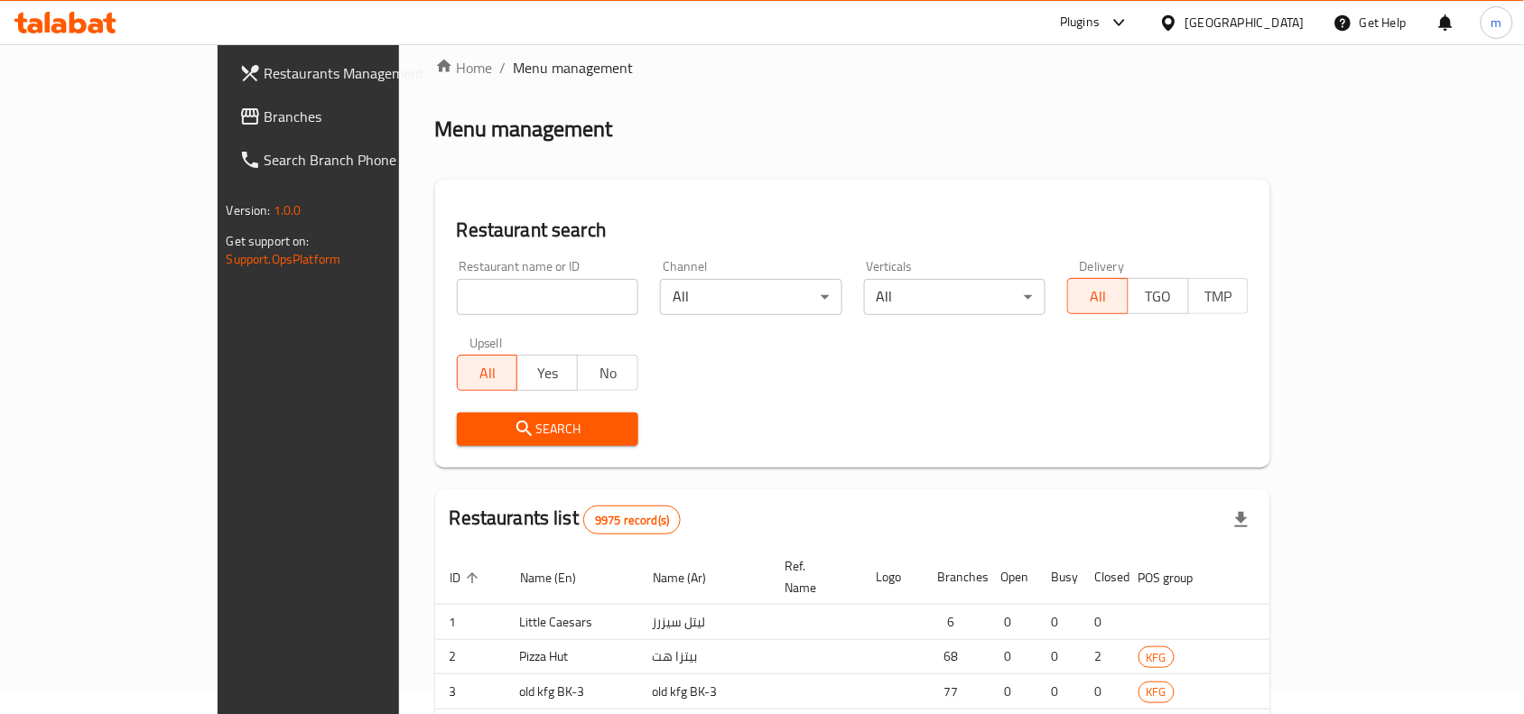
scroll to position [150, 0]
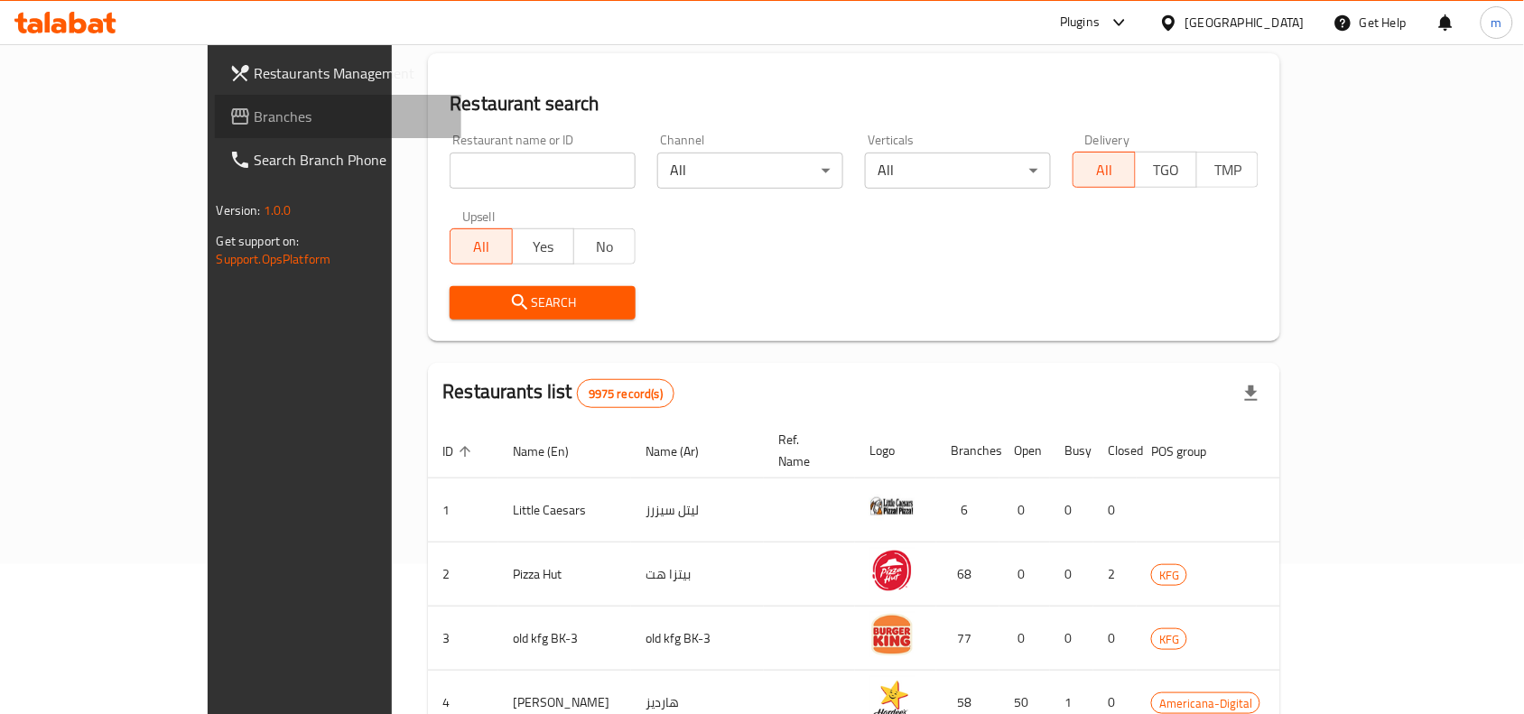
click at [255, 116] on span "Branches" at bounding box center [351, 117] width 193 height 22
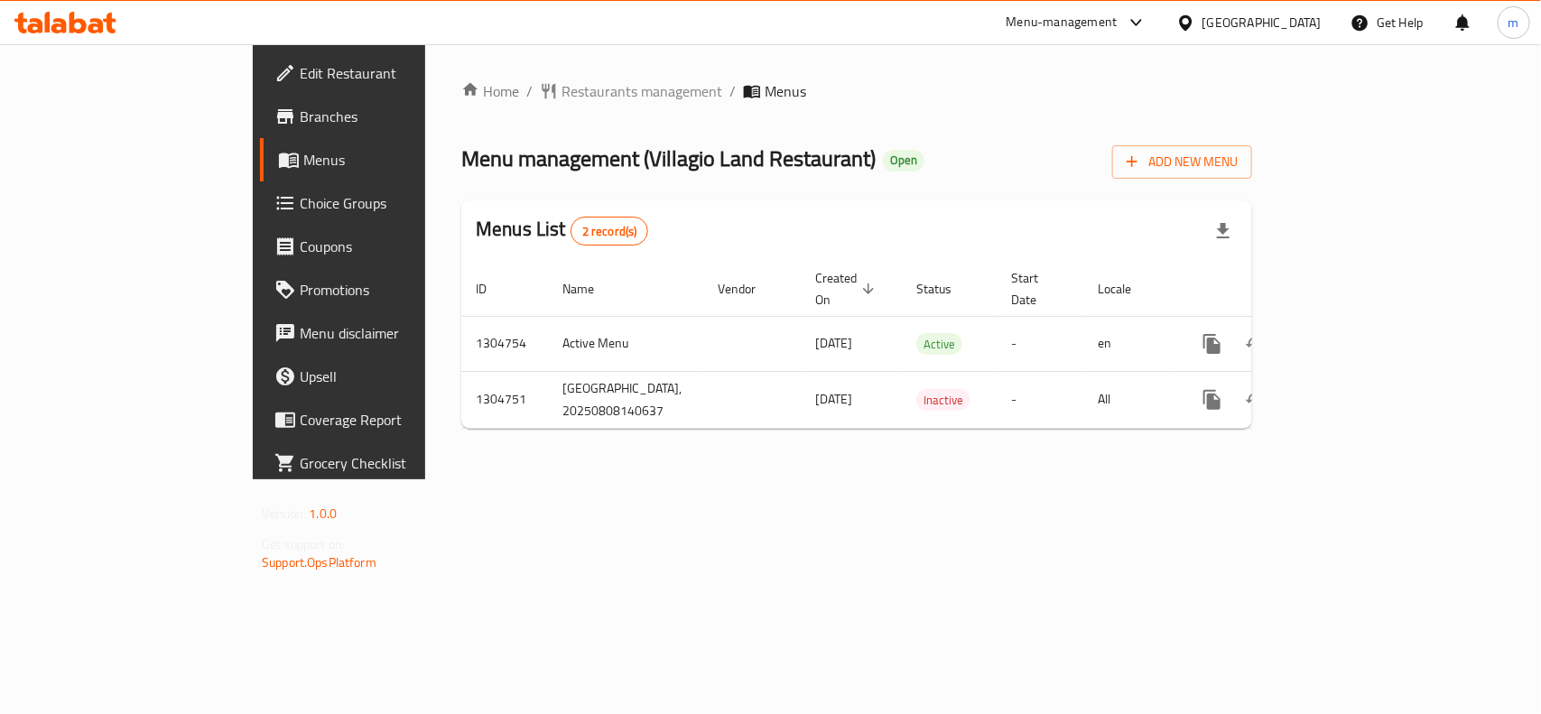
click at [1309, 33] on div "[GEOGRAPHIC_DATA]" at bounding box center [1249, 22] width 174 height 43
click at [1202, 19] on div at bounding box center [1189, 23] width 26 height 20
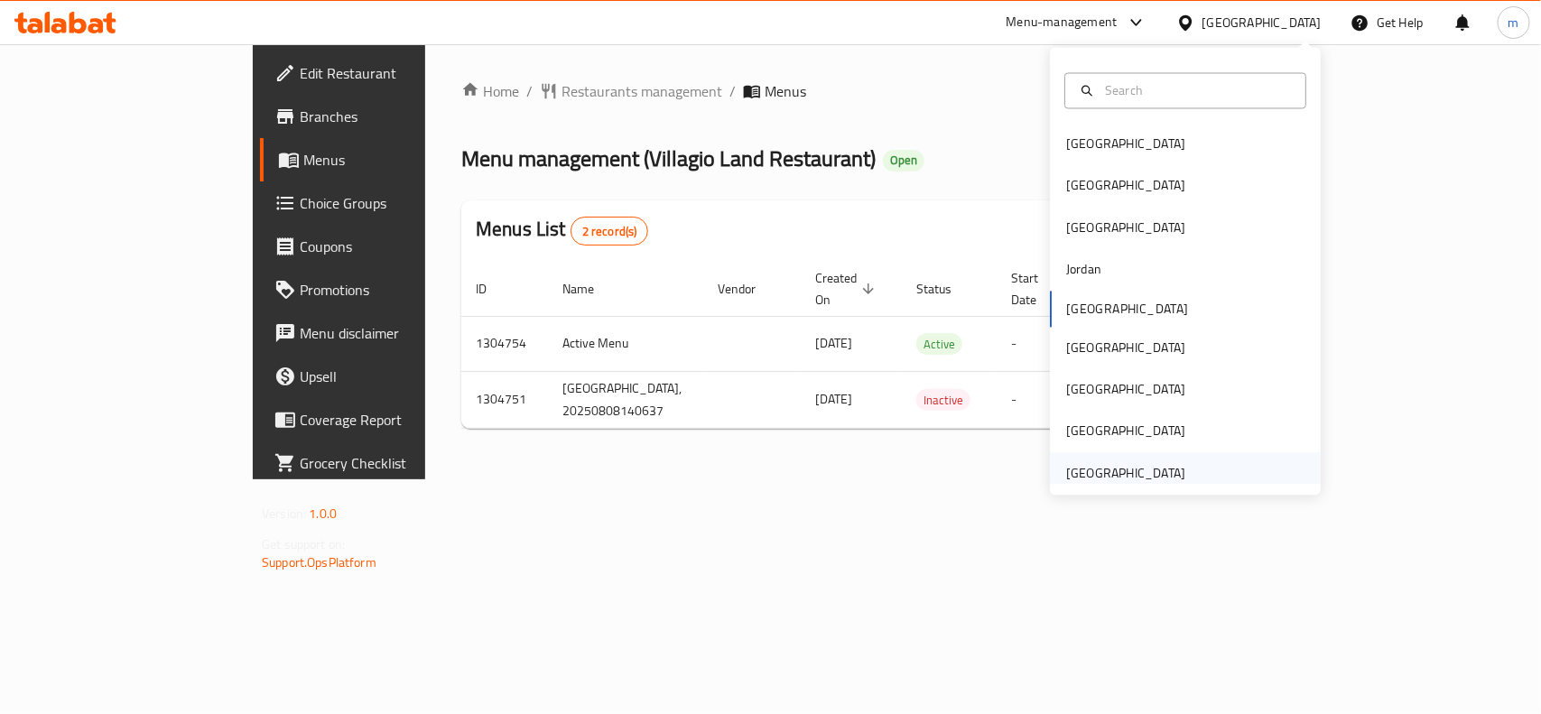
click at [1152, 463] on div "[GEOGRAPHIC_DATA]" at bounding box center [1125, 473] width 119 height 20
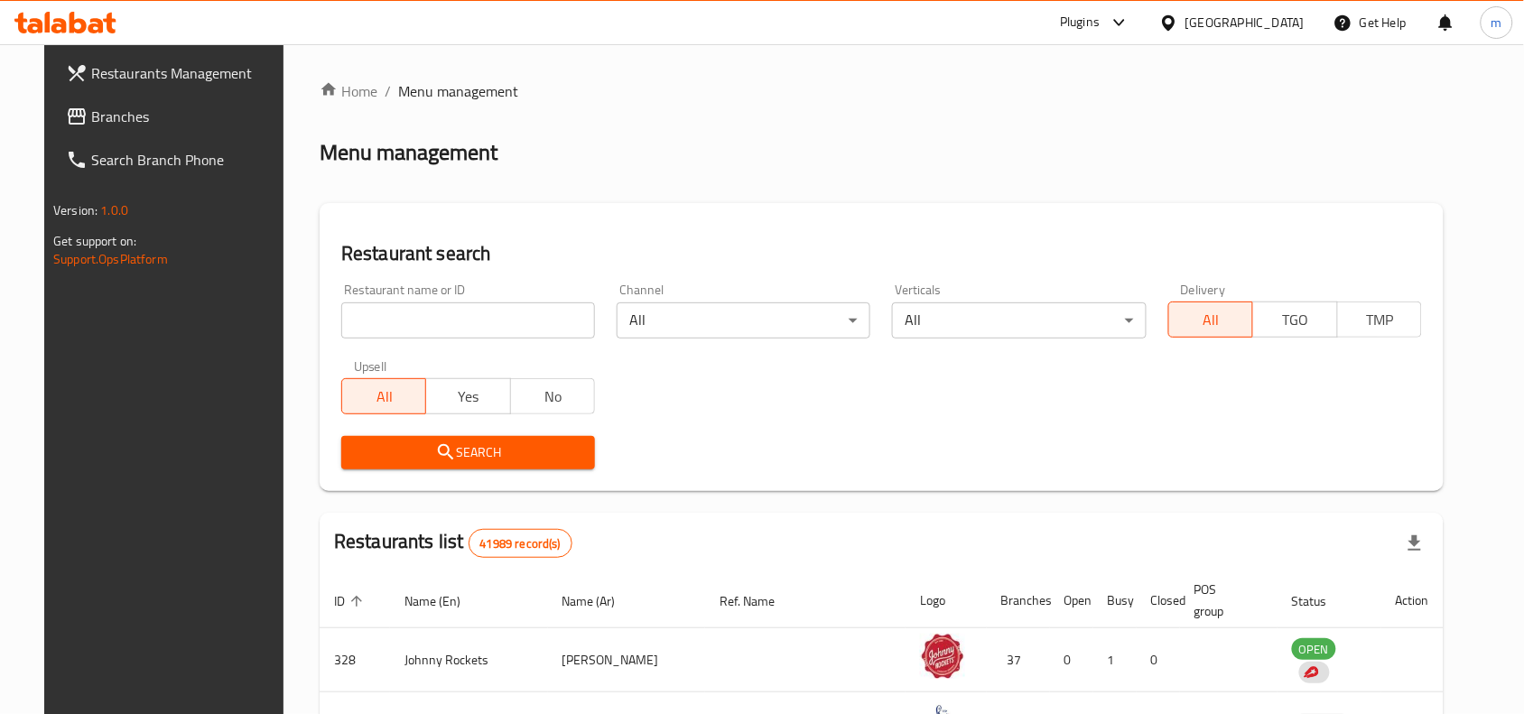
click at [91, 114] on span "Branches" at bounding box center [187, 117] width 193 height 22
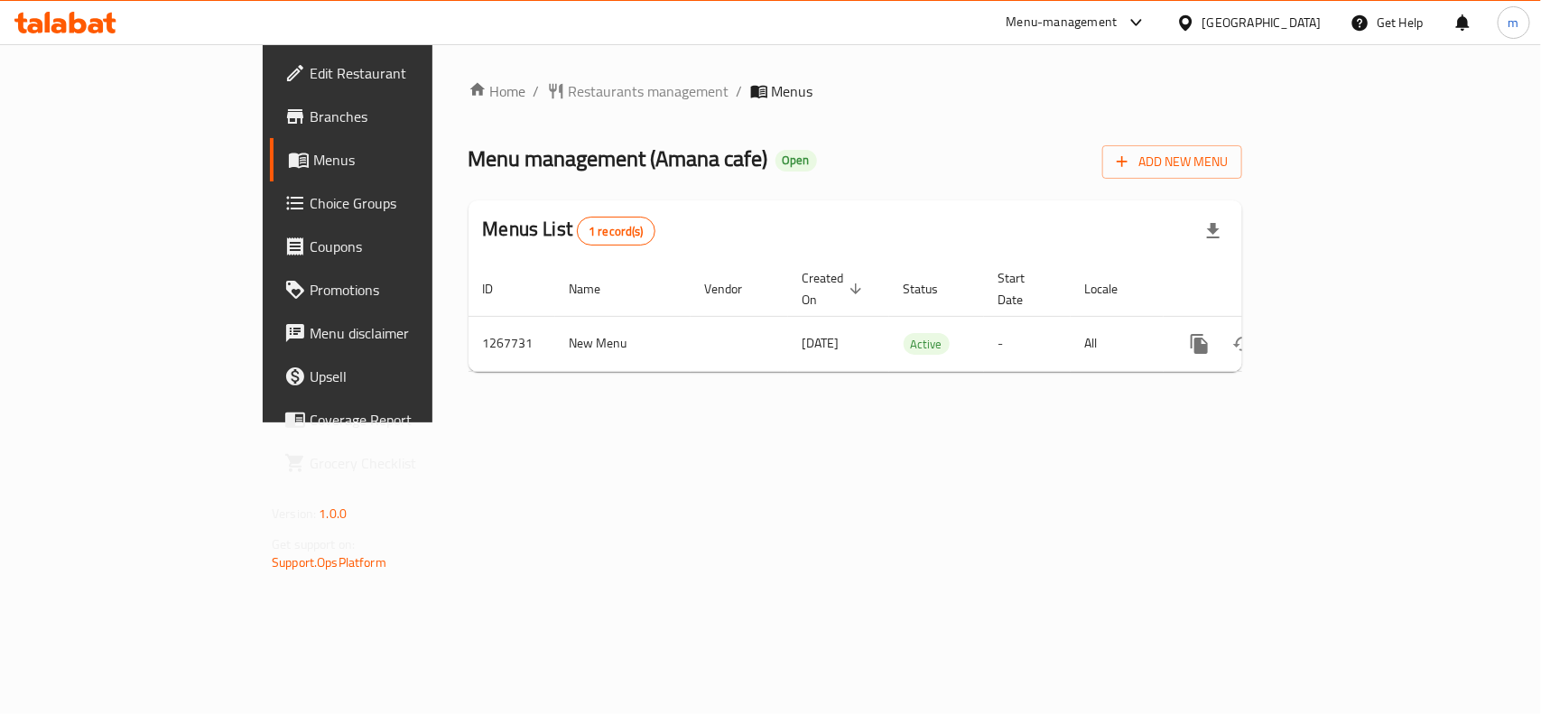
click at [1221, 18] on div "[GEOGRAPHIC_DATA]" at bounding box center [1261, 23] width 119 height 20
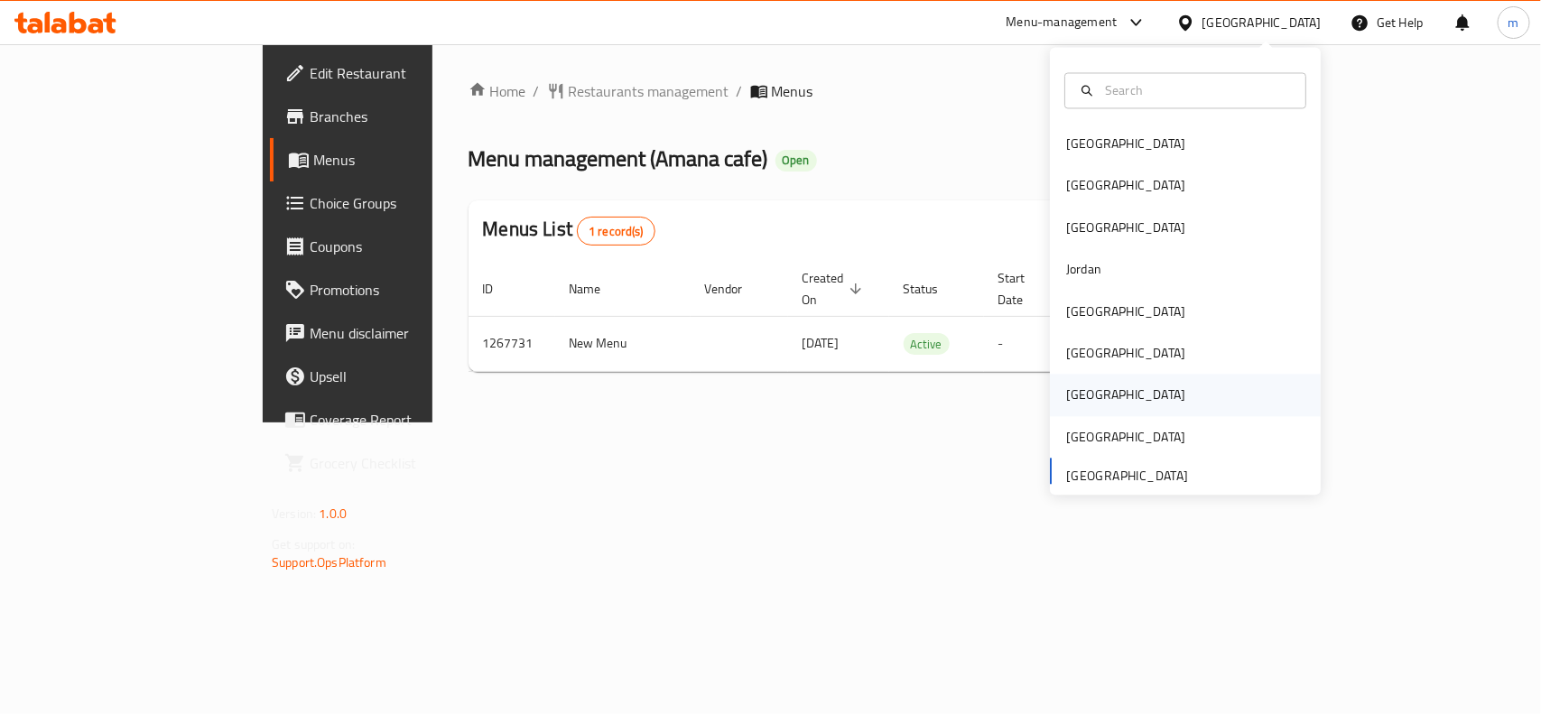
click at [1072, 394] on div "[GEOGRAPHIC_DATA]" at bounding box center [1125, 395] width 119 height 20
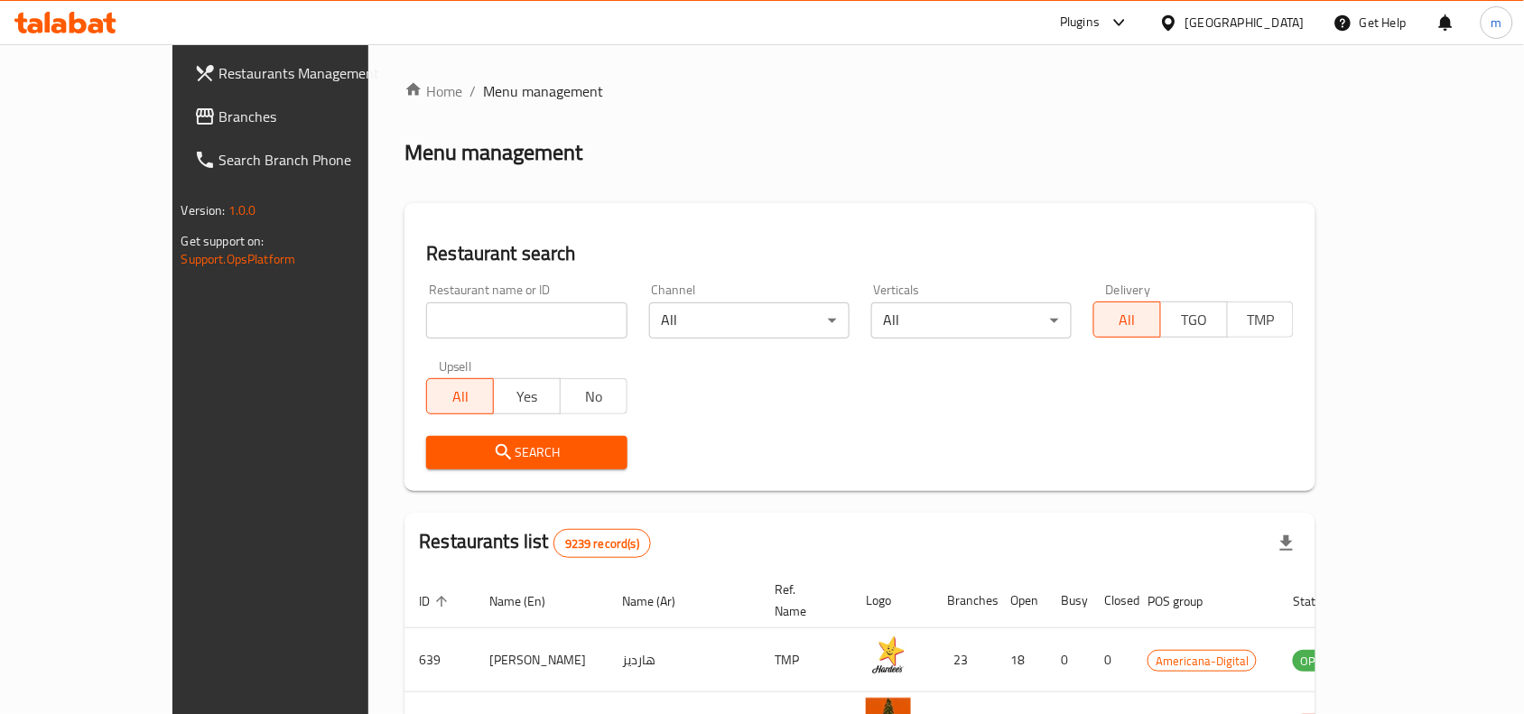
click at [219, 124] on span "Branches" at bounding box center [315, 117] width 193 height 22
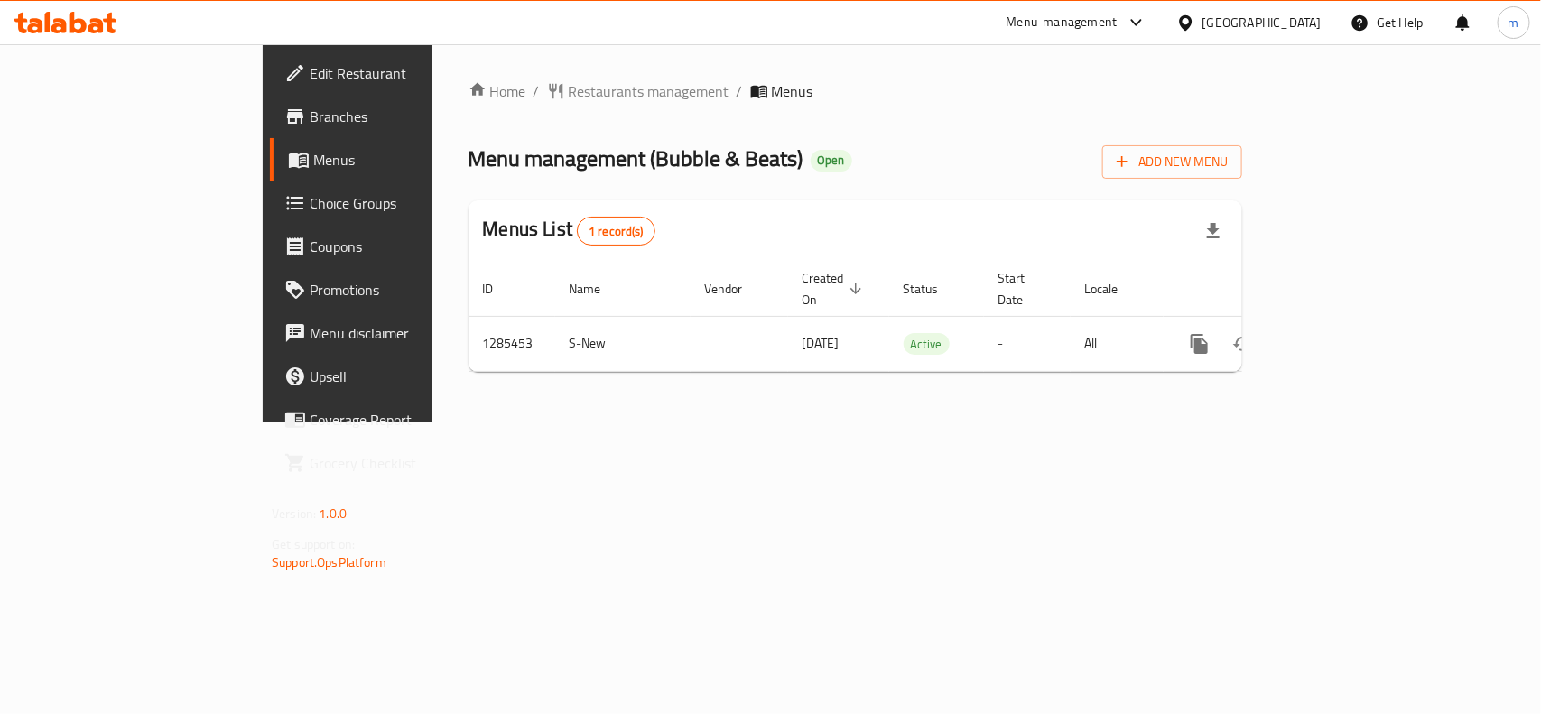
click at [542, 74] on div "Home / Restaurants management / Menus Menu management ( Bubble & Beats ) Open A…" at bounding box center [855, 233] width 846 height 378
click at [569, 99] on span "Restaurants management" at bounding box center [649, 91] width 161 height 22
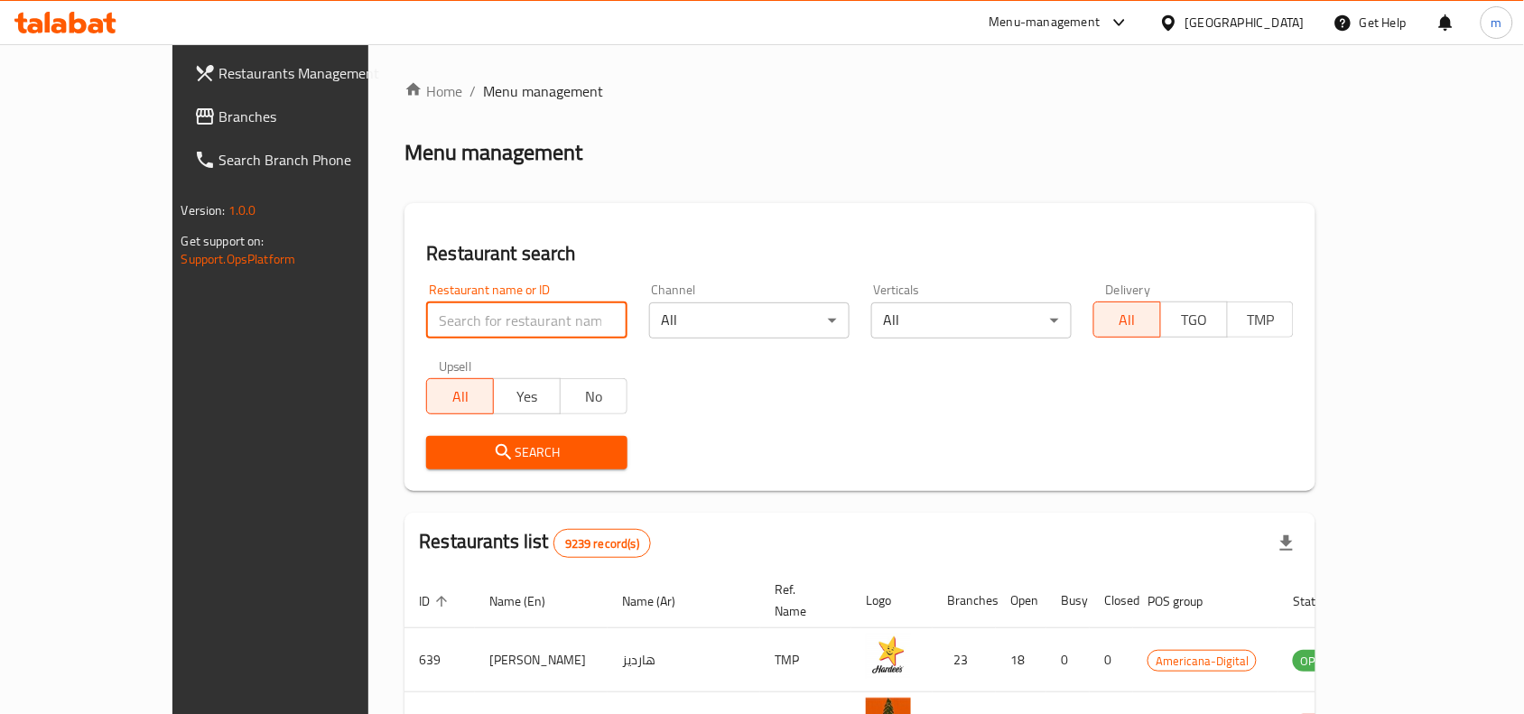
click at [426, 327] on input "search" at bounding box center [526, 320] width 200 height 36
paste input "695816"
type input "695816"
click button "Search" at bounding box center [526, 452] width 200 height 33
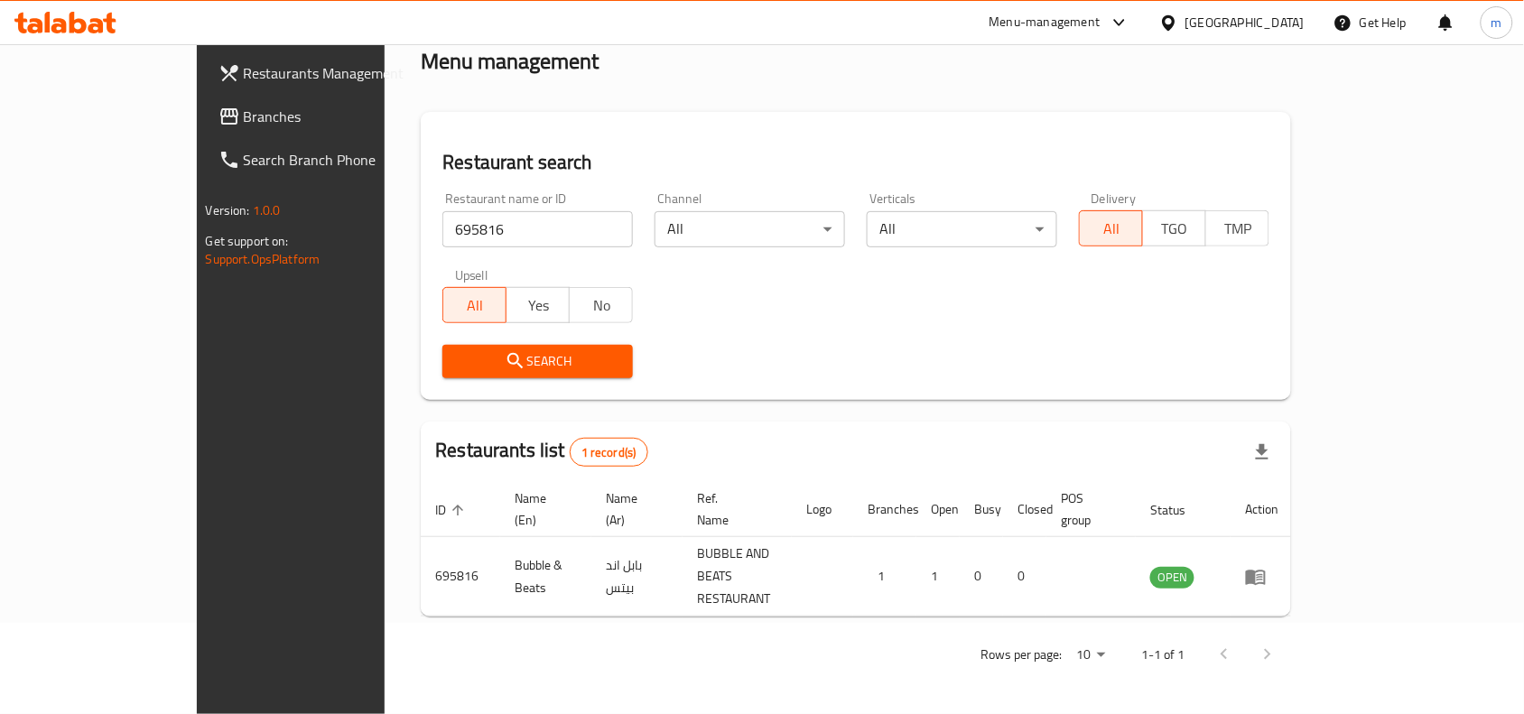
scroll to position [56, 0]
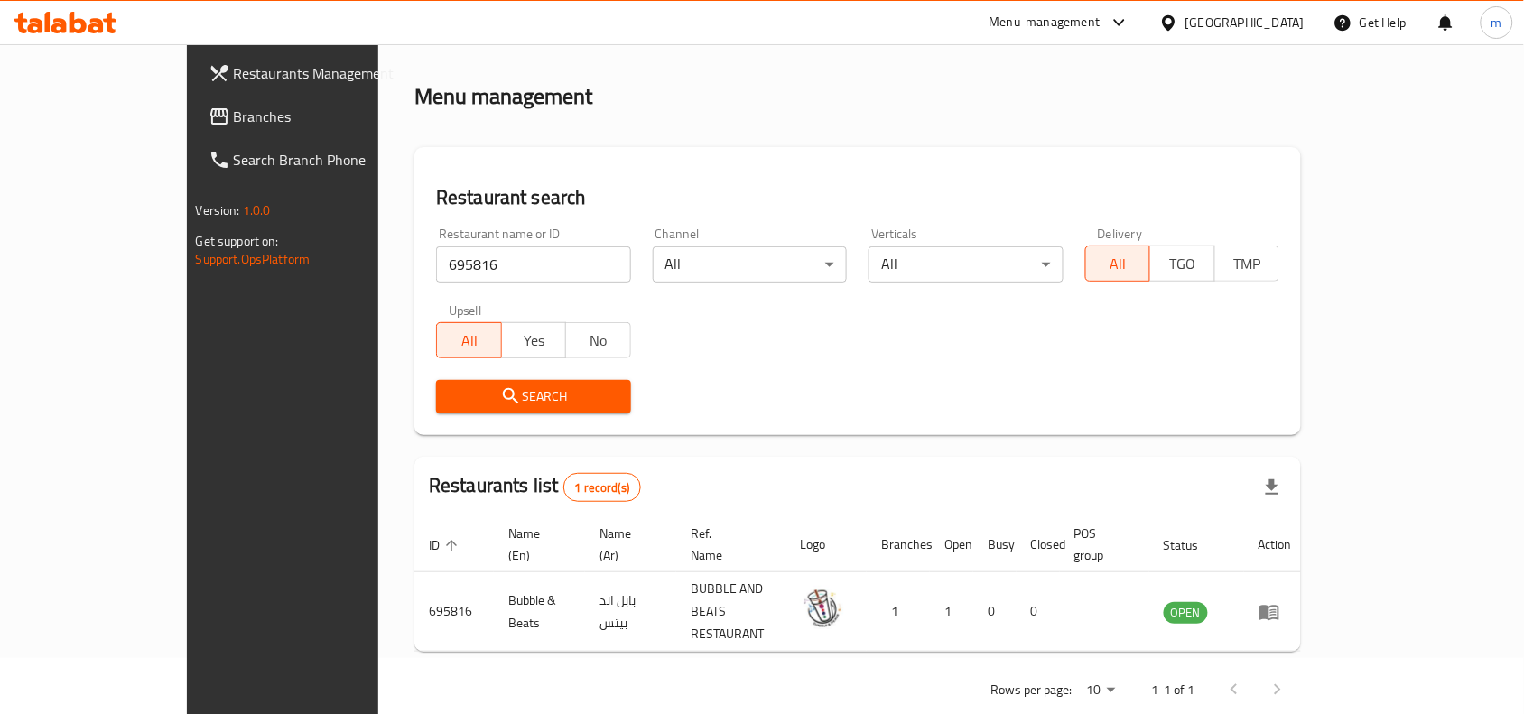
click at [787, 370] on div "Search" at bounding box center [857, 396] width 865 height 55
drag, startPoint x: 1287, startPoint y: 23, endPoint x: 1273, endPoint y: 28, distance: 15.4
click at [1287, 23] on div "[GEOGRAPHIC_DATA]" at bounding box center [1244, 23] width 119 height 20
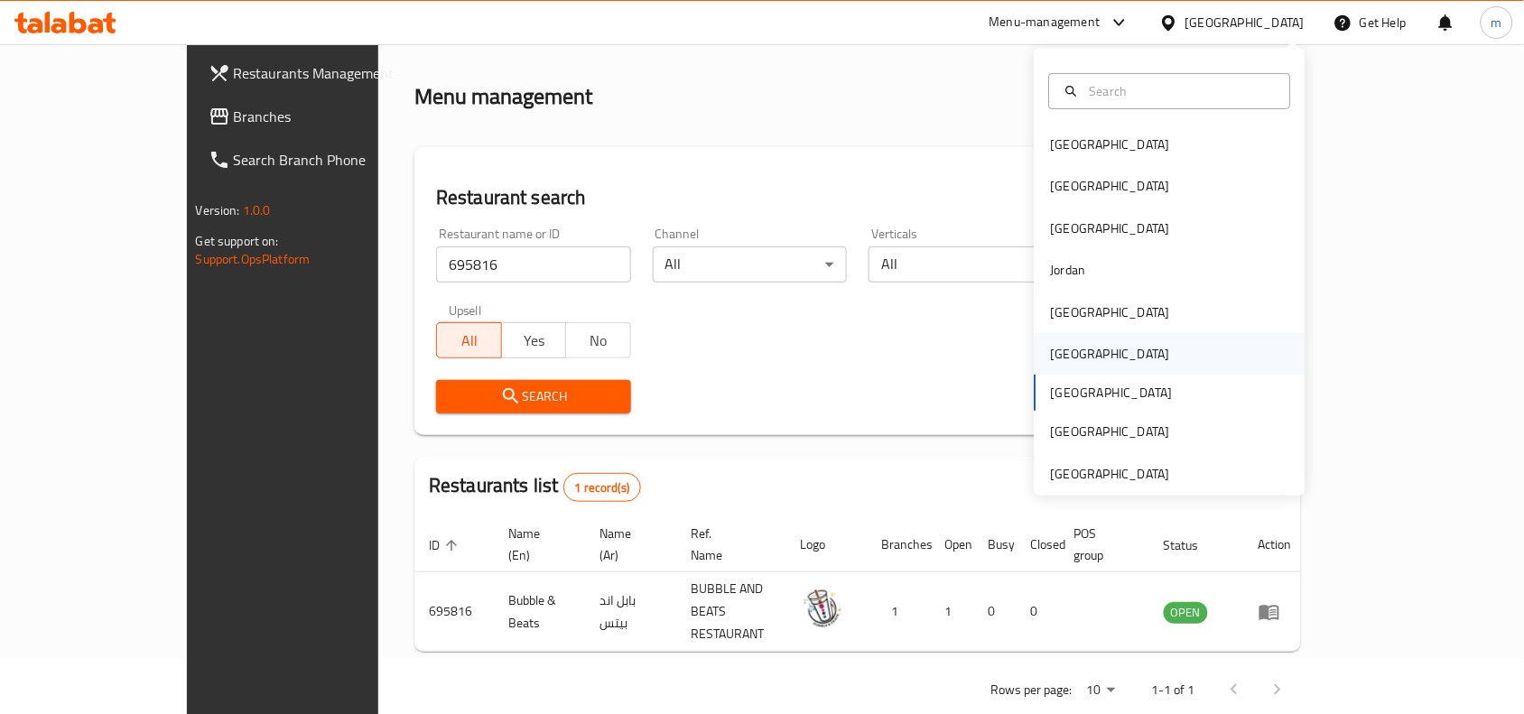
click at [1052, 352] on div "[GEOGRAPHIC_DATA]" at bounding box center [1110, 354] width 119 height 20
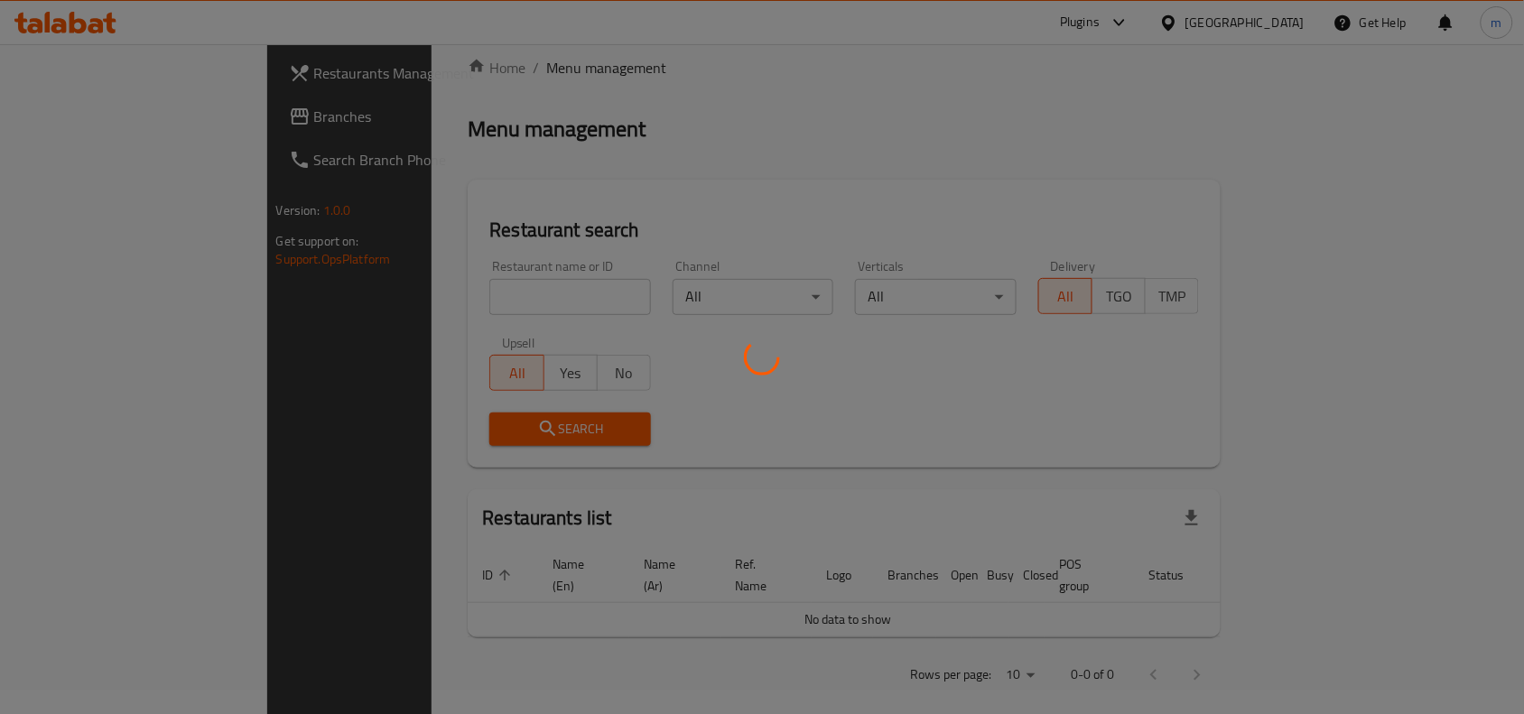
scroll to position [56, 0]
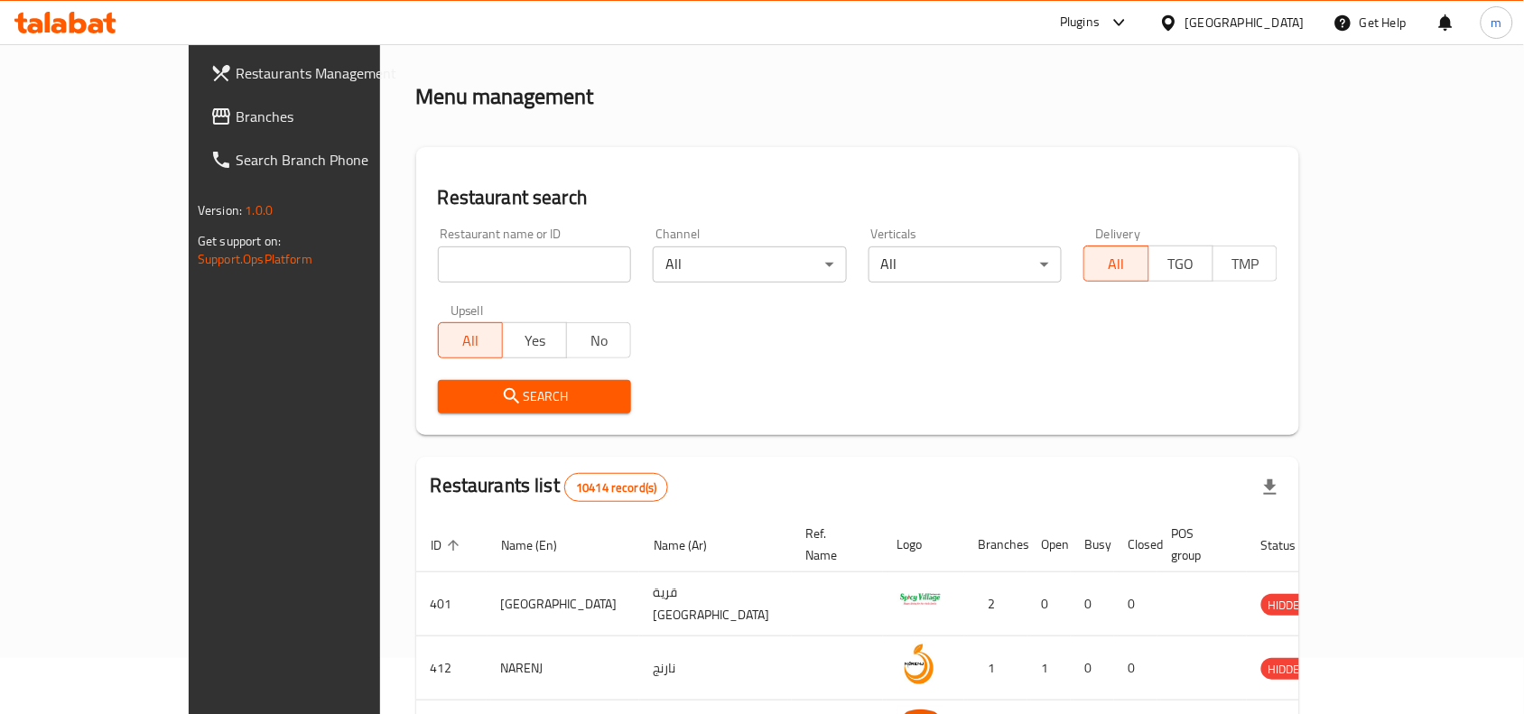
click at [236, 126] on span "Branches" at bounding box center [332, 117] width 193 height 22
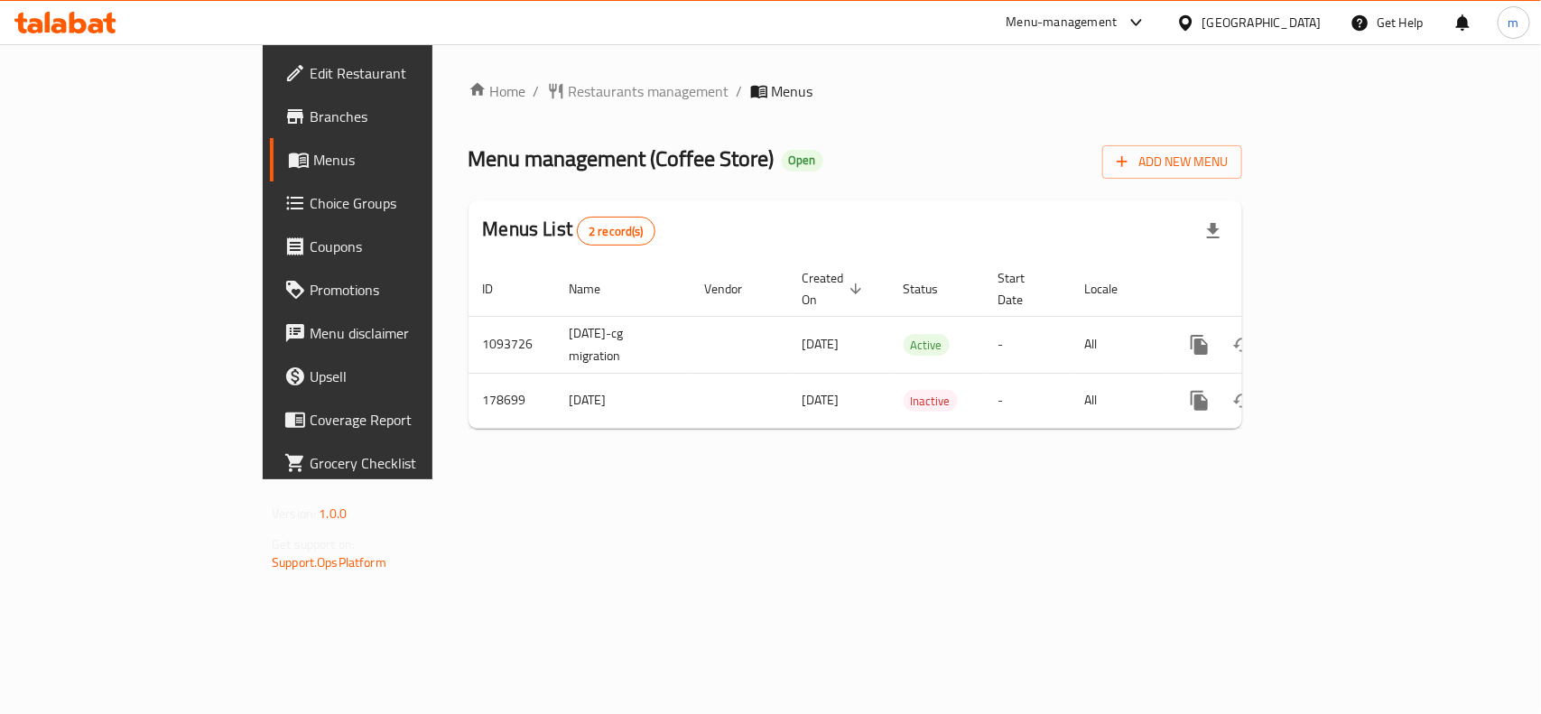
click at [1295, 32] on div "[GEOGRAPHIC_DATA]" at bounding box center [1261, 23] width 119 height 20
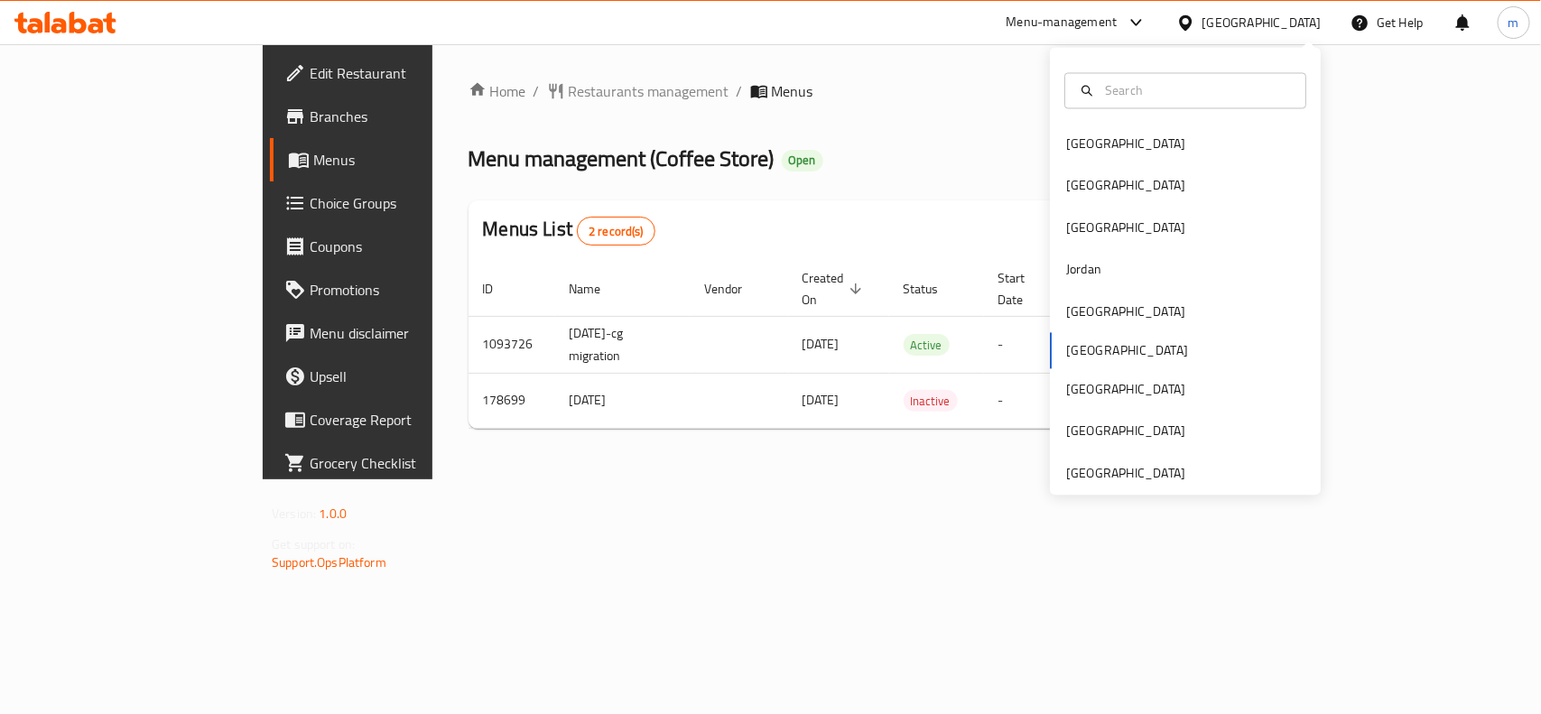
click at [1300, 24] on div "[GEOGRAPHIC_DATA]" at bounding box center [1261, 23] width 119 height 20
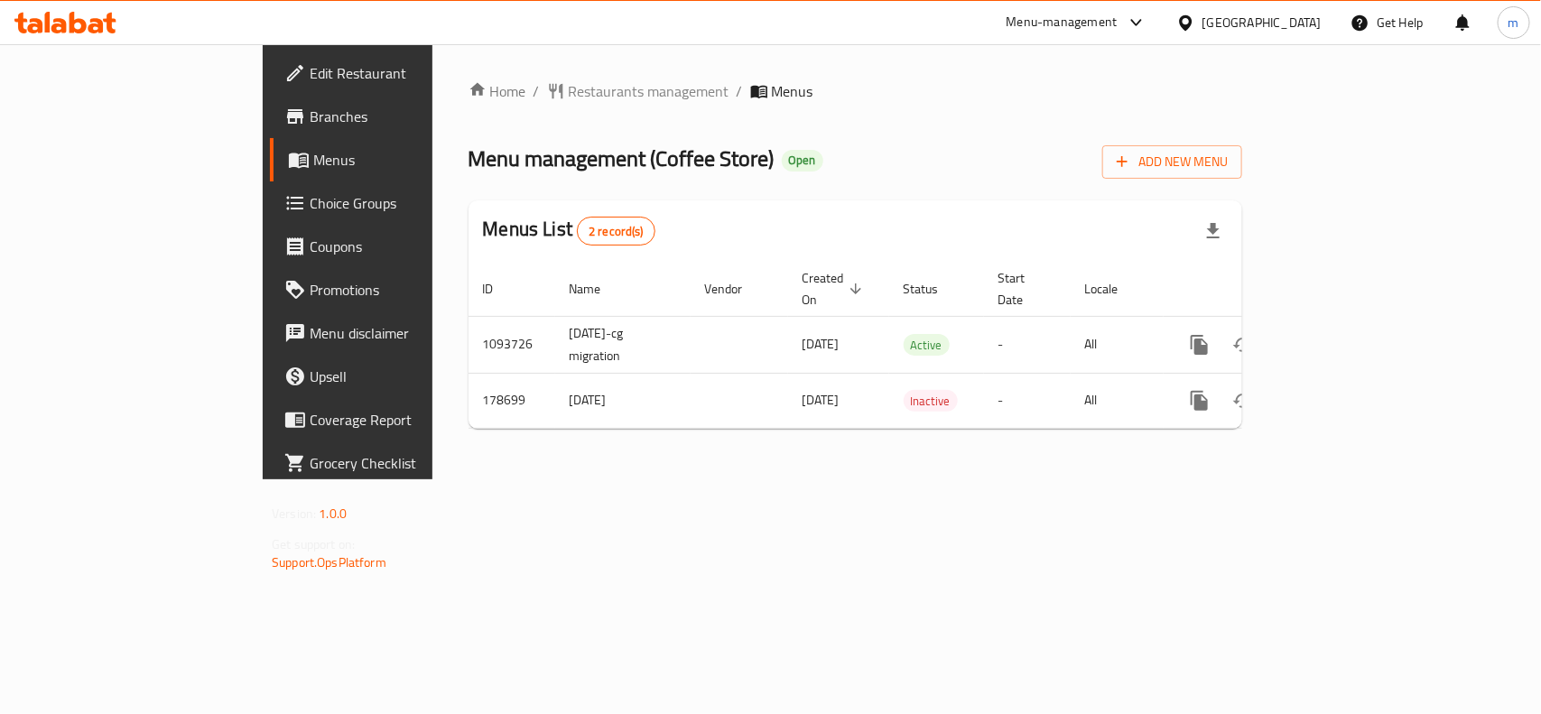
drag, startPoint x: 1287, startPoint y: 38, endPoint x: 1298, endPoint y: 24, distance: 17.3
click at [1288, 38] on div "[GEOGRAPHIC_DATA]" at bounding box center [1249, 22] width 174 height 43
click at [1298, 24] on div "[GEOGRAPHIC_DATA]" at bounding box center [1261, 23] width 119 height 20
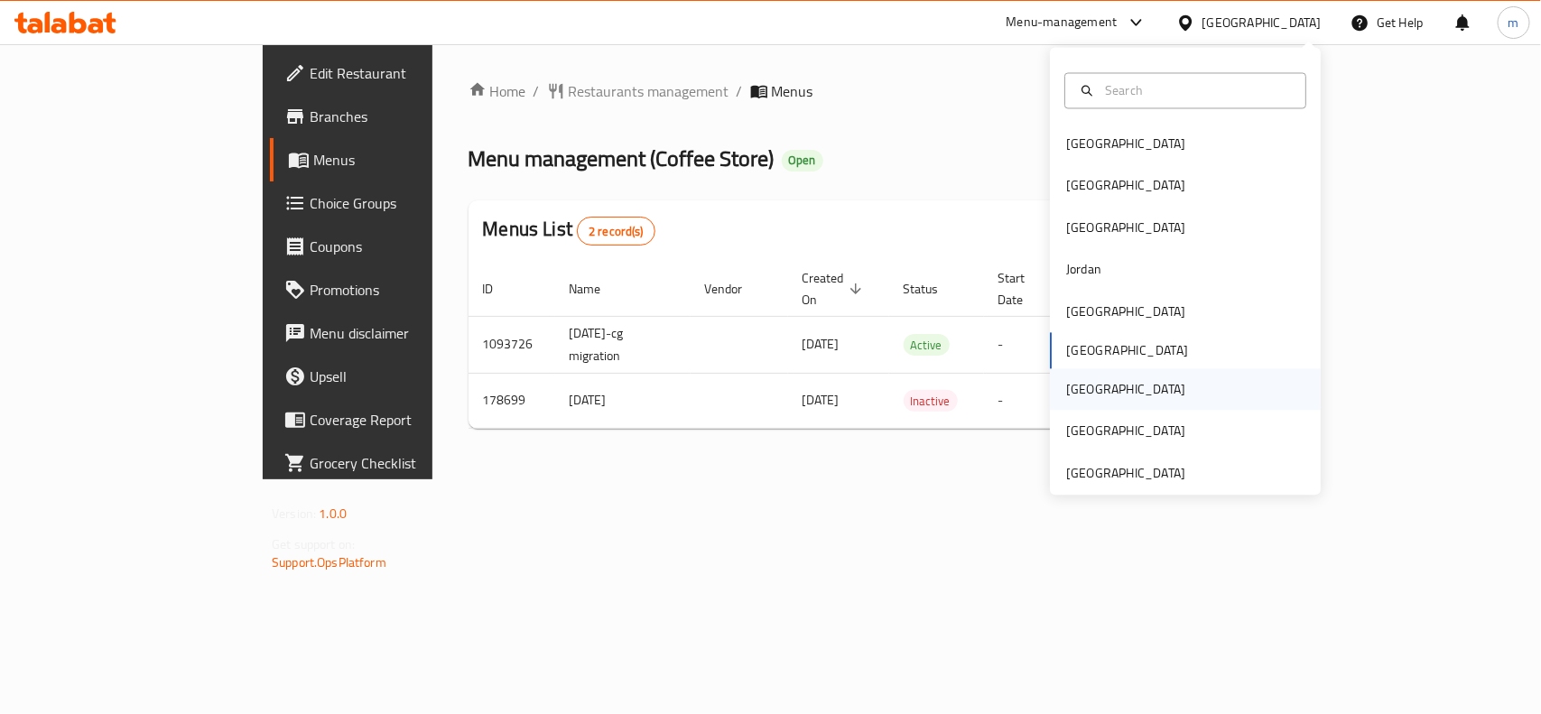
click at [1089, 403] on div "[GEOGRAPHIC_DATA]" at bounding box center [1126, 390] width 148 height 42
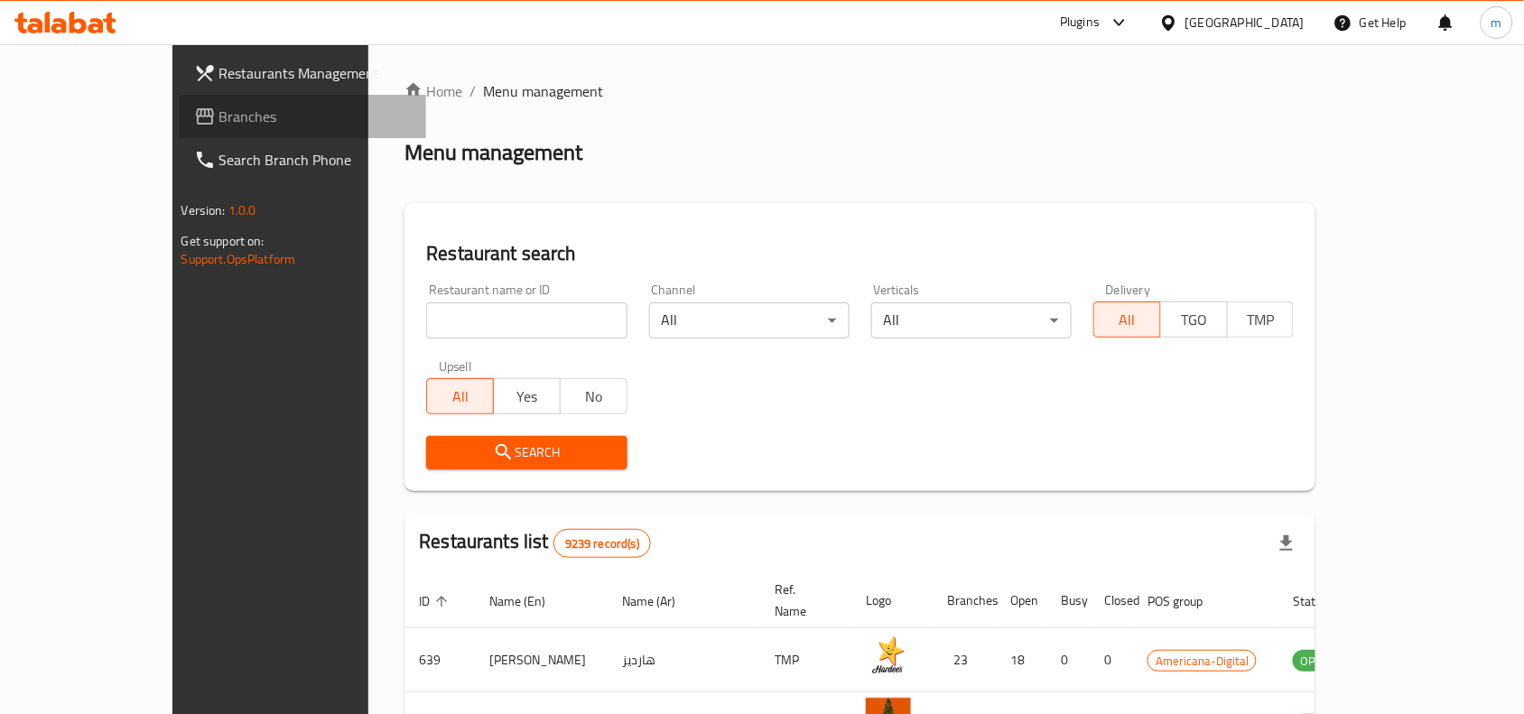
click at [180, 102] on link "Branches" at bounding box center [303, 116] width 247 height 43
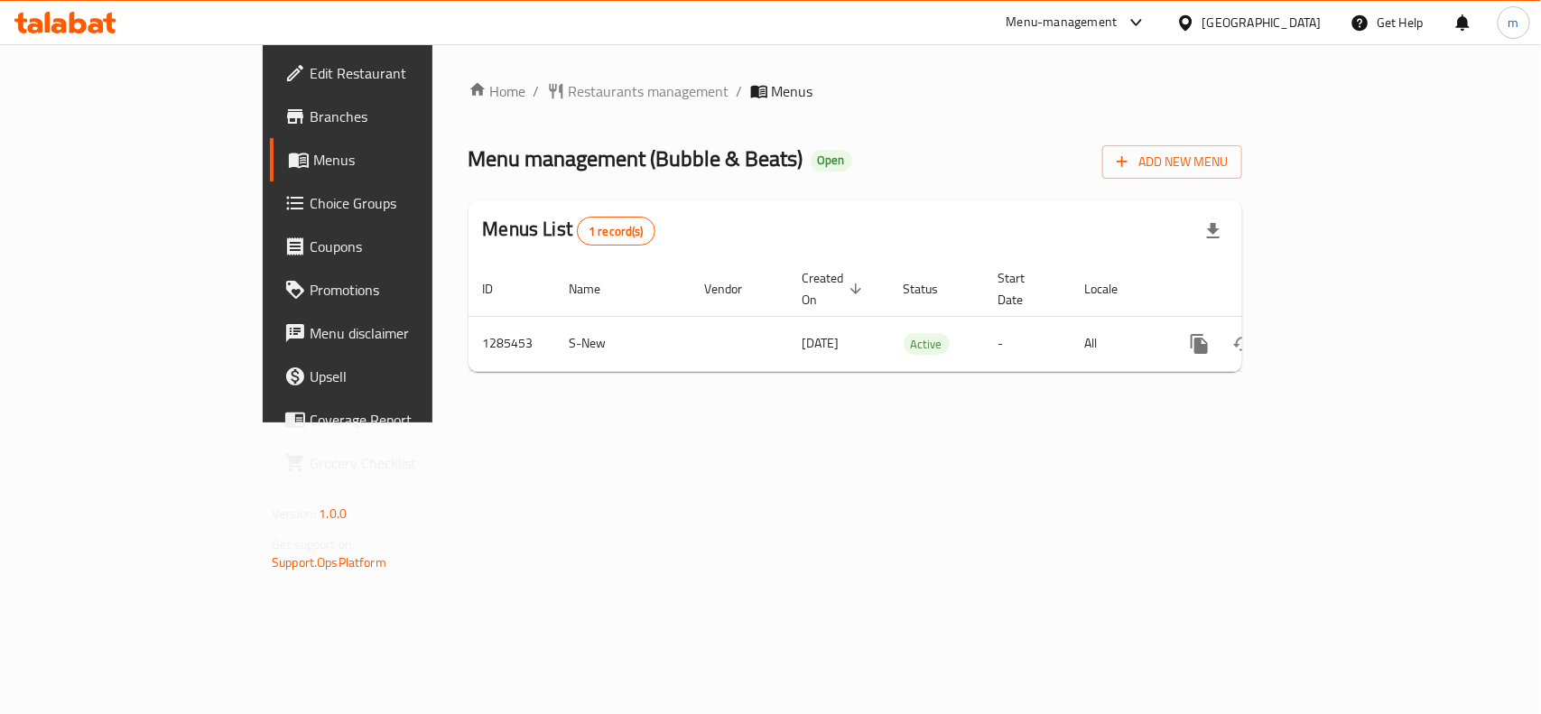
click at [1195, 20] on icon at bounding box center [1185, 23] width 19 height 19
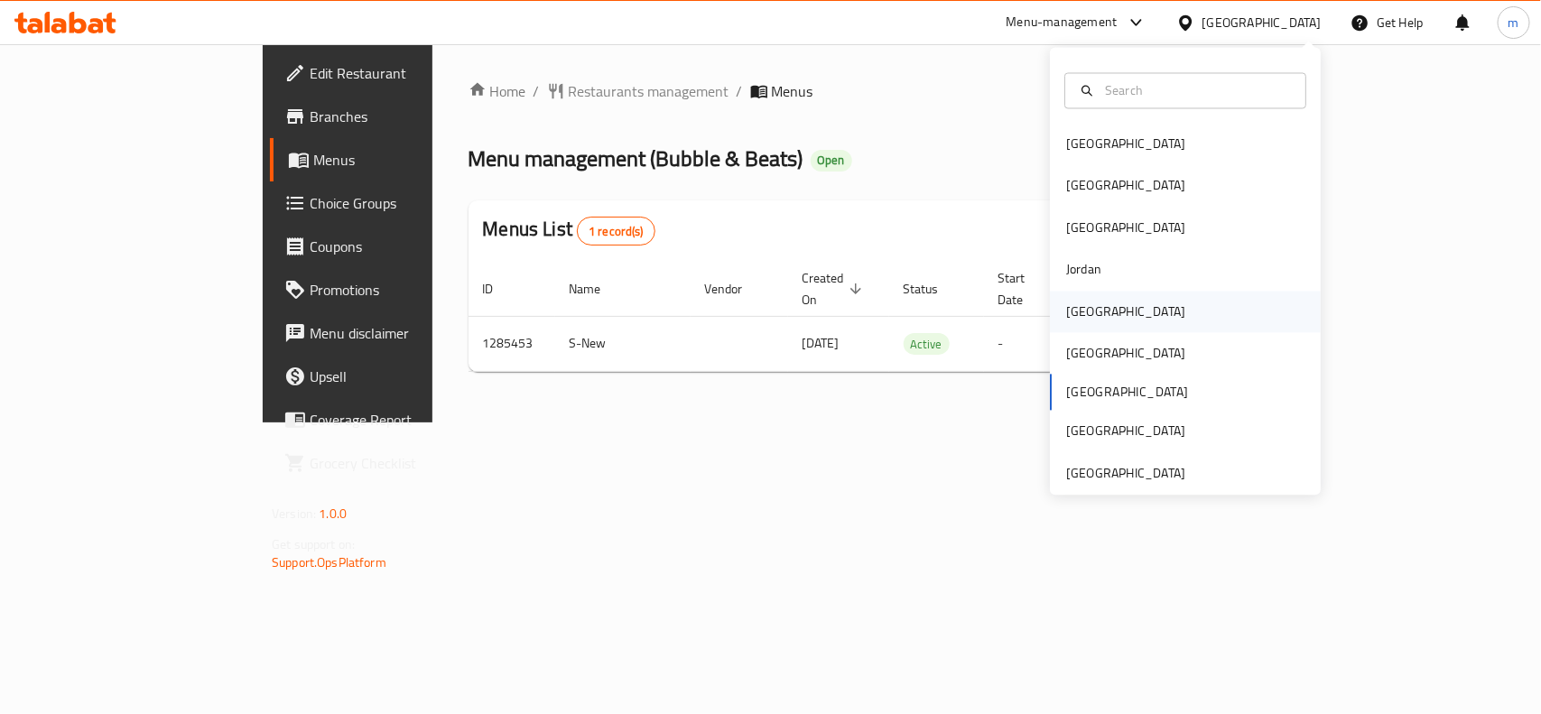
click at [1076, 321] on div "[GEOGRAPHIC_DATA]" at bounding box center [1125, 311] width 119 height 20
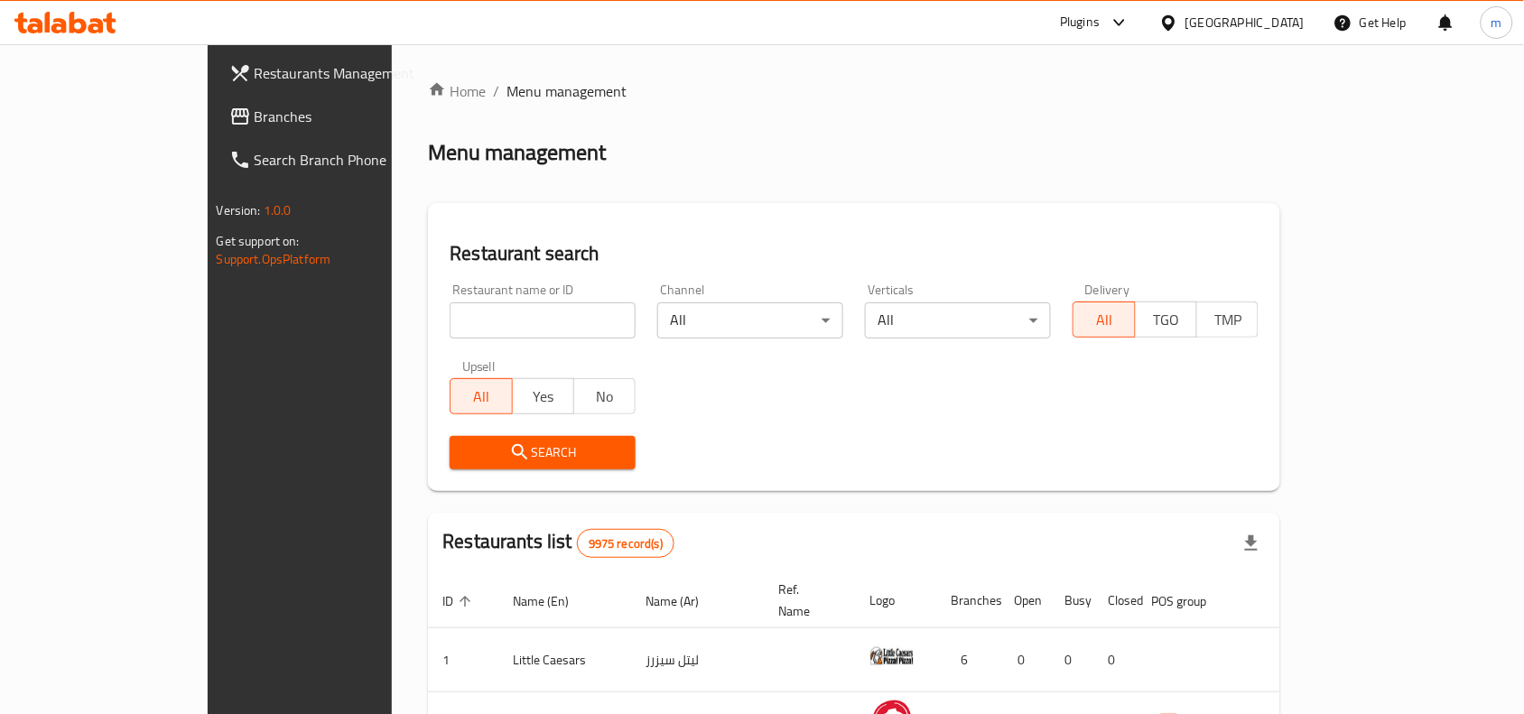
drag, startPoint x: 114, startPoint y: 127, endPoint x: 113, endPoint y: 116, distance: 11.8
click at [215, 127] on link "Branches" at bounding box center [338, 116] width 247 height 43
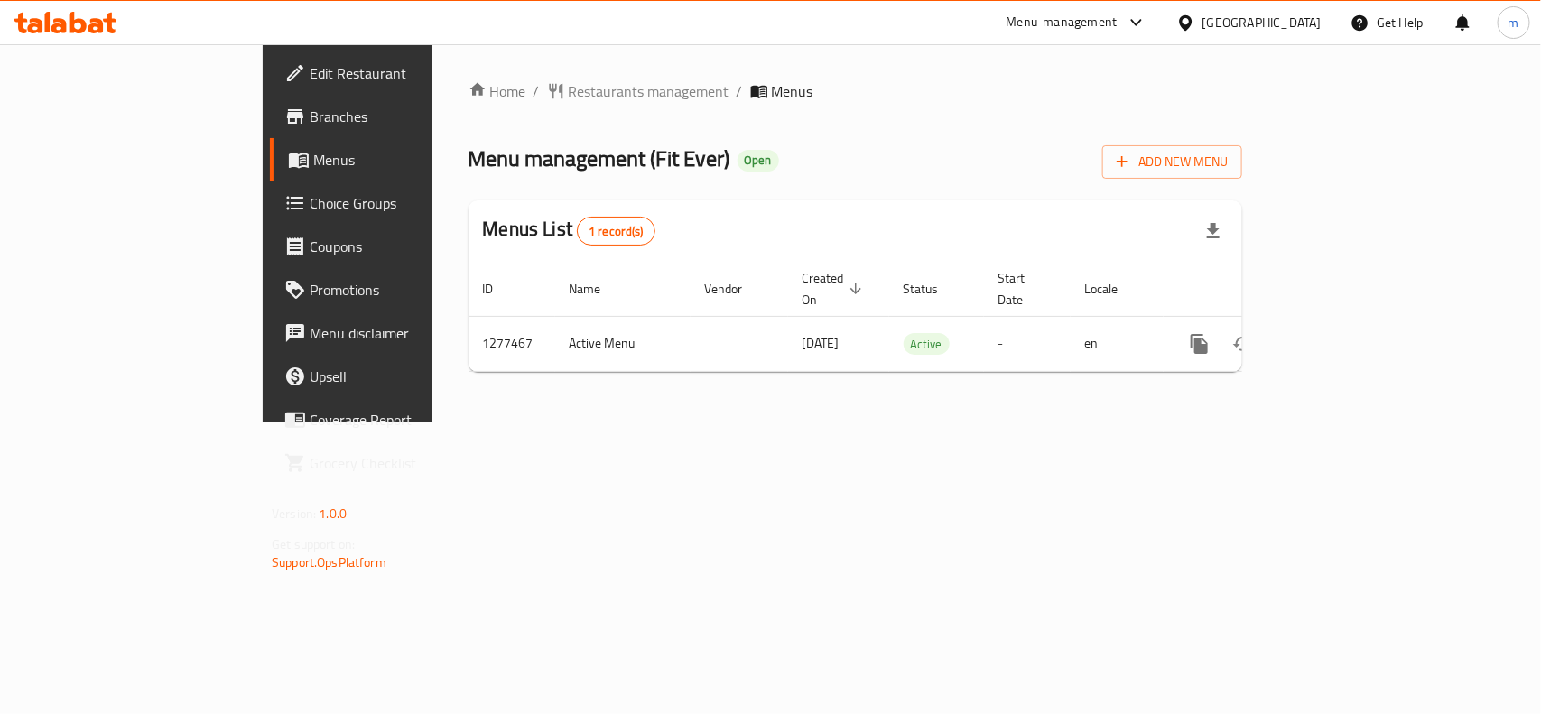
drag, startPoint x: 1274, startPoint y: 20, endPoint x: 1268, endPoint y: 30, distance: 11.8
click at [1195, 20] on icon at bounding box center [1185, 23] width 19 height 19
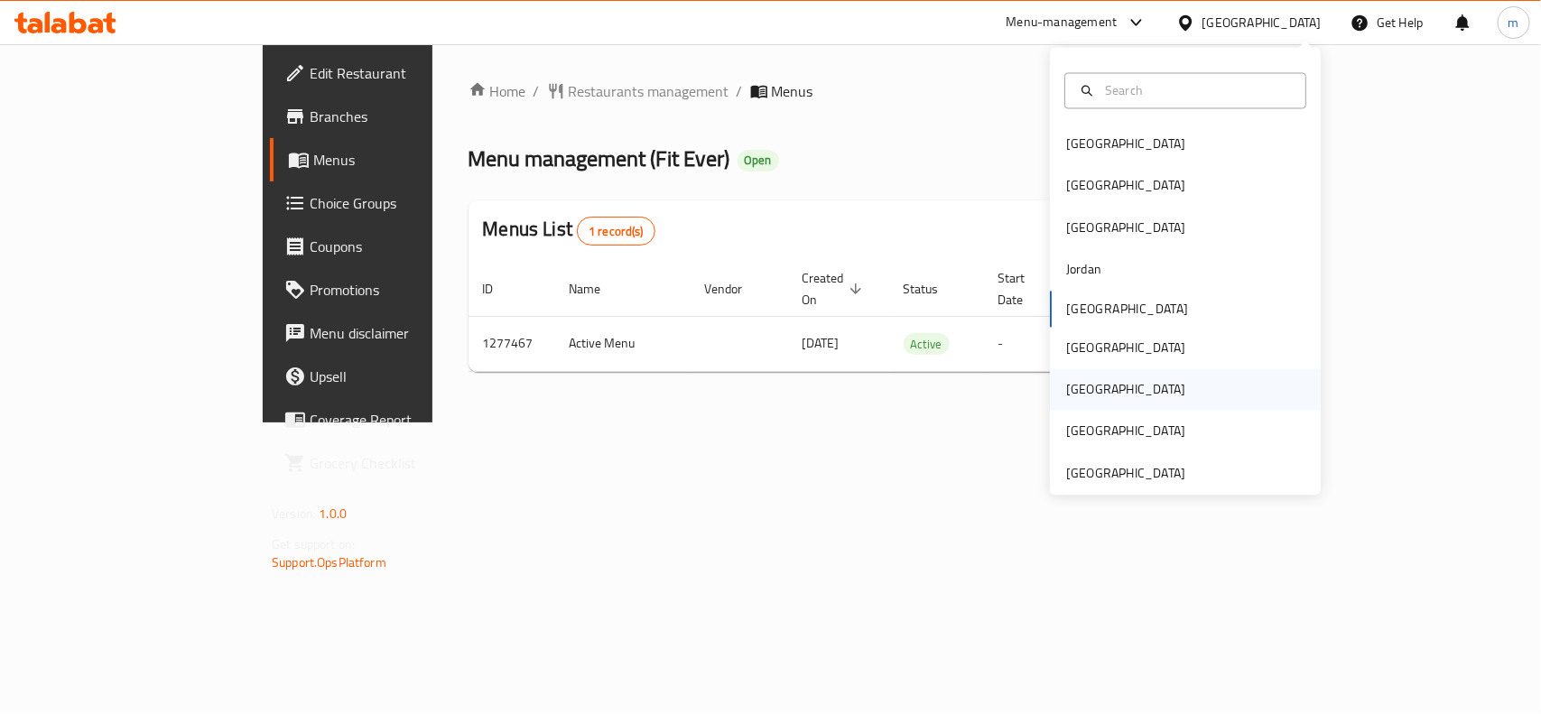
click at [1071, 399] on div "[GEOGRAPHIC_DATA]" at bounding box center [1125, 390] width 119 height 20
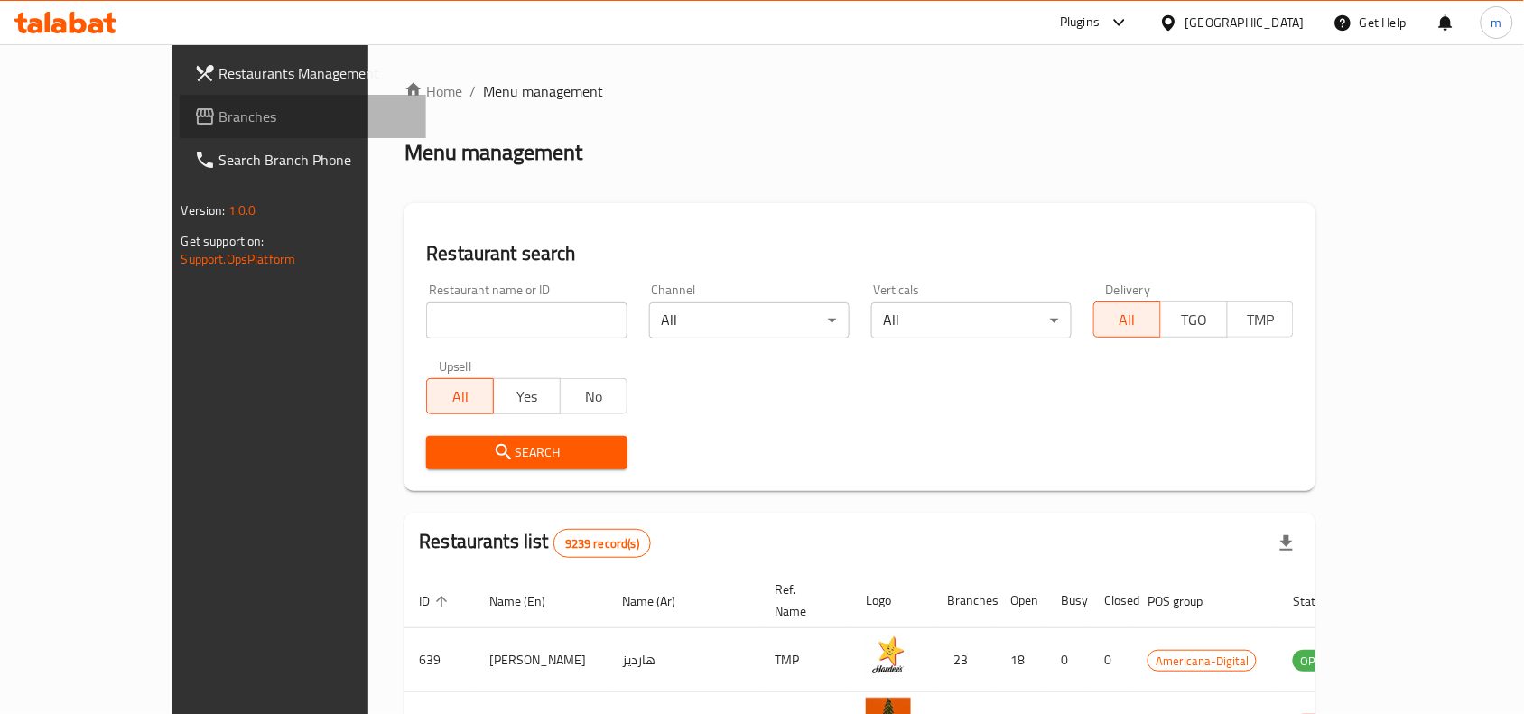
click at [219, 114] on span "Branches" at bounding box center [315, 117] width 193 height 22
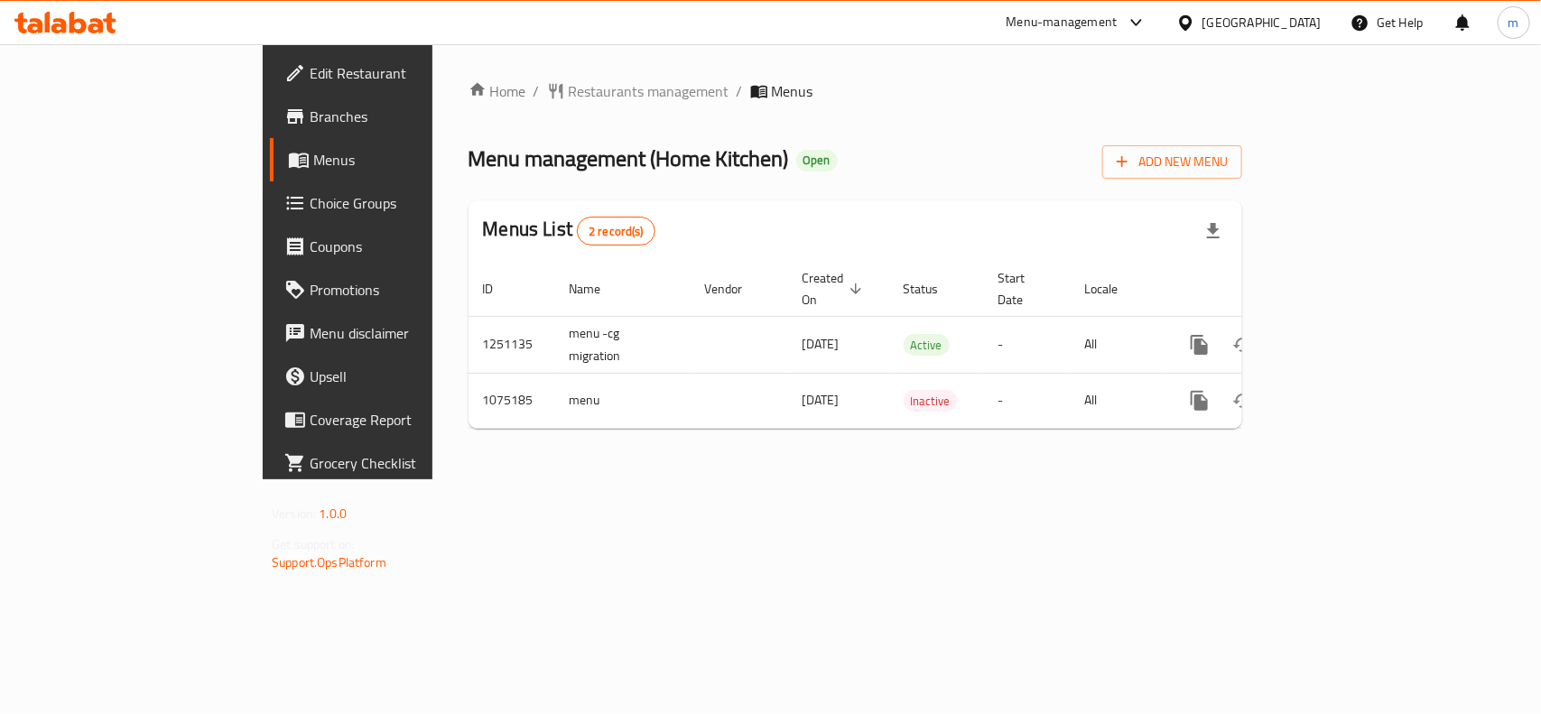
click at [1311, 11] on div "[GEOGRAPHIC_DATA]" at bounding box center [1249, 22] width 174 height 43
click at [1313, 14] on div "[GEOGRAPHIC_DATA]" at bounding box center [1261, 23] width 119 height 20
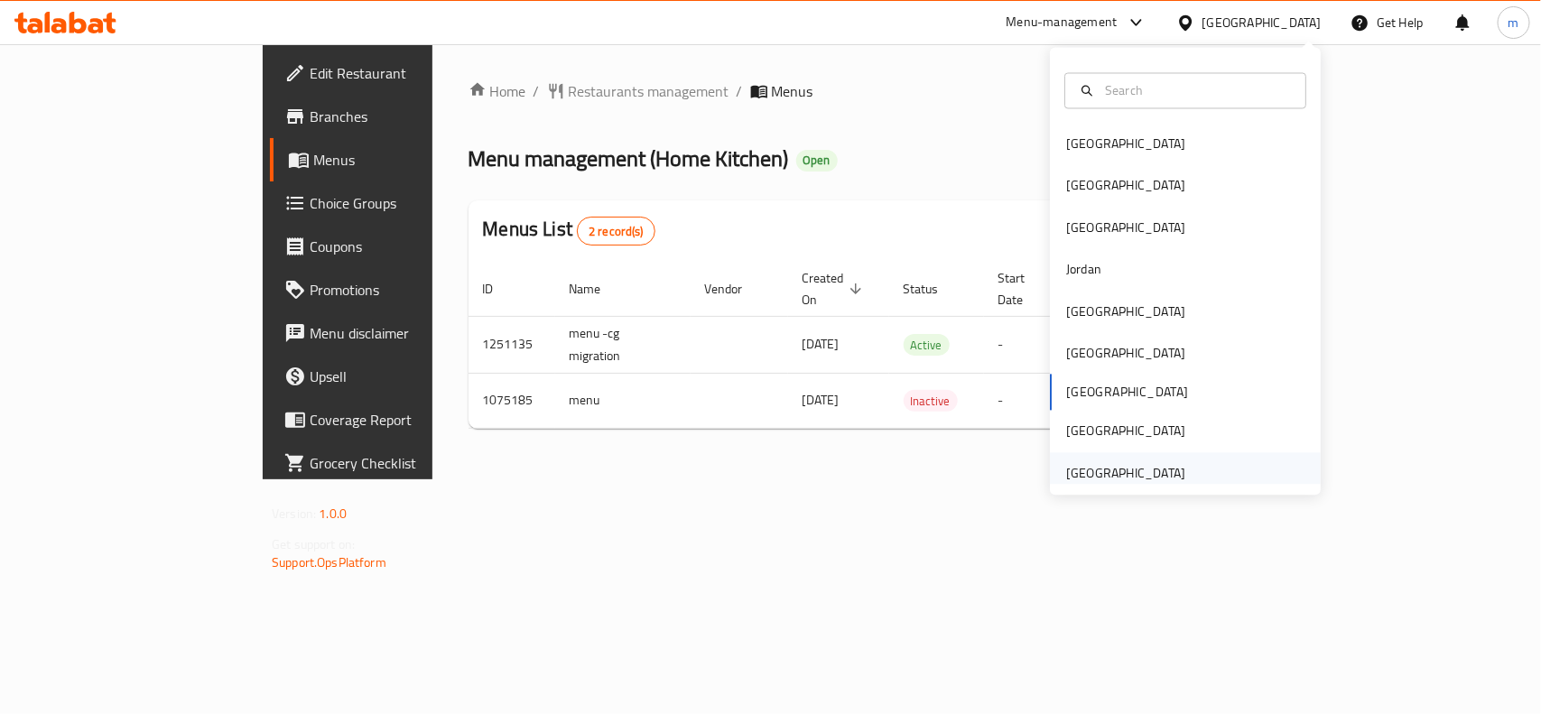
click at [1145, 470] on div "[GEOGRAPHIC_DATA]" at bounding box center [1125, 473] width 119 height 20
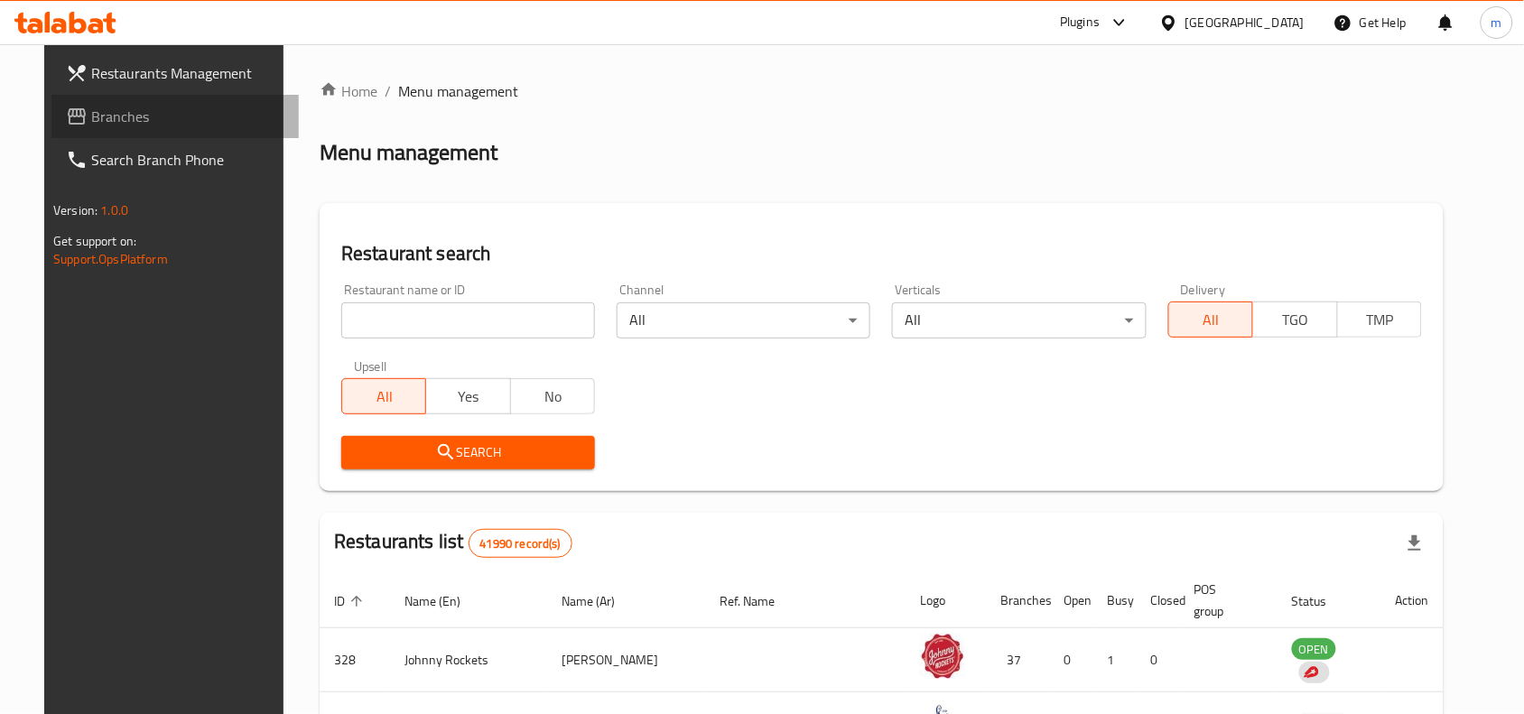
click at [141, 119] on span "Branches" at bounding box center [187, 117] width 193 height 22
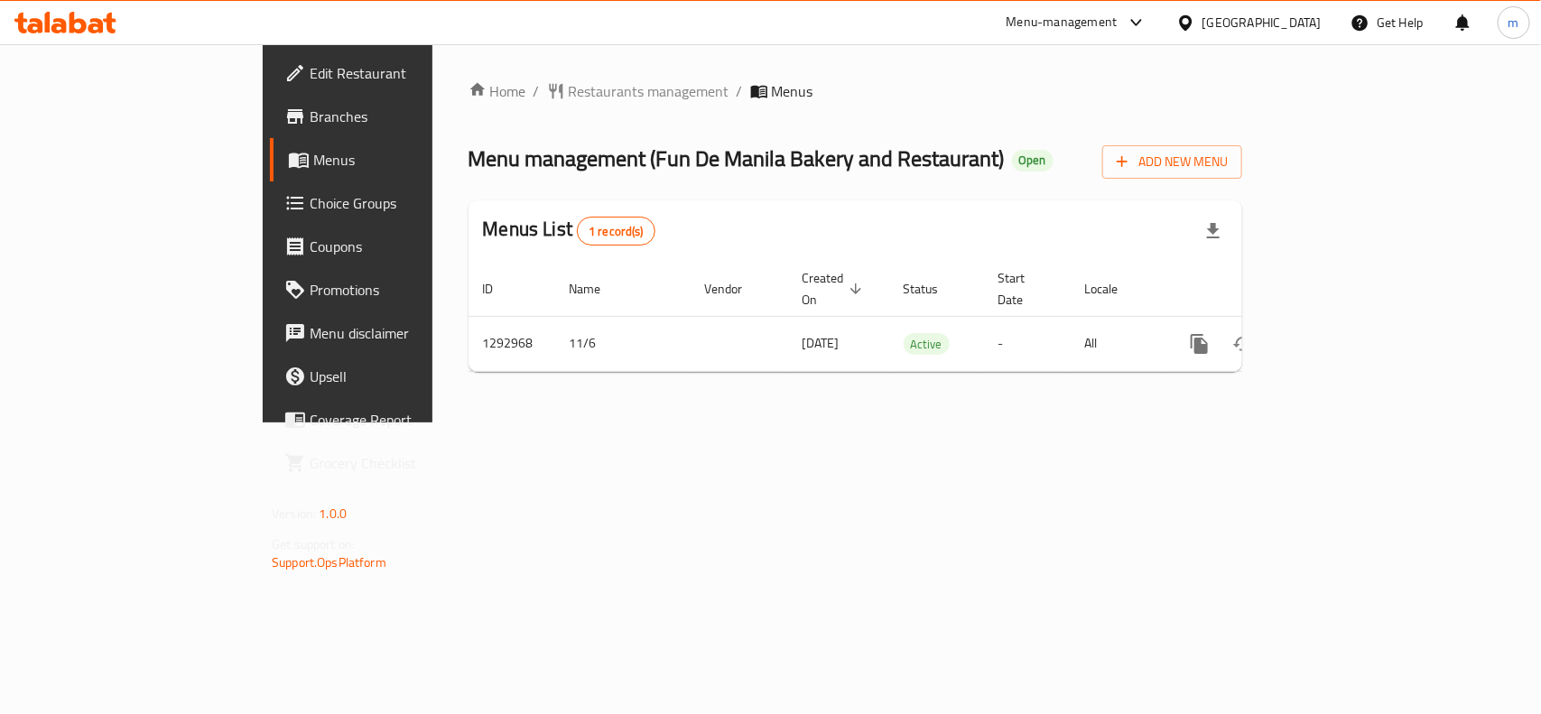
click at [1252, 19] on div "[GEOGRAPHIC_DATA]" at bounding box center [1261, 23] width 119 height 20
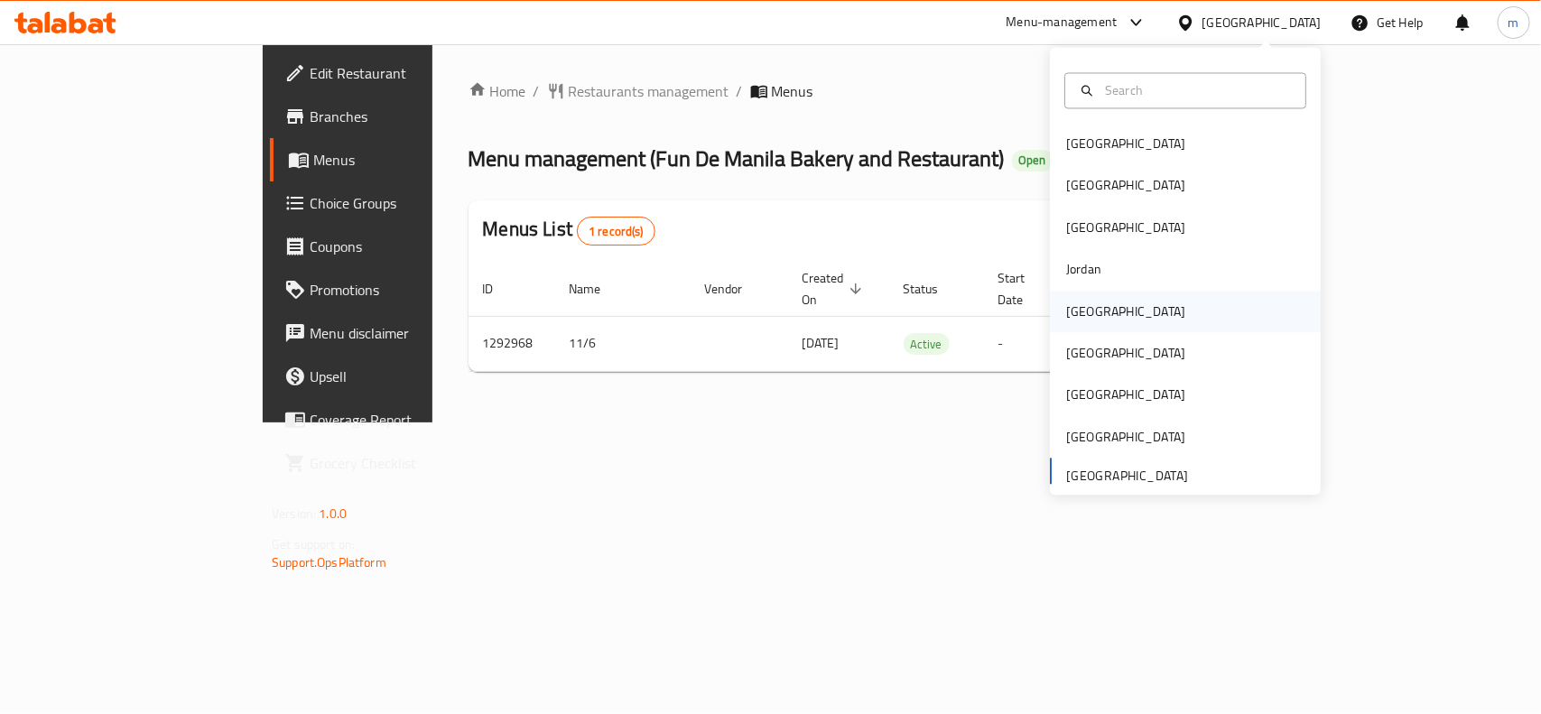
click at [1083, 310] on div "[GEOGRAPHIC_DATA]" at bounding box center [1125, 311] width 119 height 20
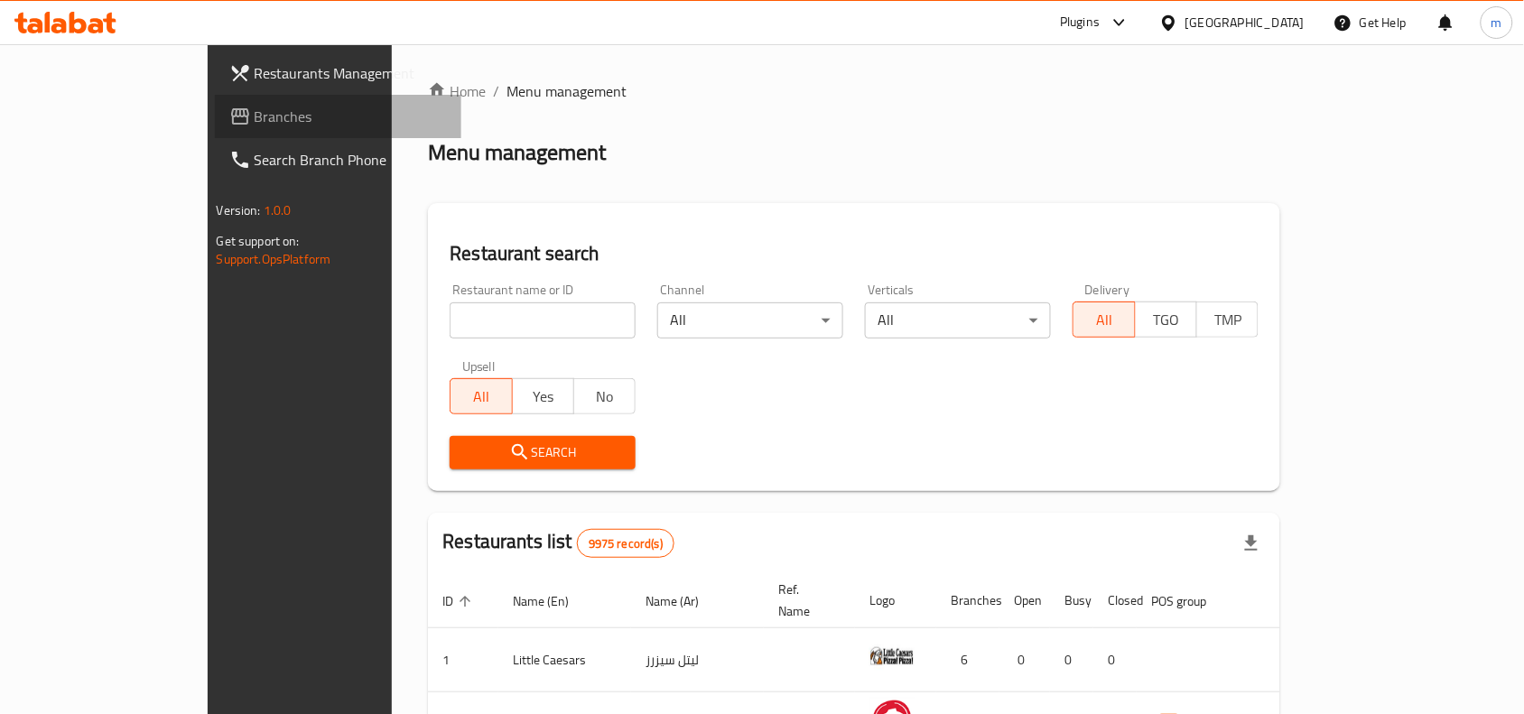
click at [255, 123] on span "Branches" at bounding box center [351, 117] width 193 height 22
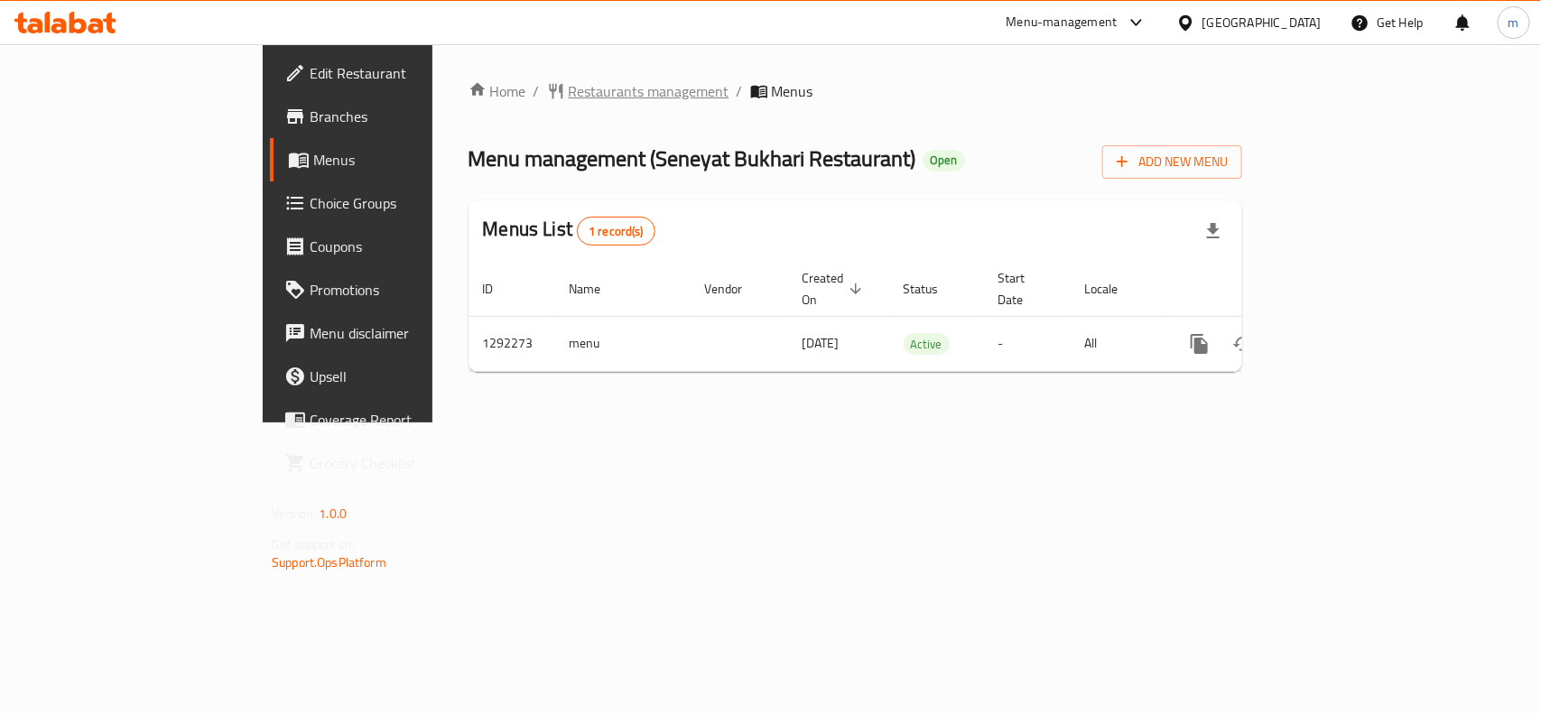
click at [569, 84] on span "Restaurants management" at bounding box center [649, 91] width 161 height 22
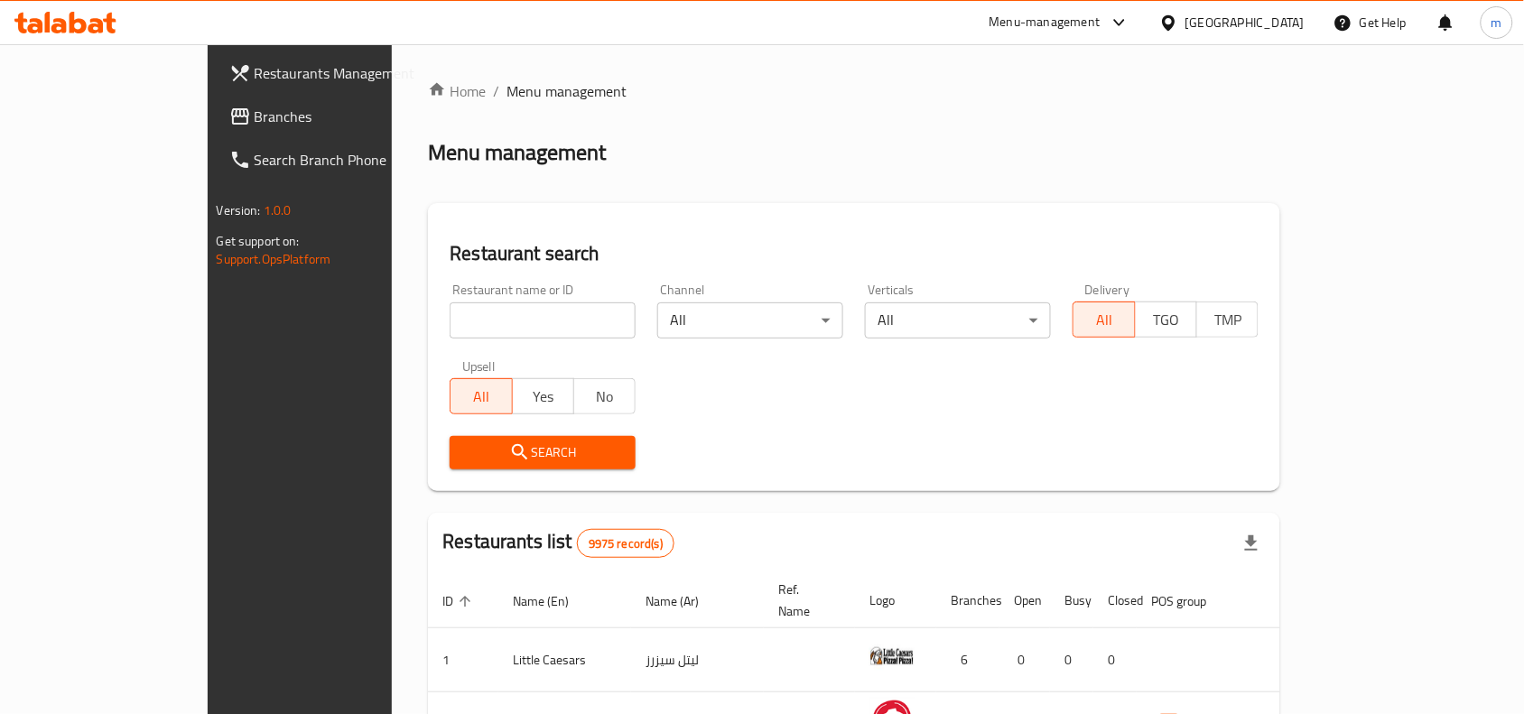
click at [255, 110] on span "Branches" at bounding box center [351, 117] width 193 height 22
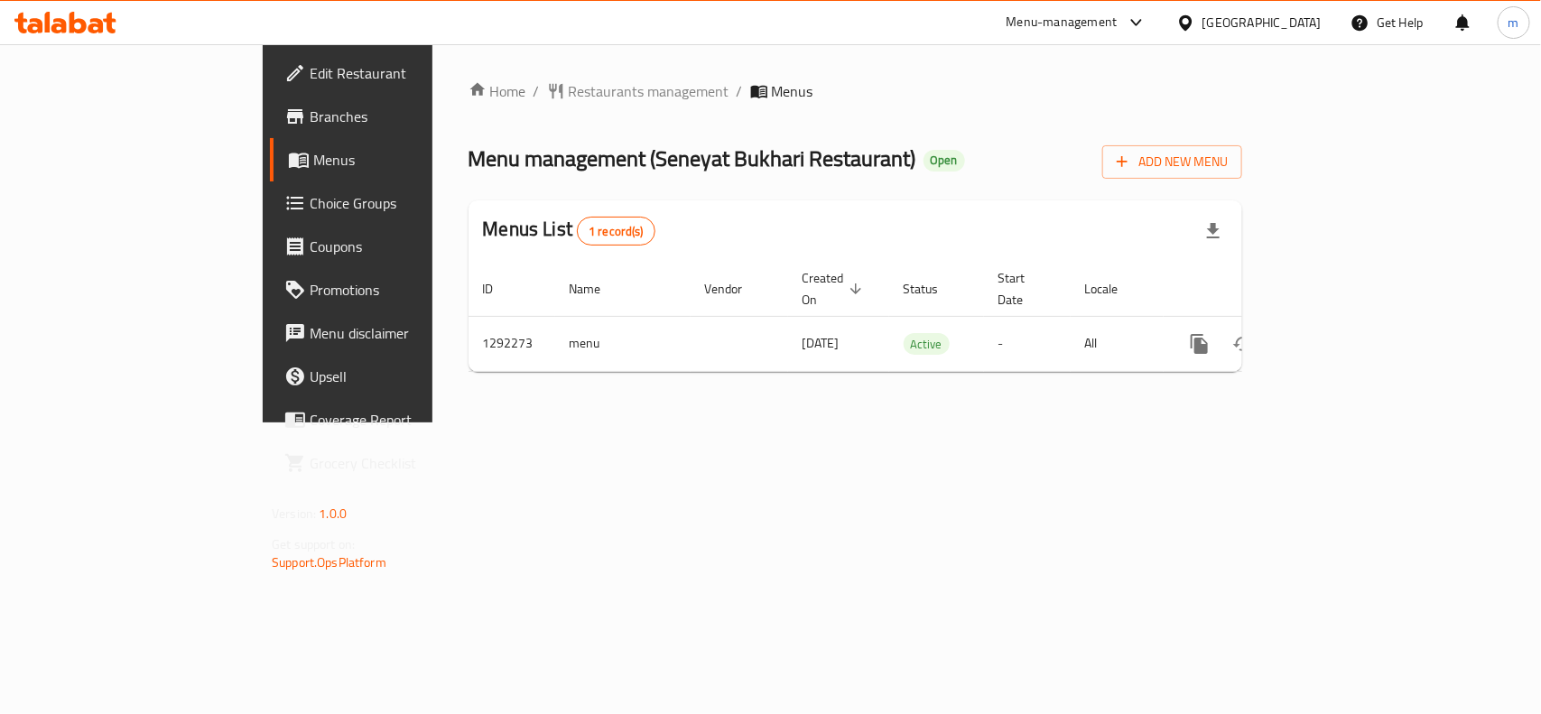
click at [1288, 23] on div "[GEOGRAPHIC_DATA]" at bounding box center [1261, 23] width 119 height 20
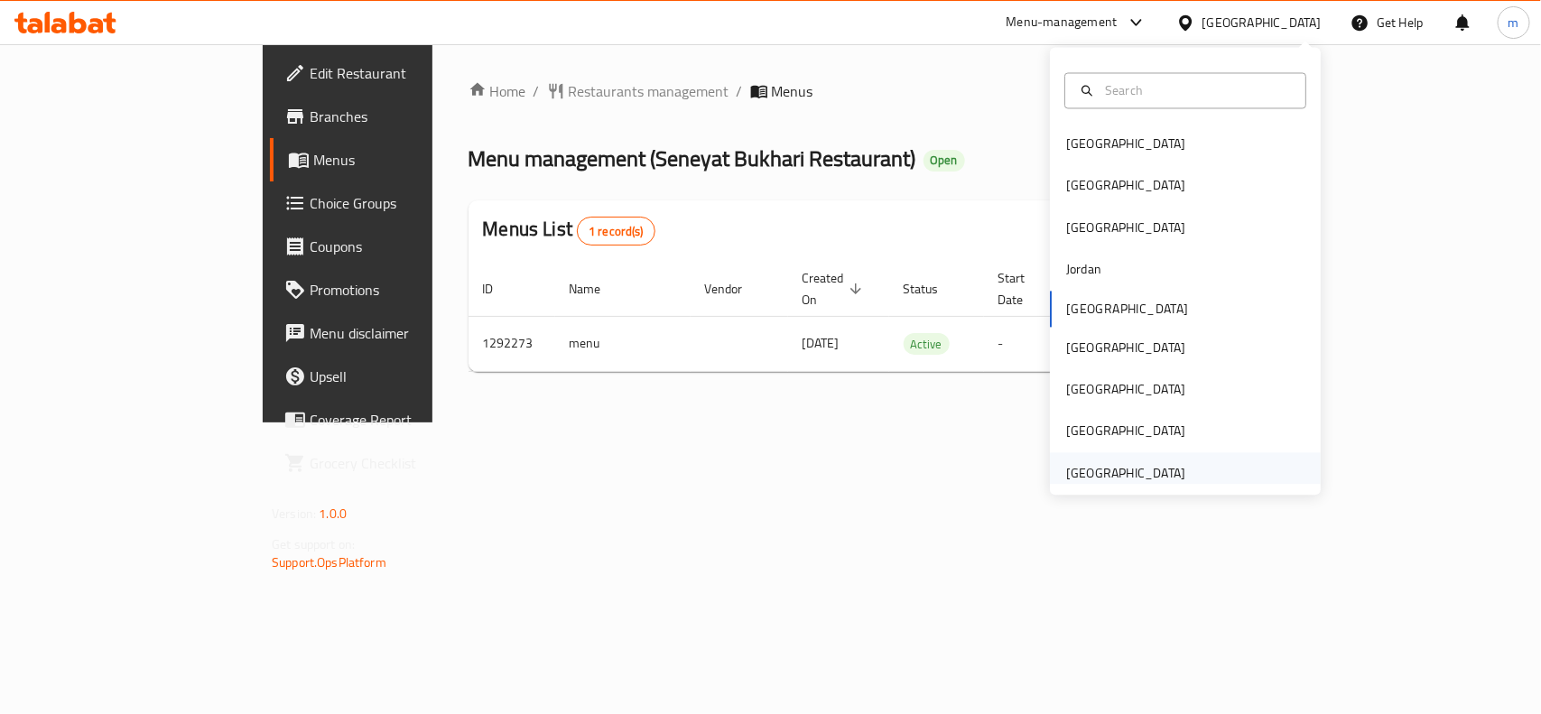
click at [1158, 463] on div "[GEOGRAPHIC_DATA]" at bounding box center [1125, 473] width 119 height 20
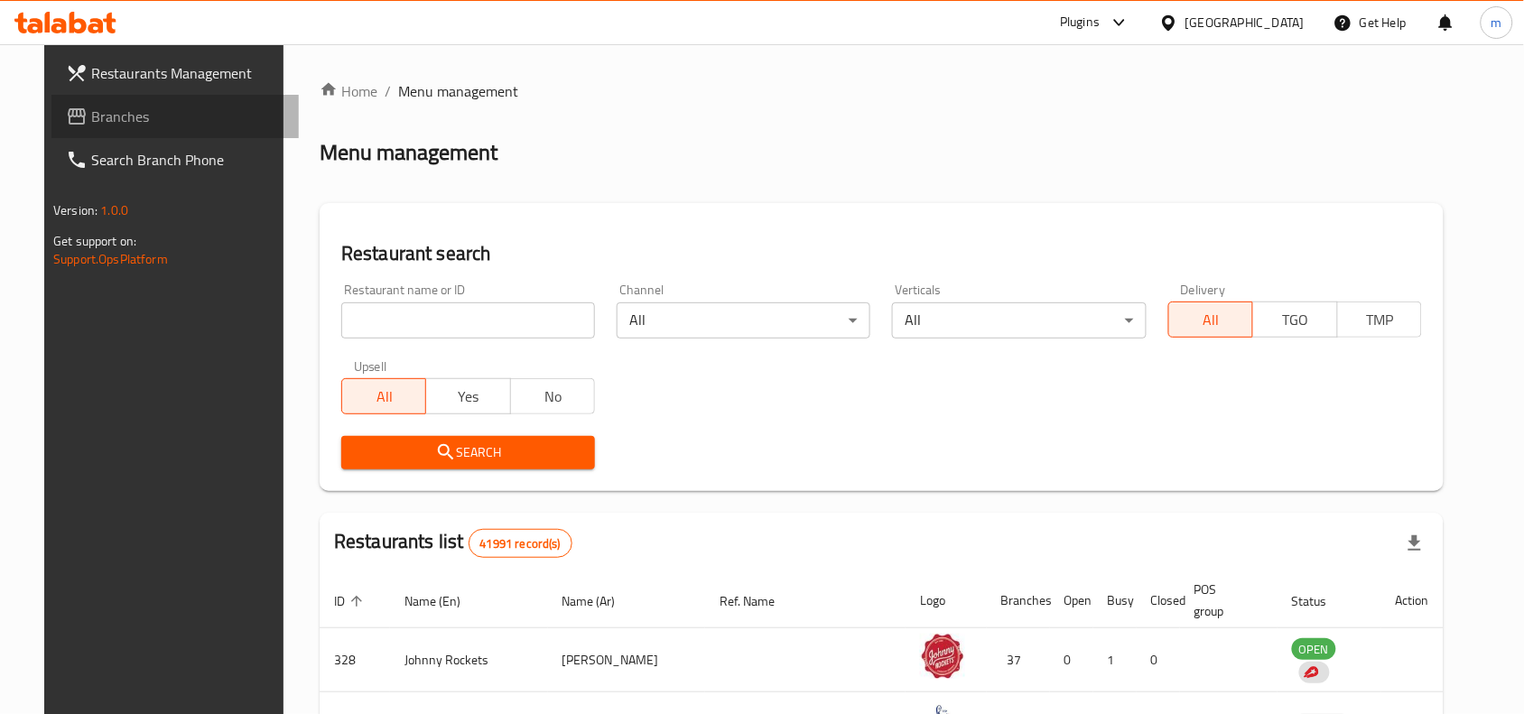
click at [91, 119] on span "Branches" at bounding box center [187, 117] width 193 height 22
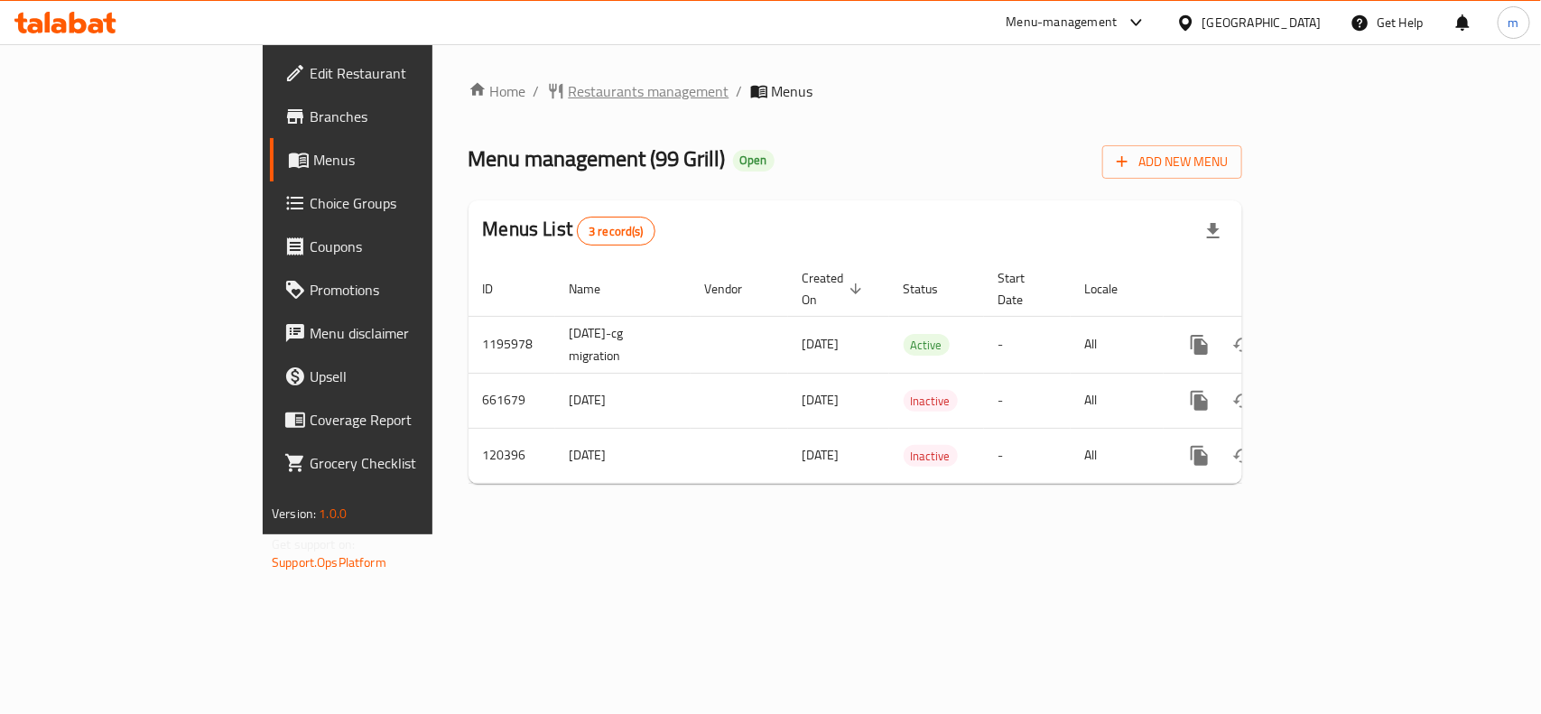
click at [569, 90] on span "Restaurants management" at bounding box center [649, 91] width 161 height 22
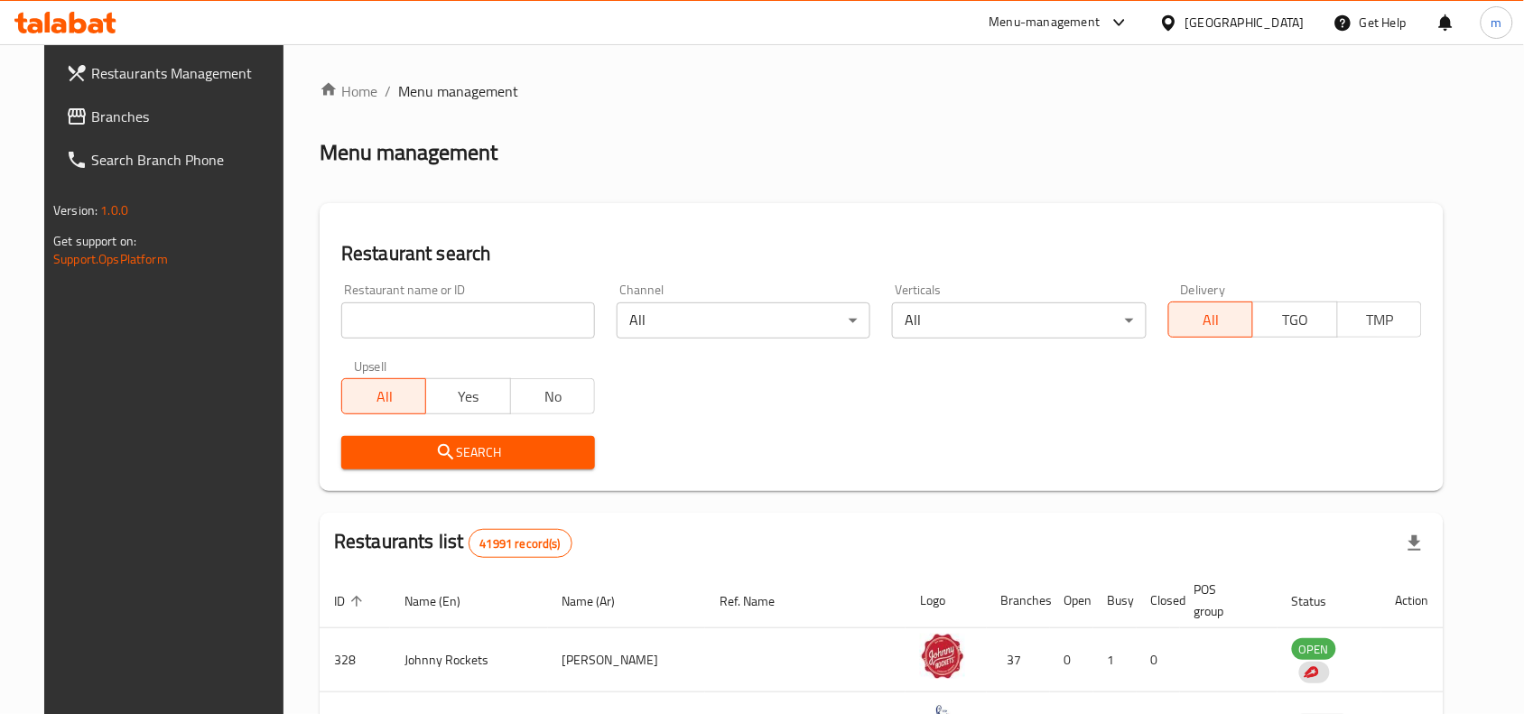
click at [91, 111] on span "Branches" at bounding box center [187, 117] width 193 height 22
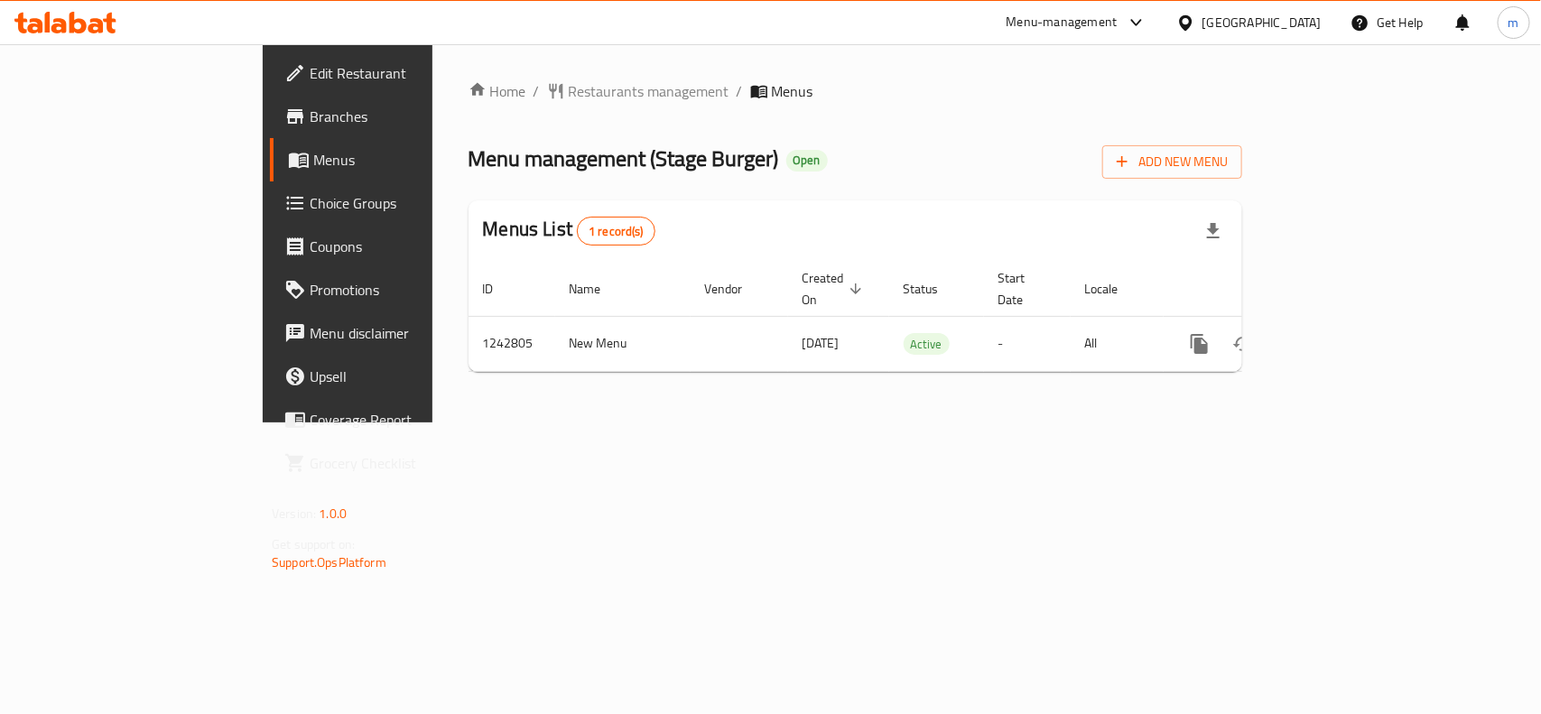
click at [1292, 19] on div "[GEOGRAPHIC_DATA]" at bounding box center [1261, 23] width 119 height 20
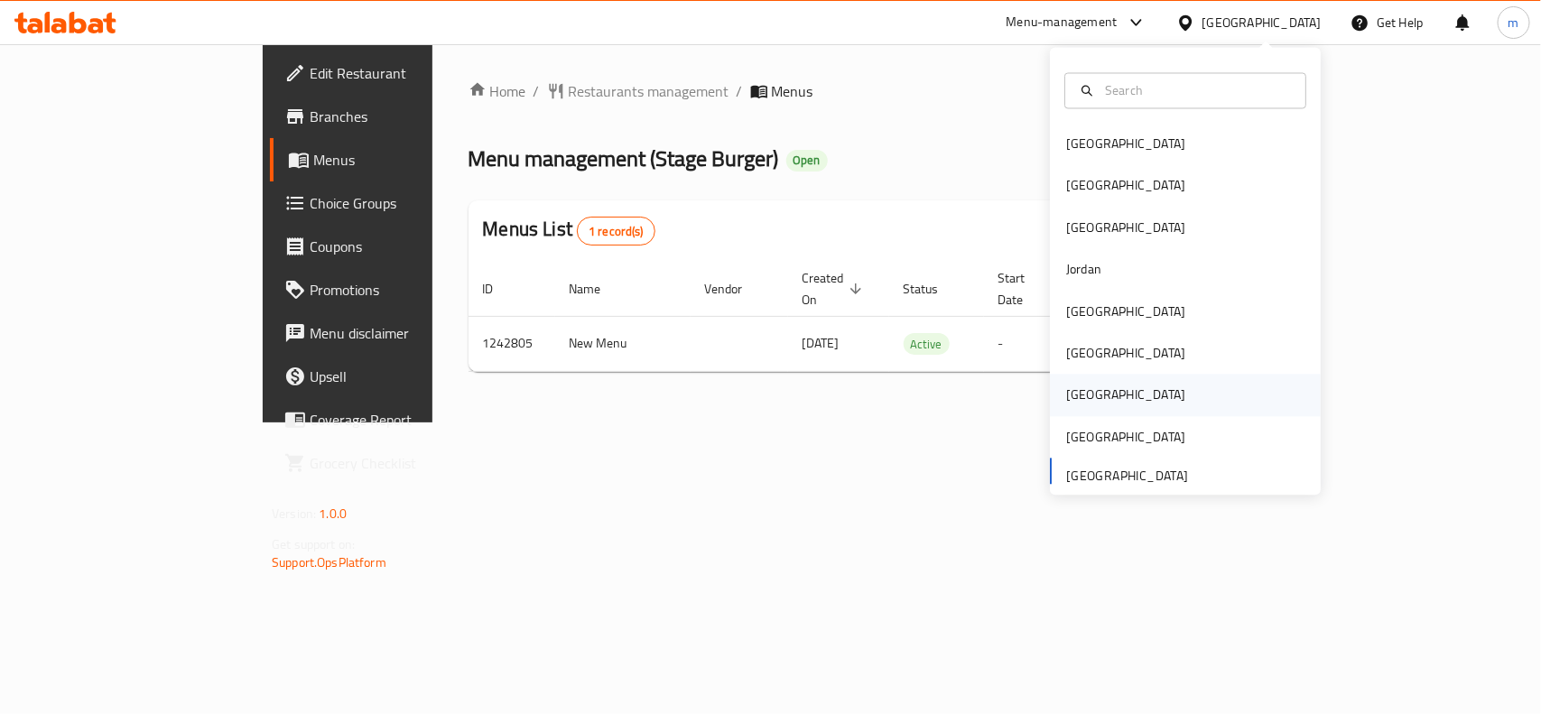
click at [1072, 394] on div "[GEOGRAPHIC_DATA]" at bounding box center [1125, 395] width 119 height 20
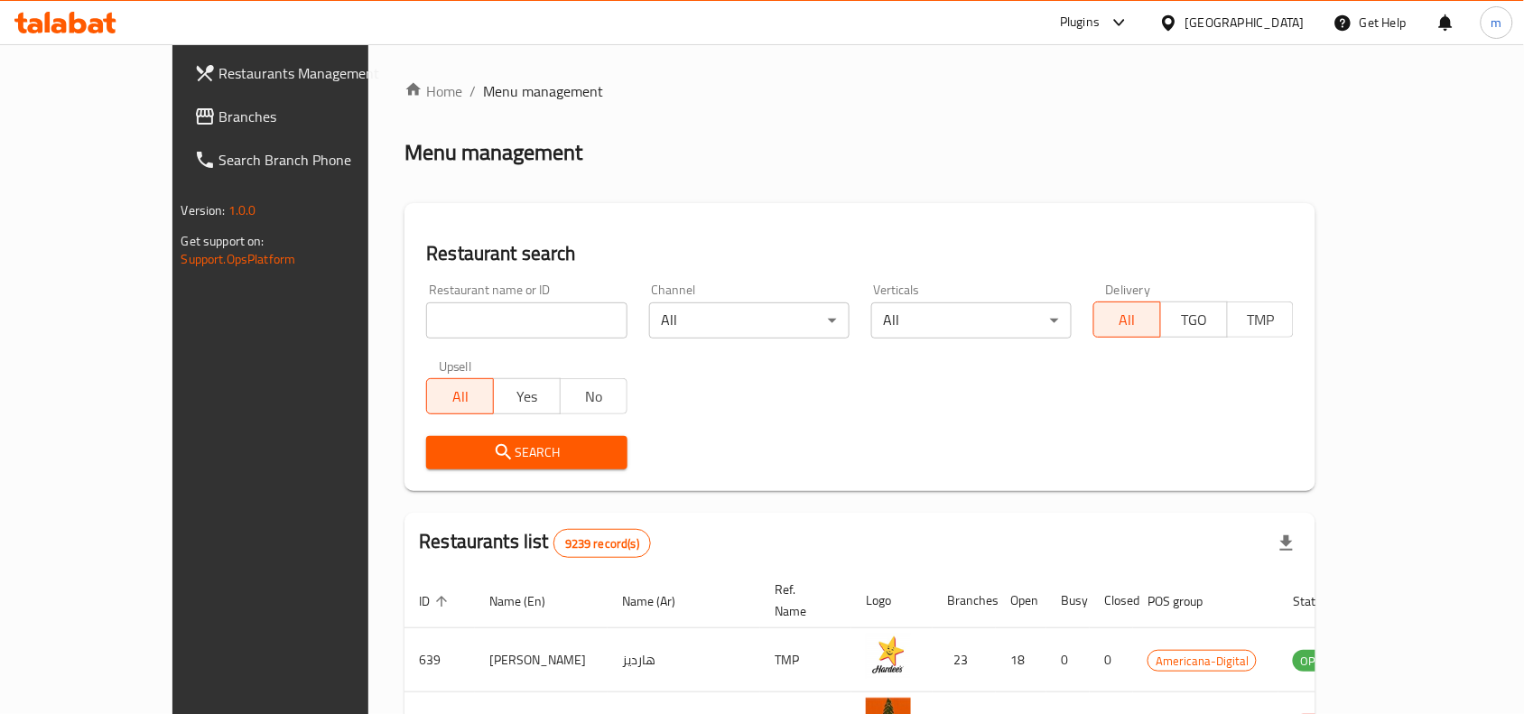
click at [180, 102] on link "Branches" at bounding box center [303, 116] width 247 height 43
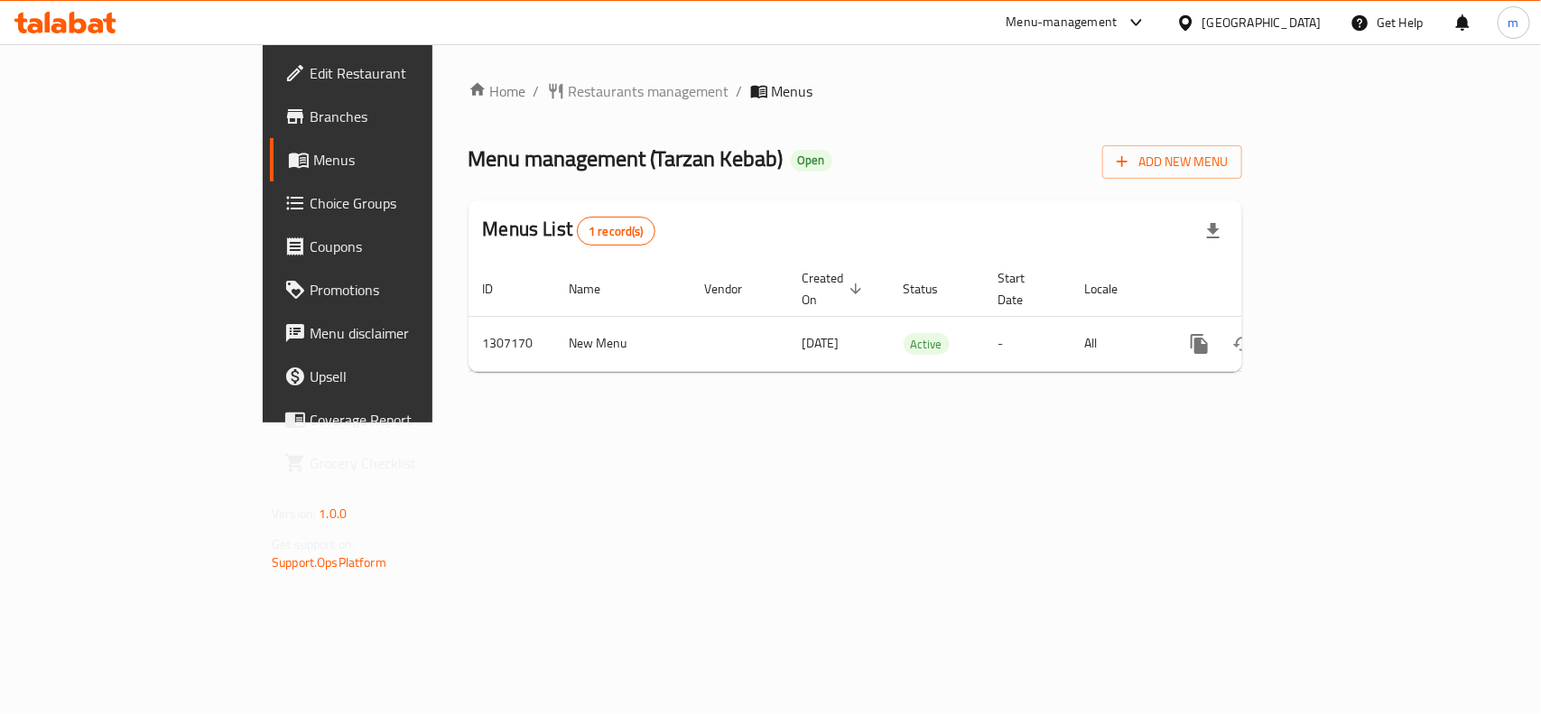
click at [1300, 18] on div "[GEOGRAPHIC_DATA]" at bounding box center [1261, 23] width 119 height 20
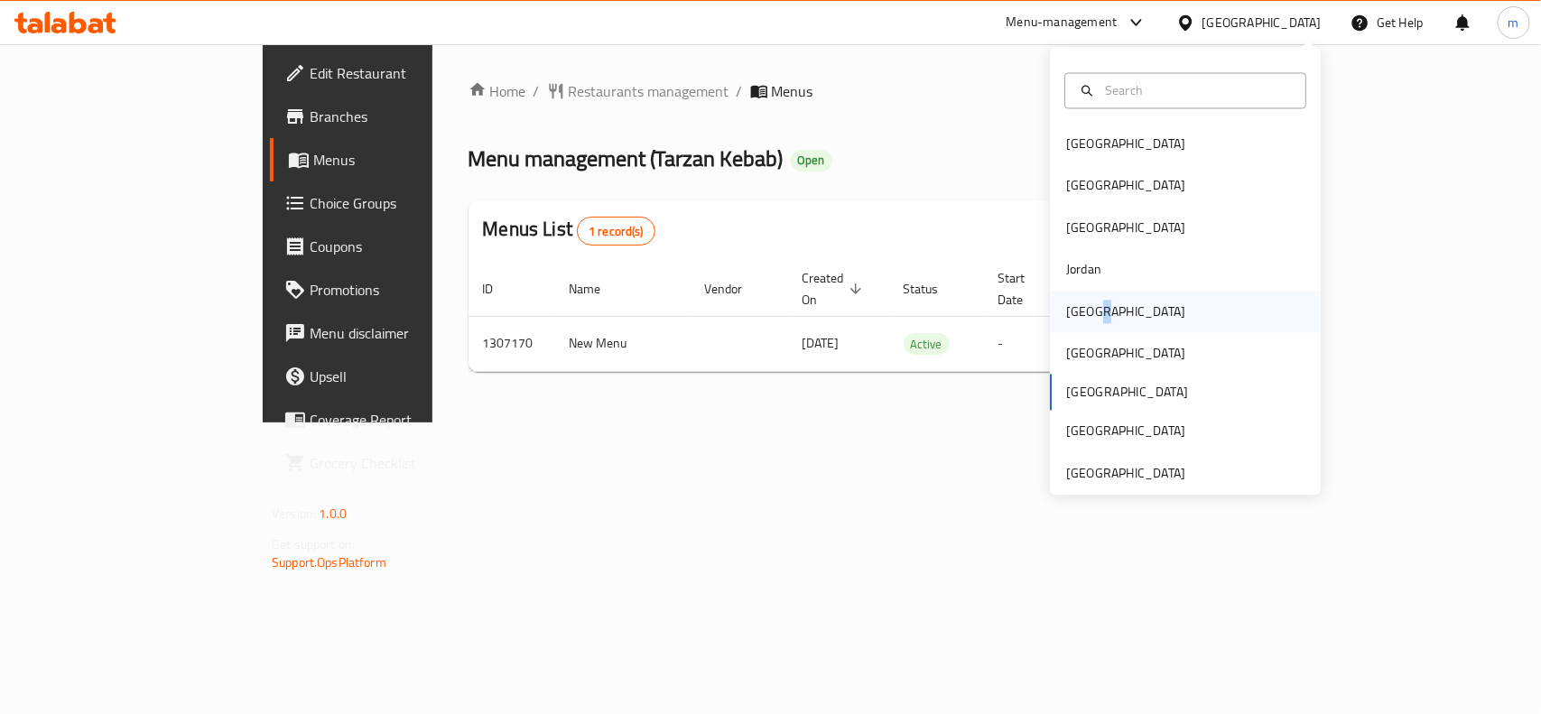
click at [1085, 308] on div "[GEOGRAPHIC_DATA]" at bounding box center [1125, 311] width 119 height 20
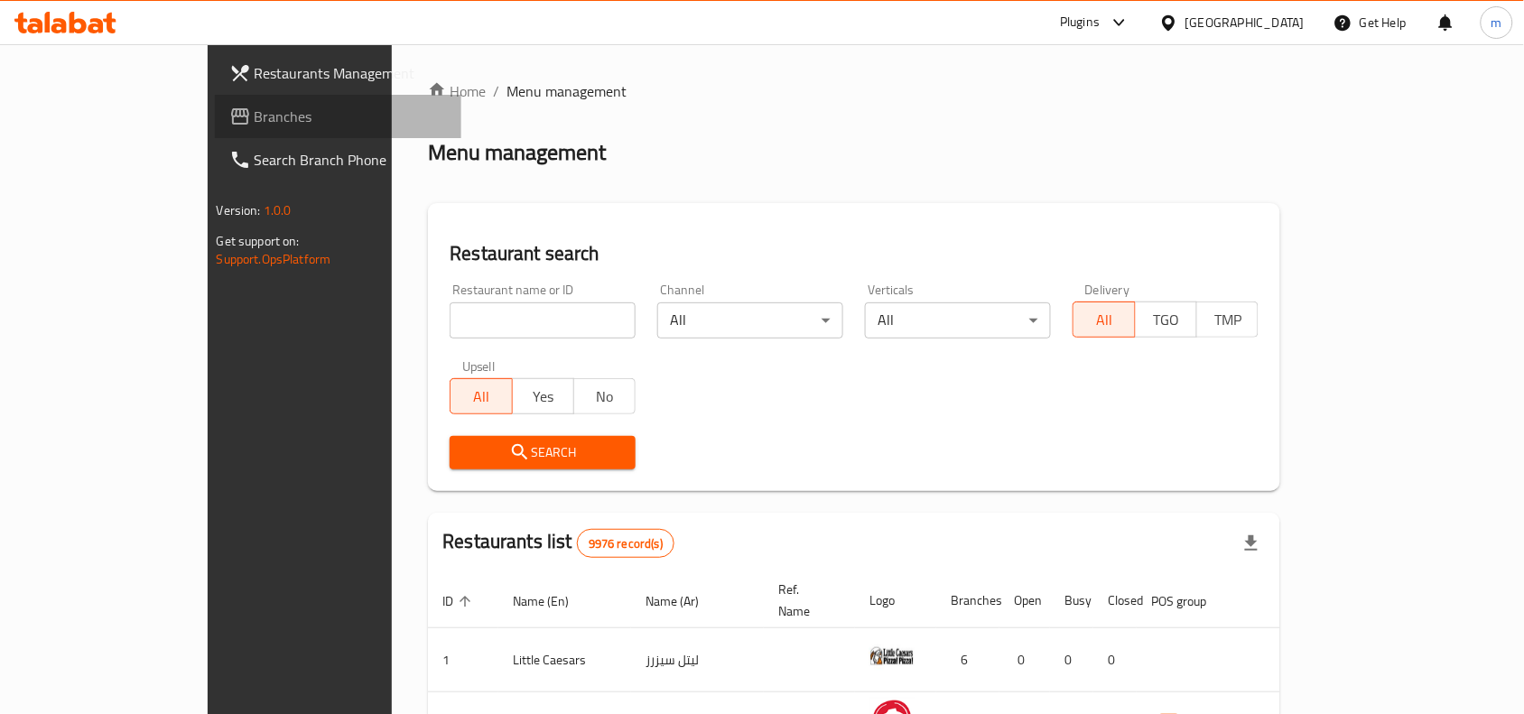
click at [255, 114] on span "Branches" at bounding box center [351, 117] width 193 height 22
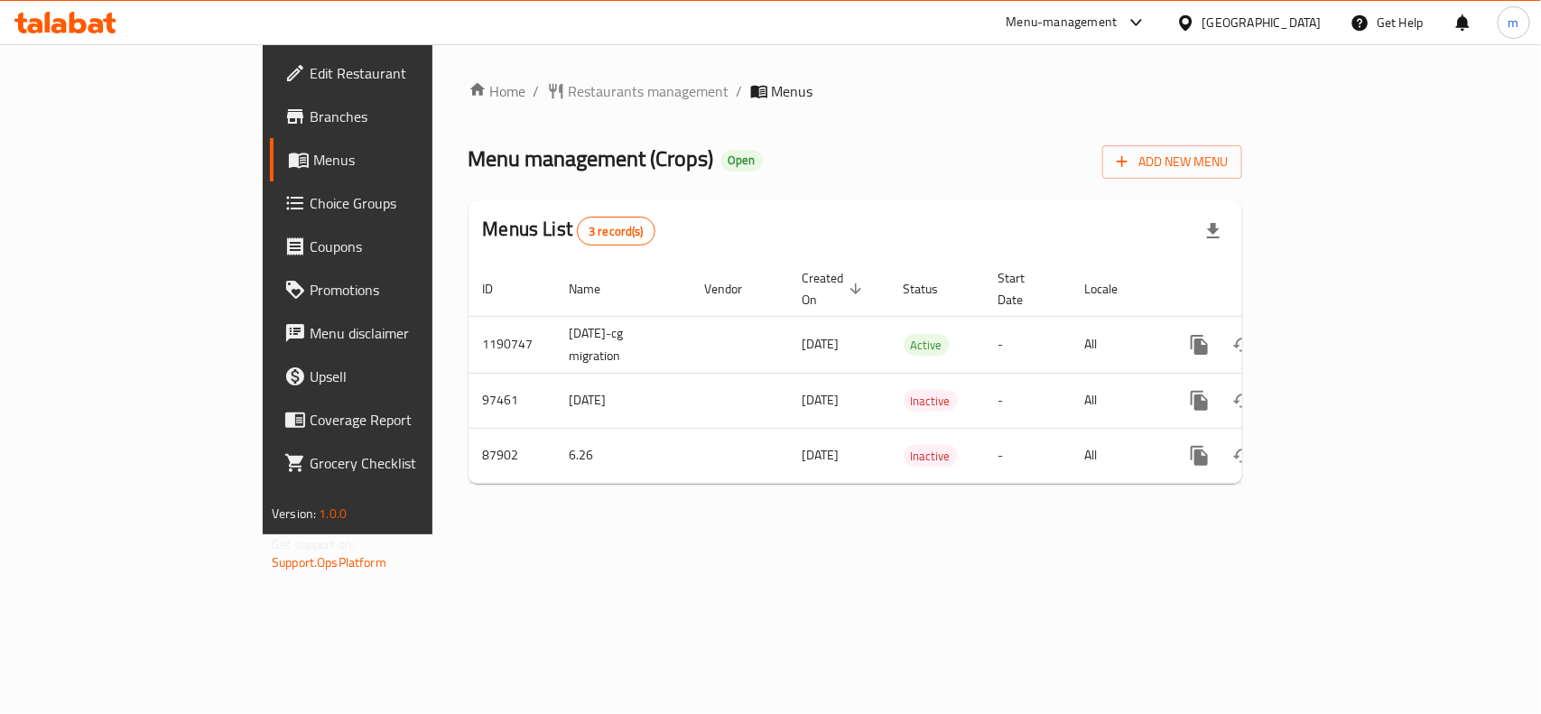
click at [1202, 32] on div at bounding box center [1189, 23] width 26 height 20
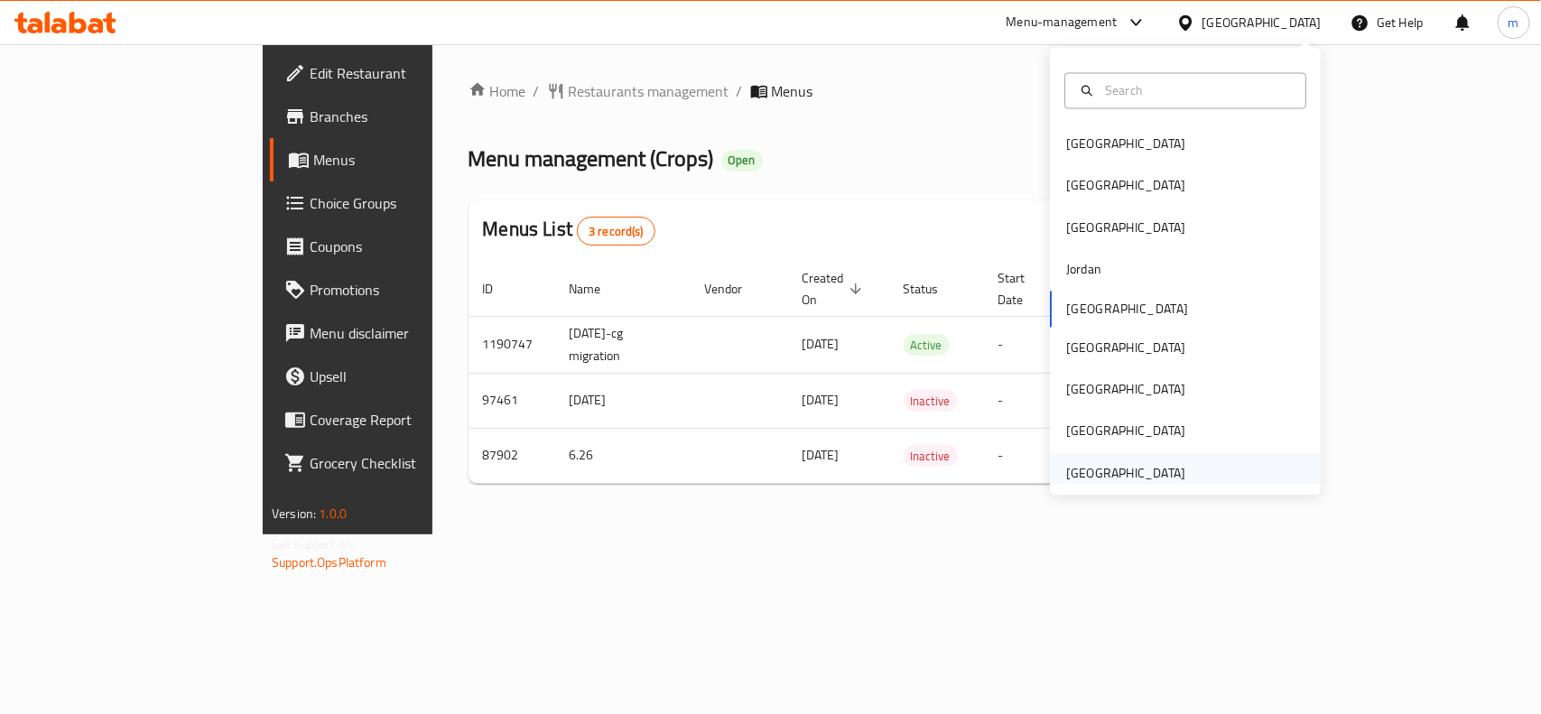
click at [1147, 460] on div "[GEOGRAPHIC_DATA]" at bounding box center [1126, 473] width 148 height 42
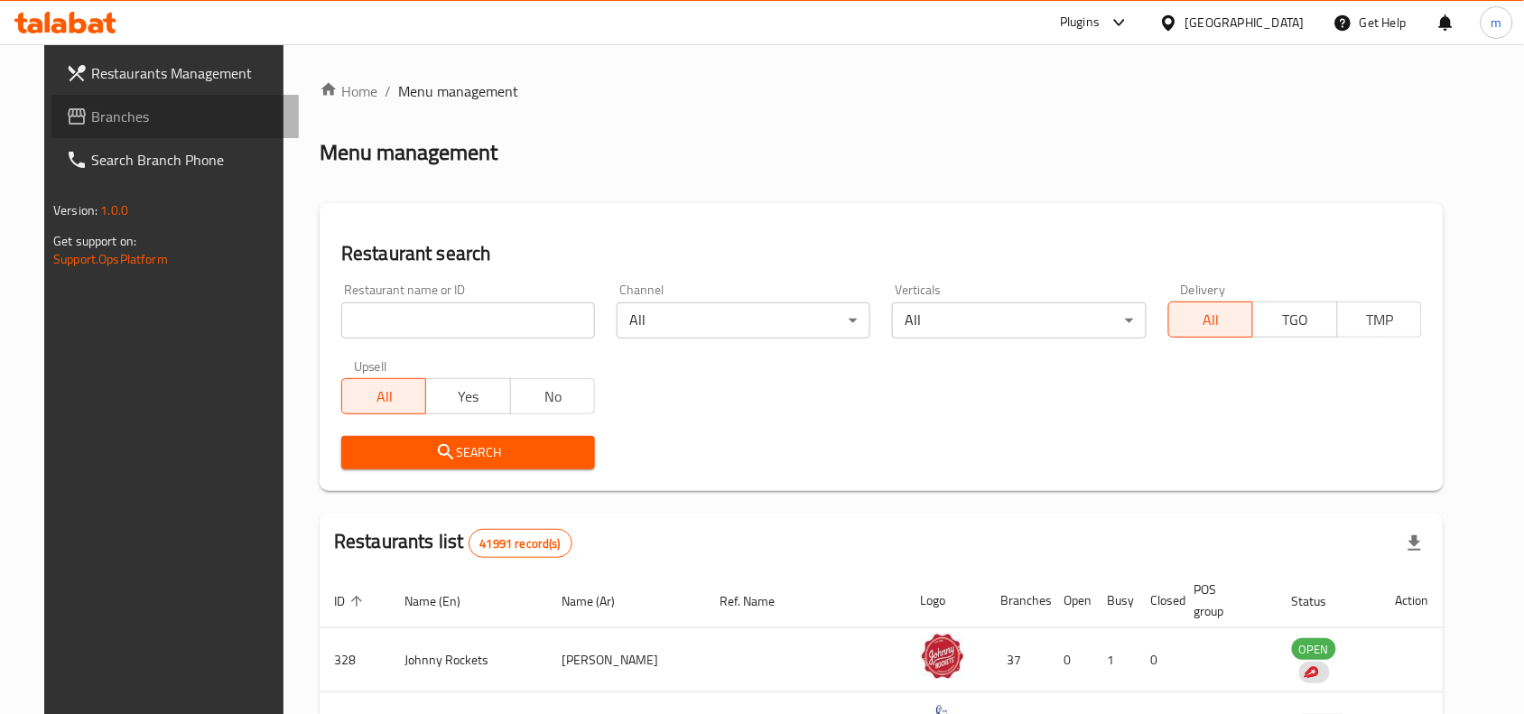
click at [109, 110] on span "Branches" at bounding box center [187, 117] width 193 height 22
